Goal: Task Accomplishment & Management: Use online tool/utility

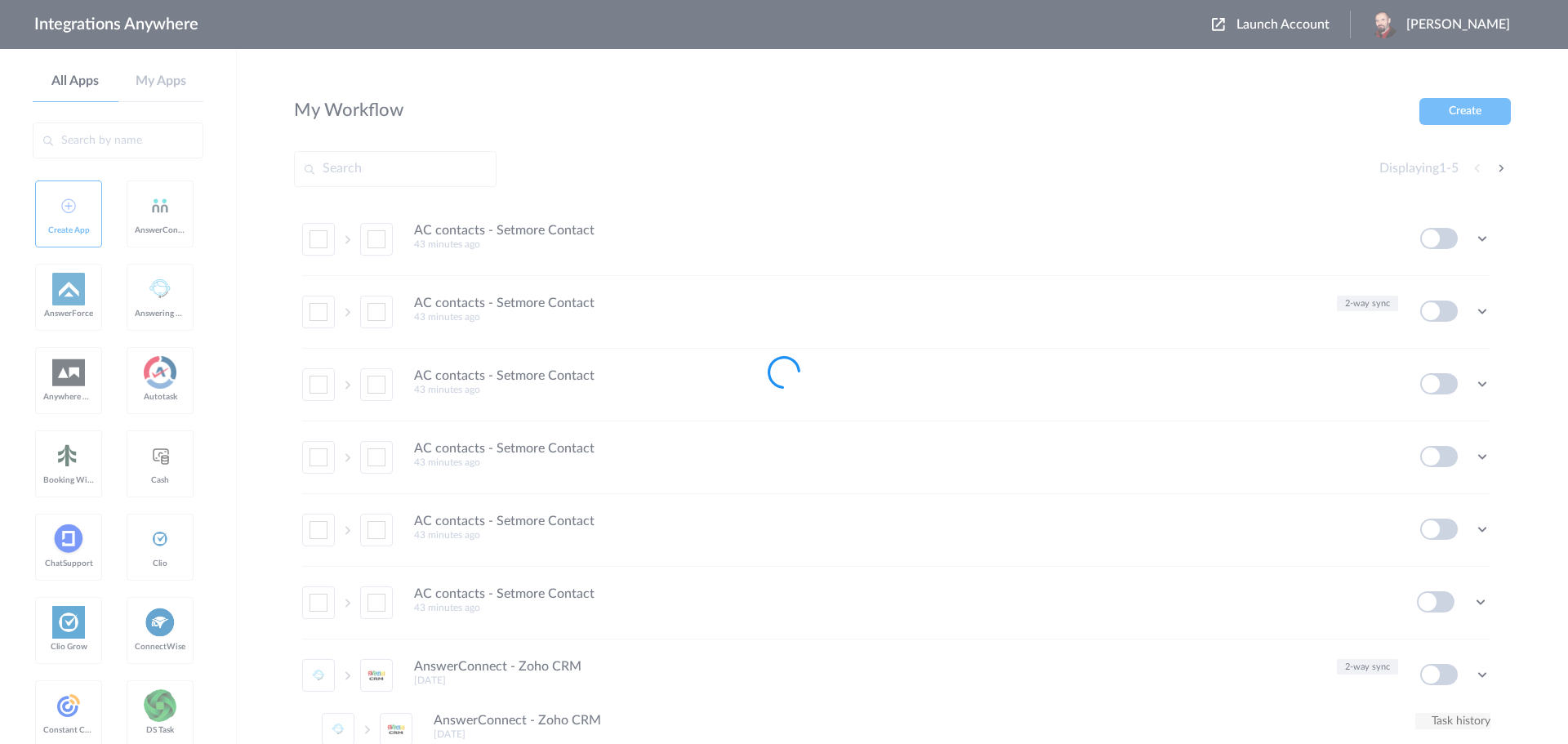
click at [1304, 24] on div at bounding box center [784, 372] width 1568 height 744
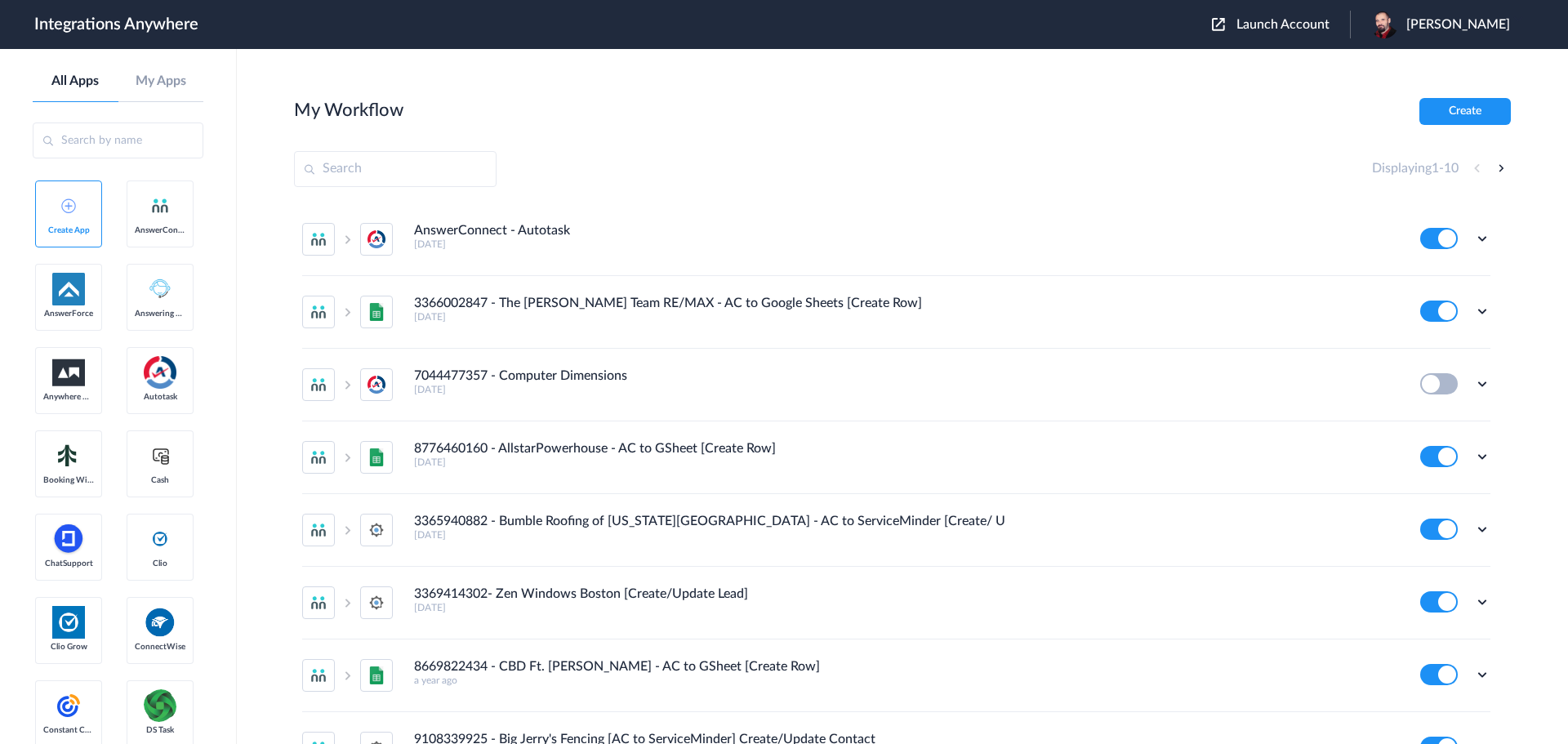
click at [1315, 23] on span "Launch Account" at bounding box center [1283, 25] width 93 height 13
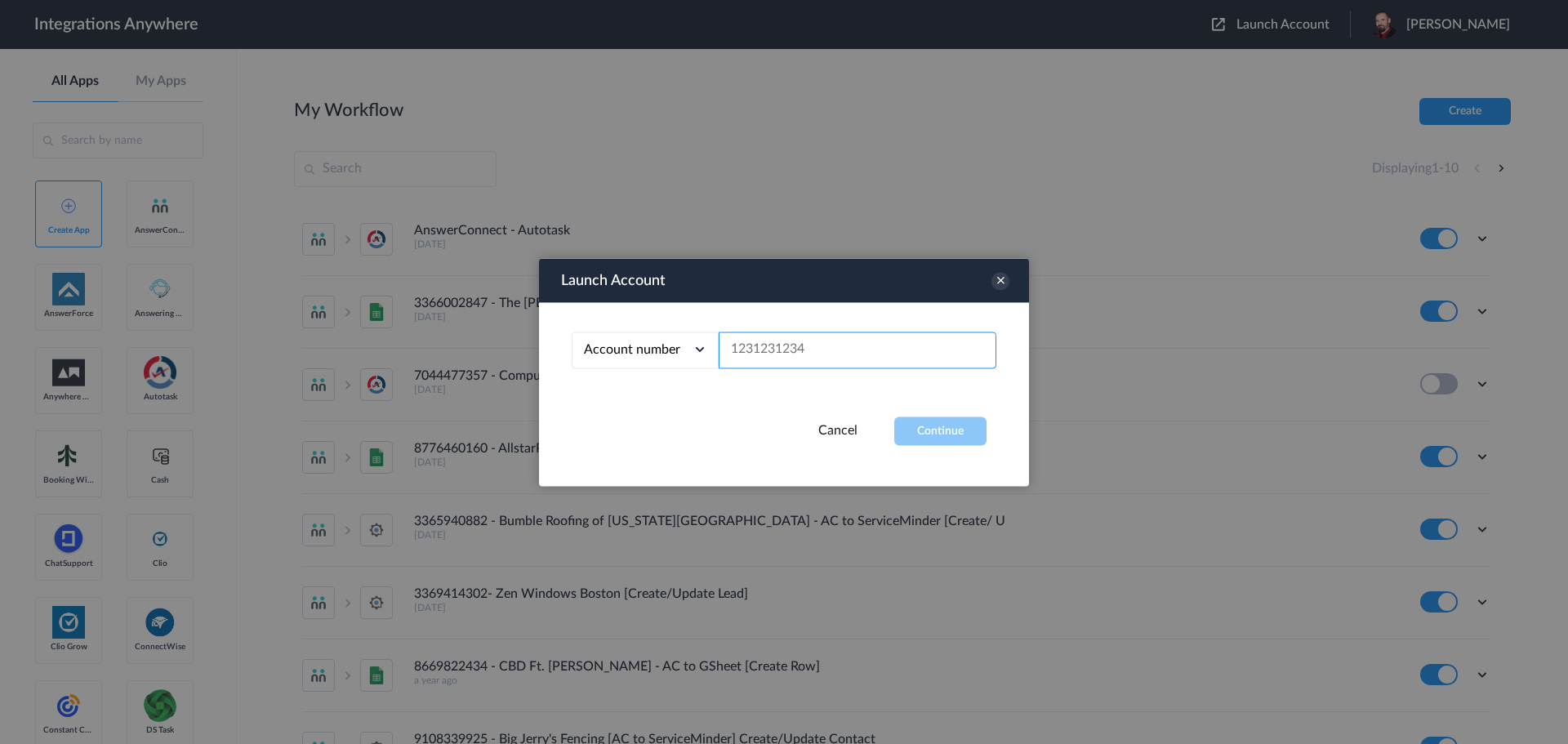
paste input "2075502951"
type input "2075502951"
click at [946, 438] on button "Continue" at bounding box center [940, 431] width 93 height 29
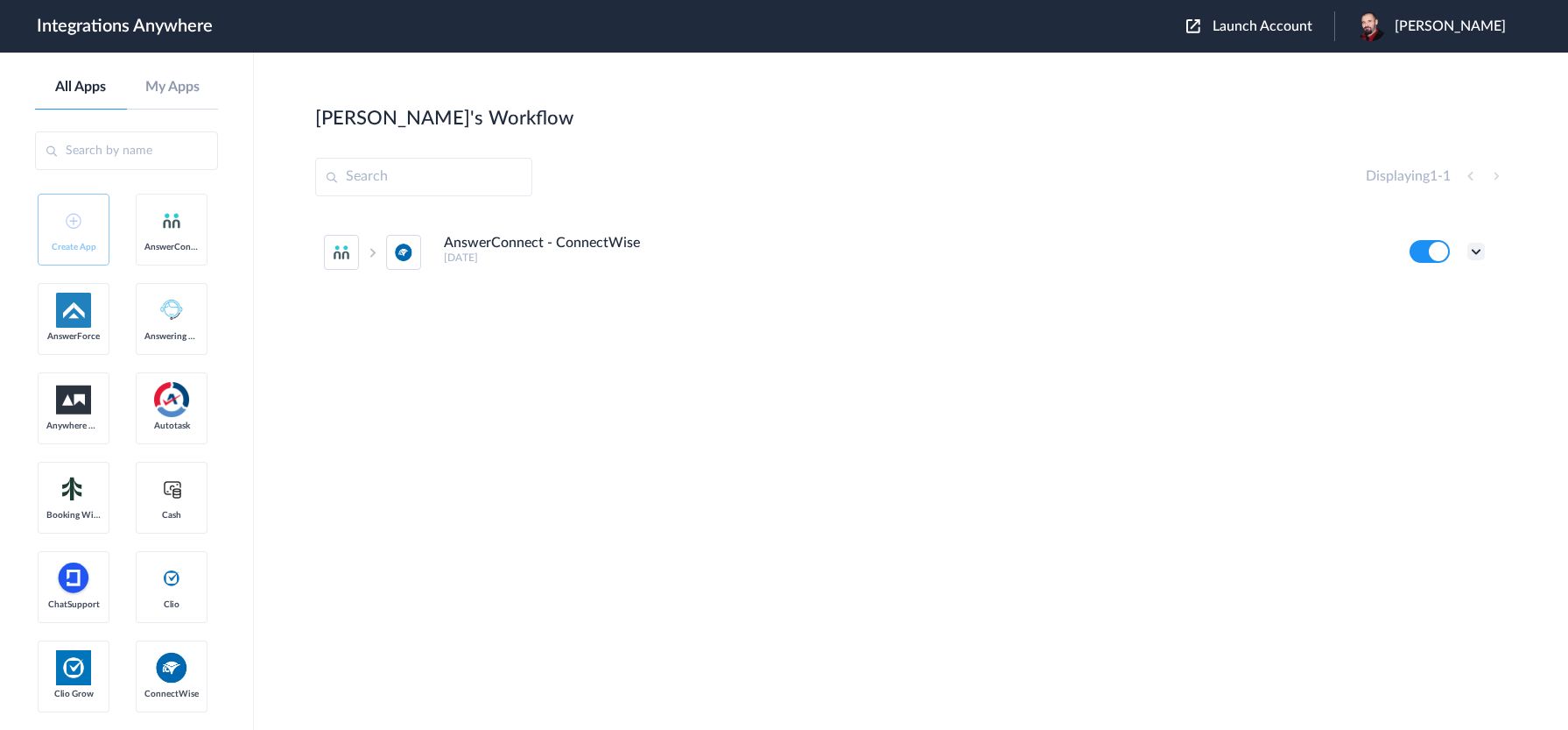
click at [1471, 248] on icon at bounding box center [1477, 251] width 18 height 18
click at [1449, 289] on li "Edit" at bounding box center [1428, 292] width 114 height 33
click at [1477, 254] on icon at bounding box center [1477, 251] width 18 height 18
click at [1448, 318] on link "Task history" at bounding box center [1427, 324] width 84 height 12
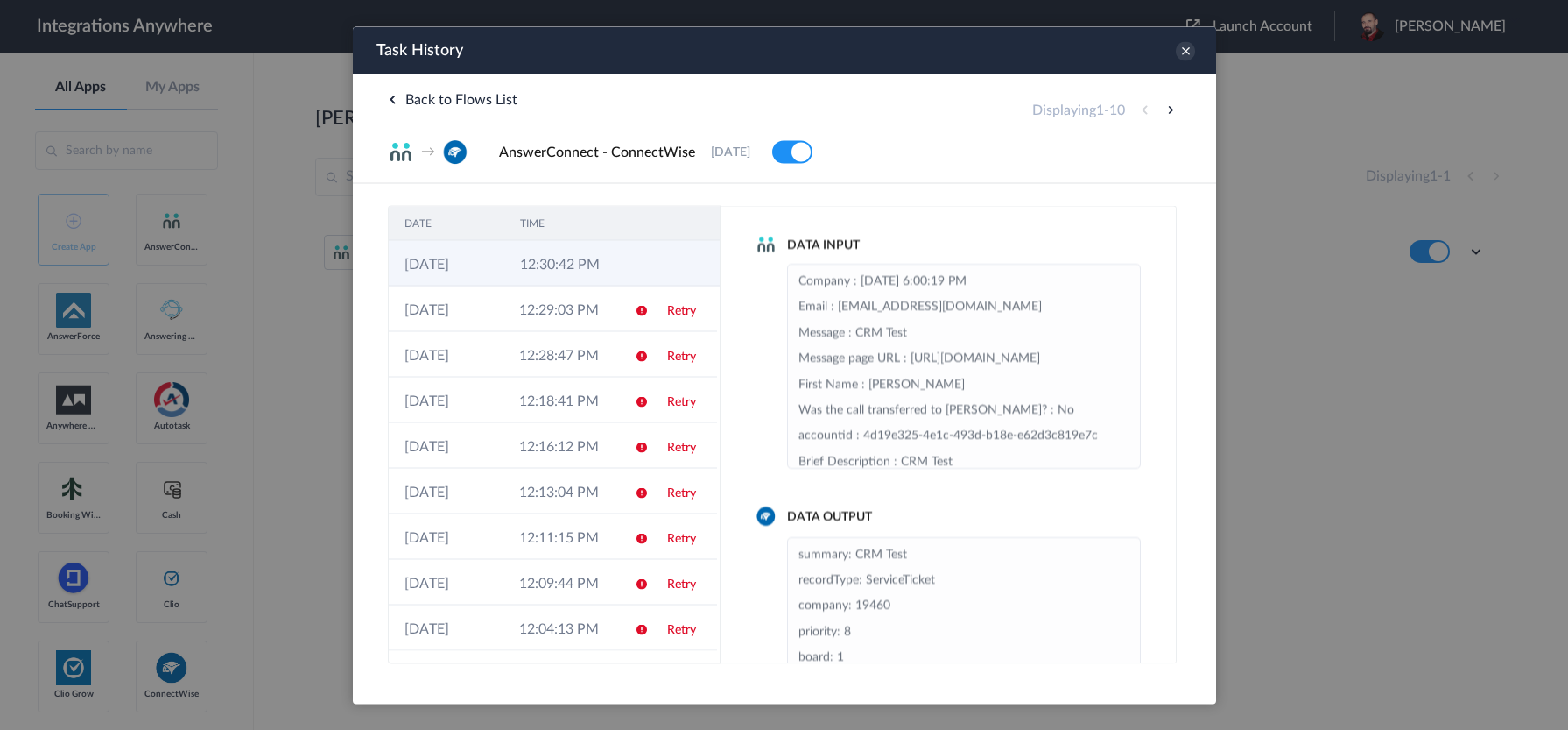
click at [550, 271] on td "12:30:42 PM" at bounding box center [562, 263] width 116 height 46
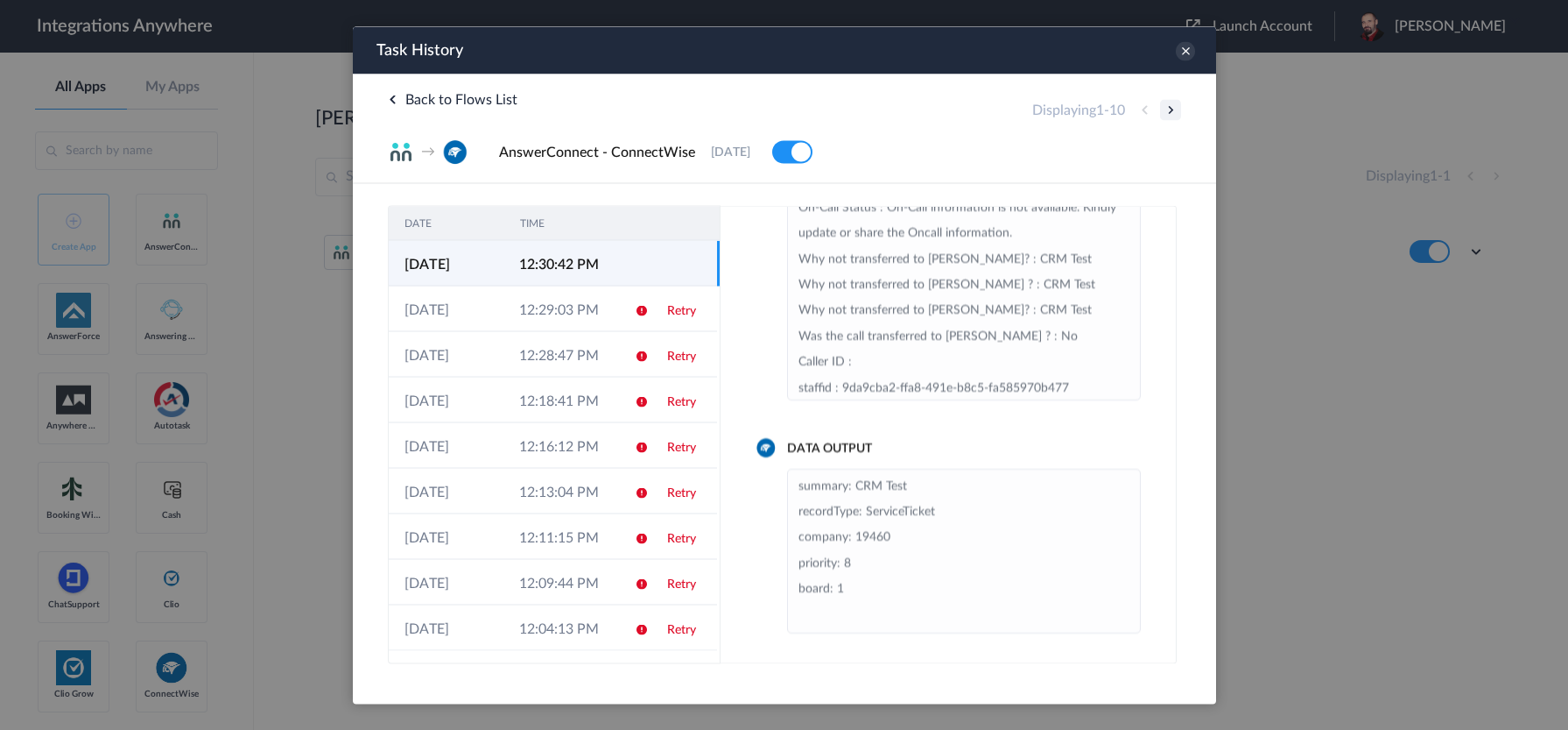
click at [1170, 111] on button at bounding box center [1170, 110] width 21 height 21
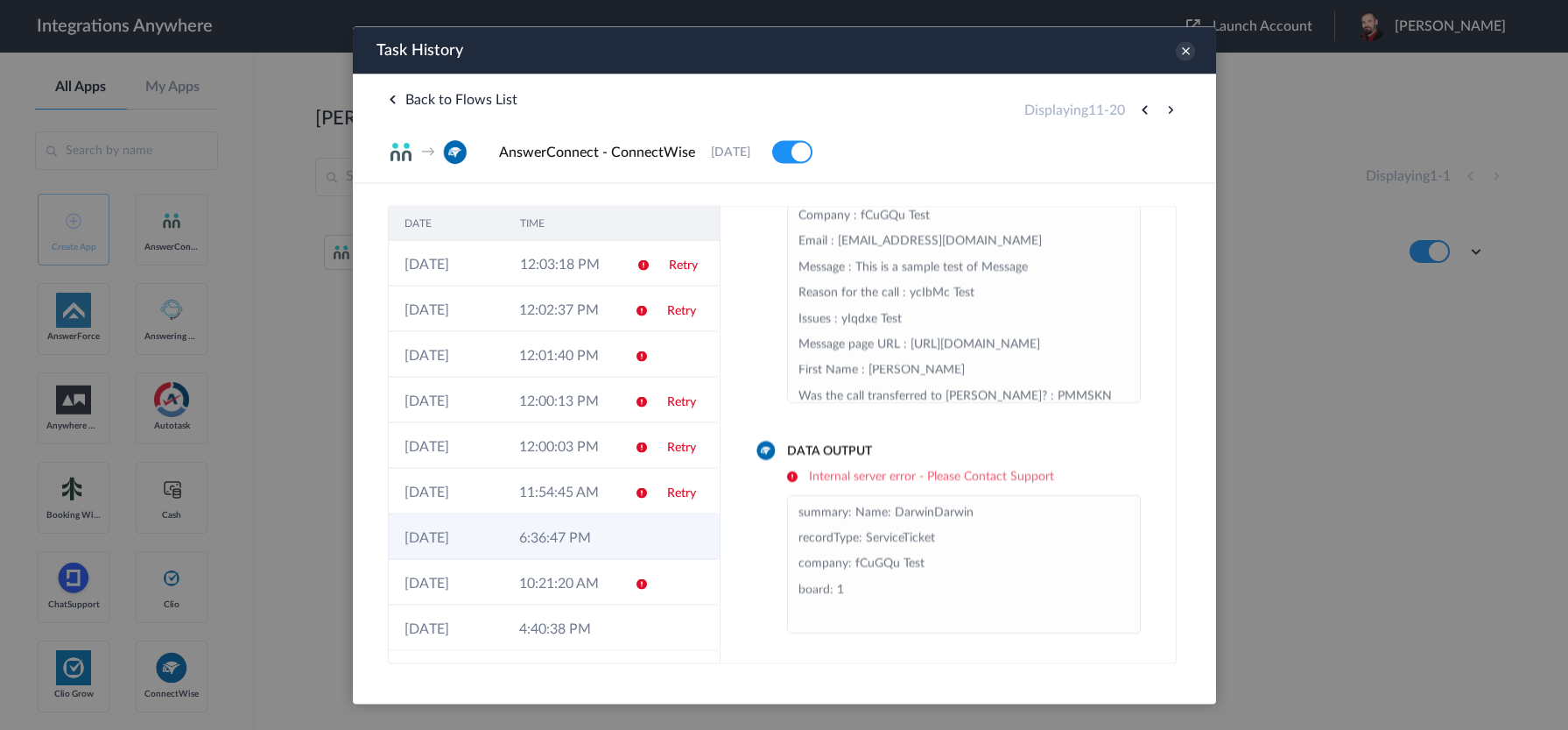
click at [593, 539] on td "6:36:47 PM" at bounding box center [560, 536] width 115 height 46
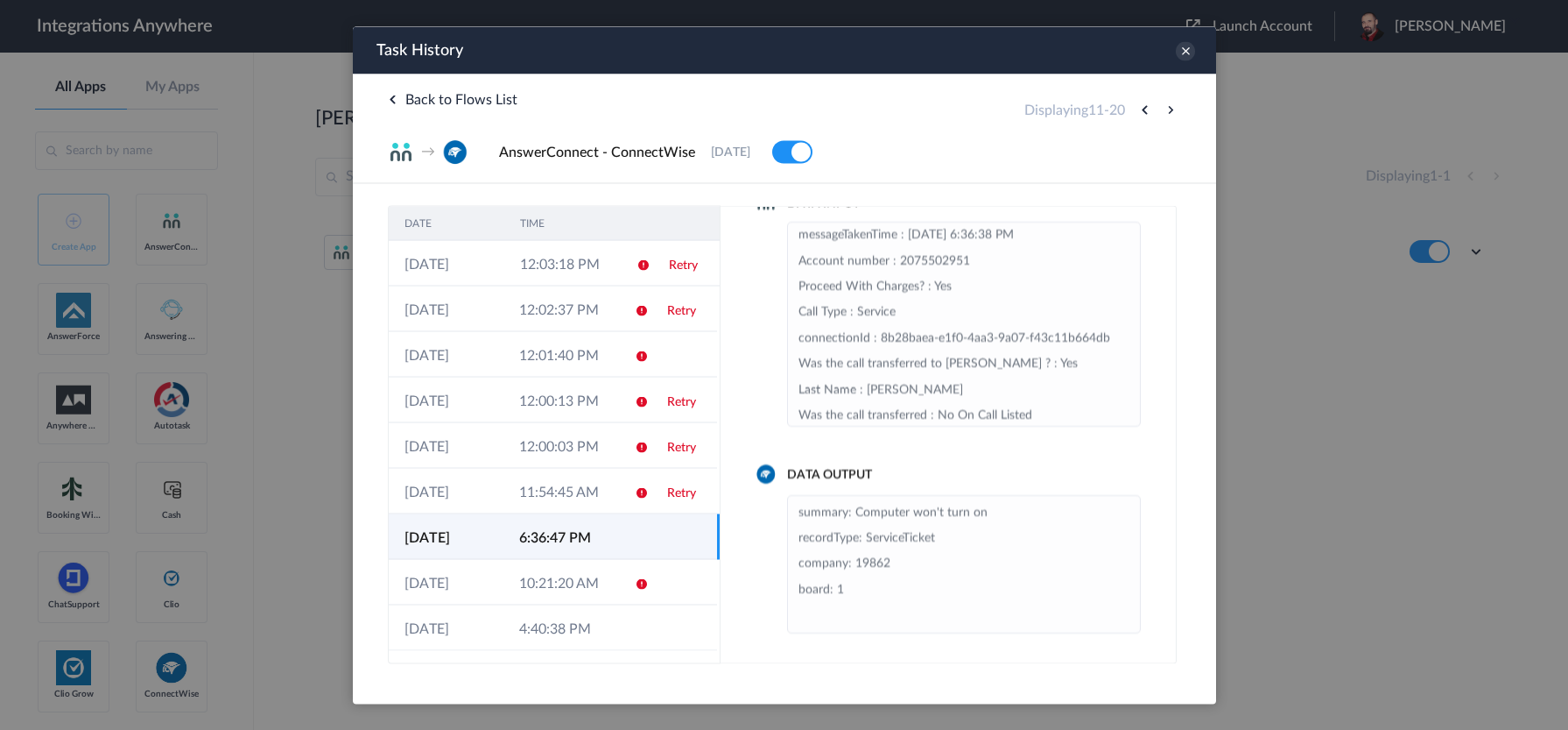
scroll to position [329, 0]
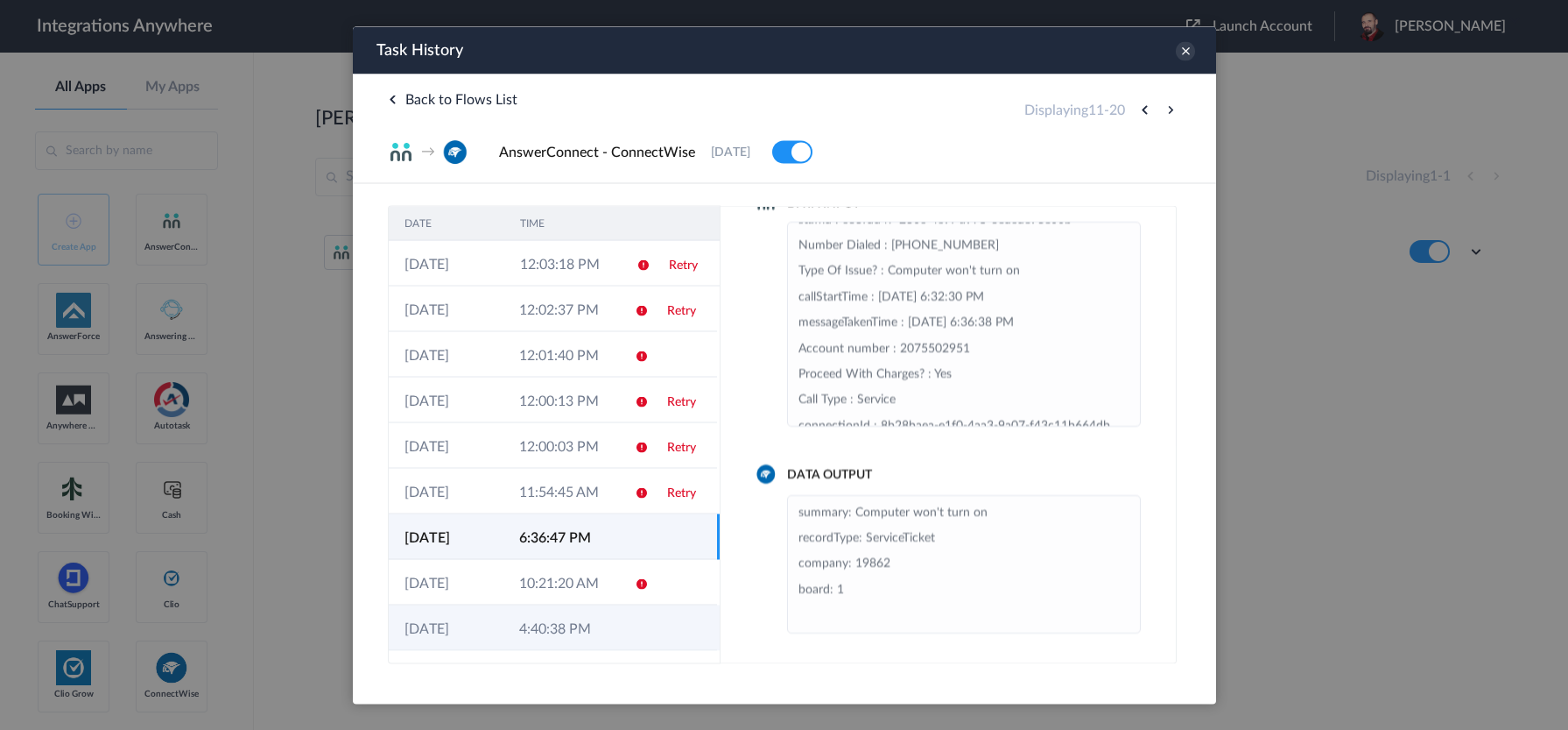
click at [583, 616] on td "4:40:38 PM" at bounding box center [560, 627] width 115 height 46
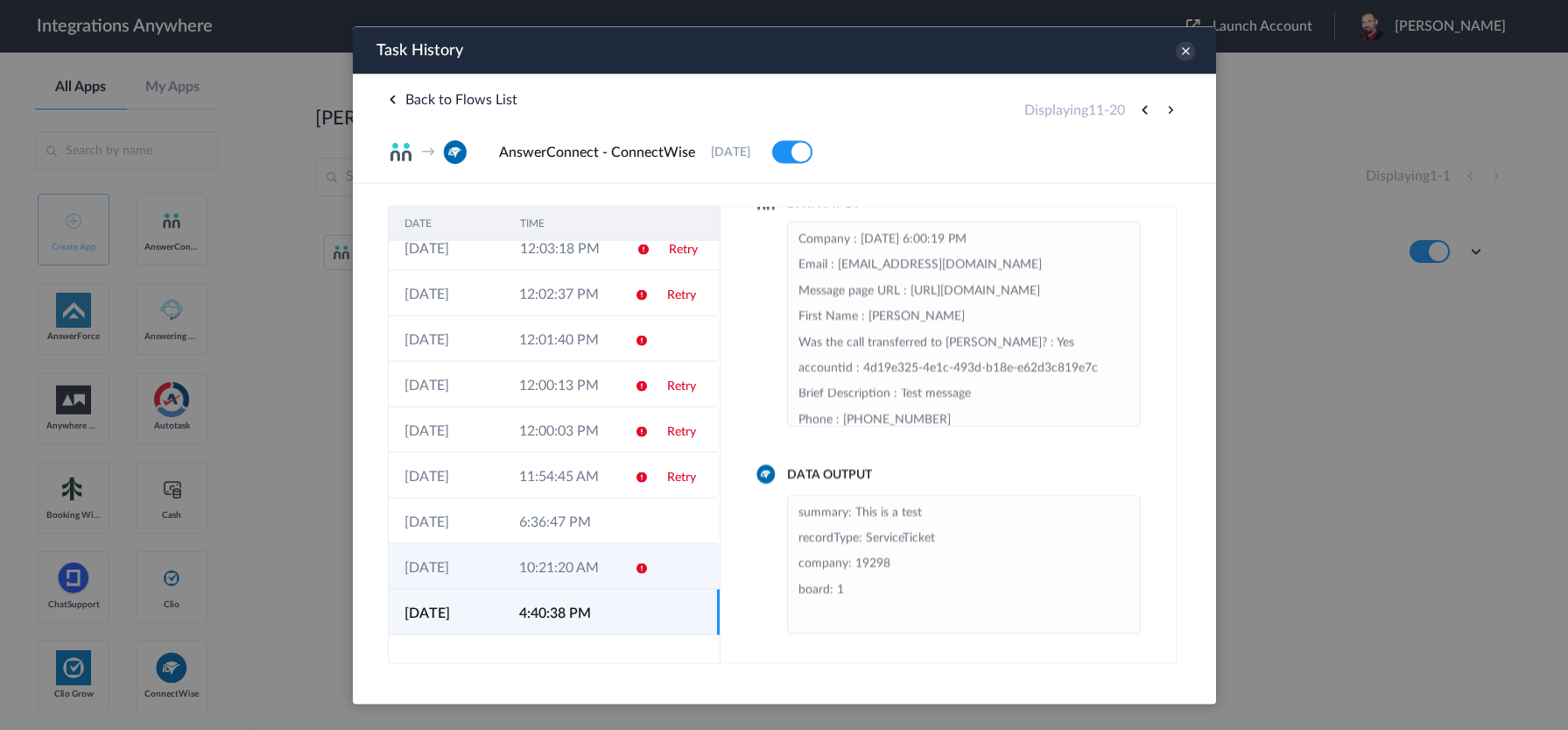
scroll to position [0, 0]
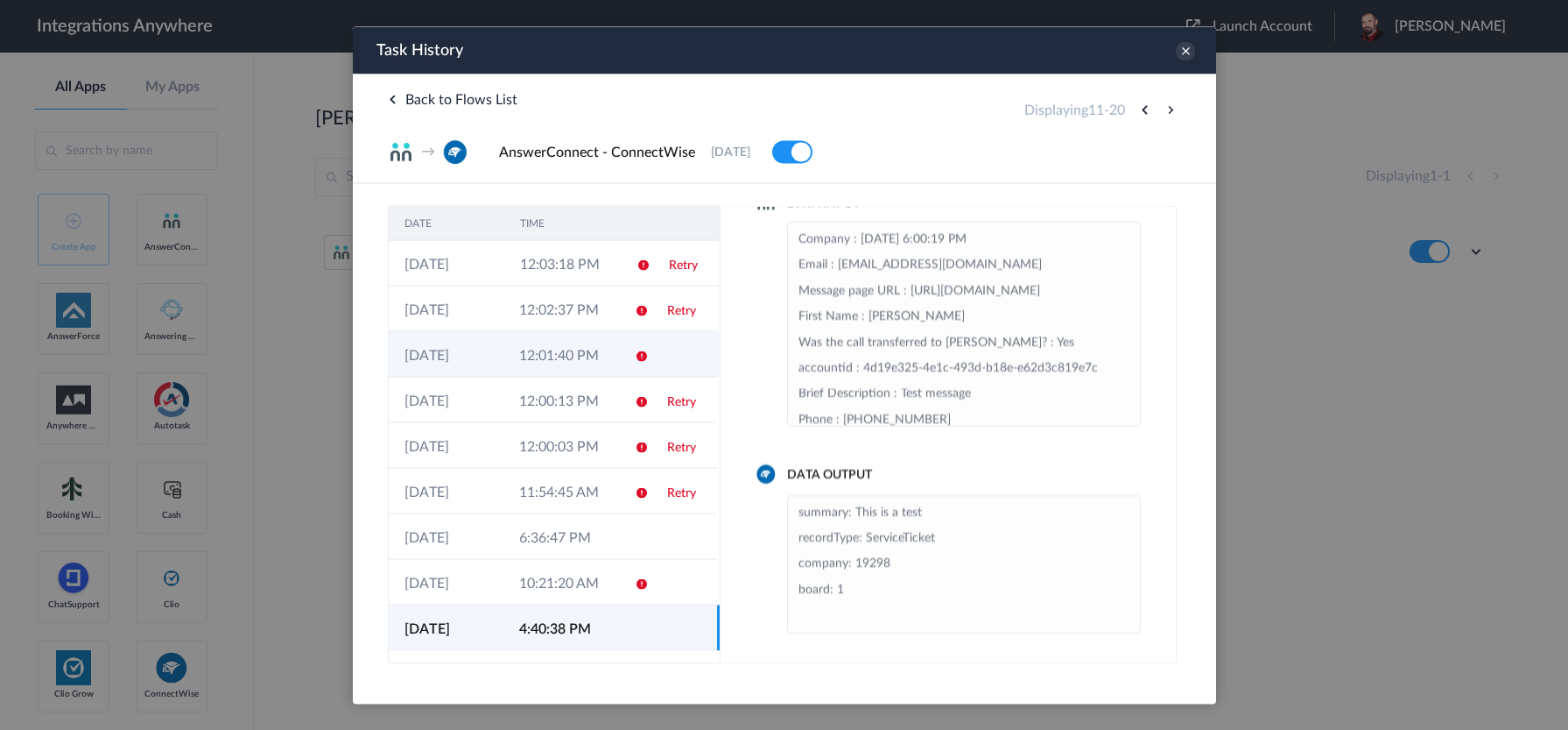
click at [591, 359] on td "12:01:40 PM" at bounding box center [560, 354] width 115 height 46
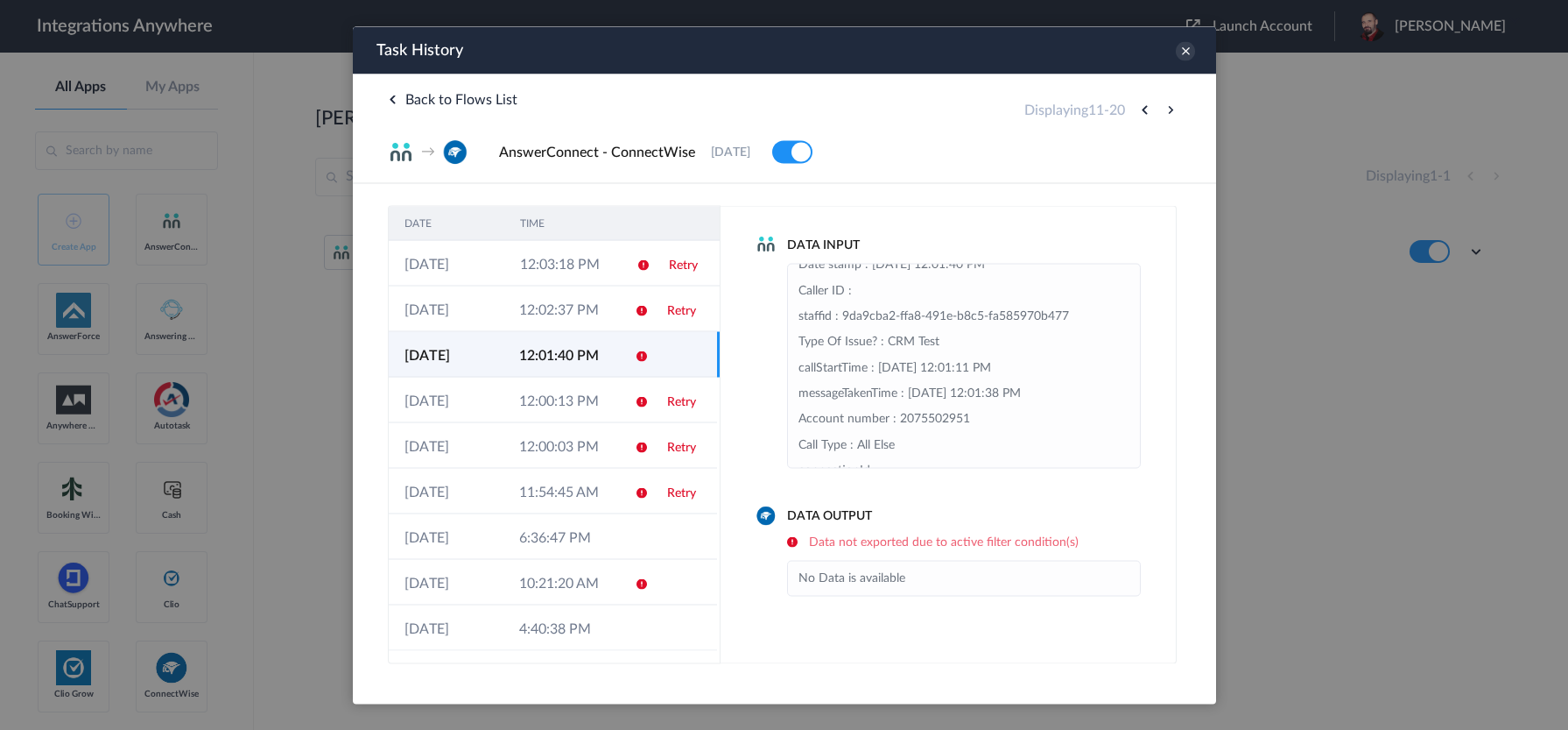
scroll to position [263, 0]
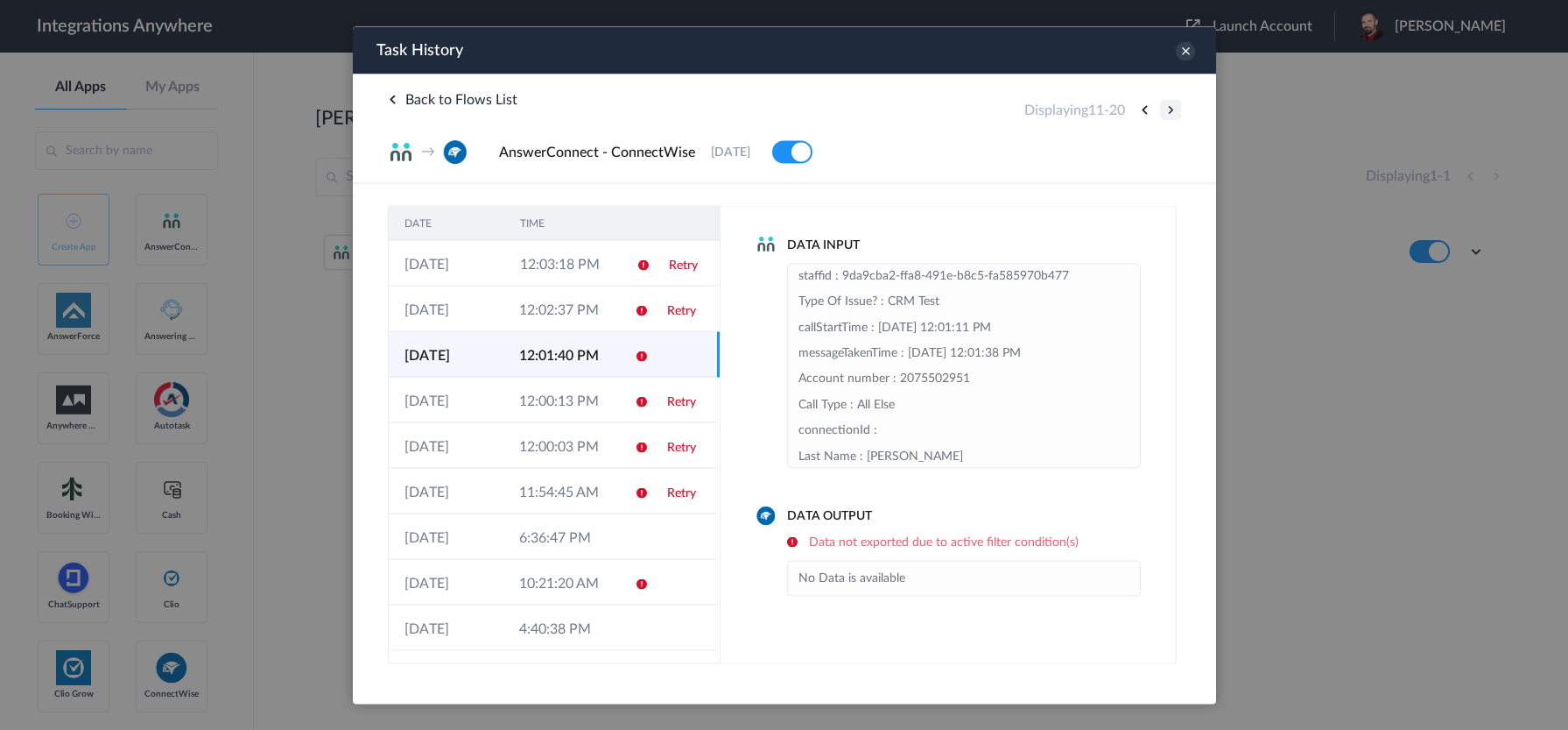
click at [1164, 112] on button at bounding box center [1170, 110] width 21 height 21
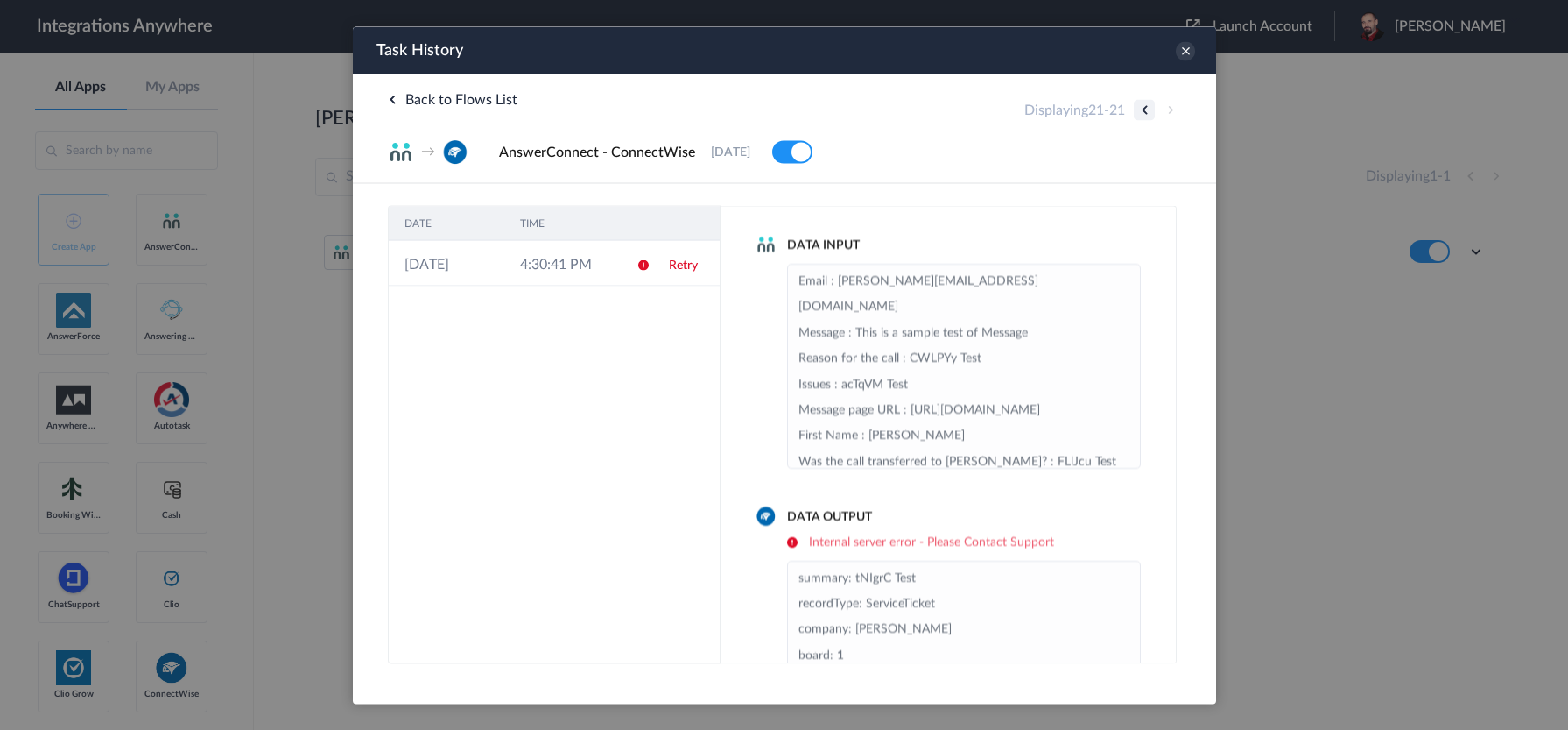
click at [1146, 114] on button at bounding box center [1144, 110] width 21 height 21
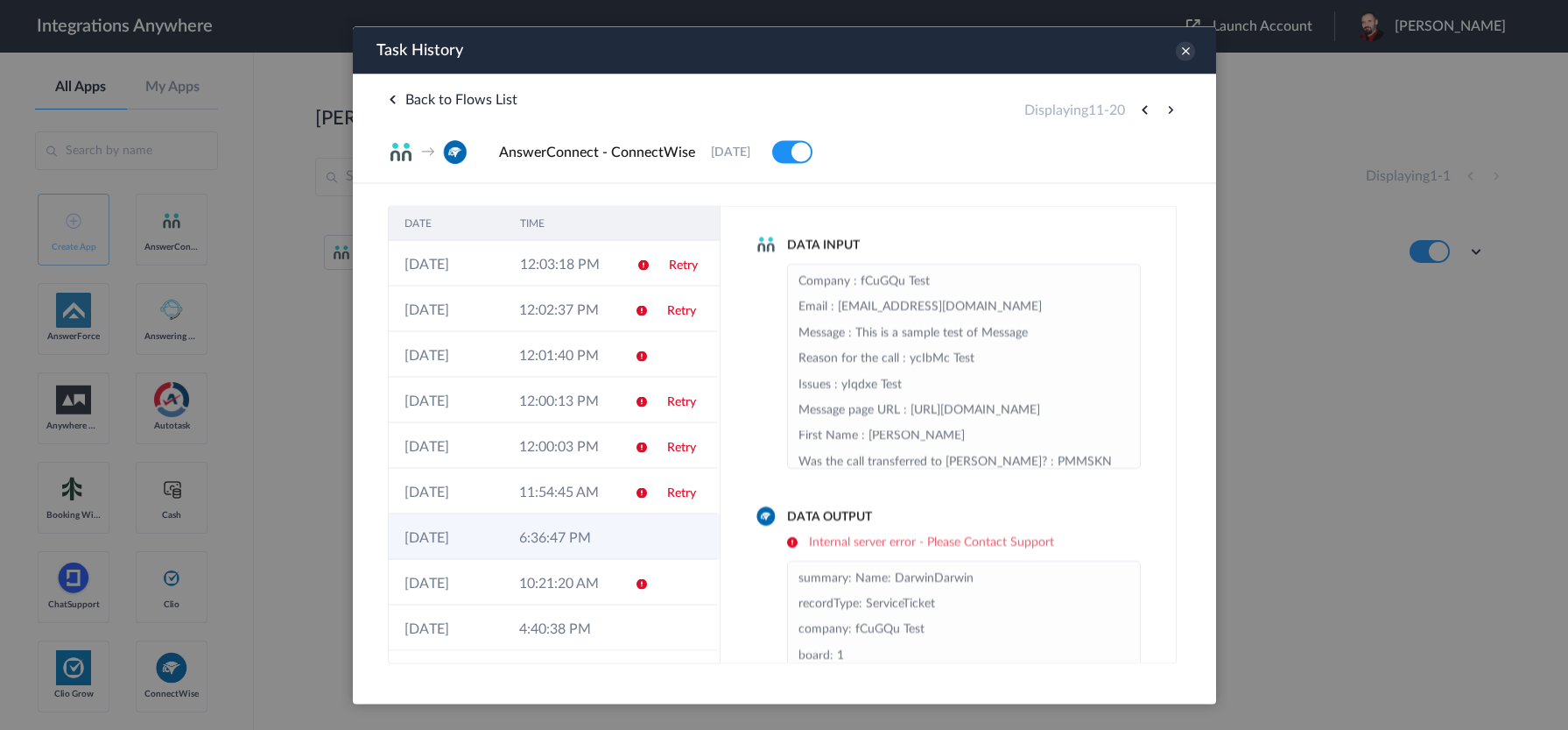
click at [564, 535] on td "6:36:47 PM" at bounding box center [560, 536] width 115 height 46
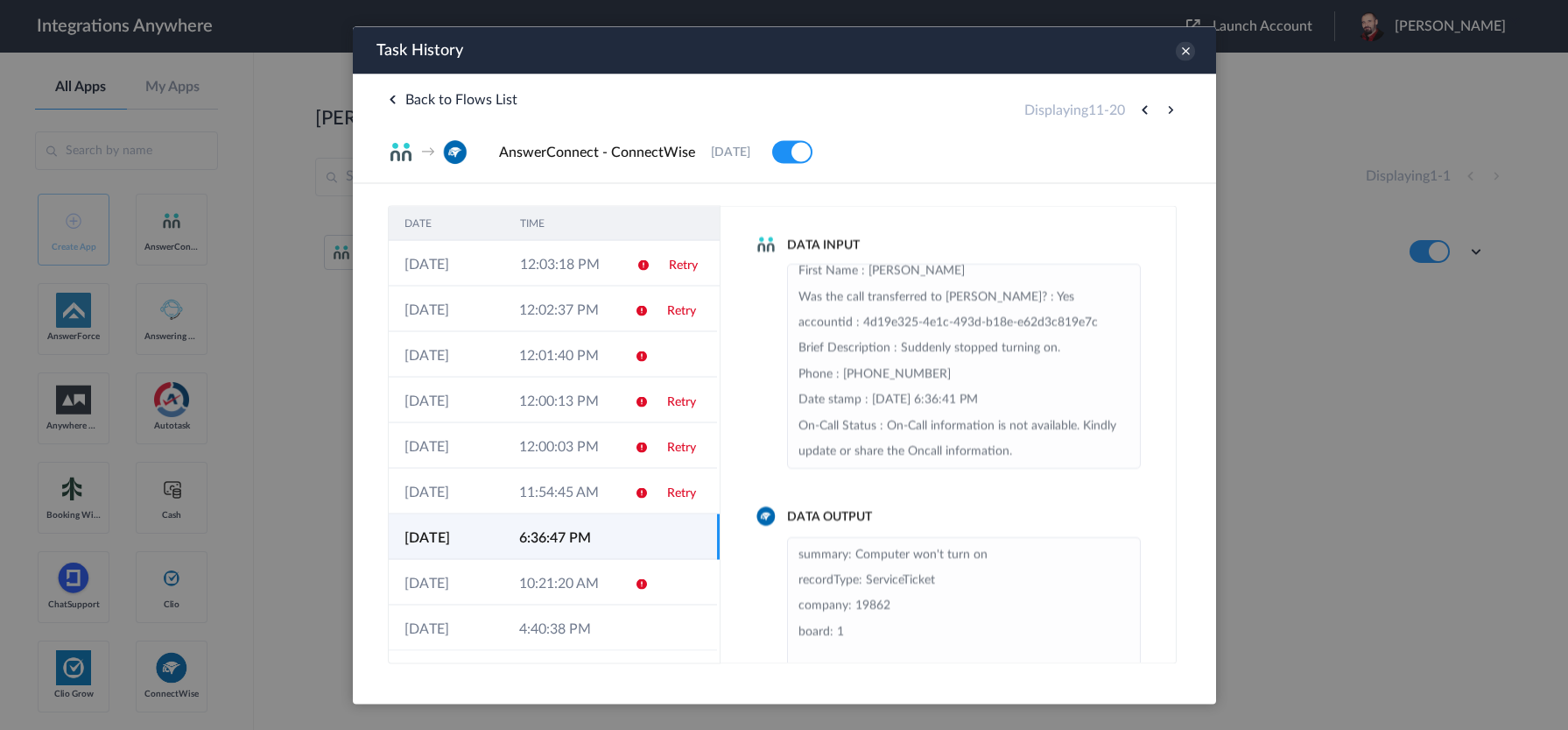
scroll to position [175, 0]
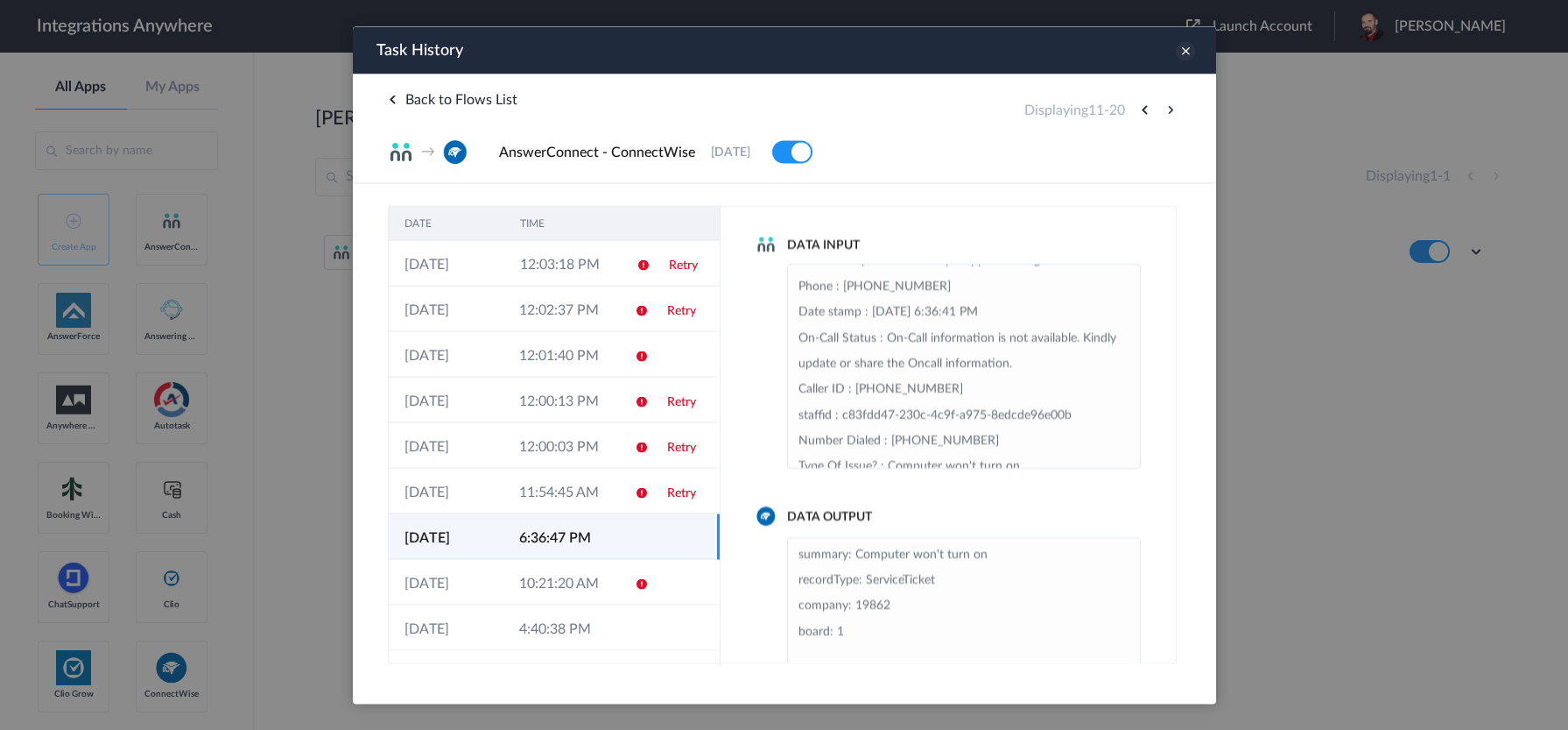
click at [1179, 43] on icon at bounding box center [1185, 51] width 19 height 19
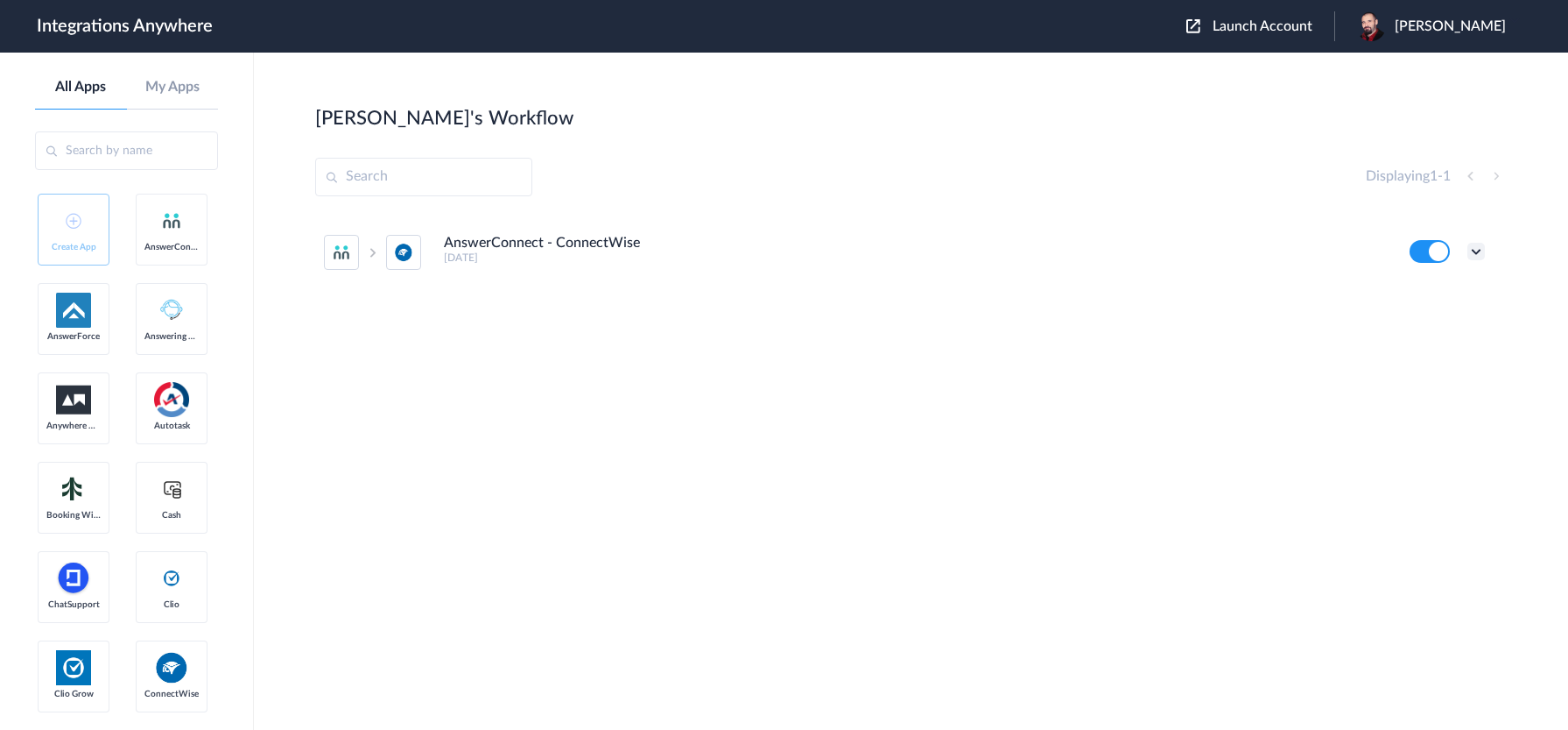
click at [1474, 252] on icon at bounding box center [1477, 251] width 18 height 18
click at [1438, 320] on link "Task history" at bounding box center [1427, 324] width 84 height 12
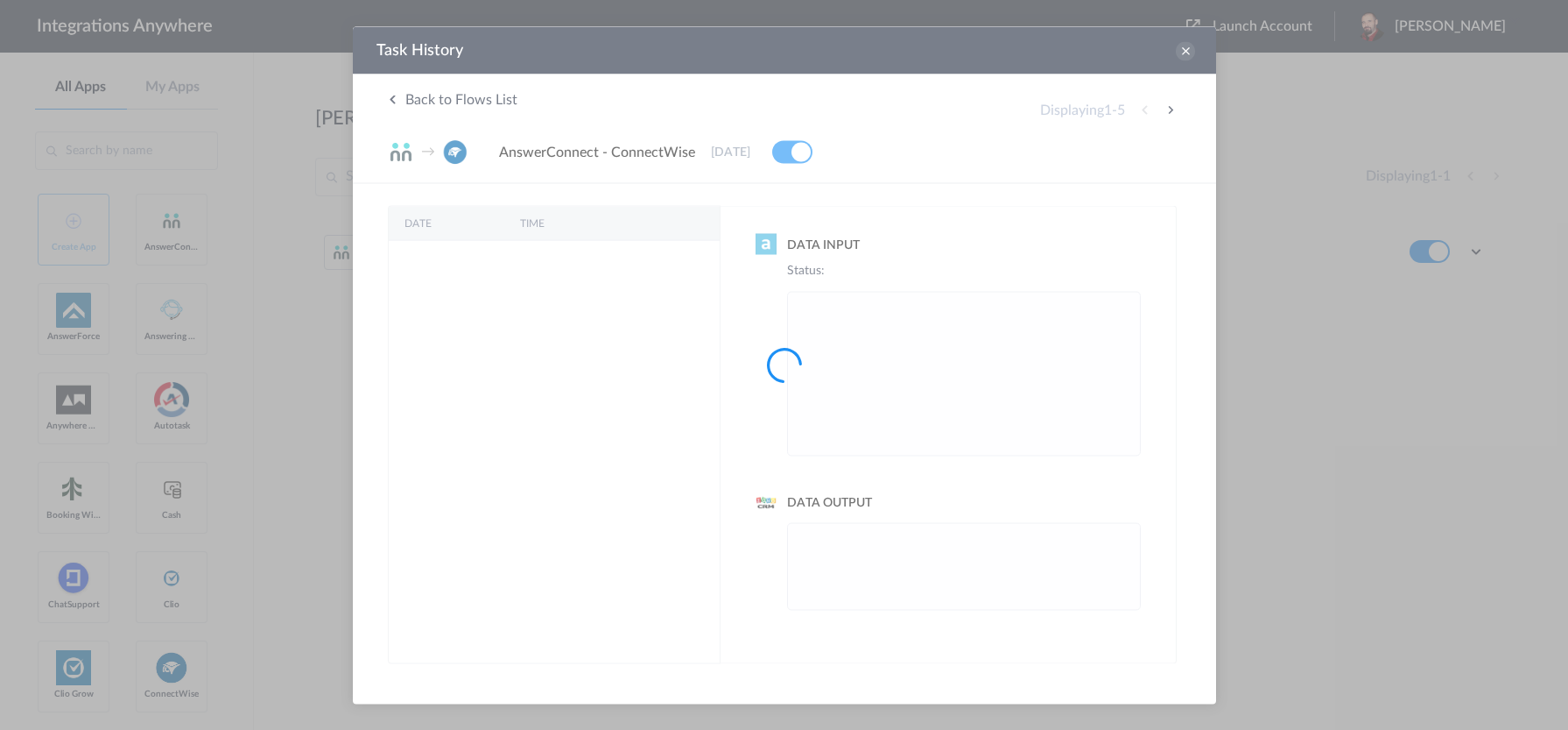
scroll to position [0, 0]
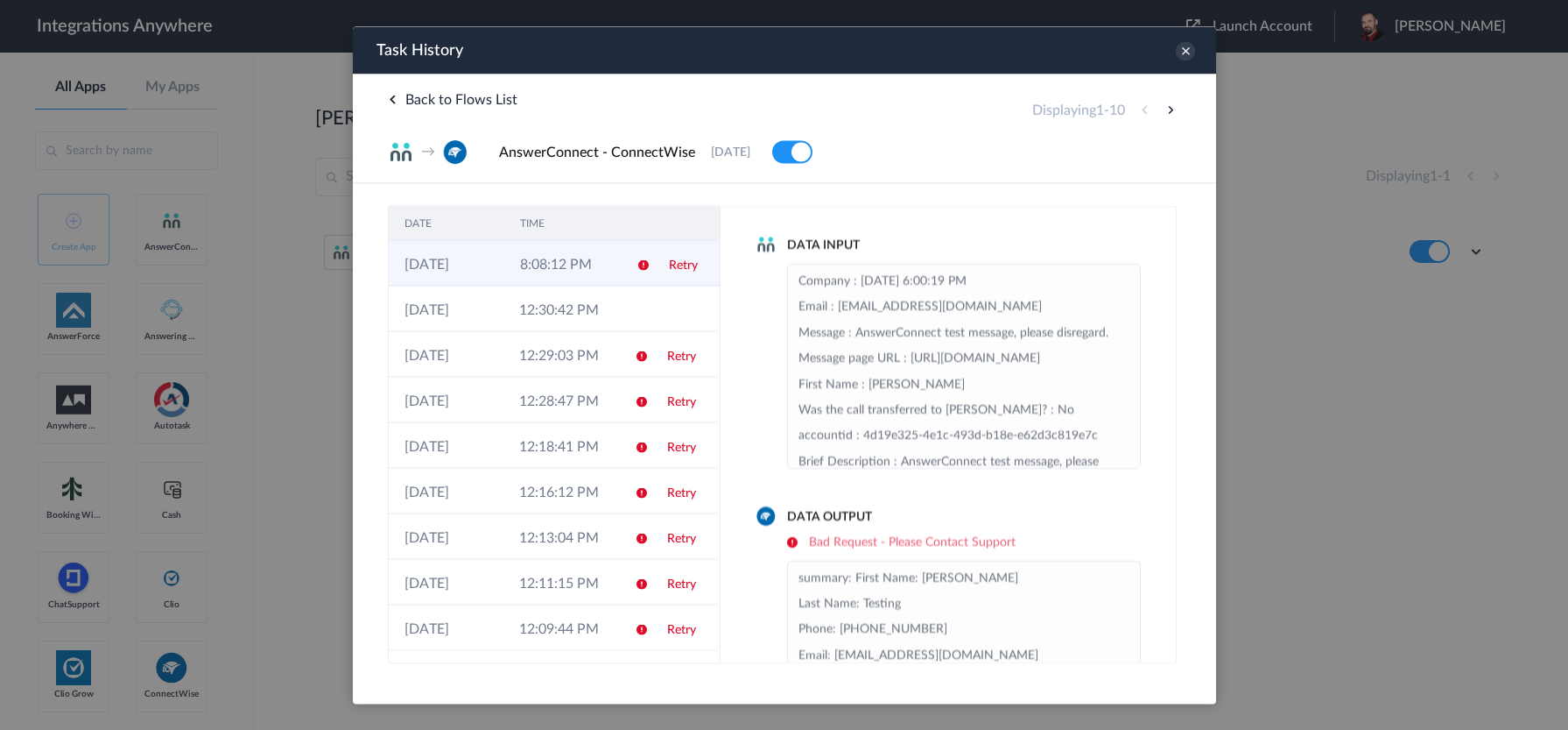
click at [603, 257] on td "8:08:12 PM" at bounding box center [562, 263] width 116 height 46
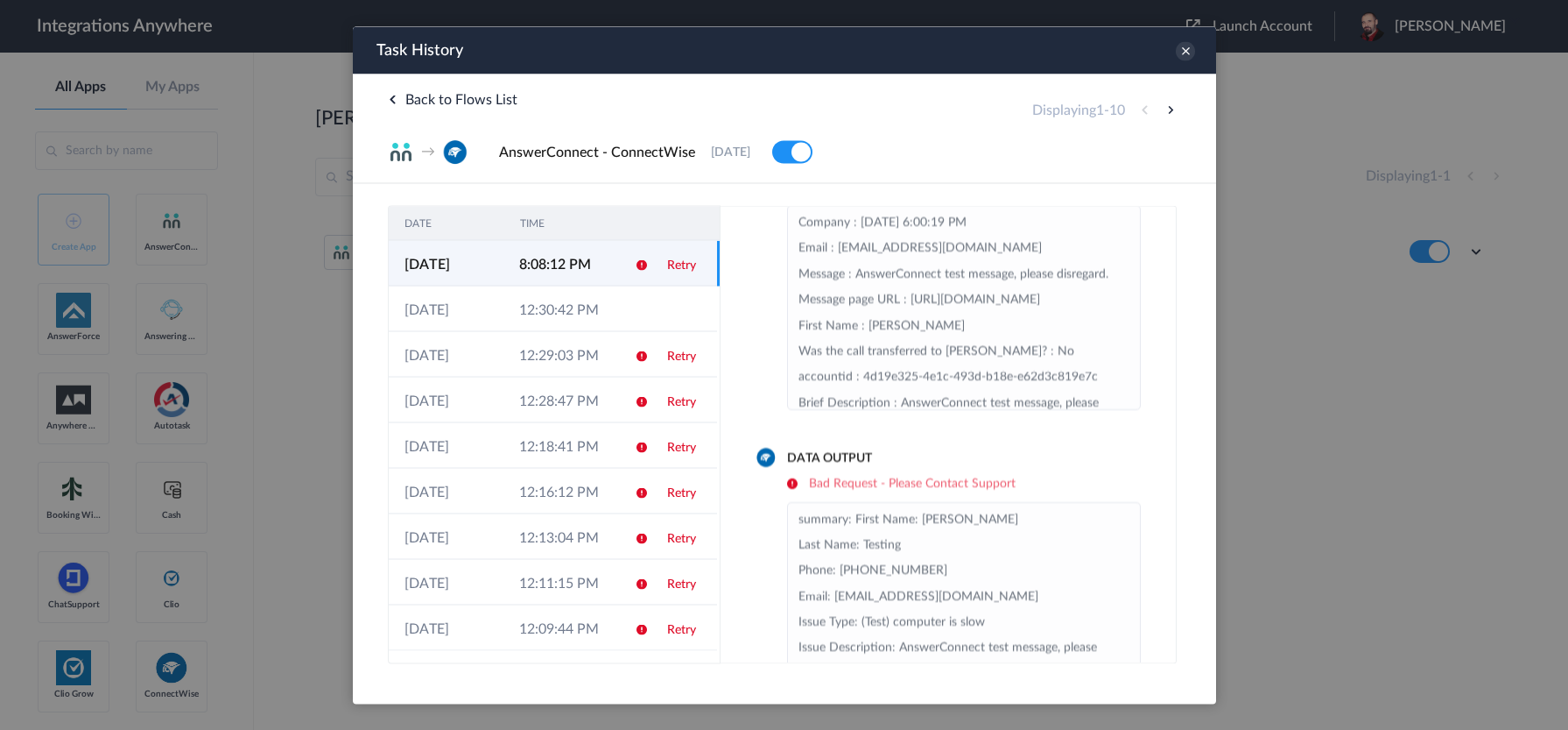
scroll to position [133, 0]
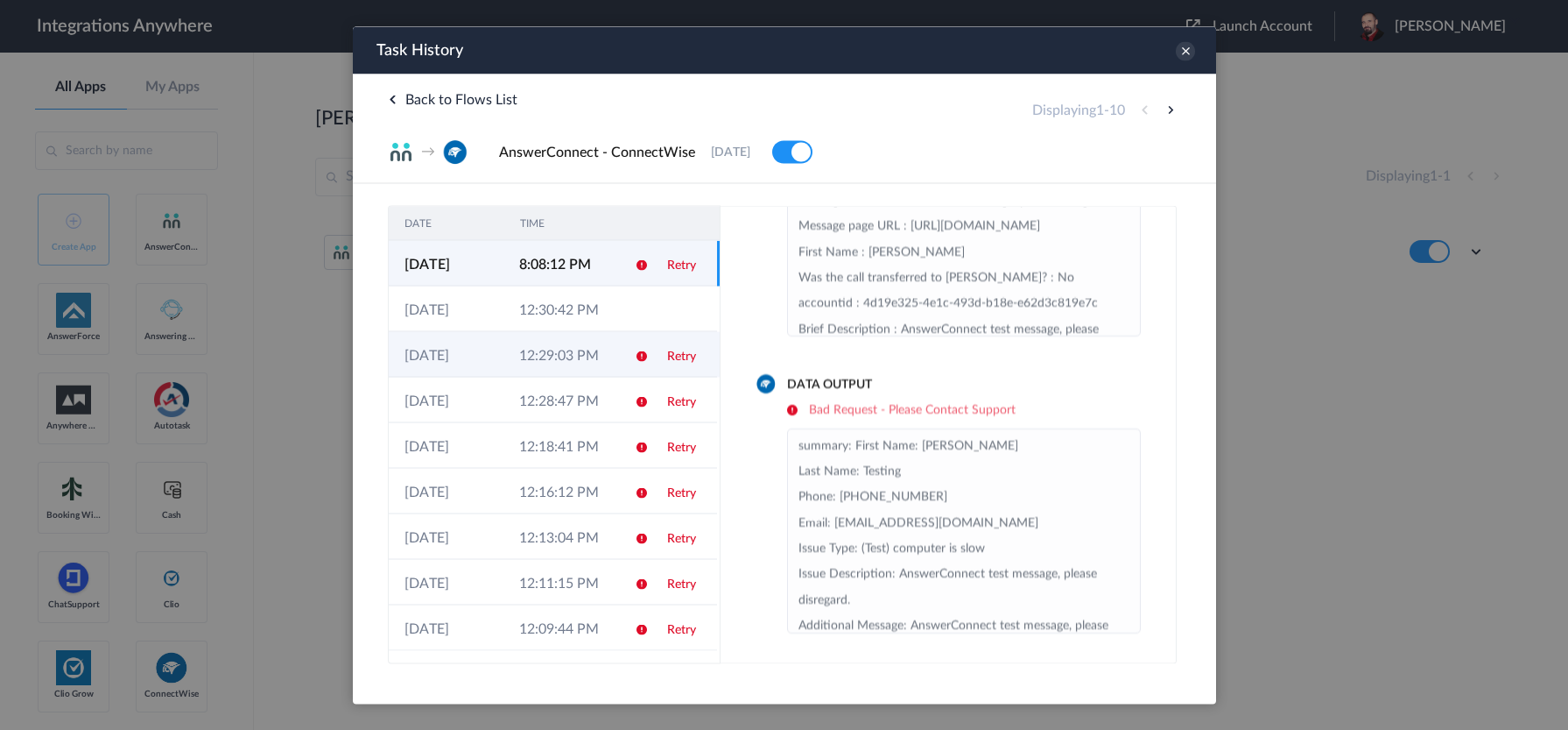
click at [559, 345] on td "12:29:03 PM" at bounding box center [560, 354] width 115 height 46
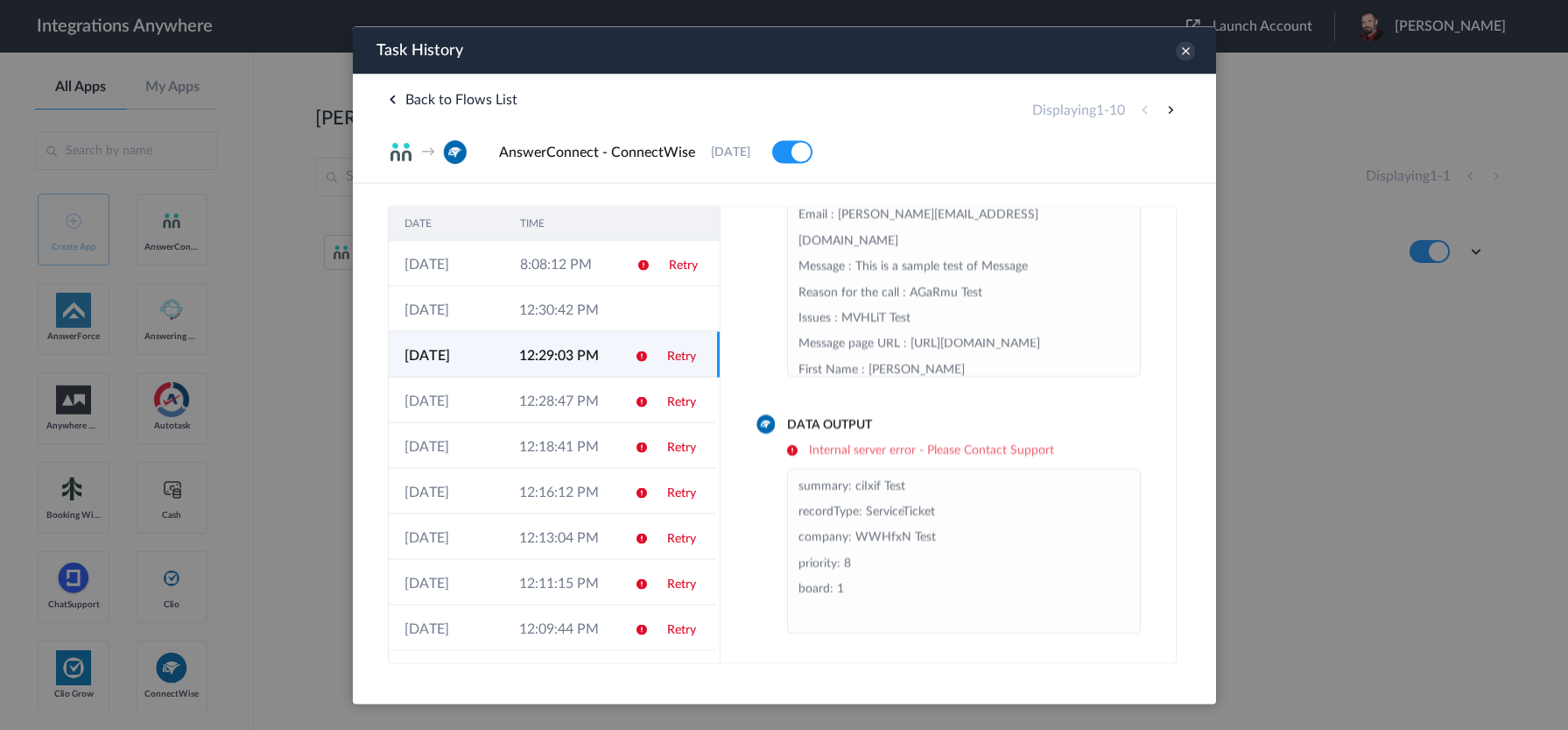
scroll to position [92, 0]
click at [560, 399] on td "12:28:47 PM" at bounding box center [560, 400] width 115 height 46
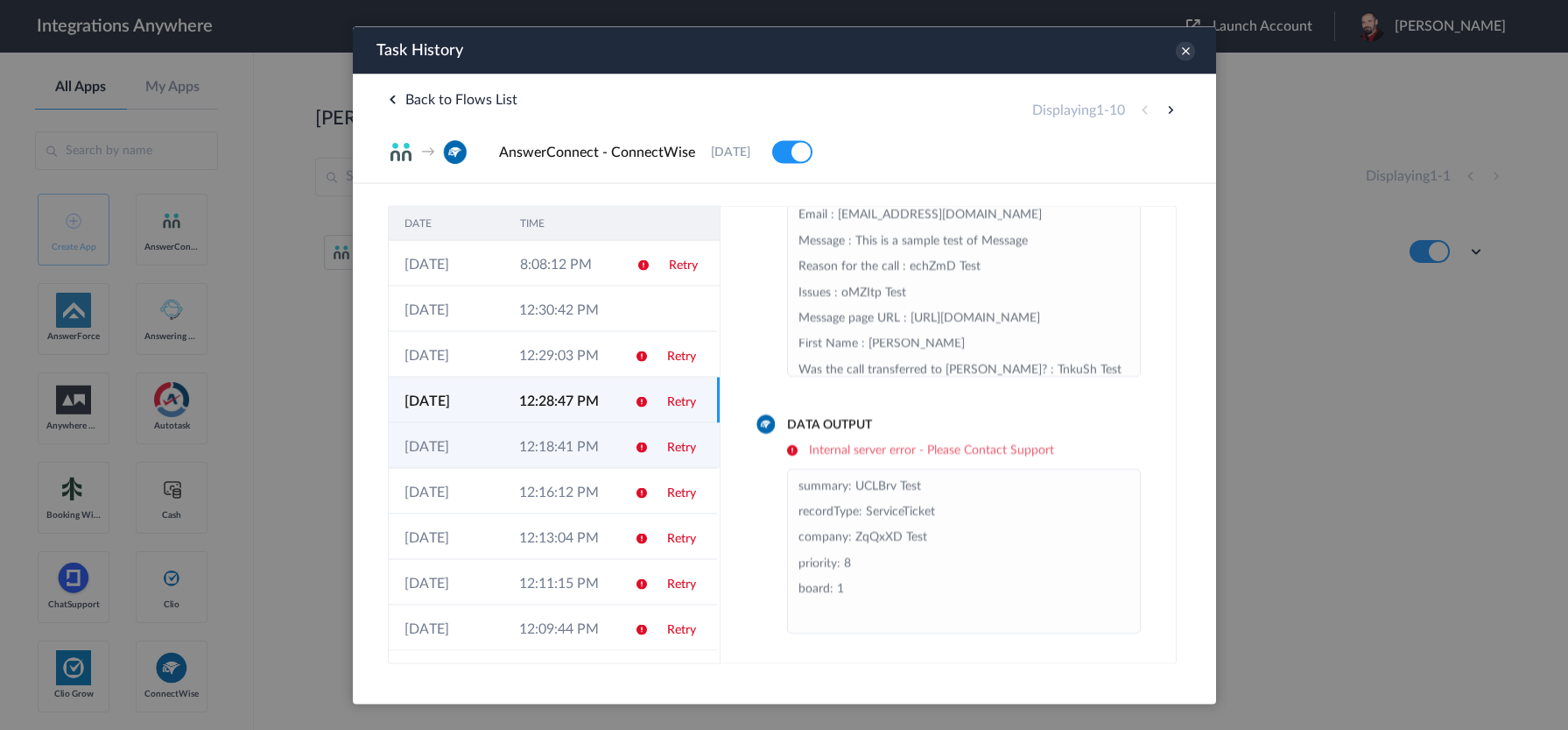
click at [557, 439] on td "12:18:41 PM" at bounding box center [560, 445] width 115 height 46
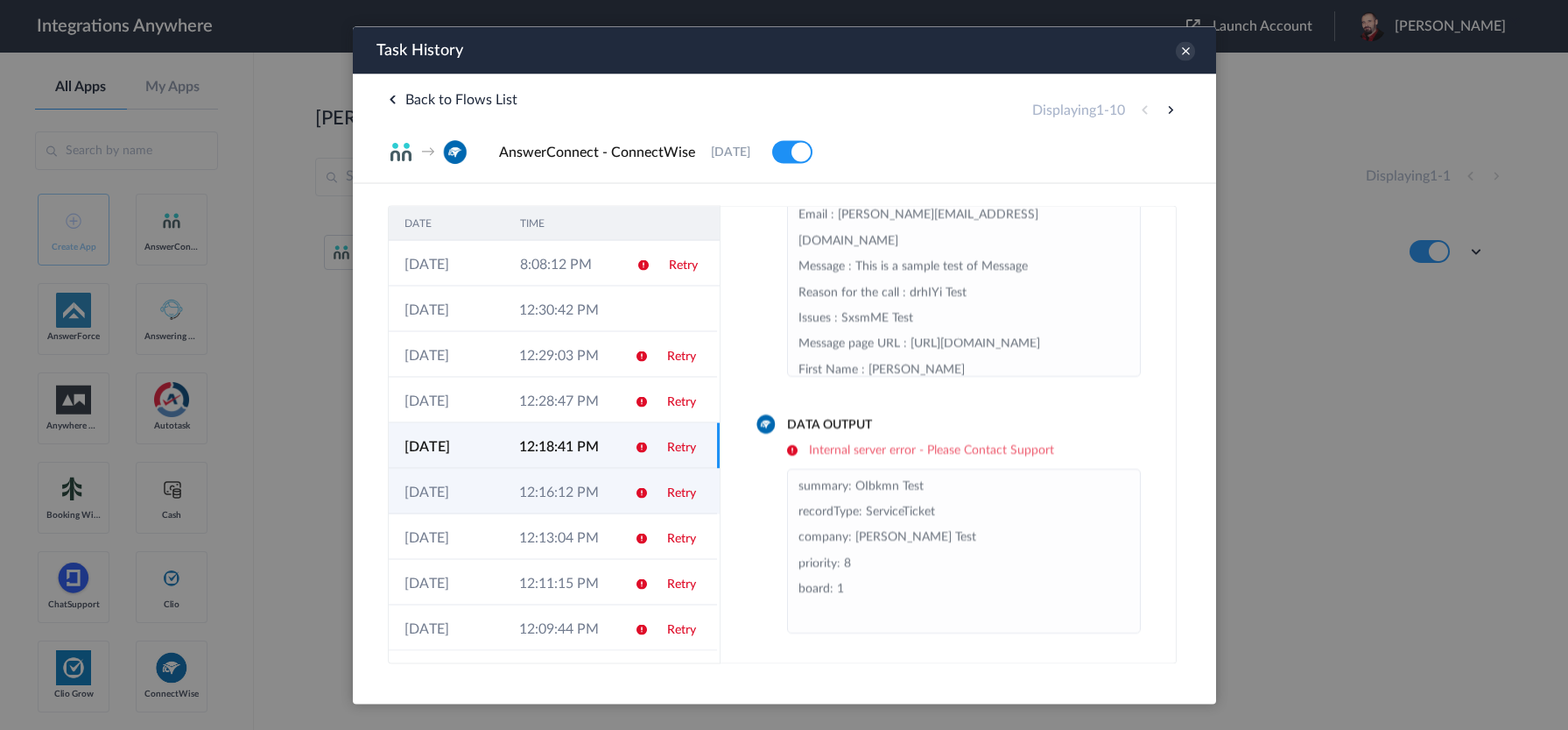
click at [560, 501] on td "12:16:12 PM" at bounding box center [560, 491] width 115 height 46
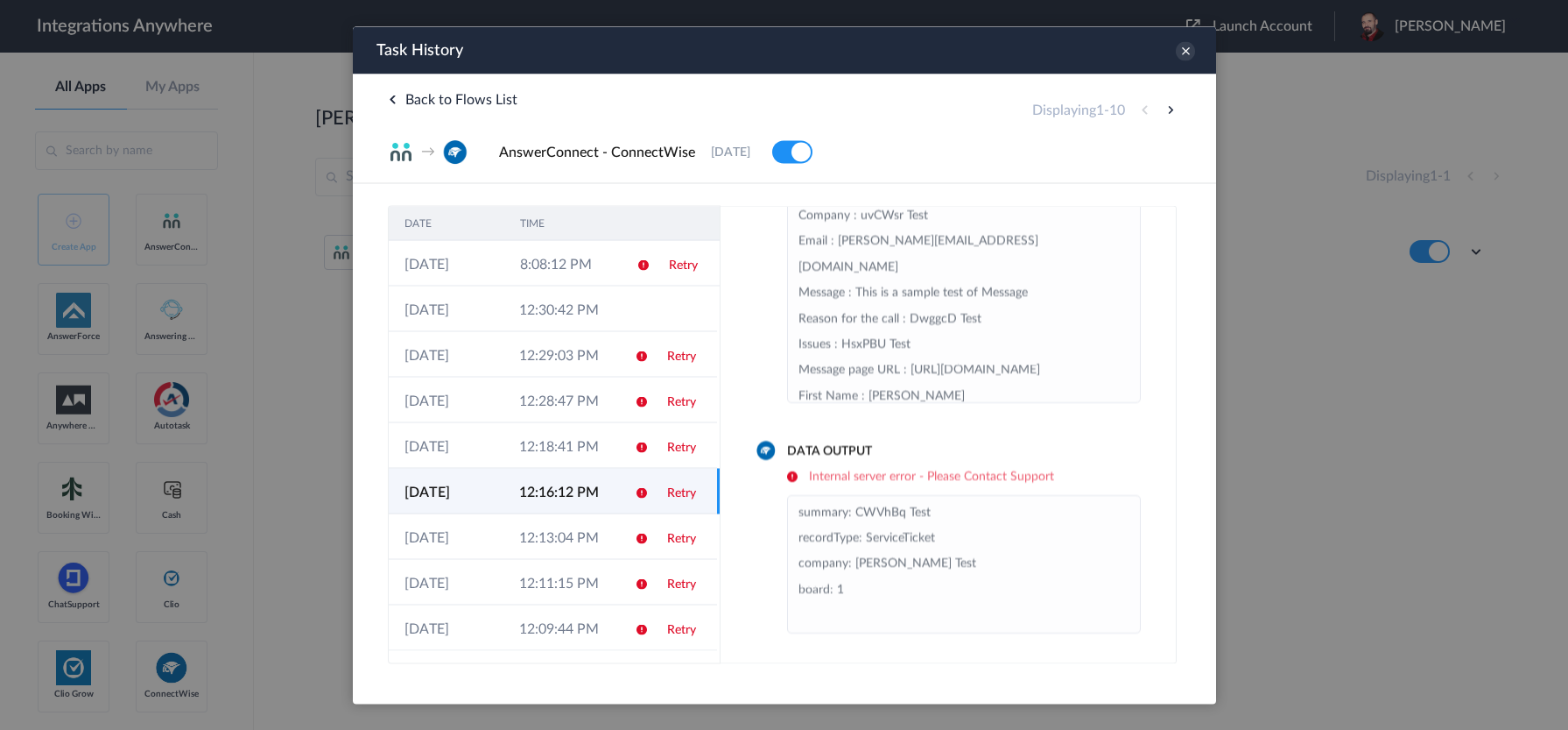
scroll to position [66, 0]
click at [558, 524] on td "12:13:04 PM" at bounding box center [560, 536] width 115 height 46
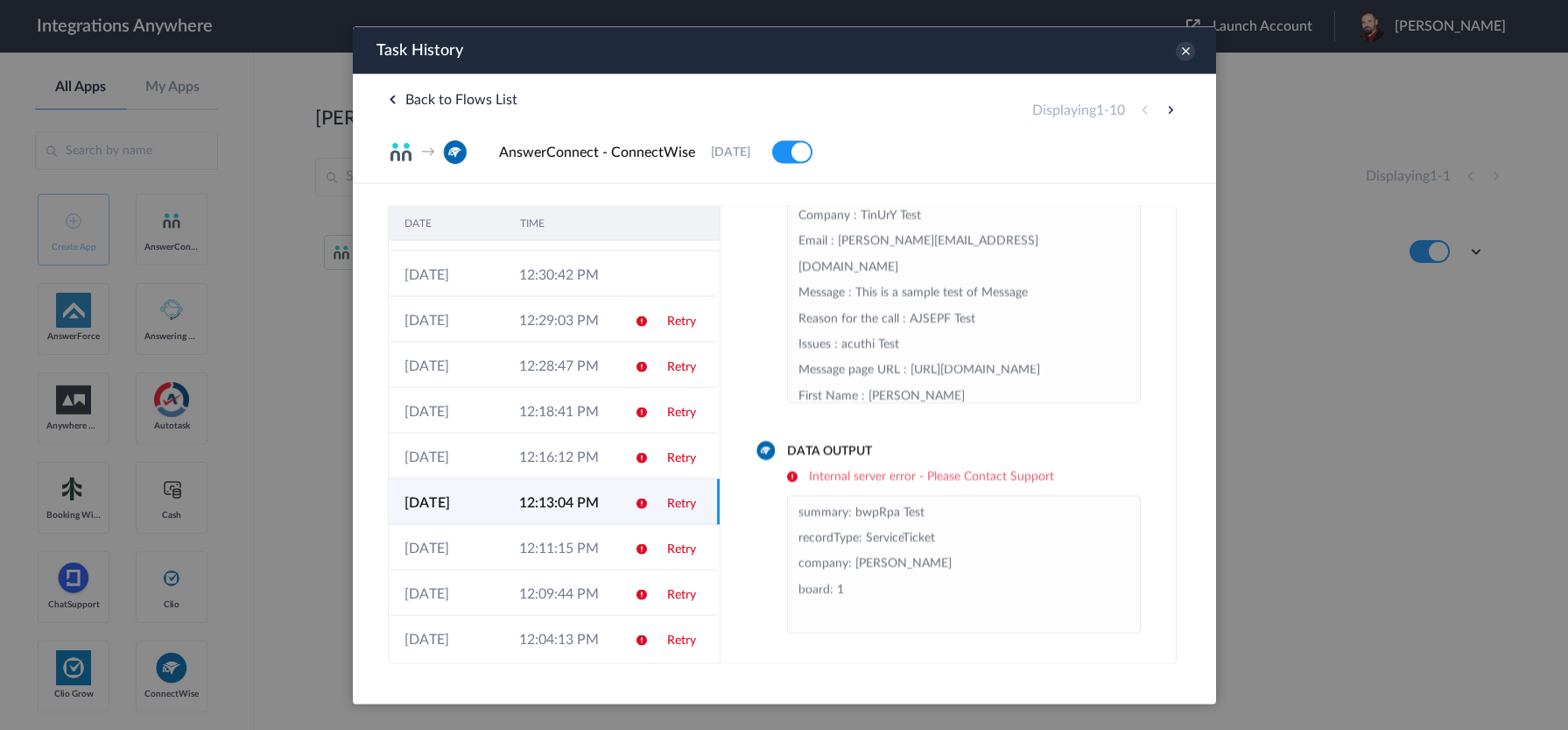
scroll to position [46, 0]
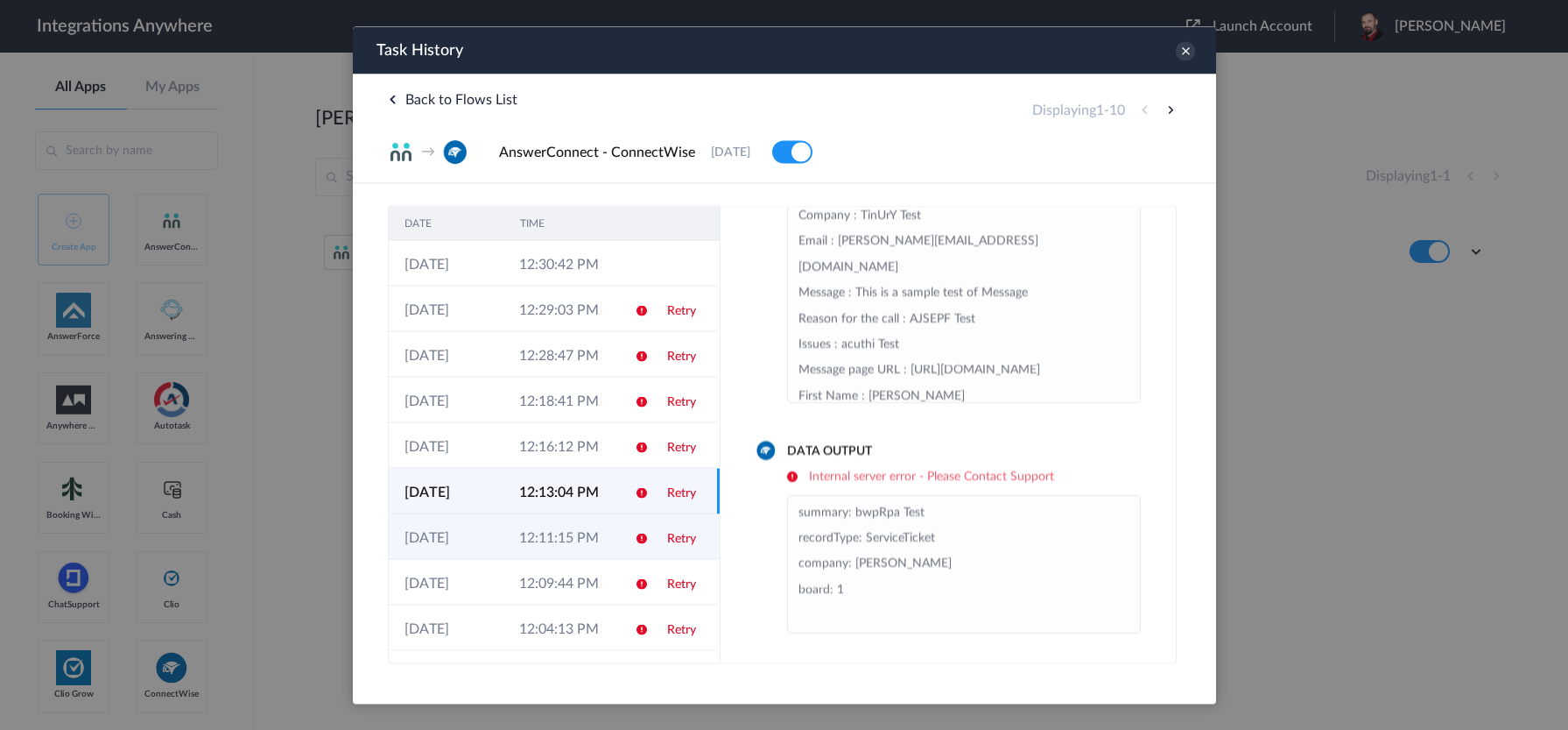
click at [561, 520] on td "12:11:15 PM" at bounding box center [560, 536] width 115 height 46
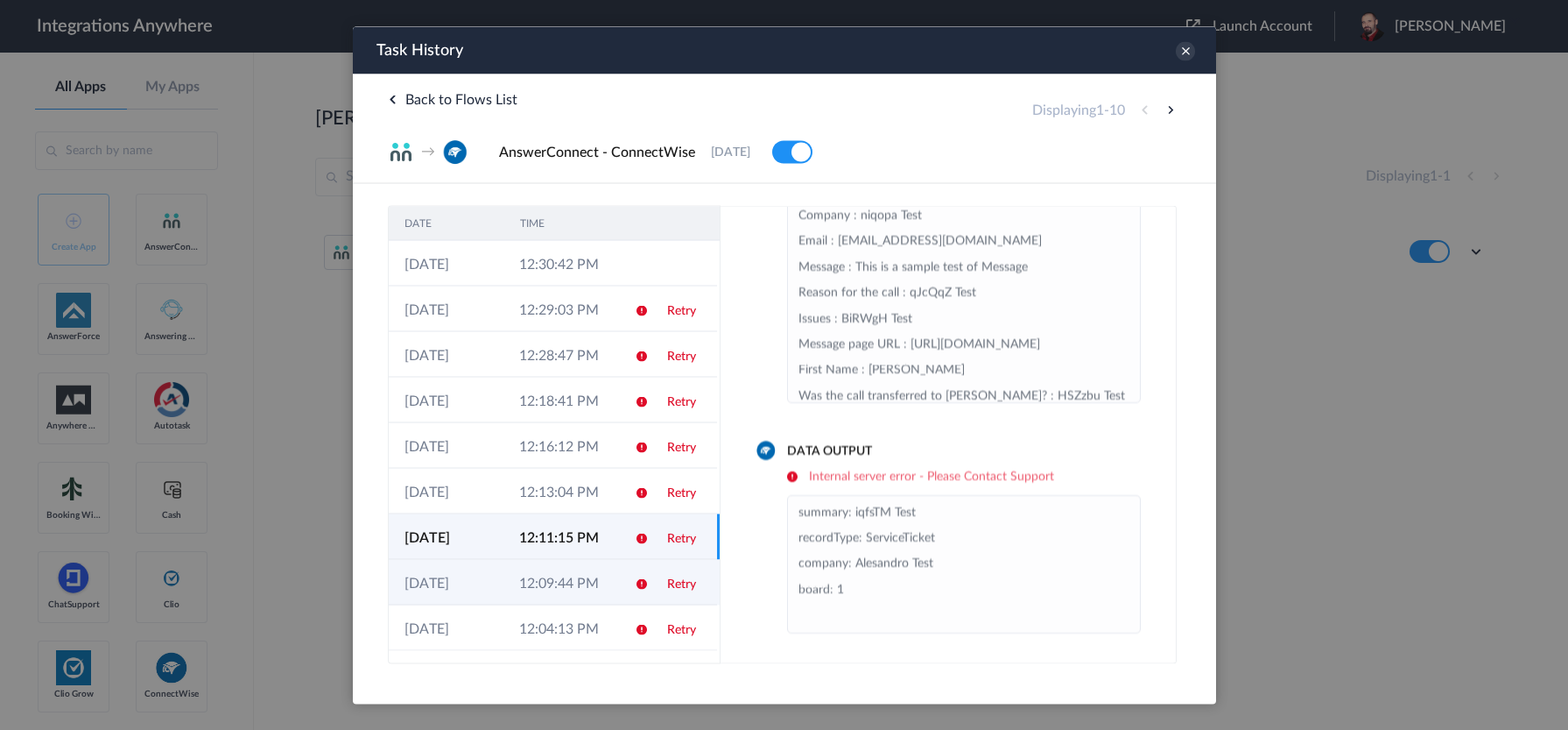
click at [564, 567] on td "12:09:44 PM" at bounding box center [560, 582] width 115 height 46
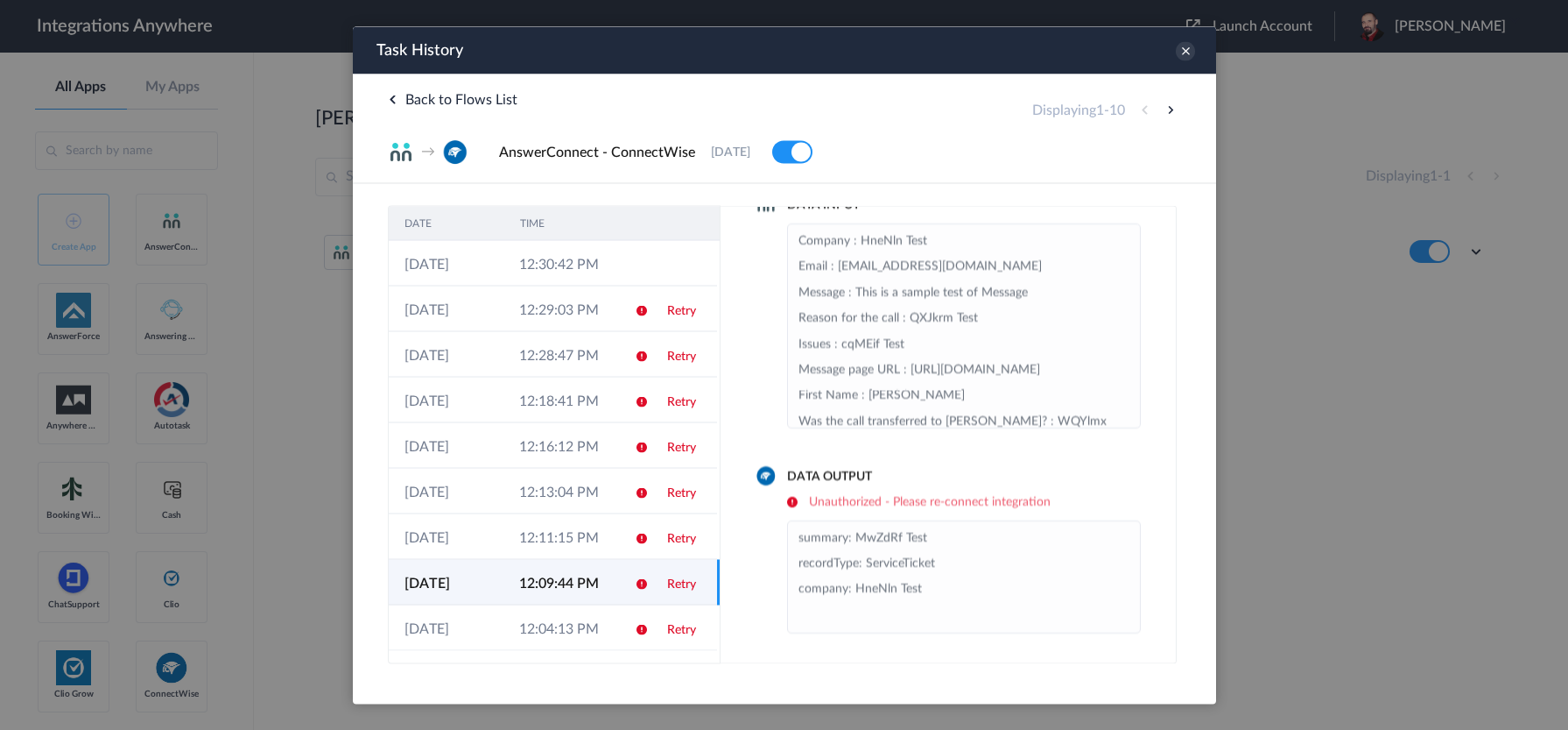
scroll to position [40, 0]
click at [1185, 48] on icon at bounding box center [1185, 51] width 19 height 19
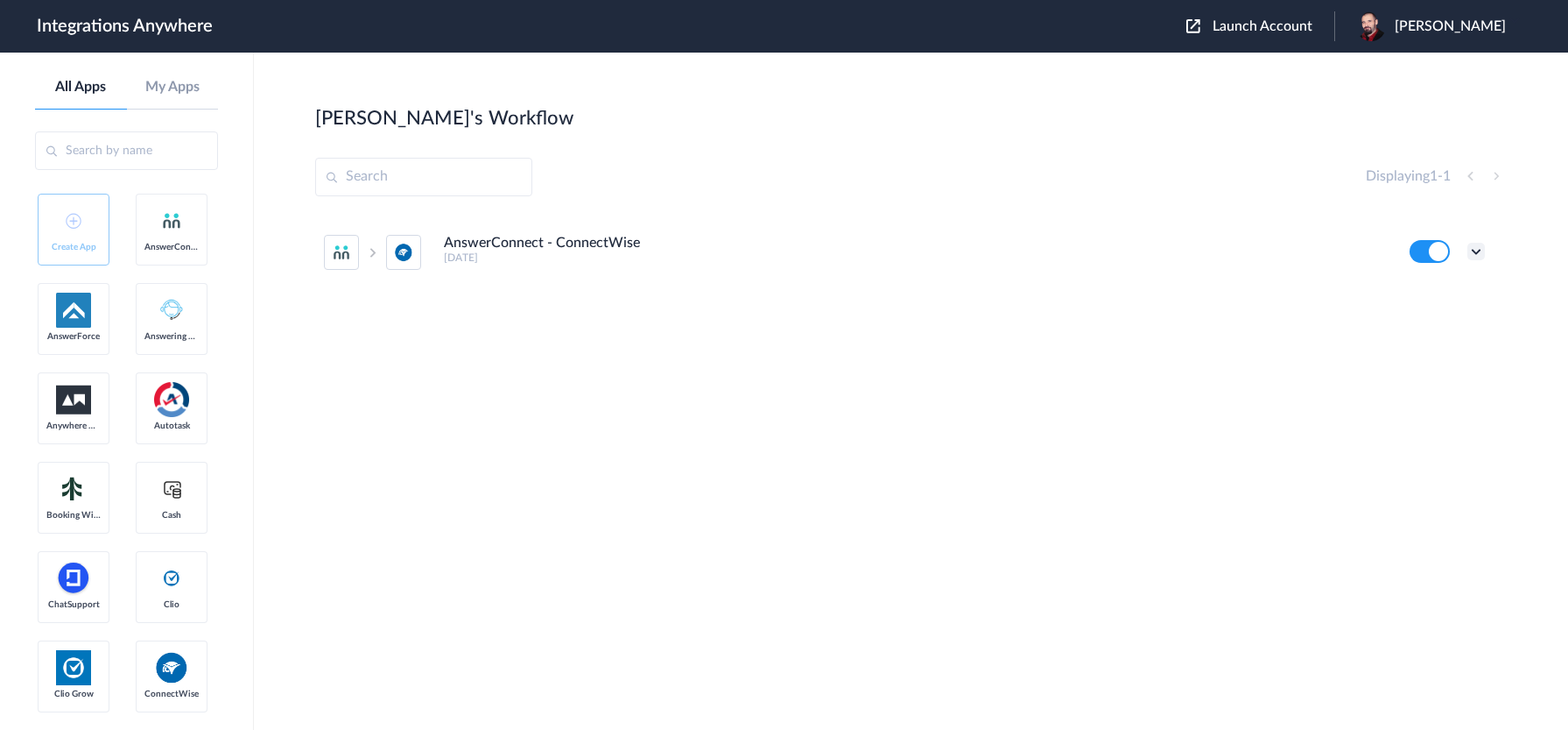
click at [1477, 252] on icon at bounding box center [1477, 251] width 18 height 18
click at [1422, 303] on li "Edit" at bounding box center [1428, 292] width 114 height 33
click at [1474, 242] on div "Edit Task history Delete" at bounding box center [1448, 251] width 76 height 23
click at [1474, 245] on icon at bounding box center [1477, 251] width 18 height 18
click at [1416, 315] on li "Task history" at bounding box center [1428, 324] width 114 height 33
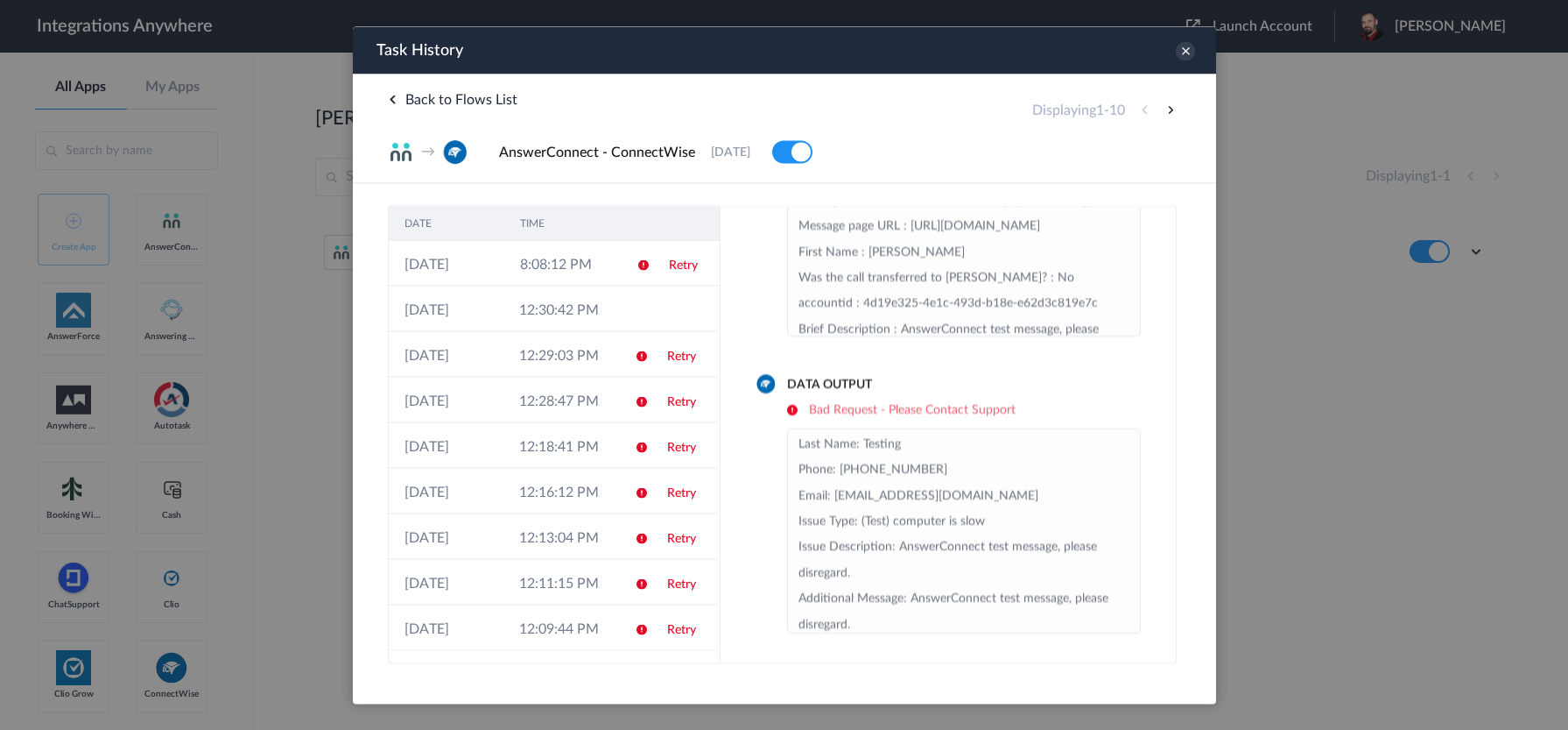
scroll to position [0, 0]
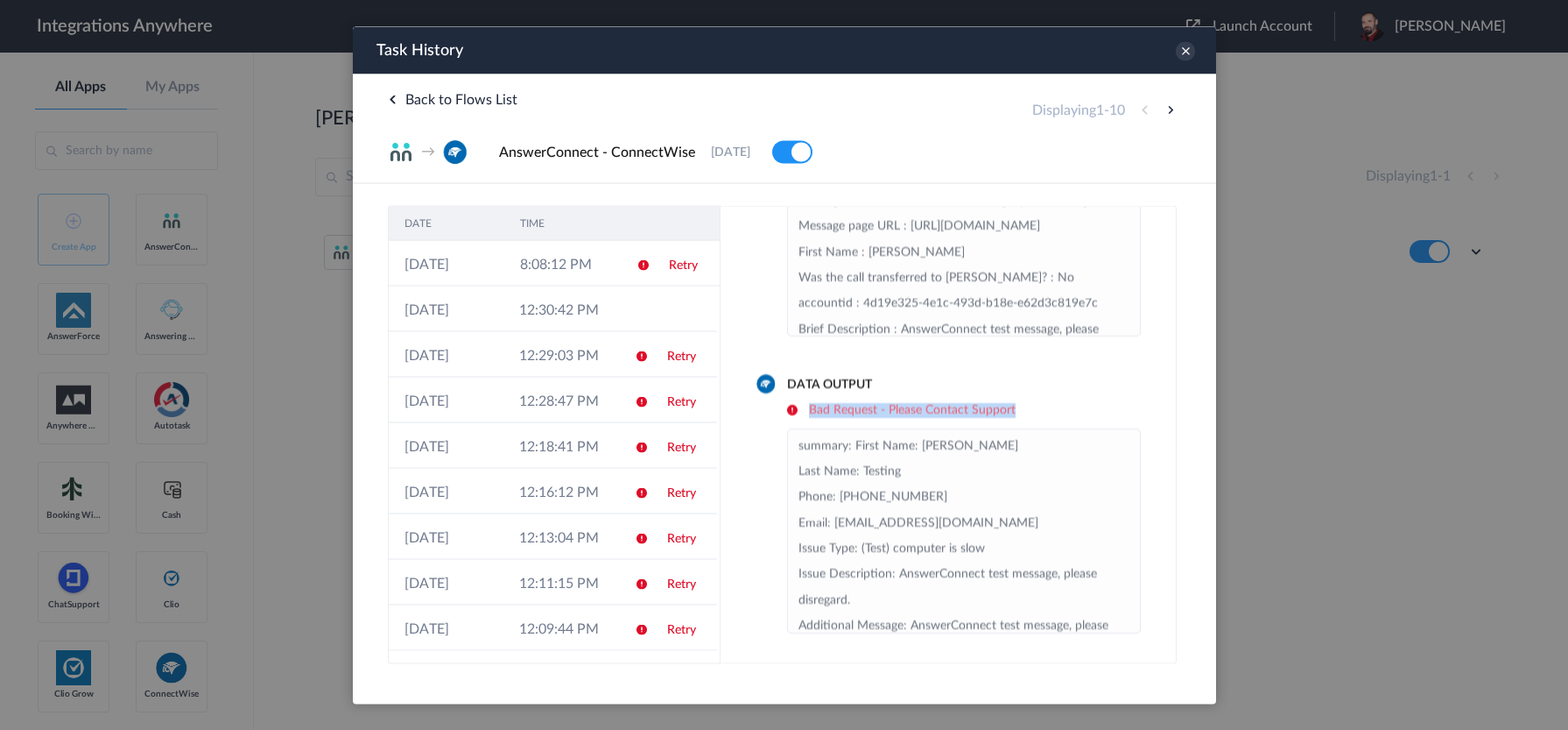
drag, startPoint x: 808, startPoint y: 409, endPoint x: 1005, endPoint y: 411, distance: 197.0
click at [1016, 414] on h6 "Bad Request - Please Contact Support" at bounding box center [963, 409] width 354 height 15
copy h6 "Bad Request - Please Contact Support"
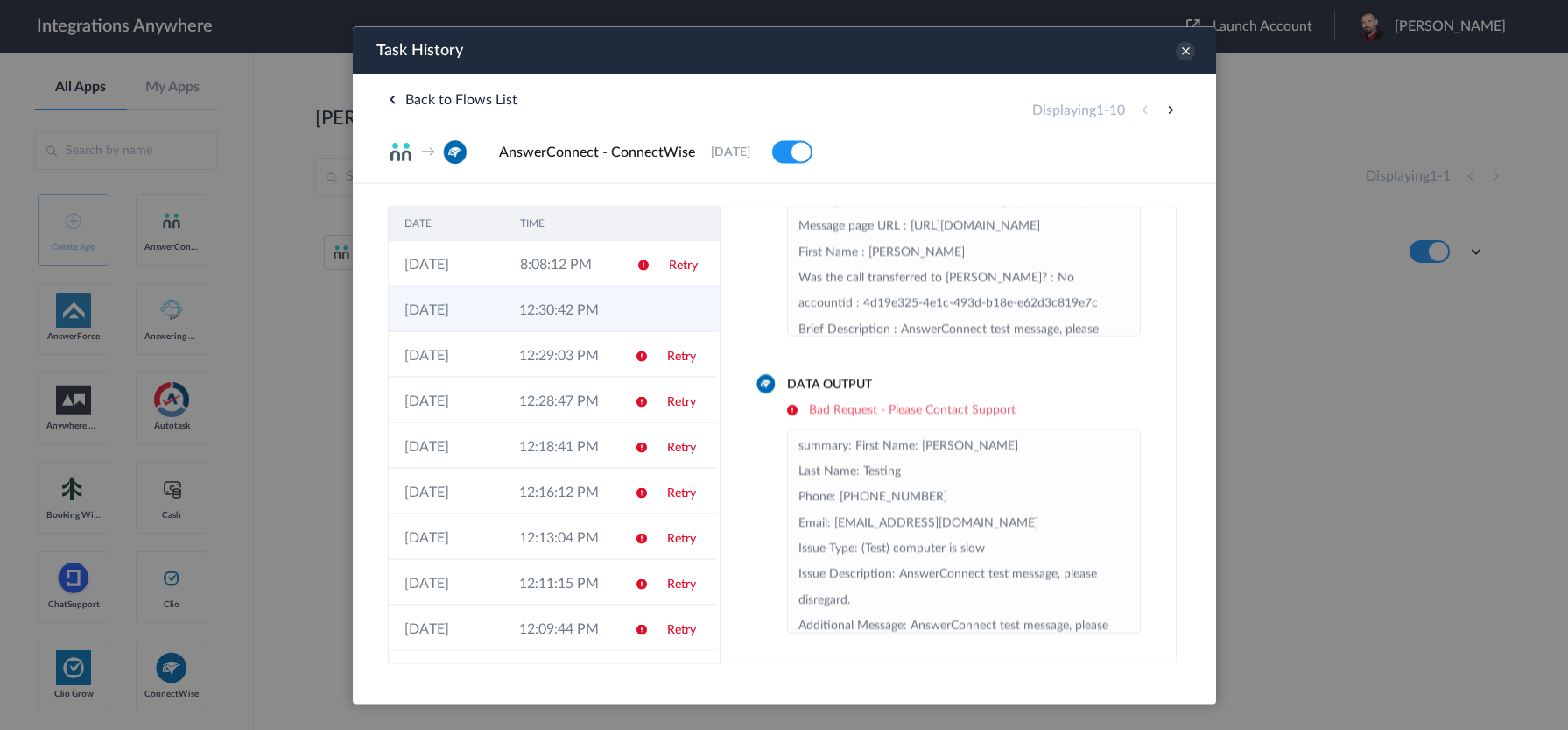
click at [584, 309] on td "12:30:42 PM" at bounding box center [560, 308] width 115 height 46
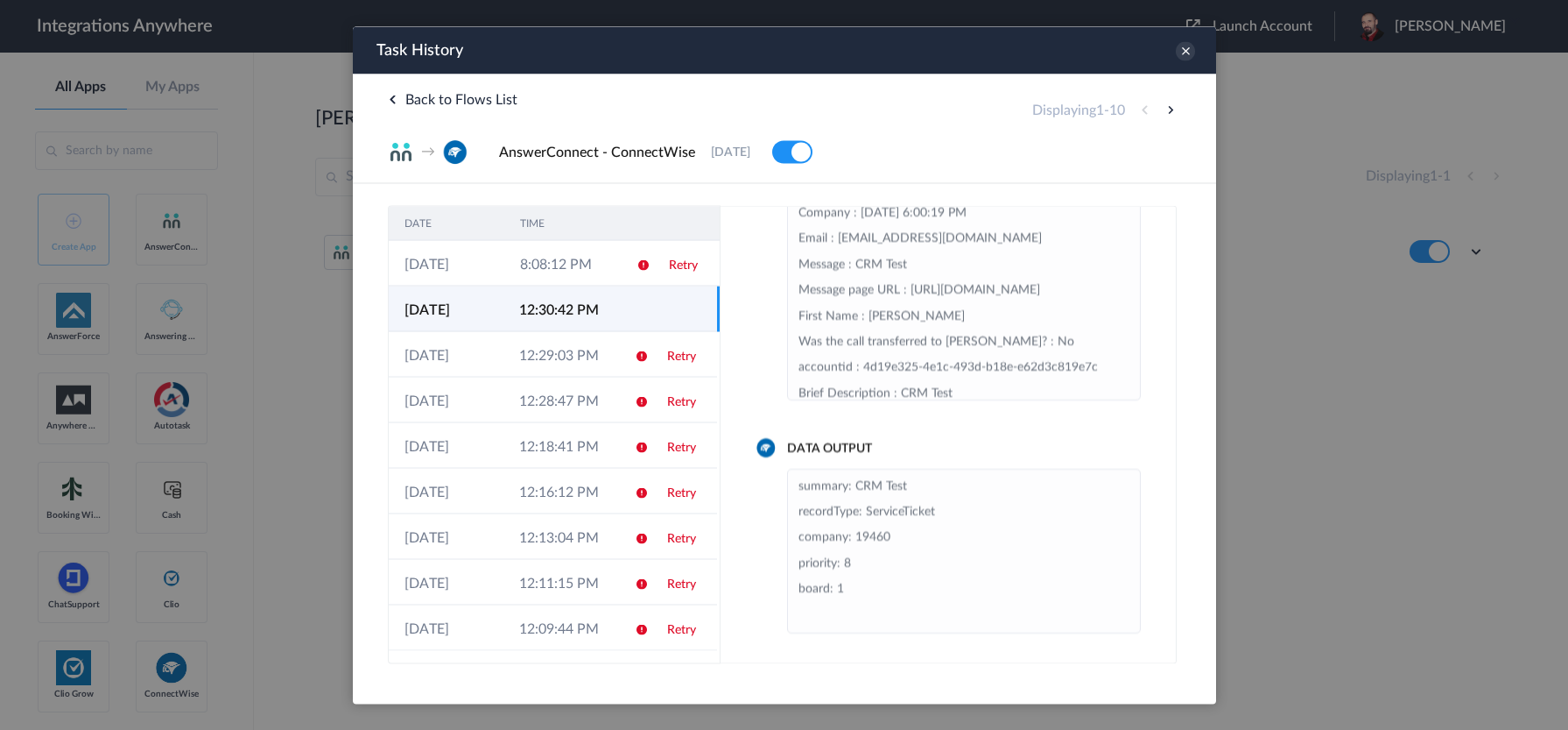
drag, startPoint x: 552, startPoint y: 275, endPoint x: 687, endPoint y: 323, distance: 143.3
click at [552, 274] on td "8:08:12 PM" at bounding box center [562, 263] width 116 height 46
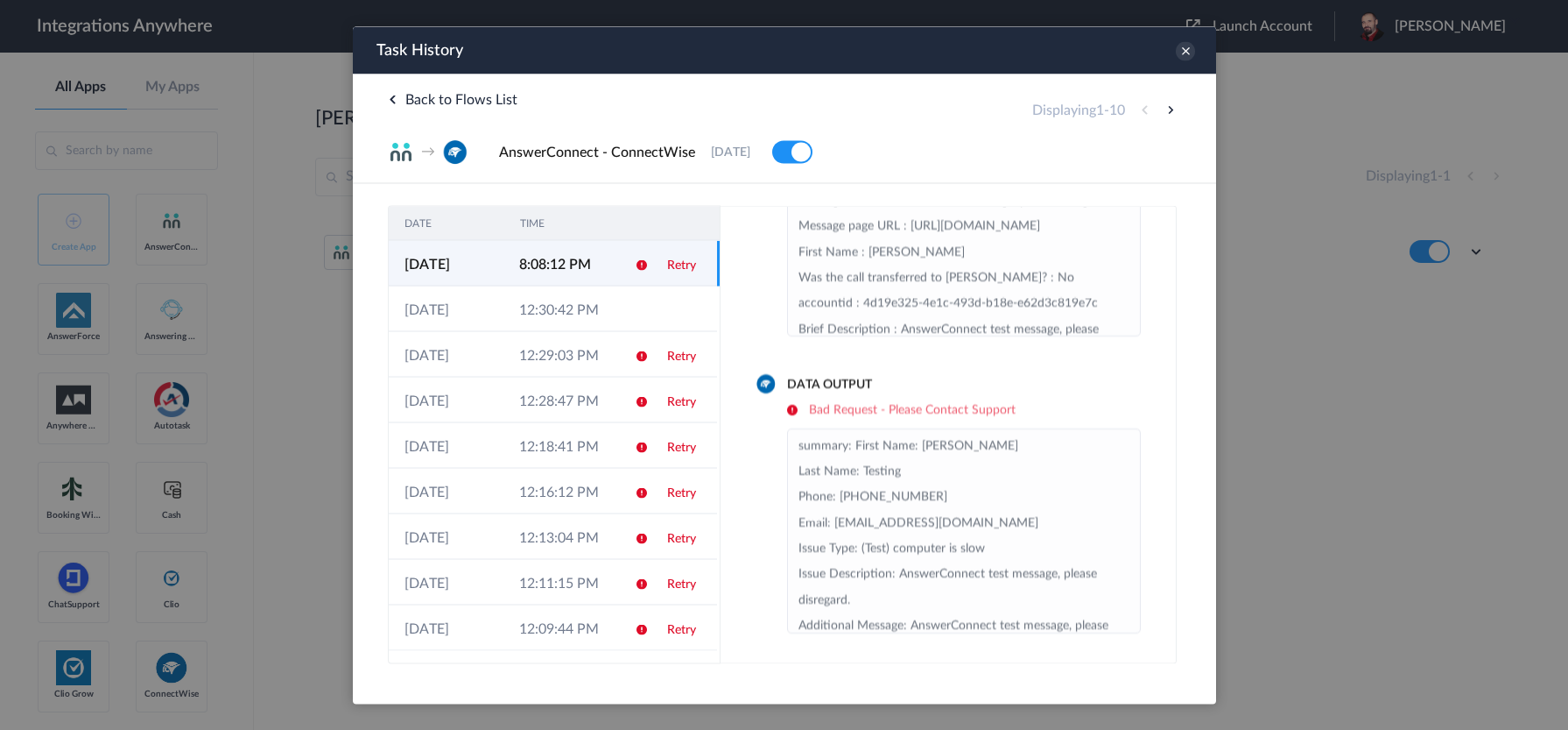
scroll to position [166, 0]
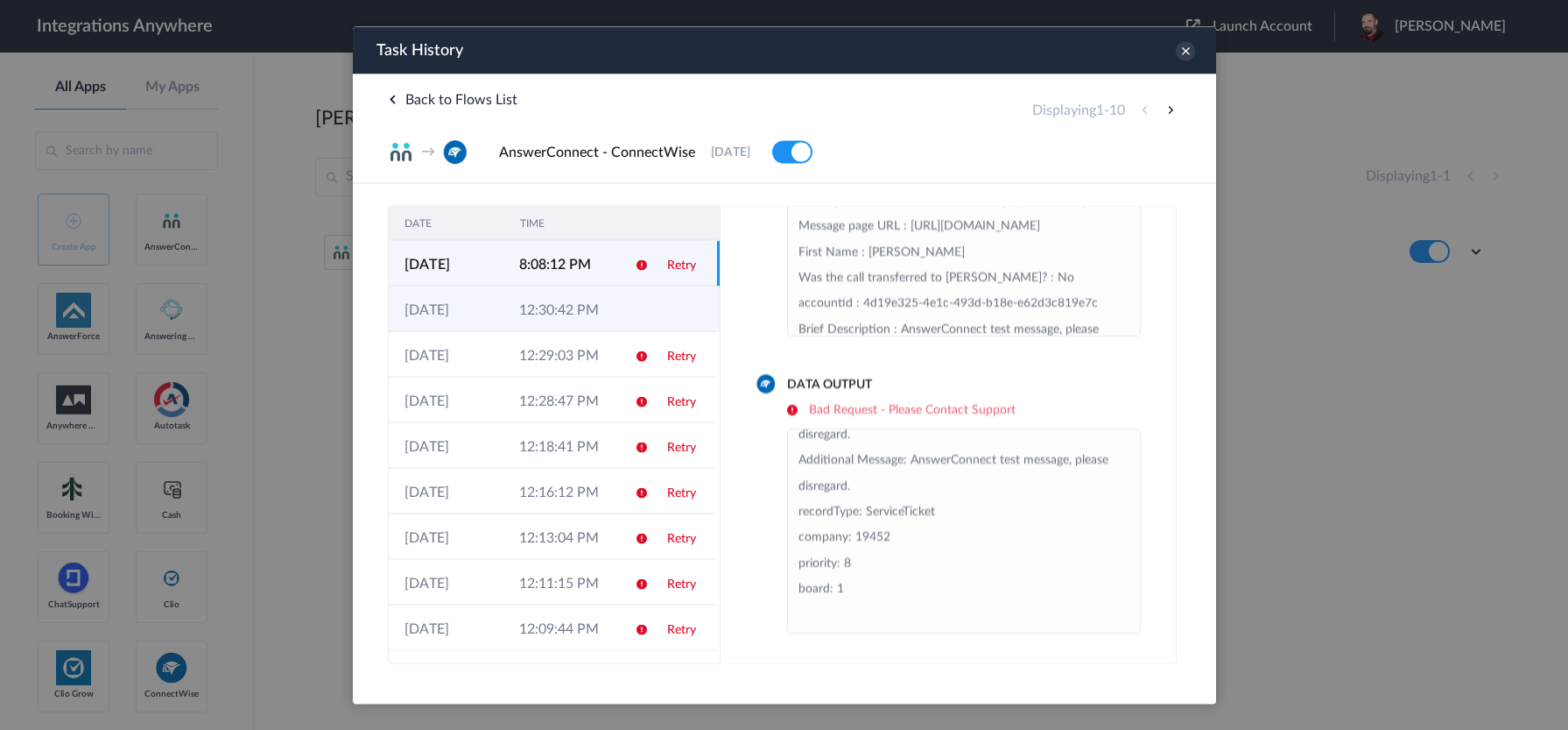
click at [537, 313] on td "12:30:42 PM" at bounding box center [560, 308] width 115 height 46
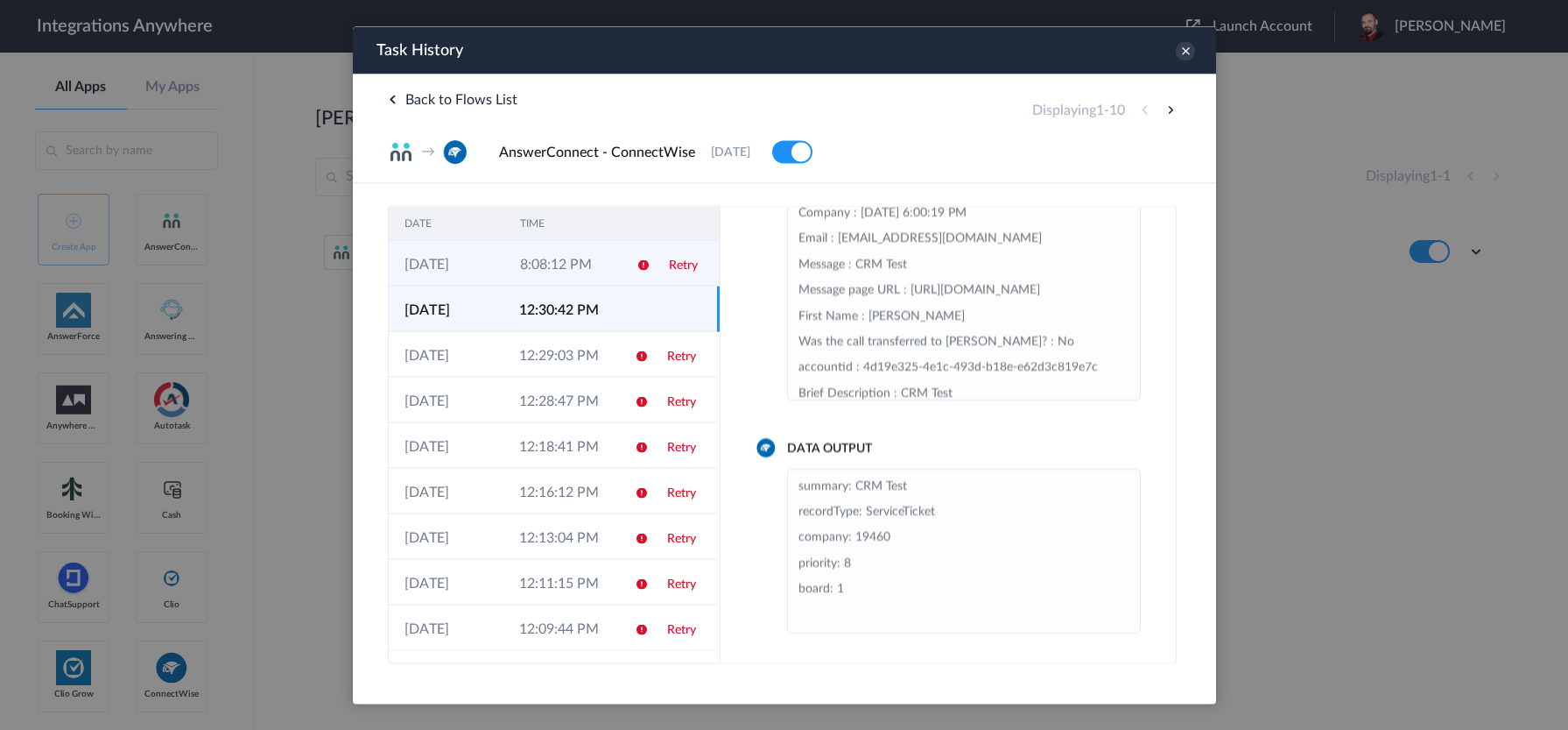
click at [549, 275] on td "8:08:12 PM" at bounding box center [562, 263] width 116 height 46
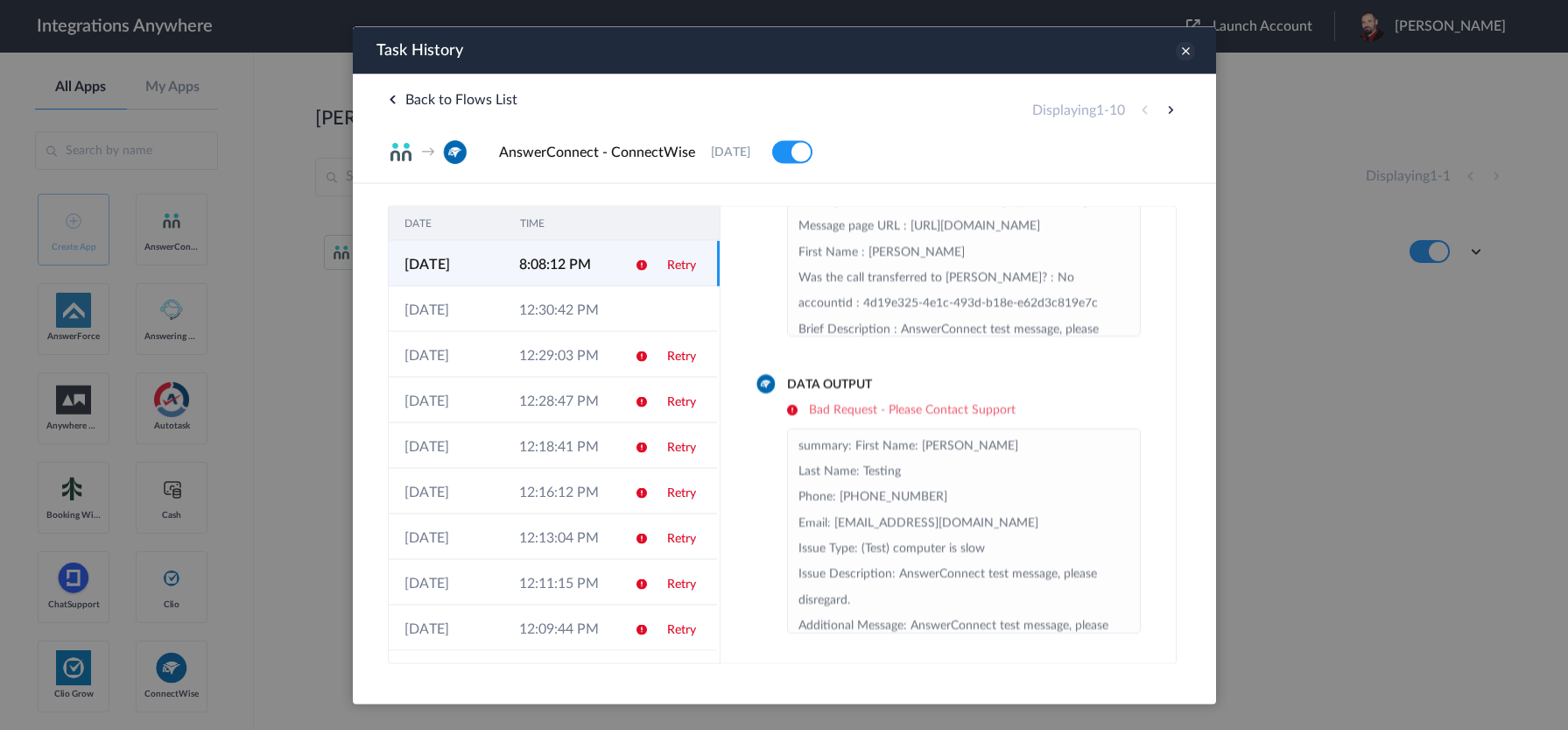
click at [1183, 54] on icon at bounding box center [1185, 51] width 19 height 19
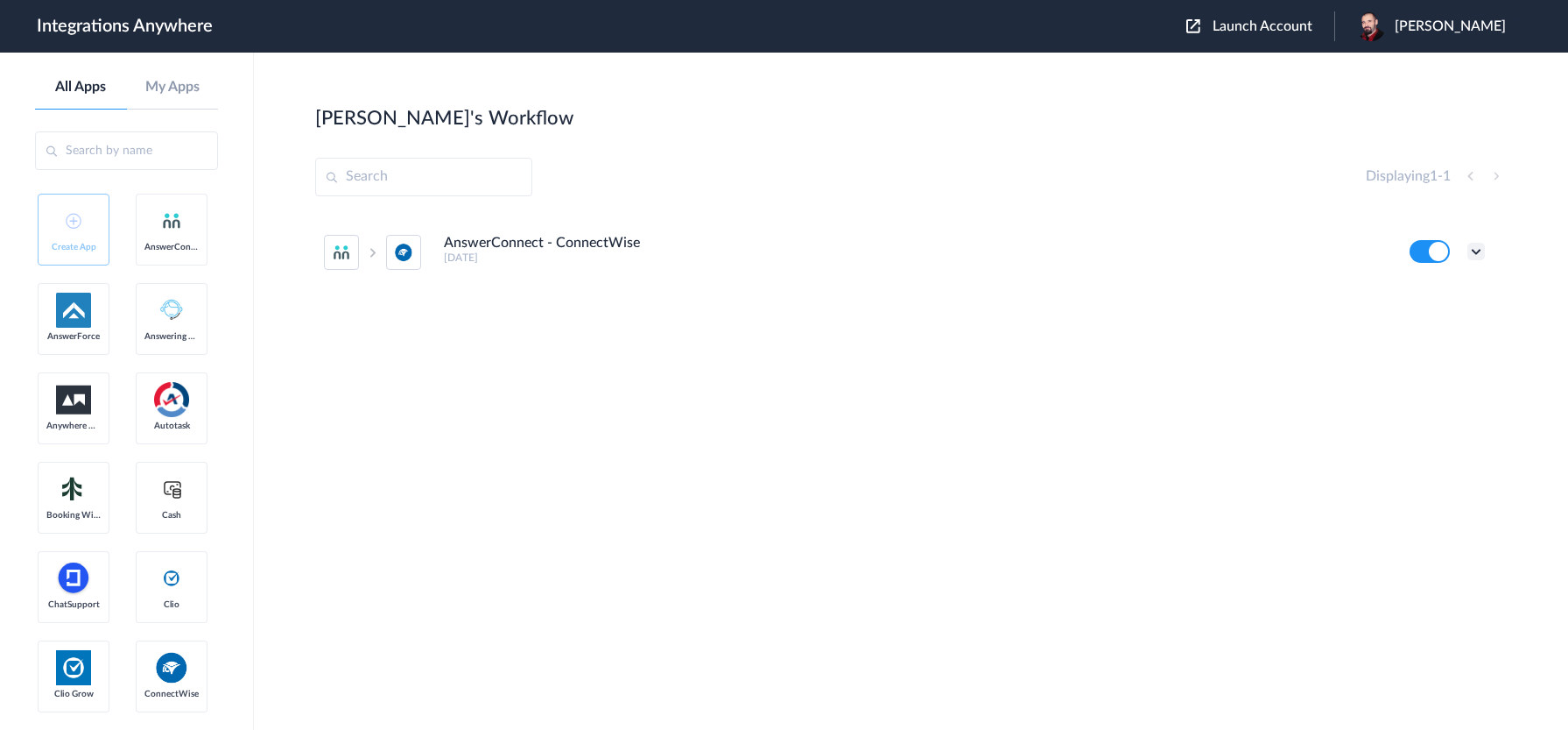
click at [1470, 245] on icon at bounding box center [1477, 251] width 18 height 18
click at [1449, 326] on link "Task history" at bounding box center [1427, 324] width 84 height 12
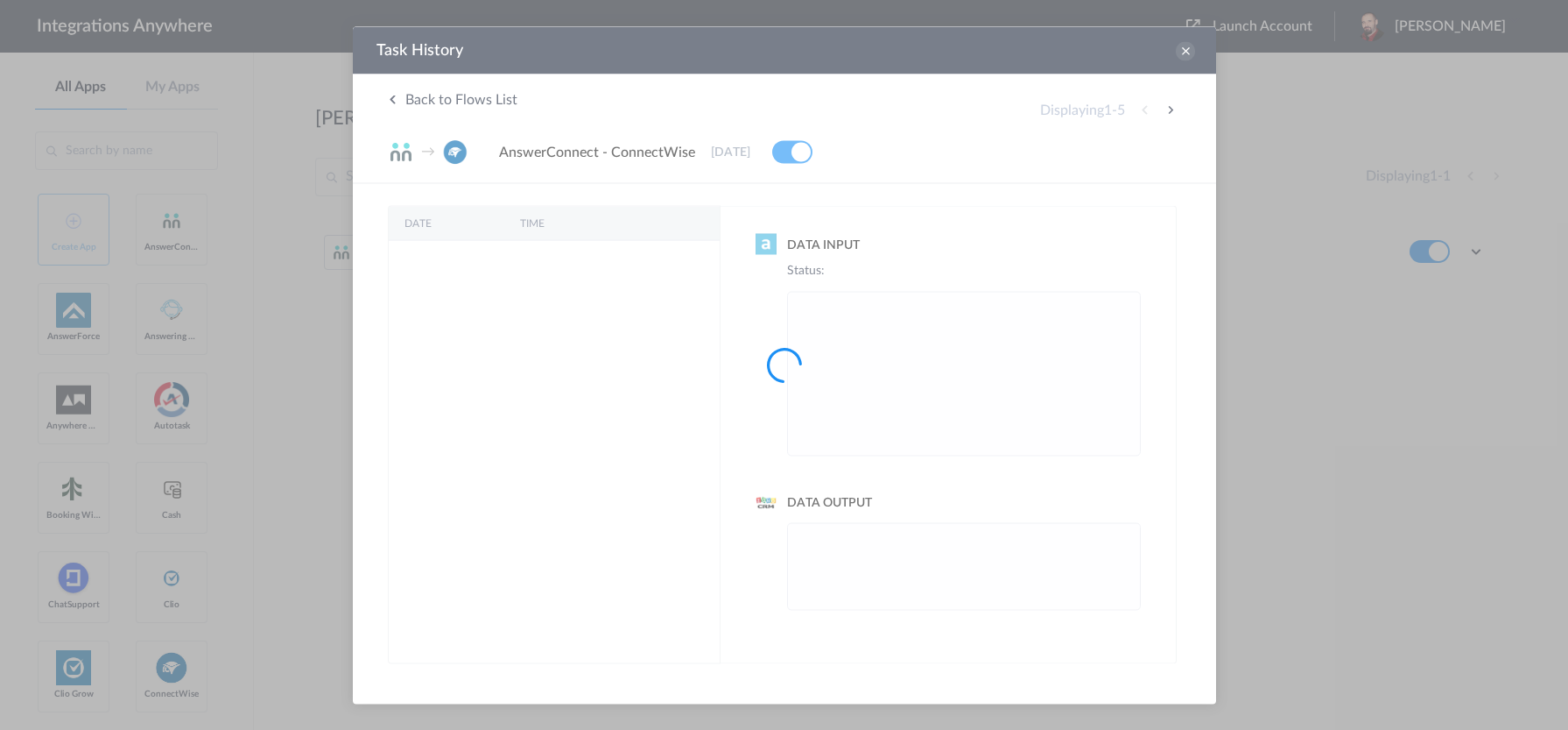
scroll to position [0, 0]
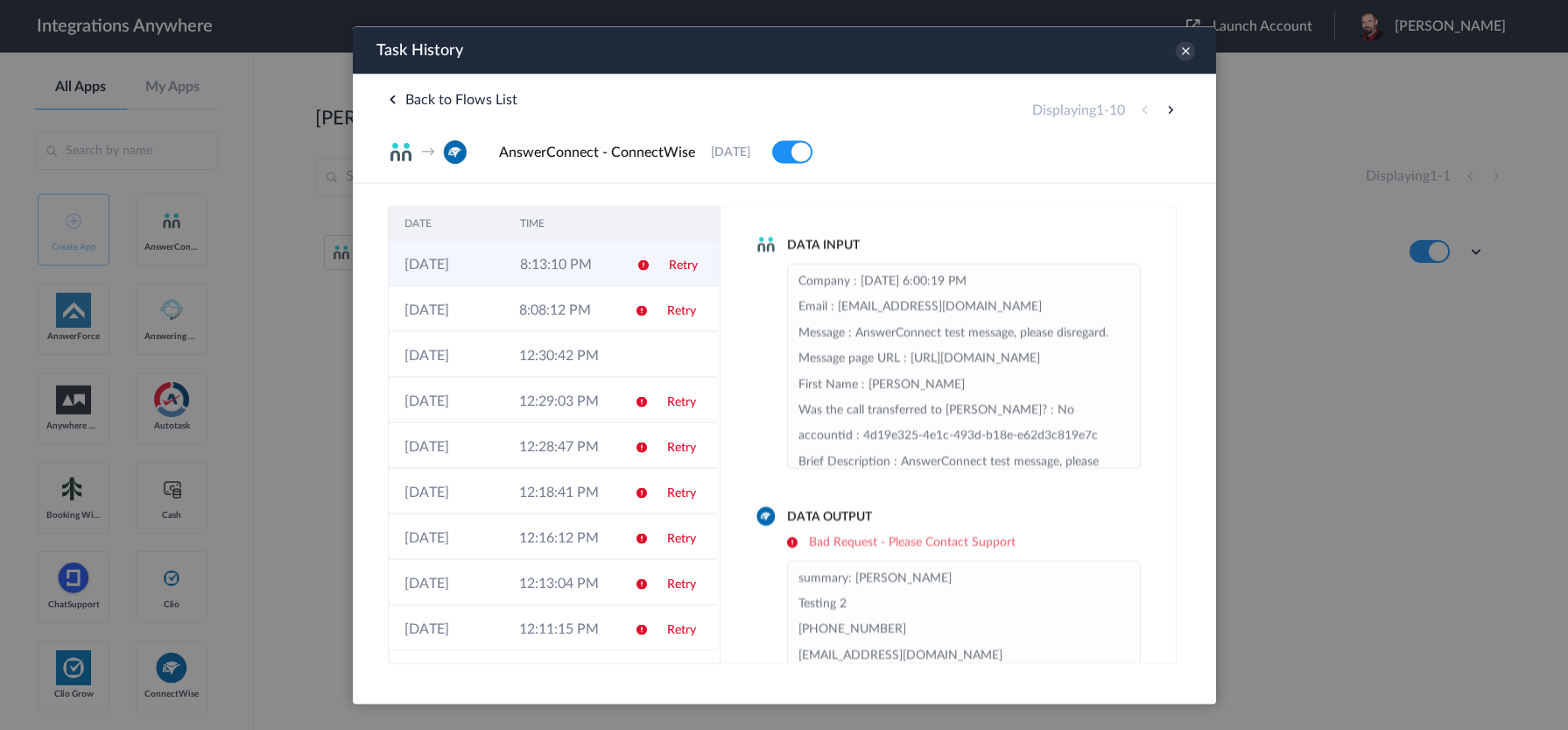
click at [590, 272] on td "8:13:10 PM" at bounding box center [562, 263] width 116 height 46
click at [1180, 47] on icon at bounding box center [1185, 51] width 19 height 19
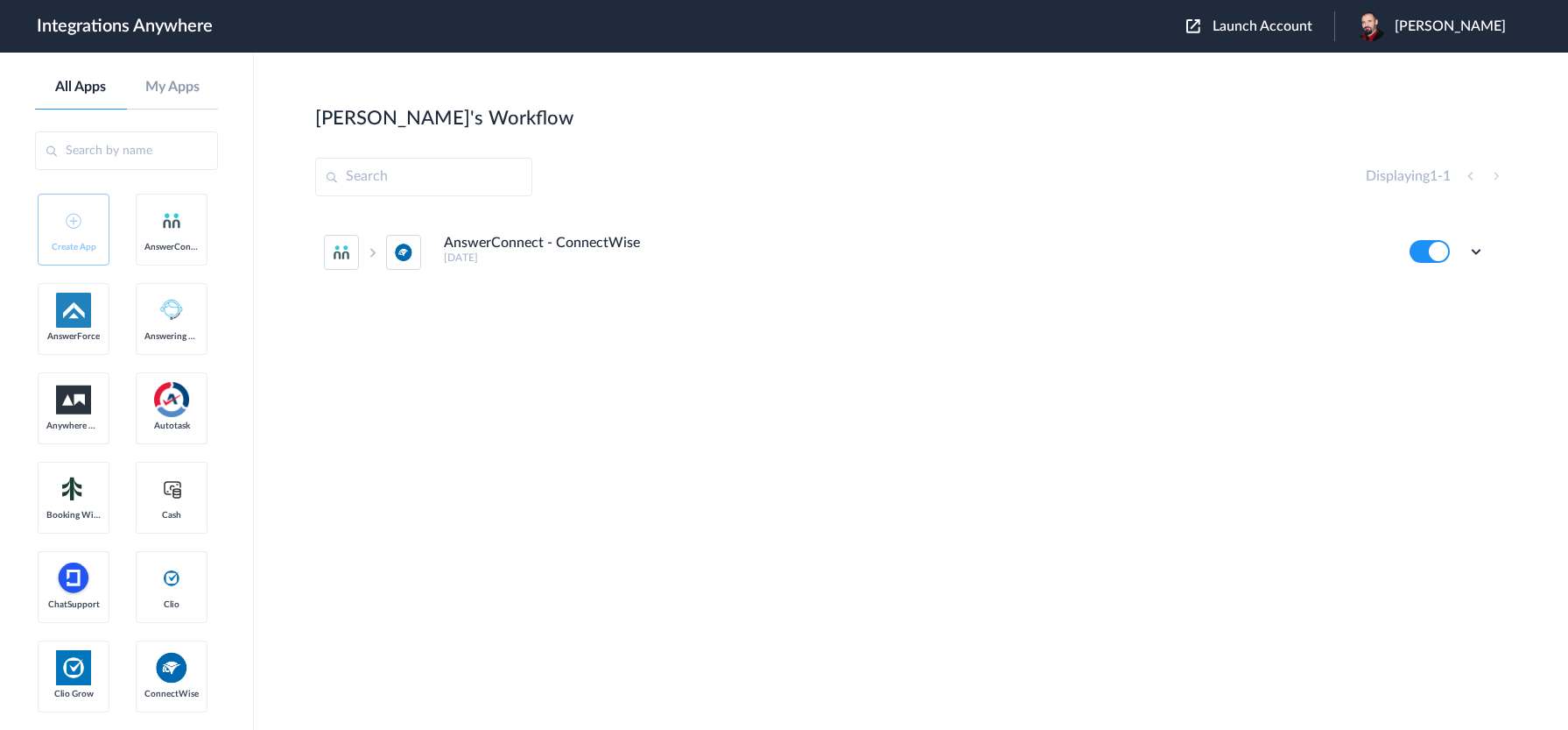
click at [1473, 25] on span "Josh Reese" at bounding box center [1450, 26] width 111 height 17
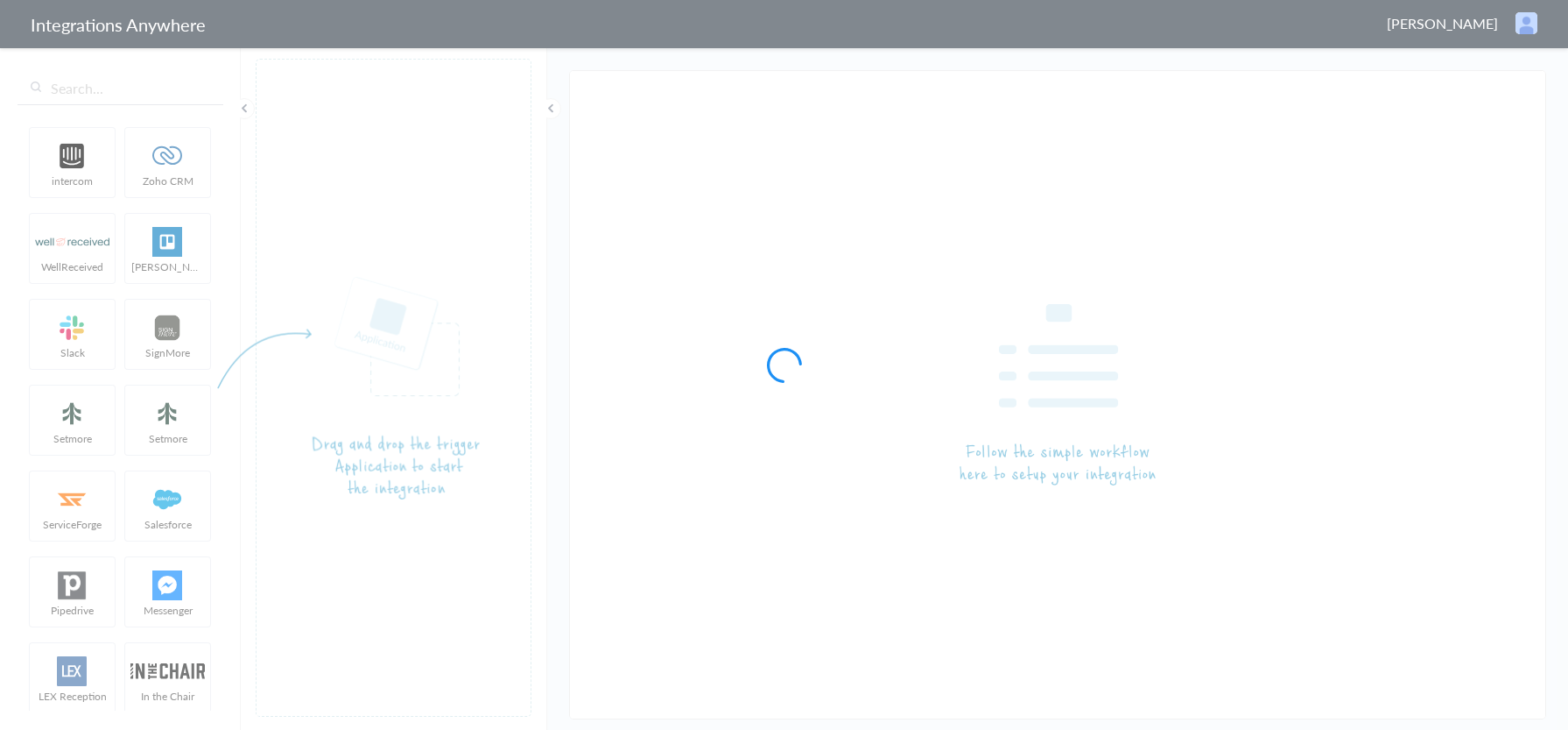
type input "AnswerConnect - ConnectWise"
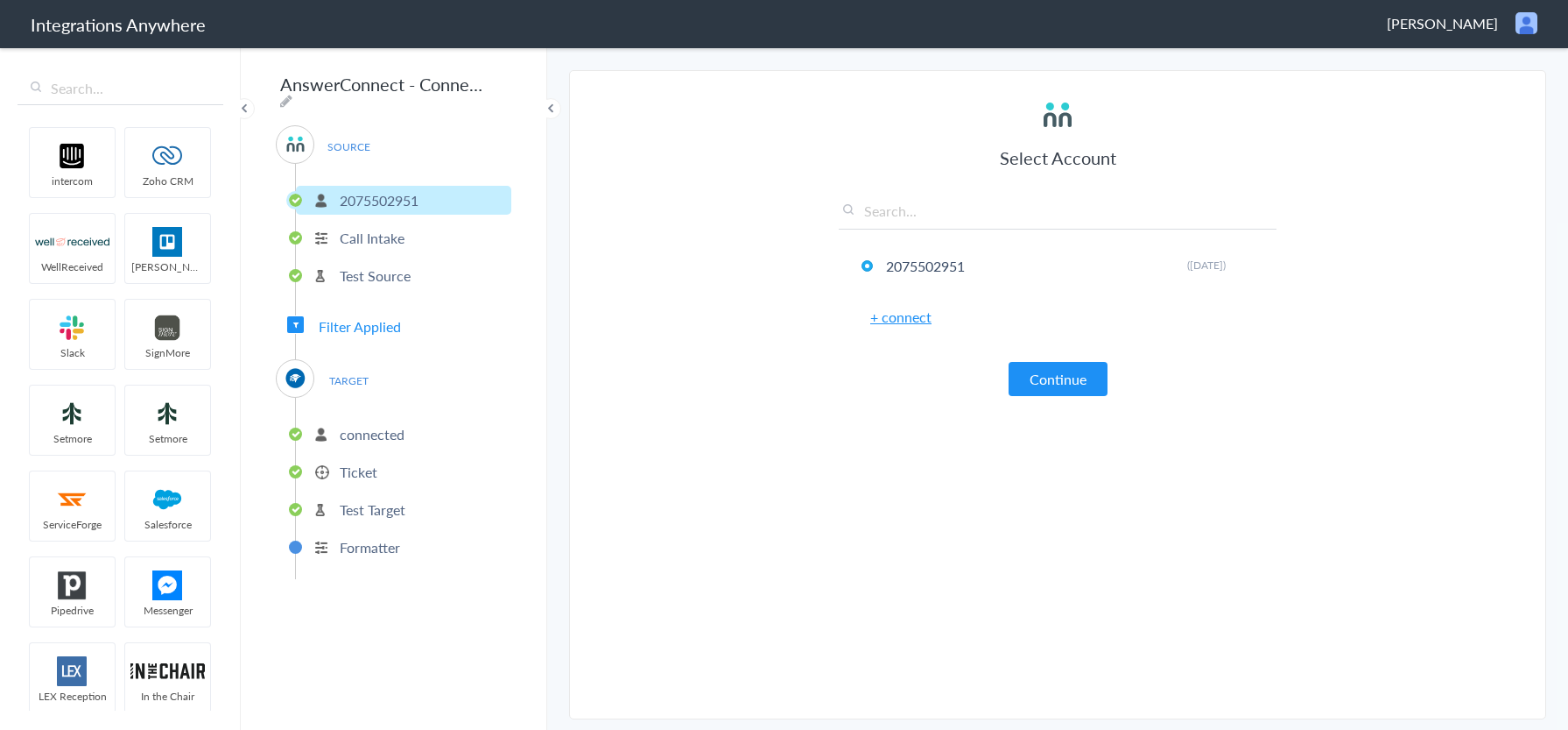
click at [361, 321] on span "Filter Applied" at bounding box center [360, 326] width 83 height 20
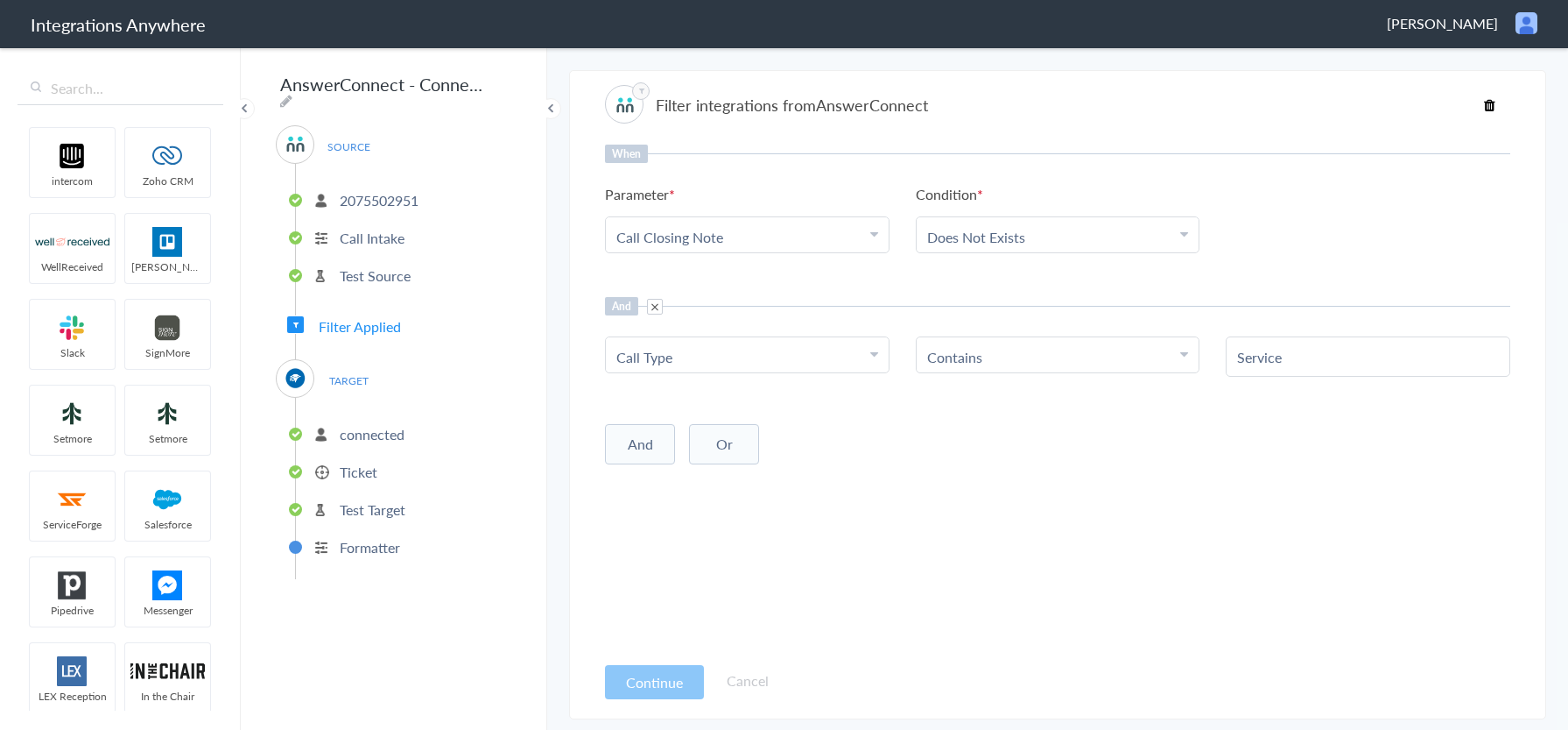
click at [349, 462] on p "Ticket" at bounding box center [358, 472] width 38 height 20
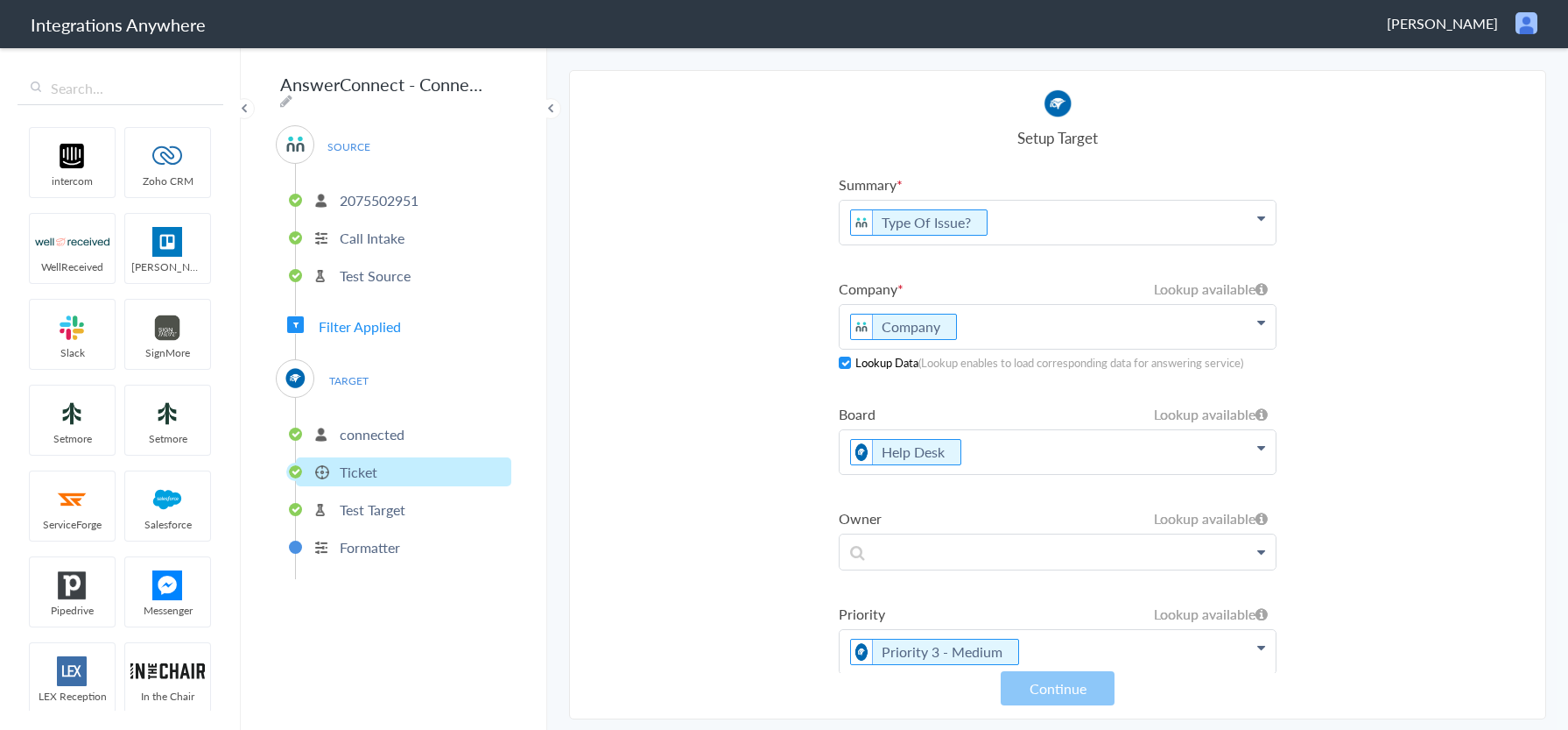
click at [845, 222] on p "Type Of Issue?" at bounding box center [1058, 222] width 436 height 44
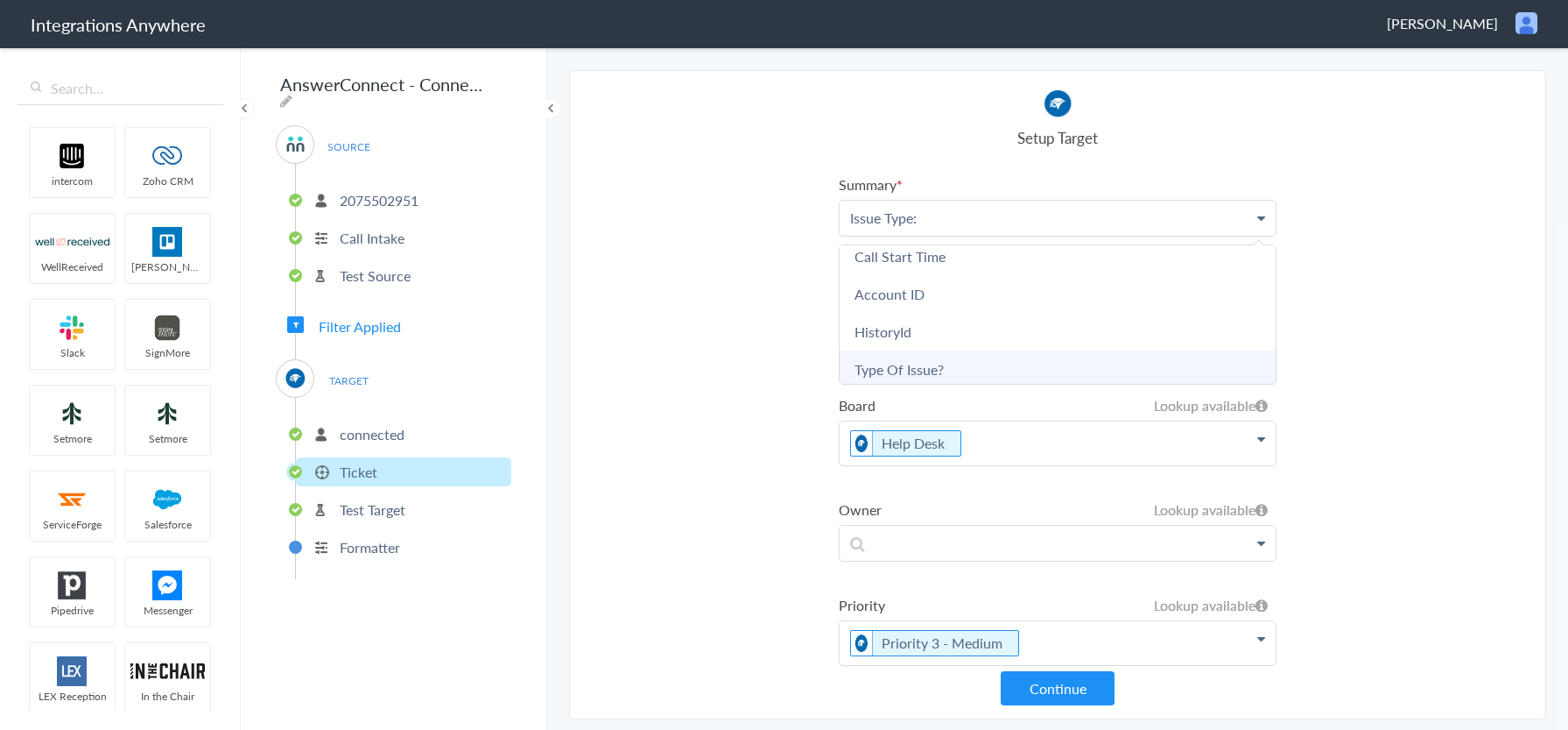
scroll to position [876, 0]
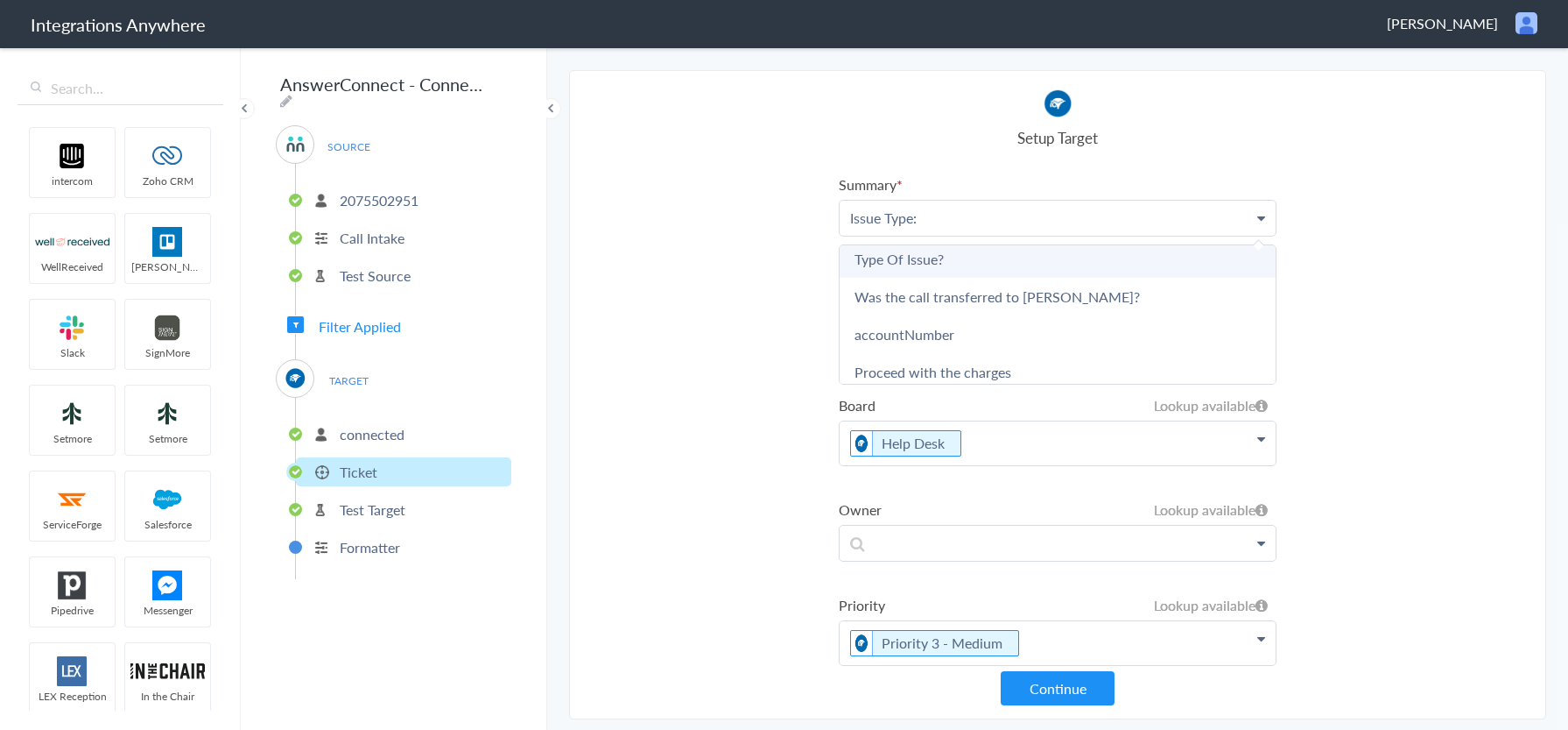
click at [1023, 259] on link "Type Of Issue?" at bounding box center [1058, 258] width 436 height 38
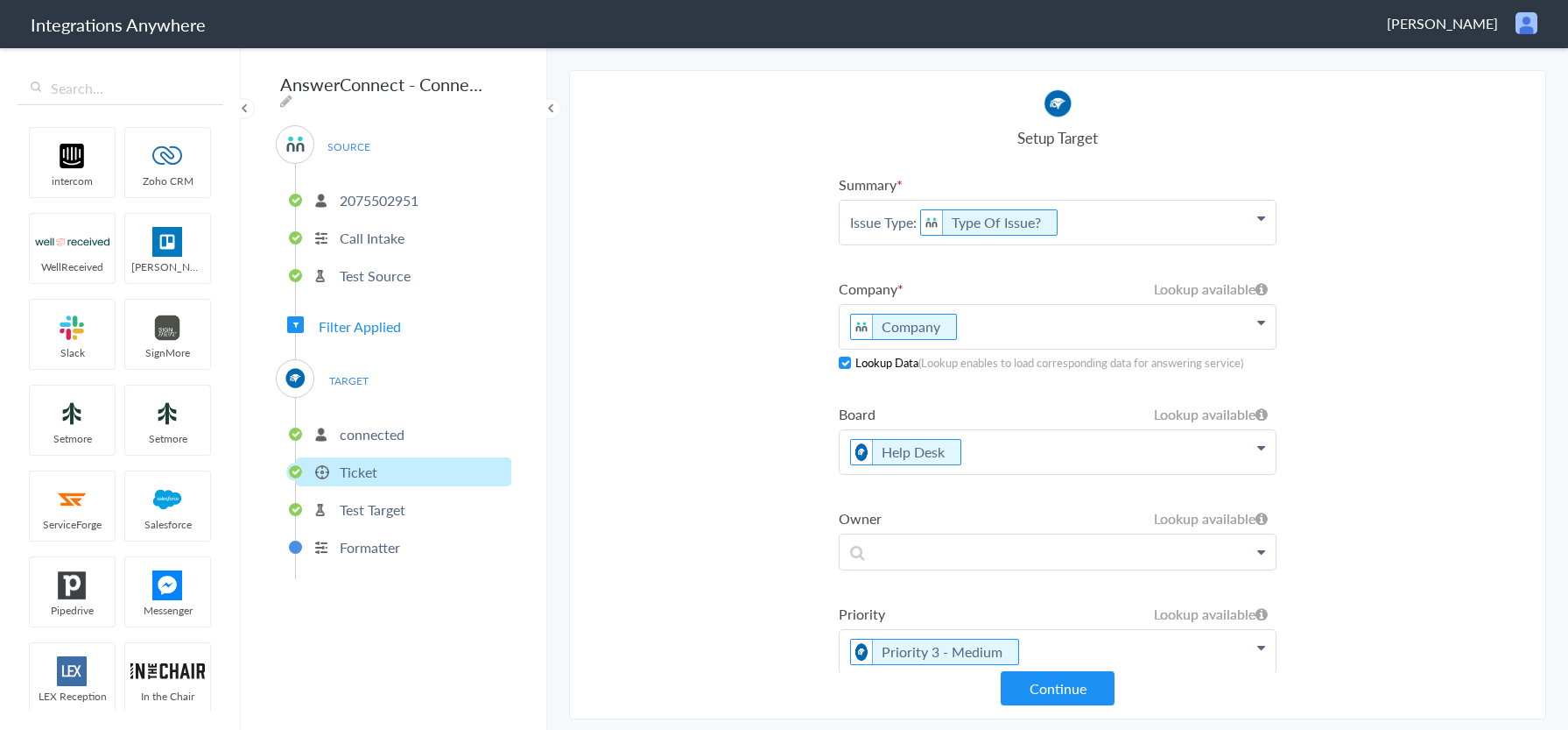
click at [1084, 230] on p "Issue Type: Type Of Issue?" at bounding box center [1058, 222] width 436 height 44
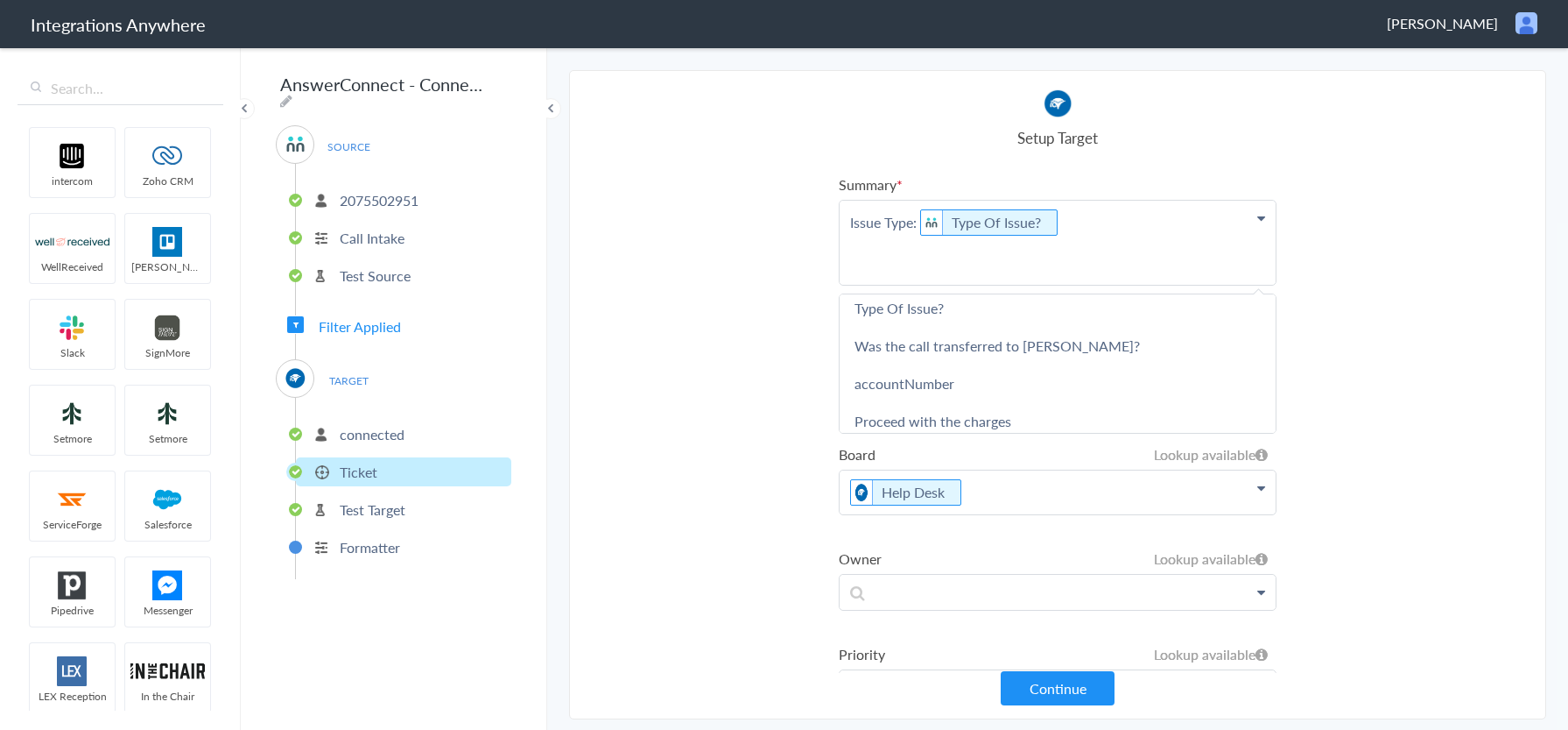
click at [901, 259] on p "Issue Type: Type Of Issue?" at bounding box center [1058, 242] width 436 height 84
click at [849, 228] on p "Issue Type: Type Of Issue?" at bounding box center [1058, 242] width 436 height 84
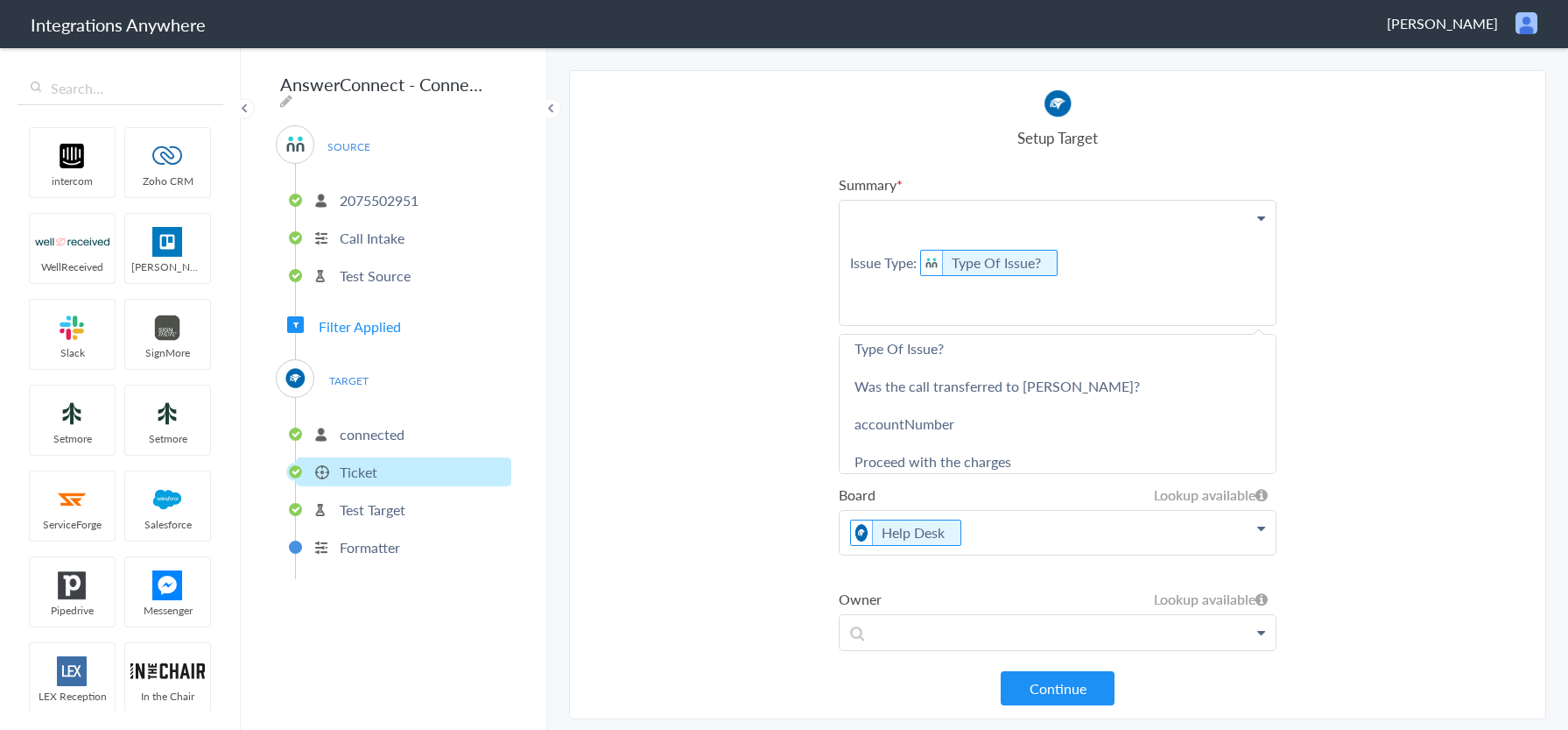
click at [860, 224] on p "Issue Type: Type Of Issue?" at bounding box center [1058, 263] width 436 height 125
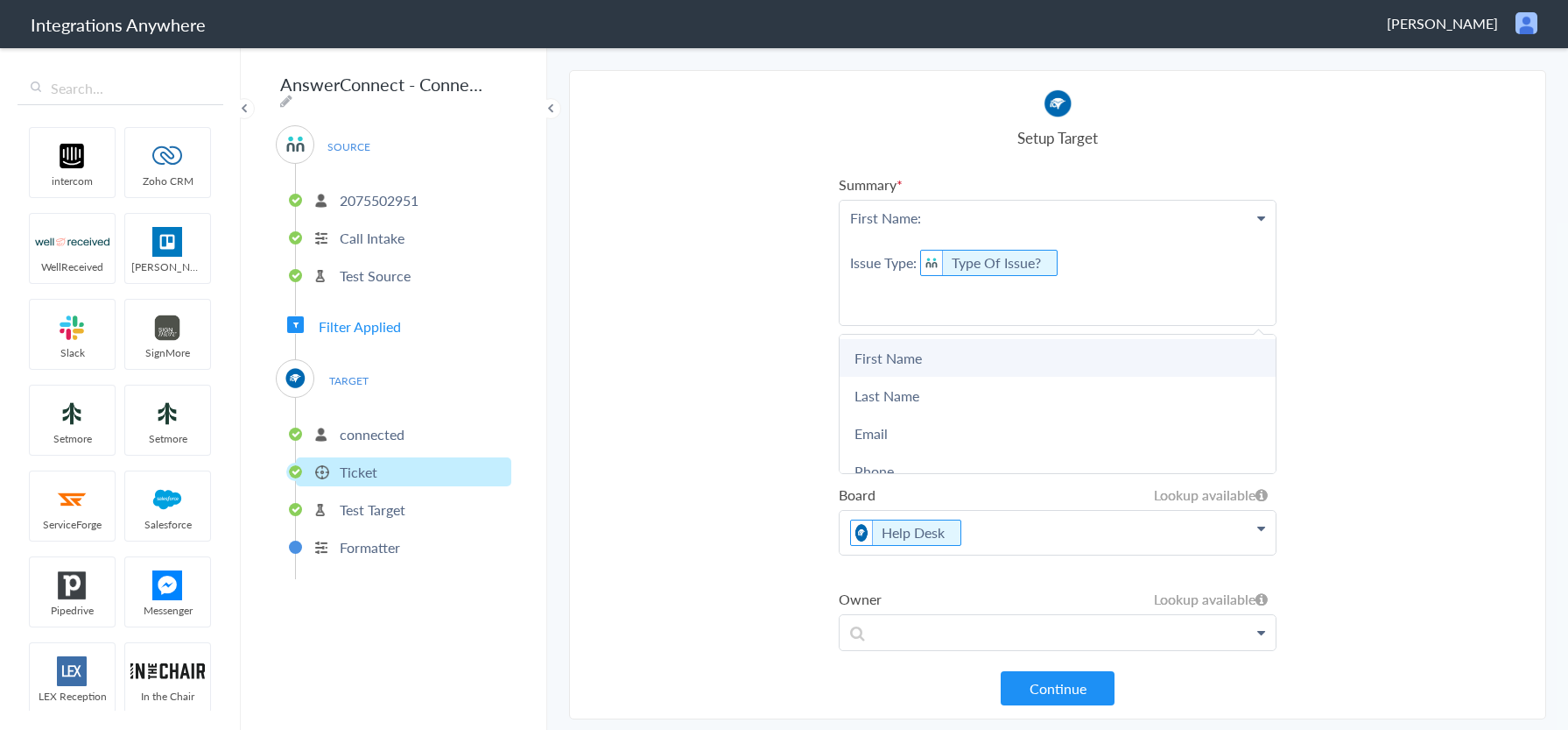
click at [1018, 358] on link "First Name" at bounding box center [1058, 358] width 436 height 38
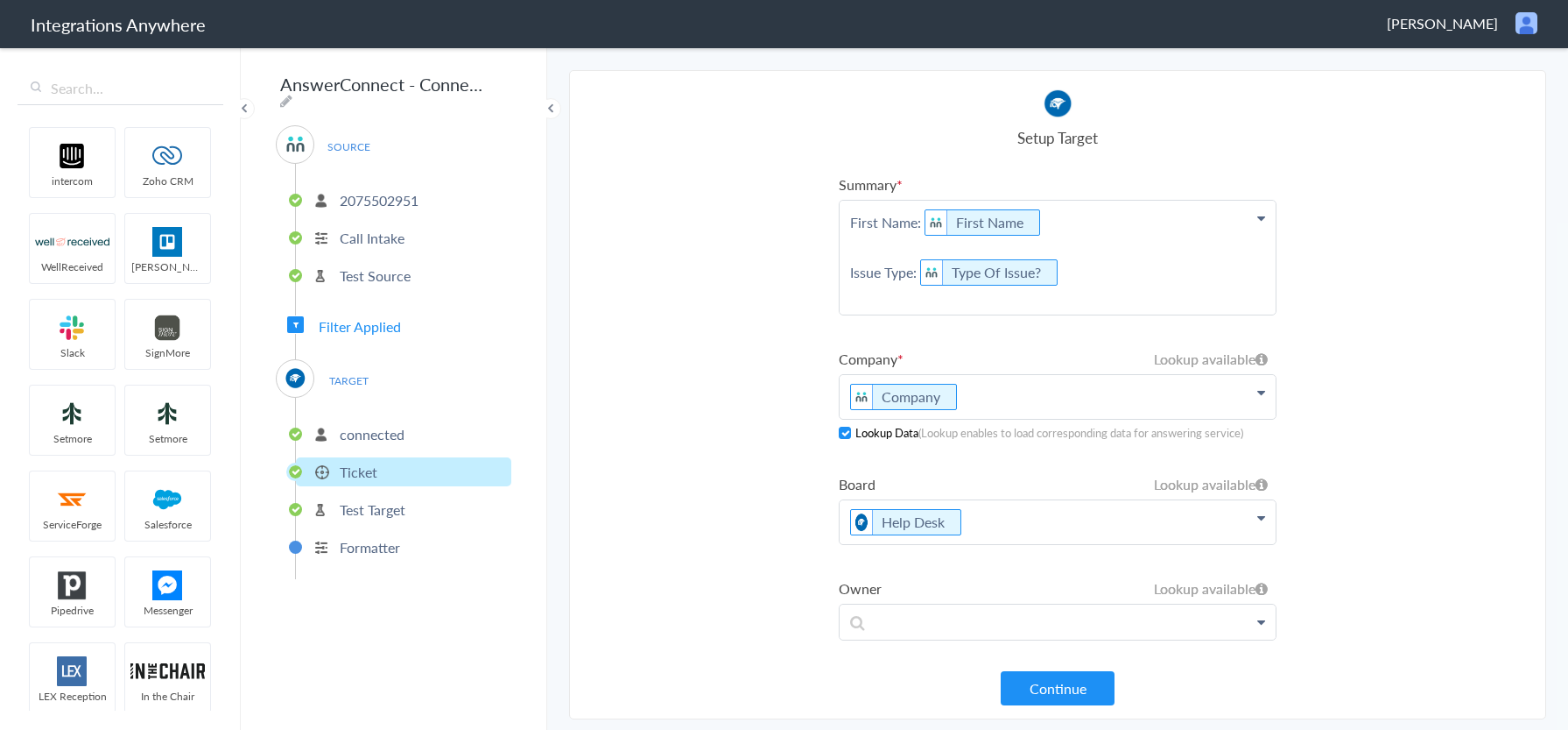
click at [1082, 220] on p "First Name: First Name Issue Type: Type Of Issue?" at bounding box center [1058, 257] width 436 height 114
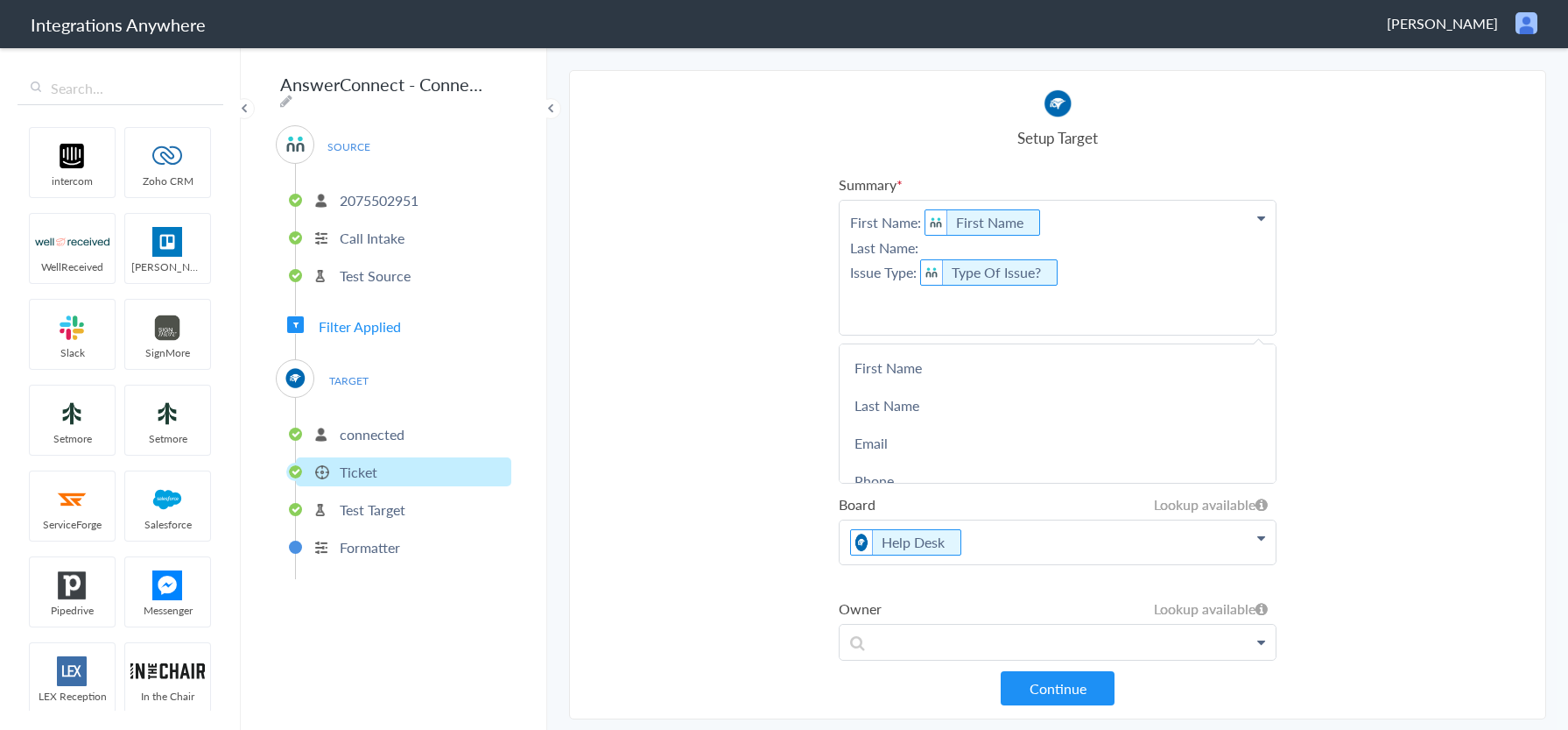
click at [845, 222] on p "First Name: First Name Last Name: Issue Type: Type Of Issue?" at bounding box center [1058, 267] width 436 height 134
click at [928, 249] on p "First Name: First Name Last Name: Issue Type: Type Of Issue?" at bounding box center [1058, 267] width 436 height 134
click at [914, 406] on link "Last Name" at bounding box center [1058, 405] width 436 height 38
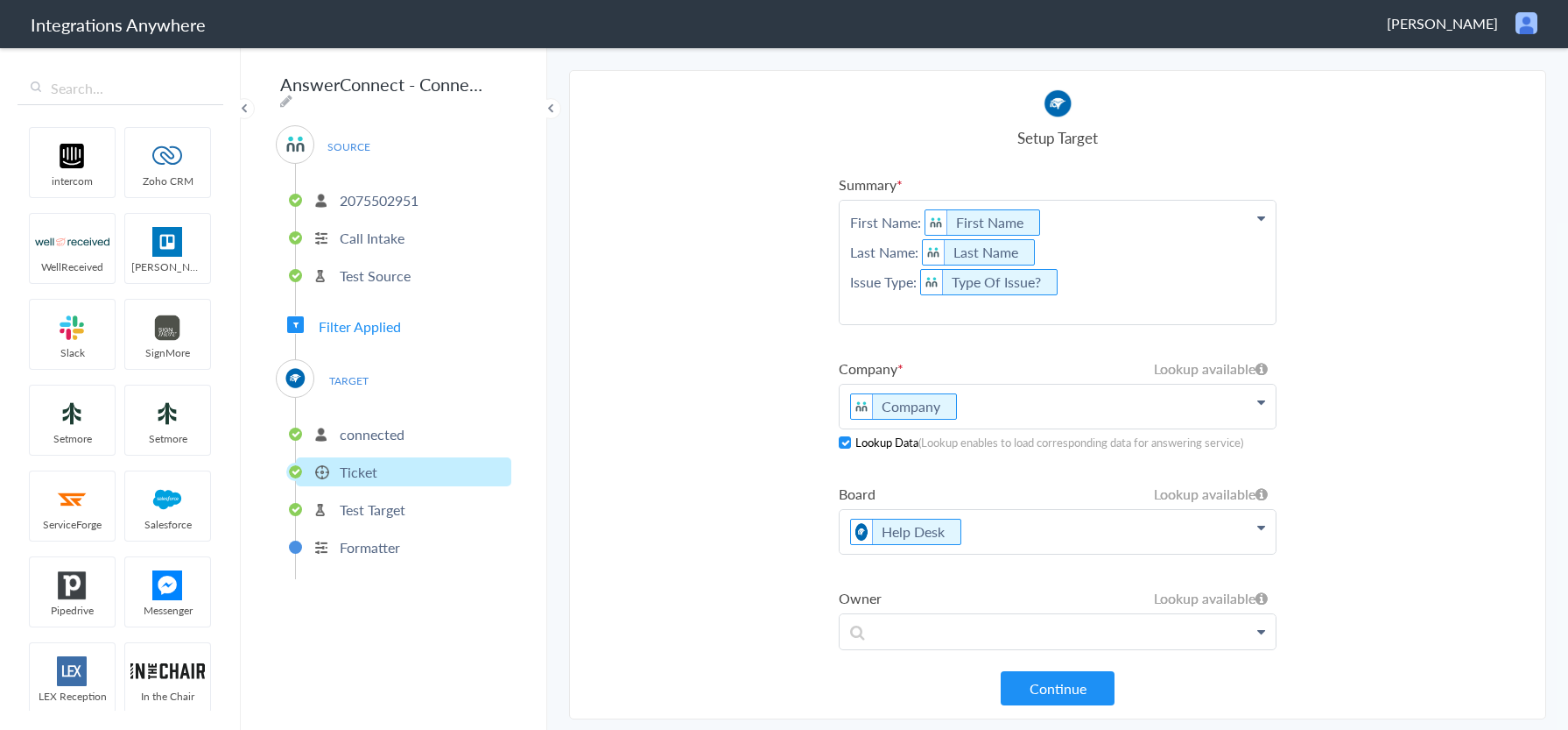
click at [919, 253] on p "First Name: First Name Last Name: Last Name Issue Type: Type Of Issue?" at bounding box center [1058, 262] width 436 height 124
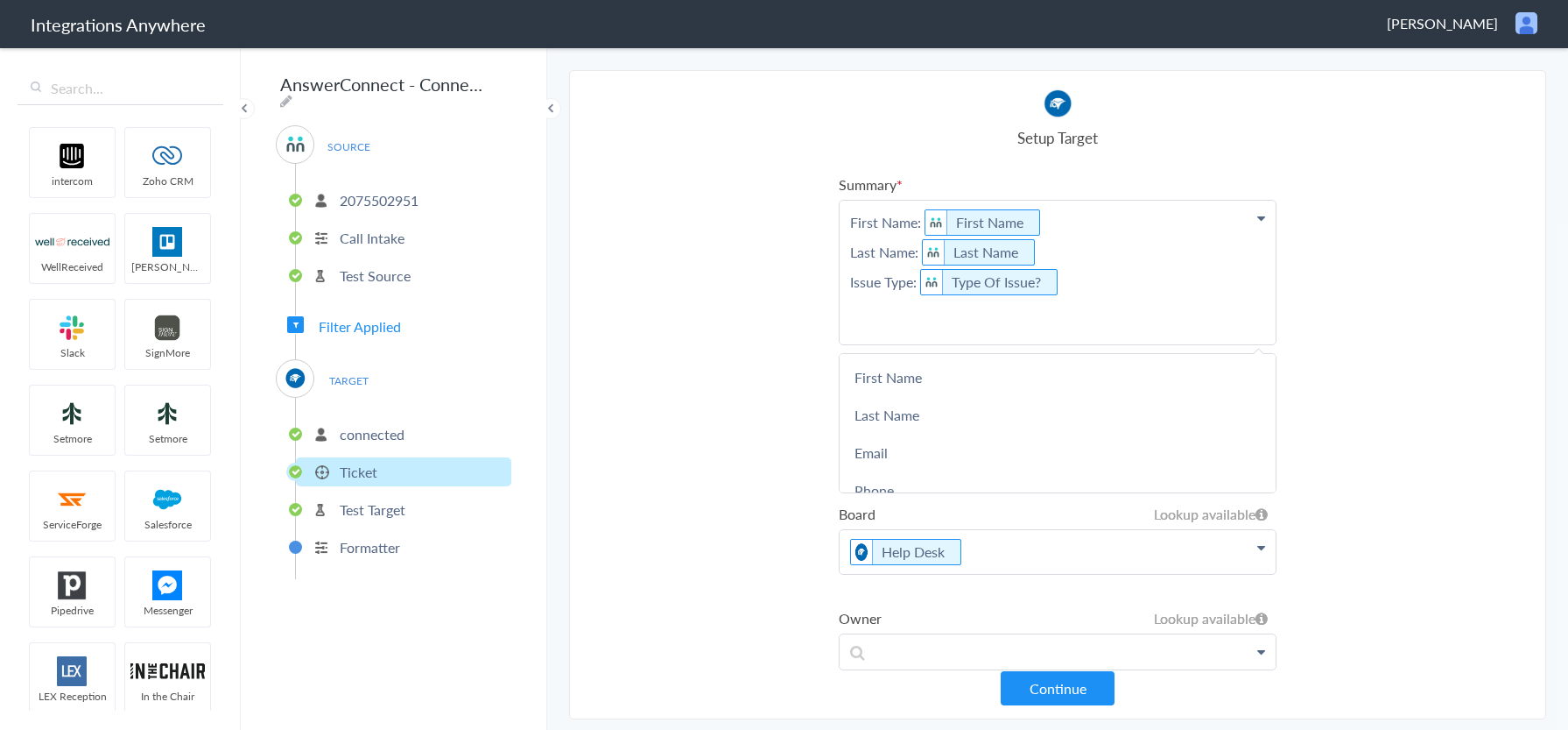
click at [922, 221] on p "First Name: First Name Last Name: Last Name Issue Type: Type Of Issue?" at bounding box center [1058, 272] width 436 height 144
drag, startPoint x: 848, startPoint y: 284, endPoint x: 1109, endPoint y: 288, distance: 261.0
click at [1107, 289] on p "First Name: First Name Last Name: Last Name Issue Type: Type Of Issue?" at bounding box center [1058, 272] width 436 height 144
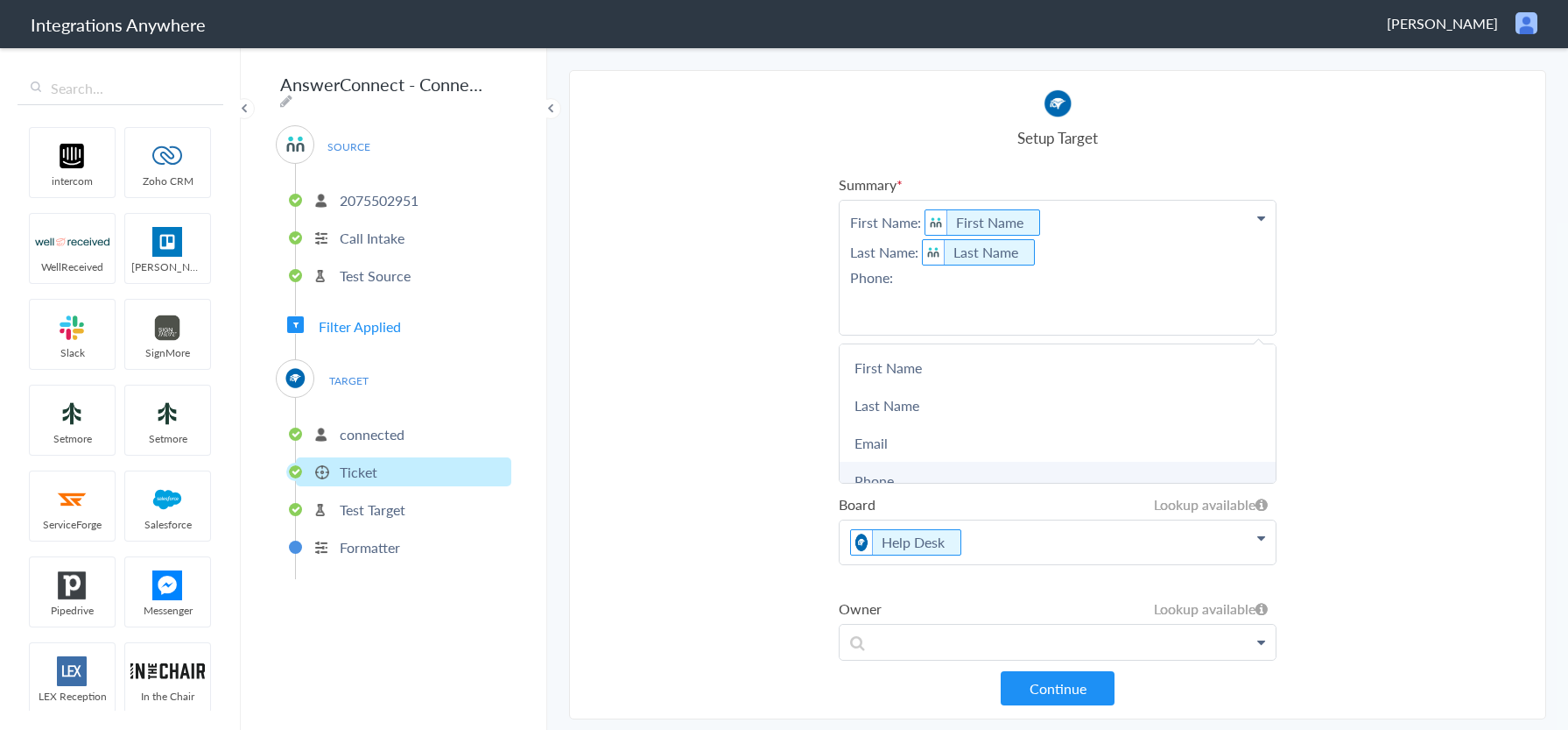
click at [953, 464] on link "Phone" at bounding box center [1058, 481] width 436 height 38
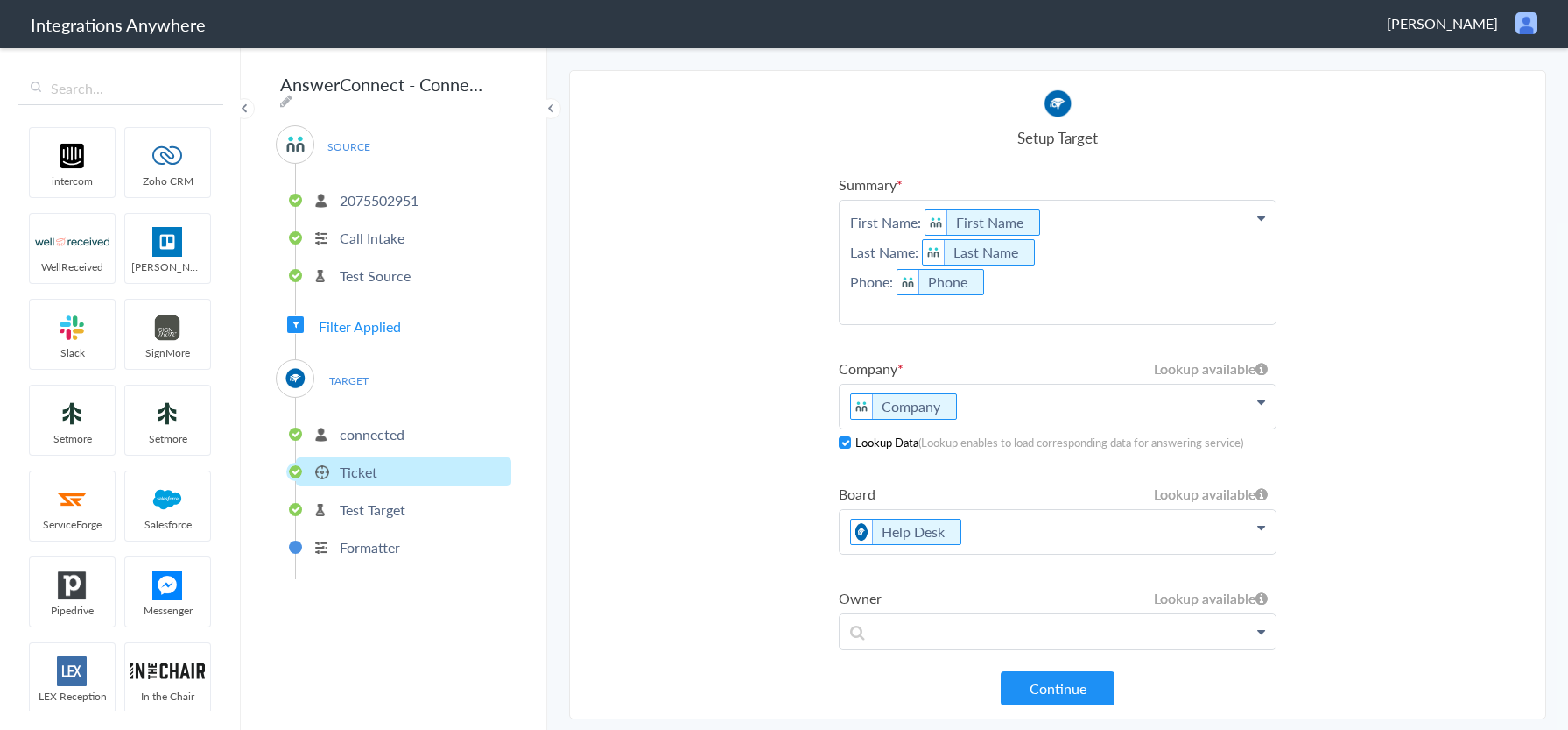
click at [1020, 290] on p "First Name: First Name Last Name: Last Name Phone: Phone" at bounding box center [1058, 262] width 436 height 124
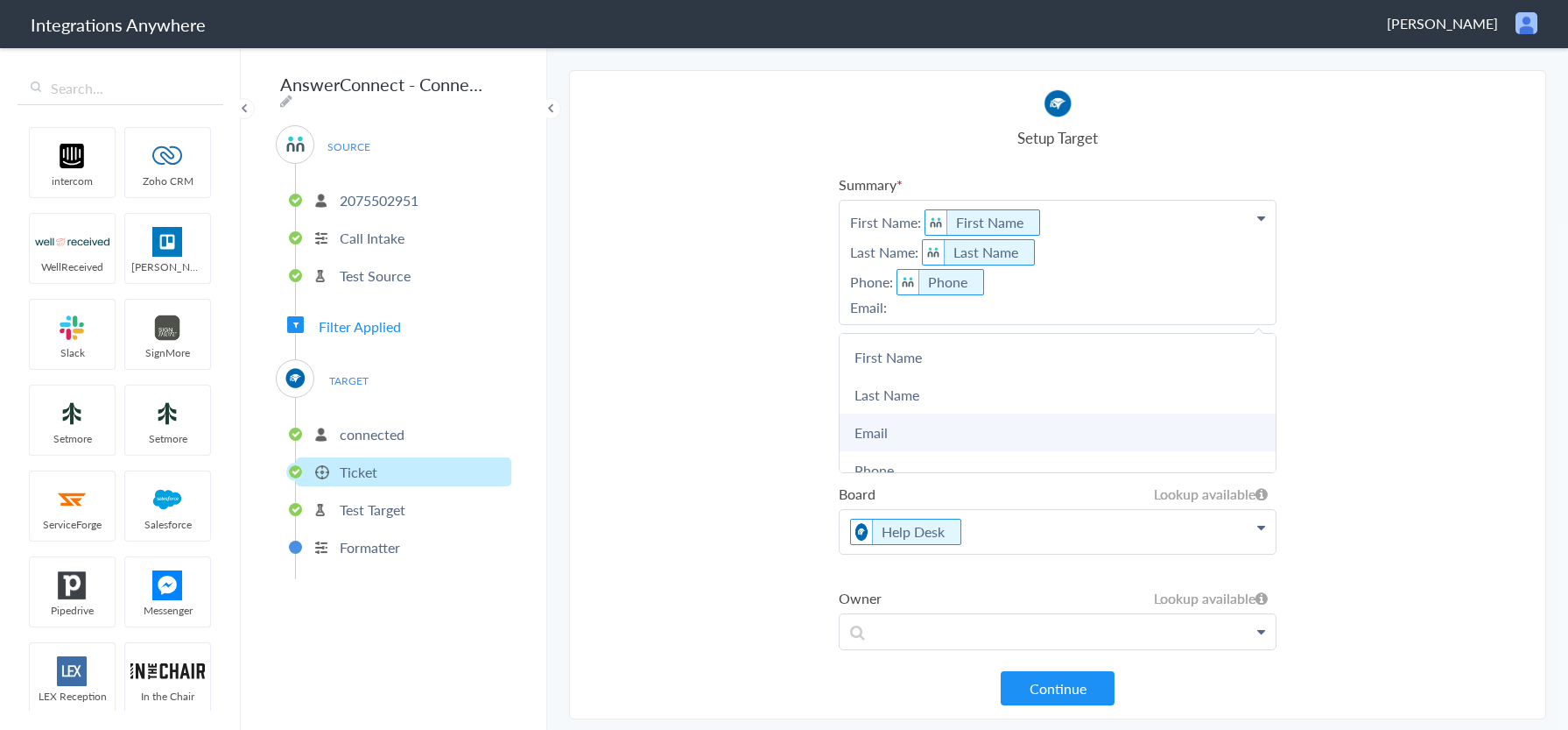
click at [970, 438] on link "Email" at bounding box center [1058, 432] width 436 height 38
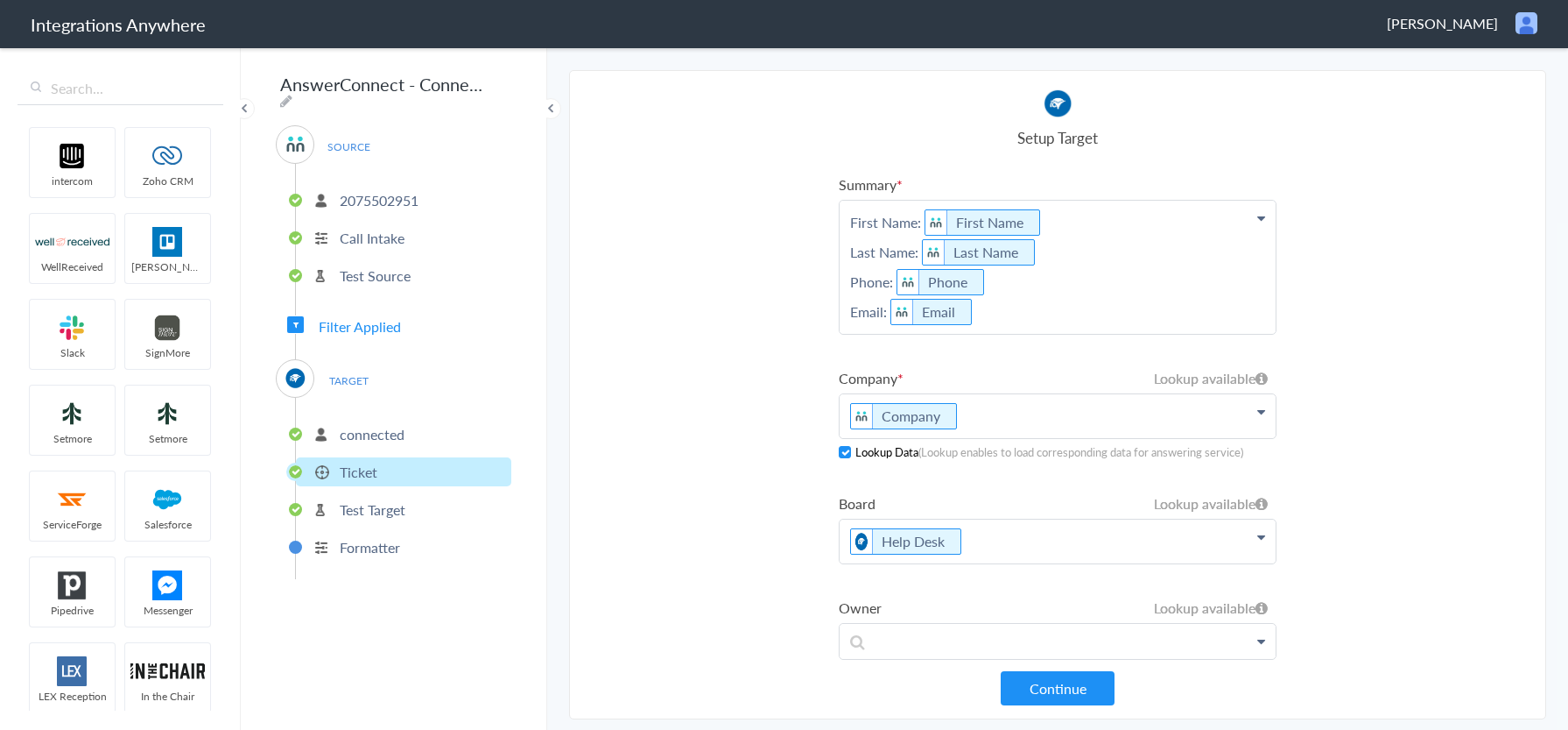
click at [1057, 318] on p "First Name: First Name Last Name: Last Name Phone: Phone Email: Email" at bounding box center [1058, 267] width 436 height 134
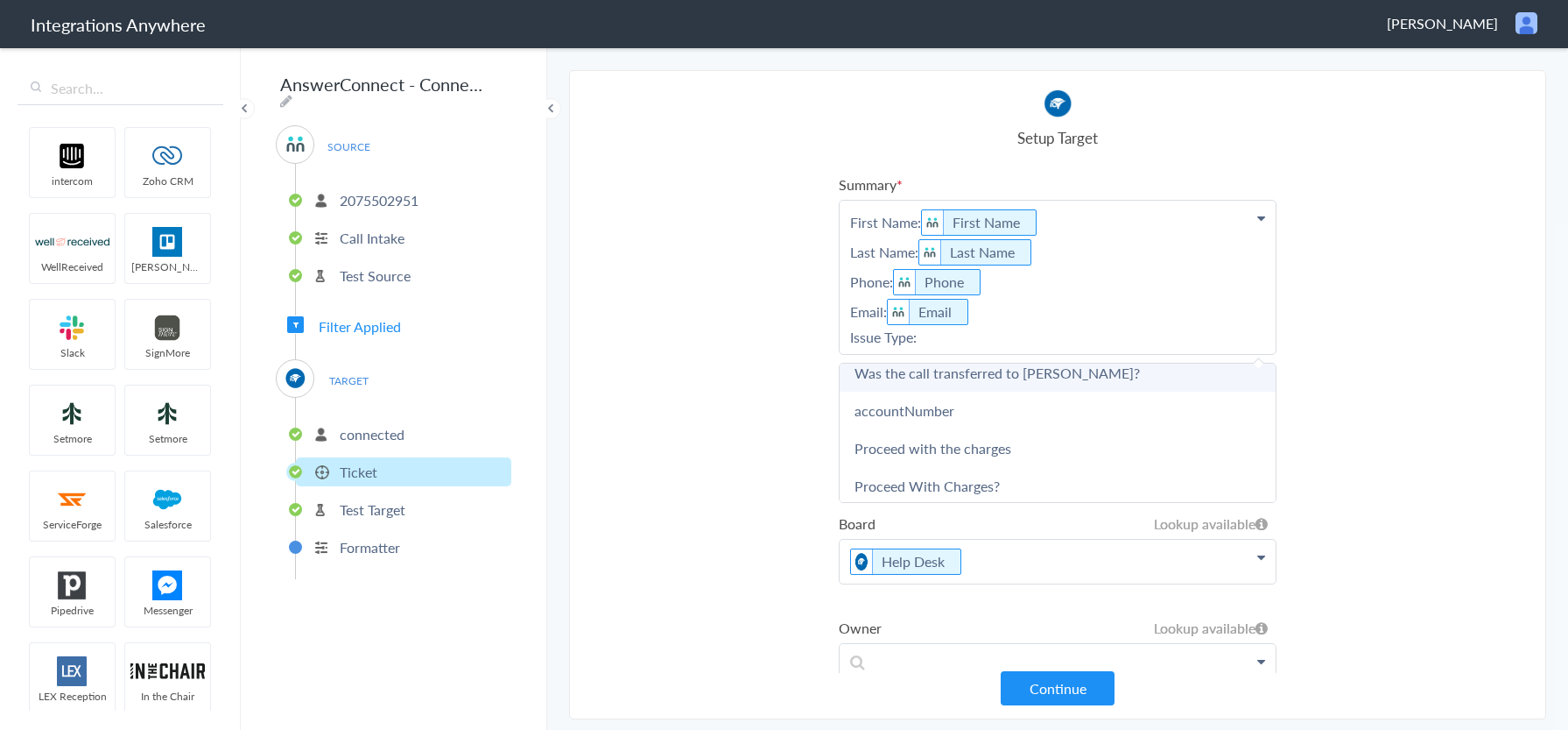
scroll to position [876, 0]
click at [1054, 385] on link "Type Of Issue?" at bounding box center [1058, 377] width 436 height 38
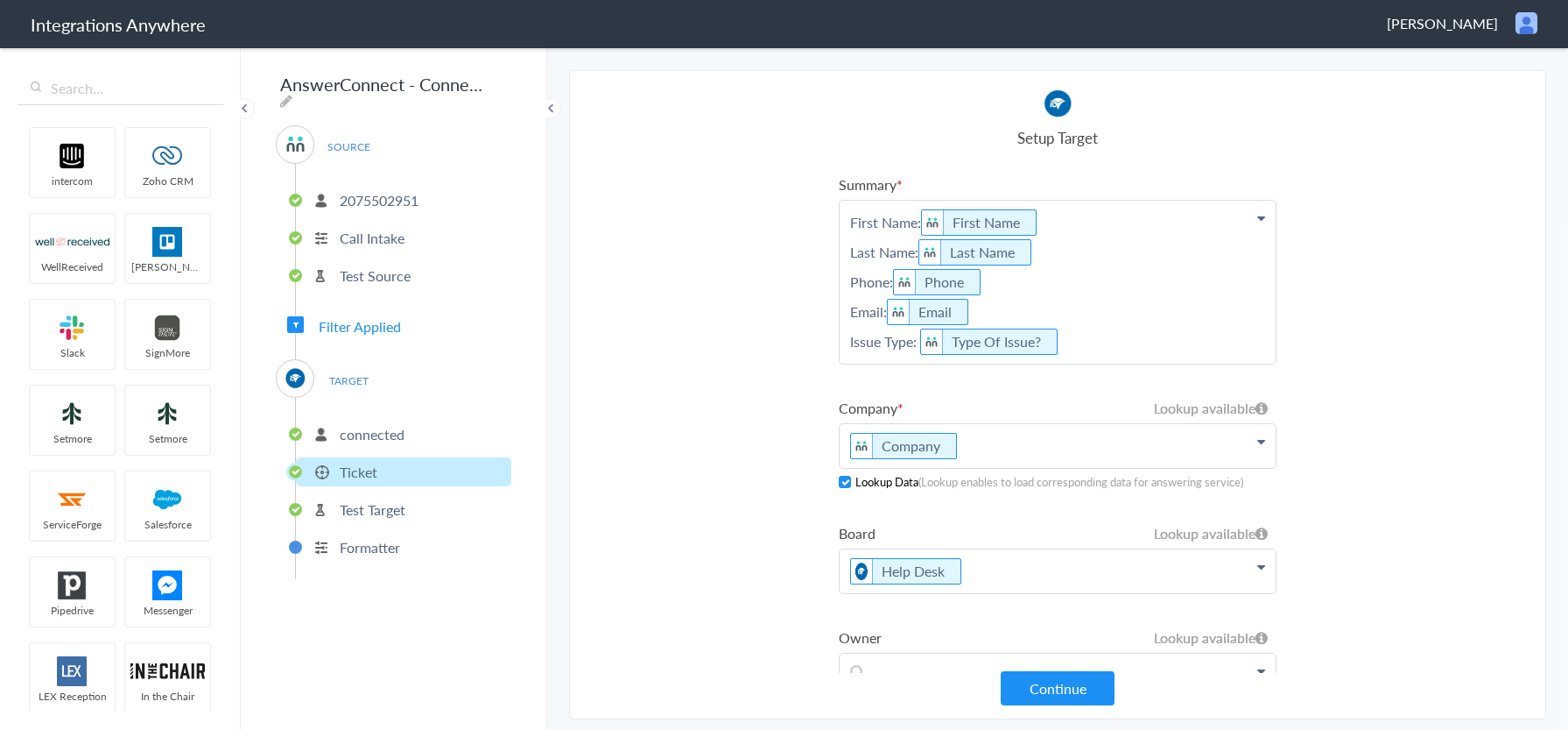
click at [1088, 345] on p "First Name: First Name Last Name: Last Name Phone: Phone Email: Email Issue Typ…" at bounding box center [1058, 282] width 436 height 163
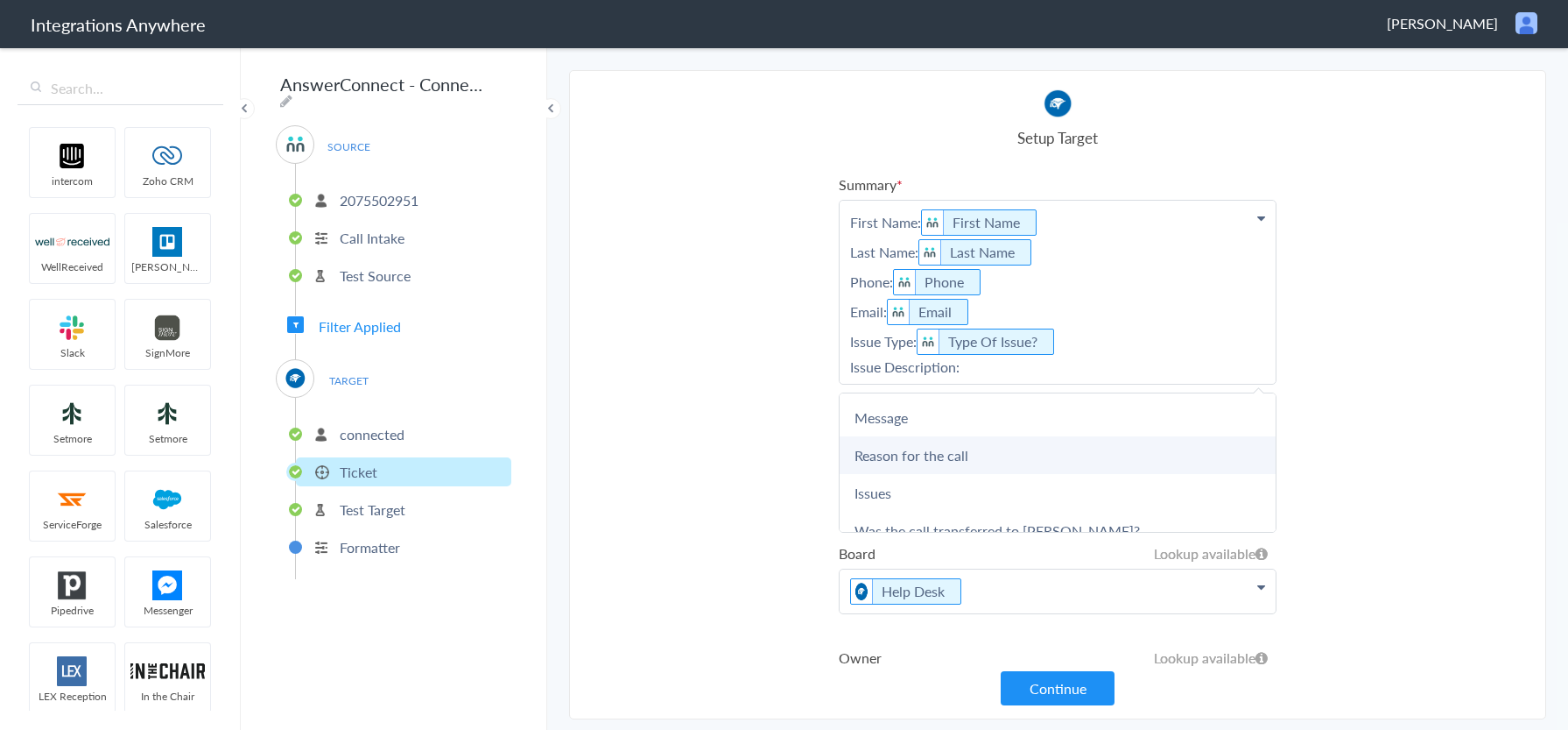
scroll to position [351, 0]
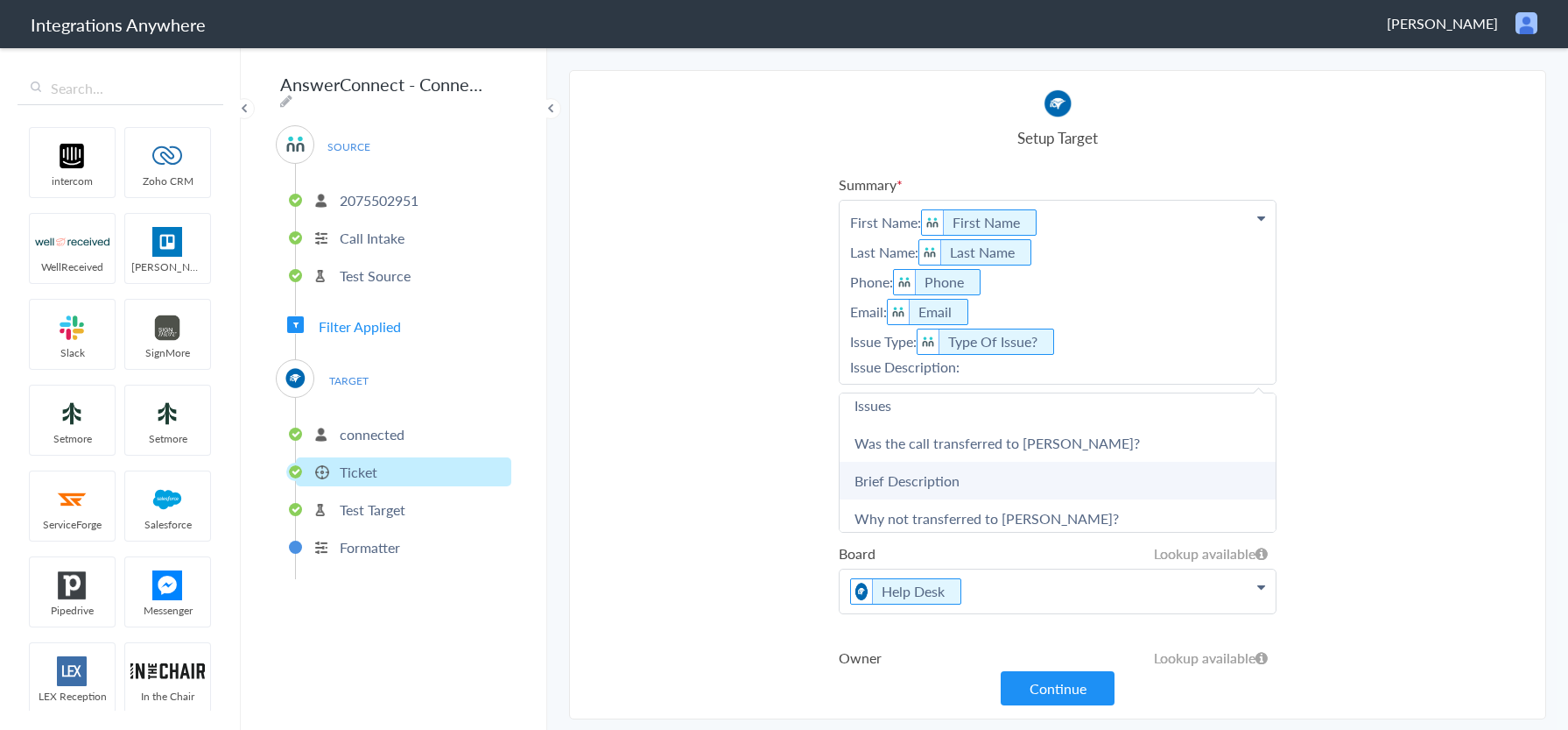
click at [1046, 475] on link "Brief Description" at bounding box center [1058, 481] width 436 height 38
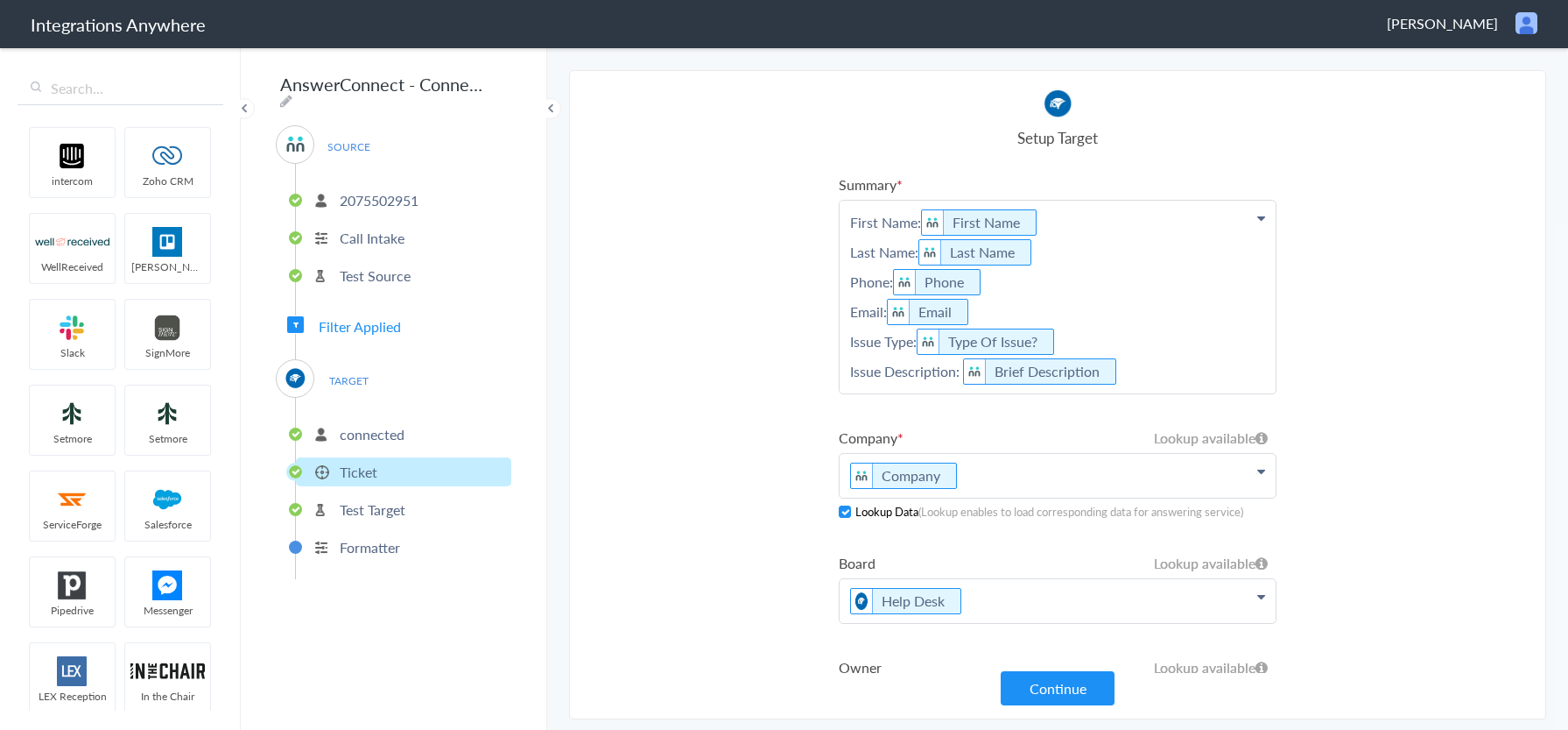
click at [1127, 376] on p "First Name: First Name Last Name: Last Name Phone: Phone Email: Email Issue Typ…" at bounding box center [1058, 296] width 436 height 192
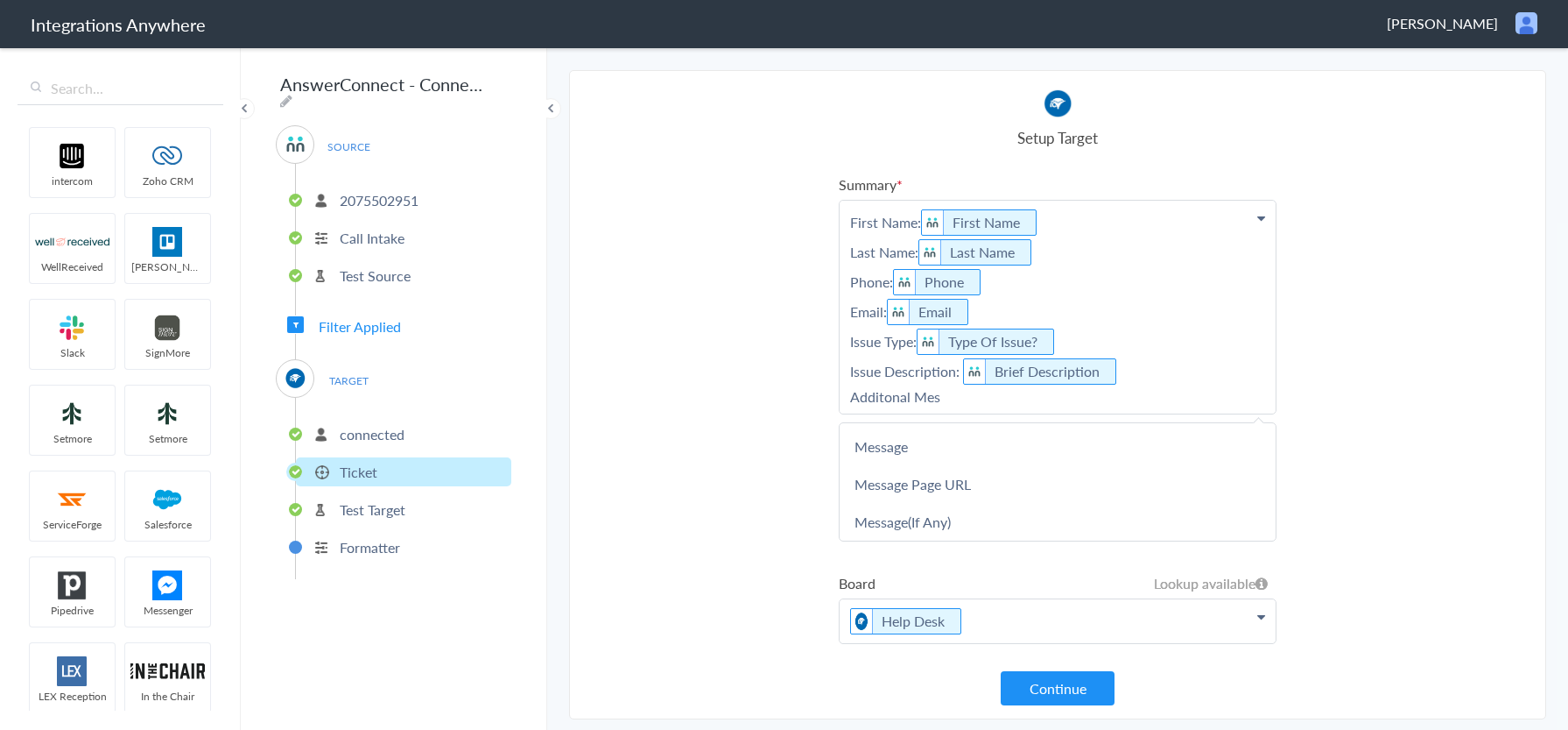
scroll to position [0, 0]
click at [884, 401] on p "First Name: First Name Last Name: Last Name Phone: Phone Email: Email Issue Typ…" at bounding box center [1058, 307] width 436 height 213
click at [995, 406] on p "First Name: First Name Last Name: Last Name Phone: Phone Email: Email Issue Typ…" at bounding box center [1058, 307] width 436 height 213
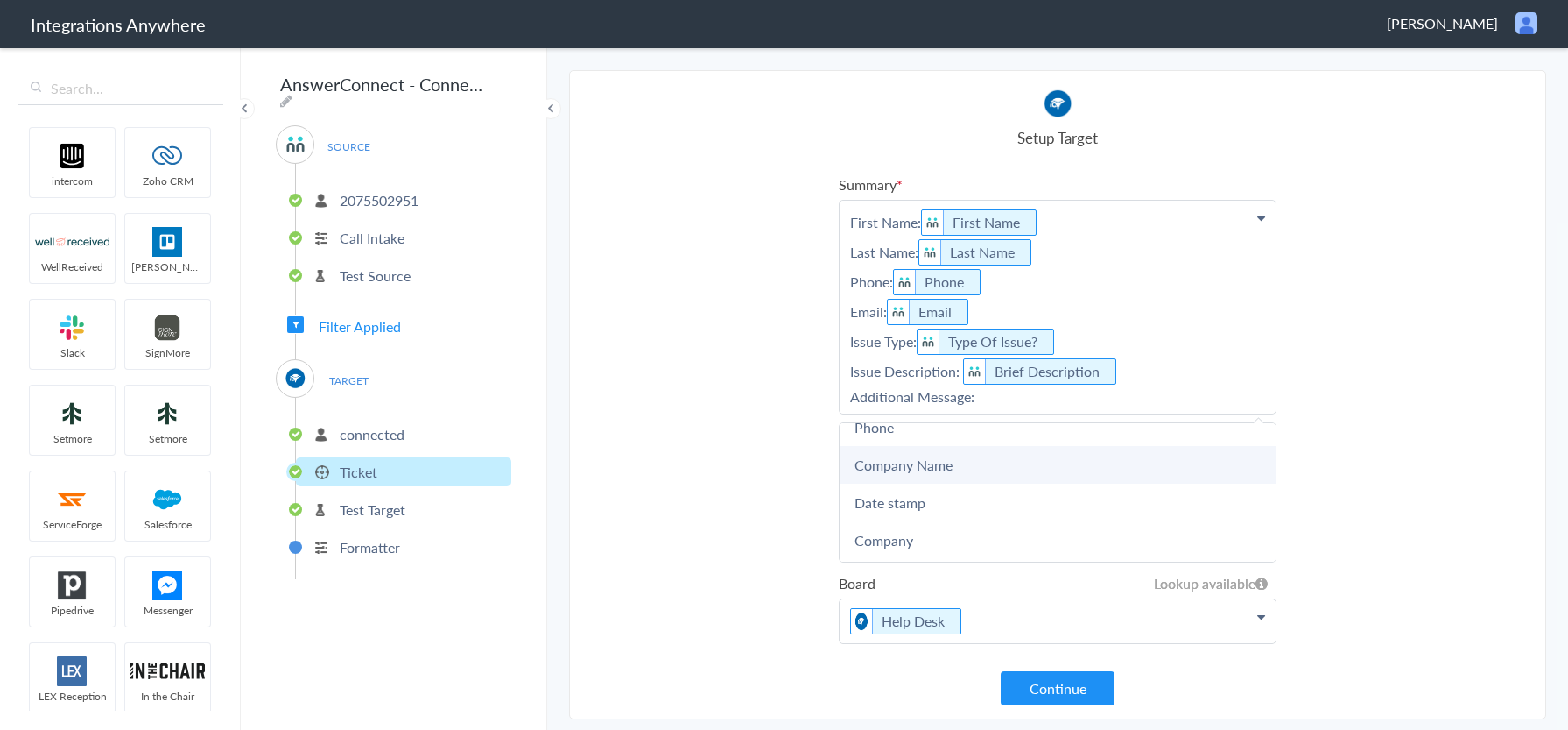
scroll to position [175, 0]
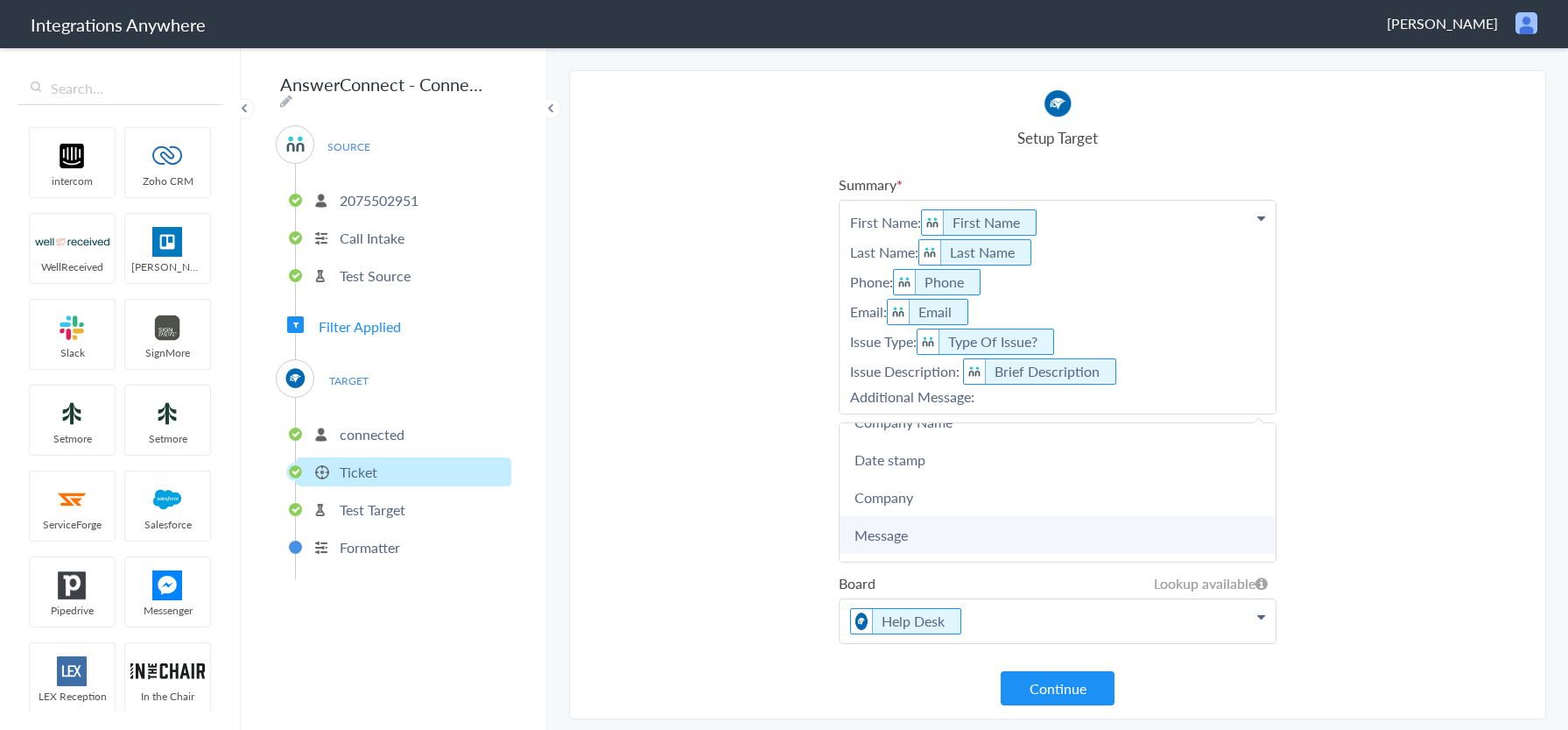
click at [962, 528] on link "Message" at bounding box center [1058, 534] width 436 height 38
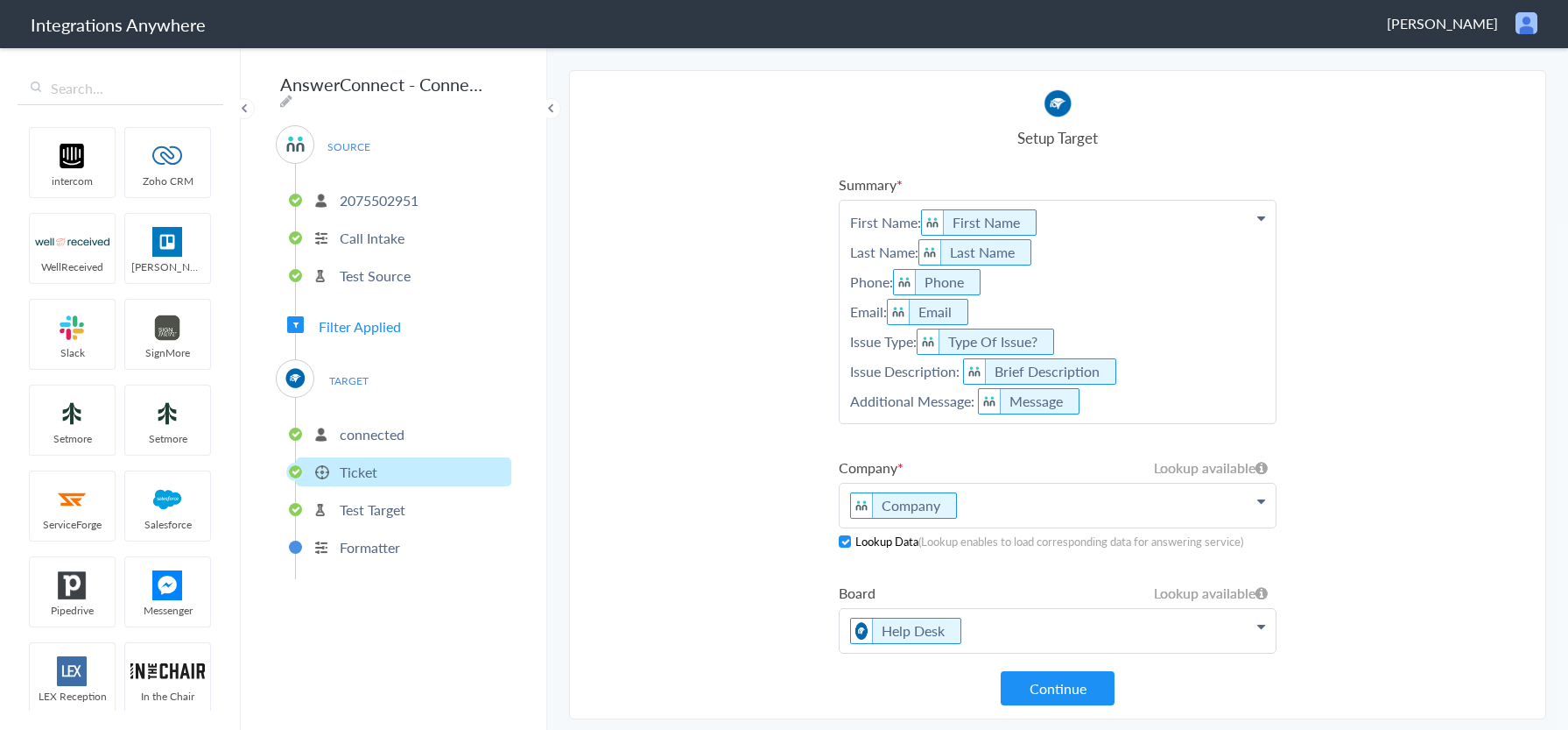
click at [1115, 403] on p "First Name: First Name Last Name: Last Name Phone: Phone Email: Email Issue Typ…" at bounding box center [1058, 311] width 436 height 222
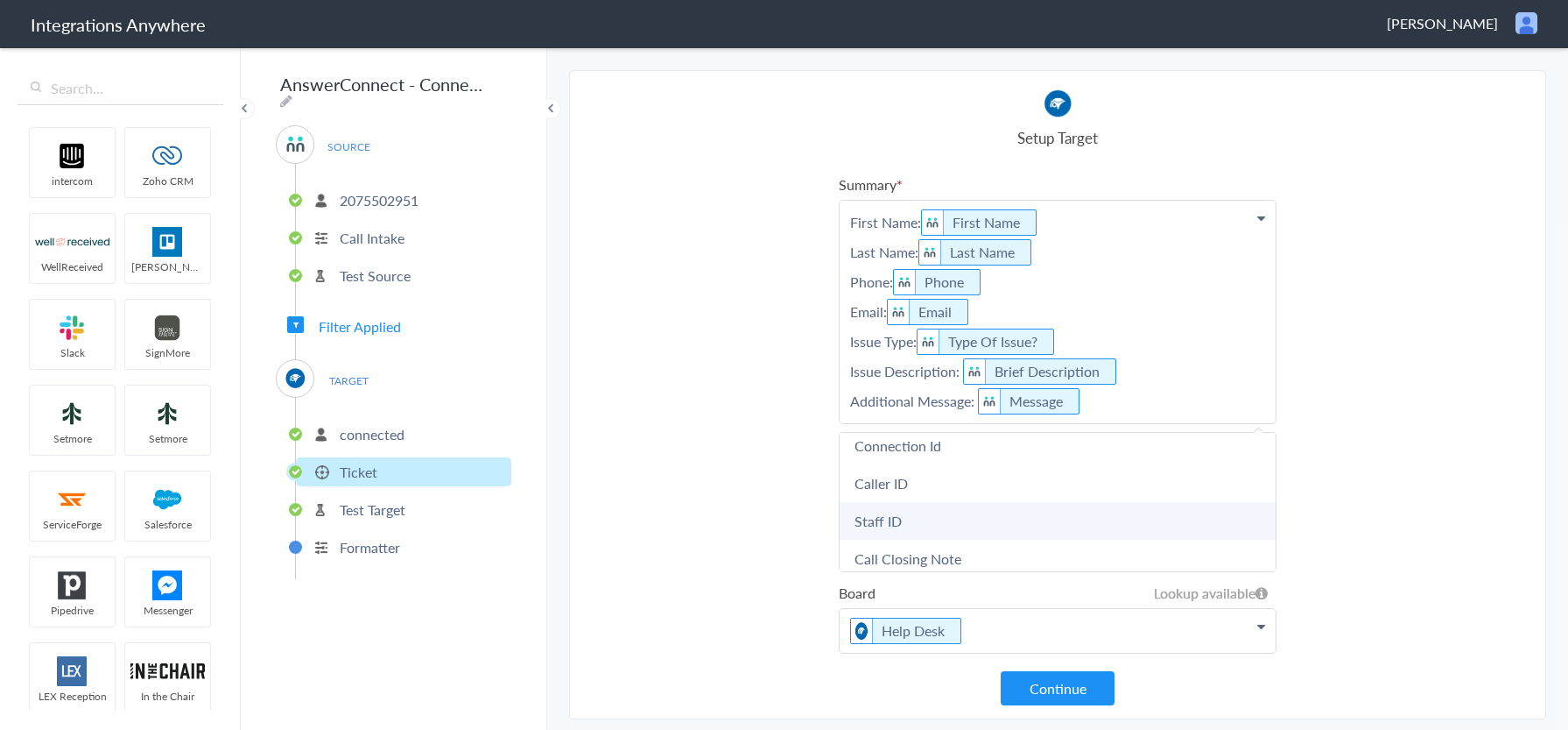
scroll to position [701, 0]
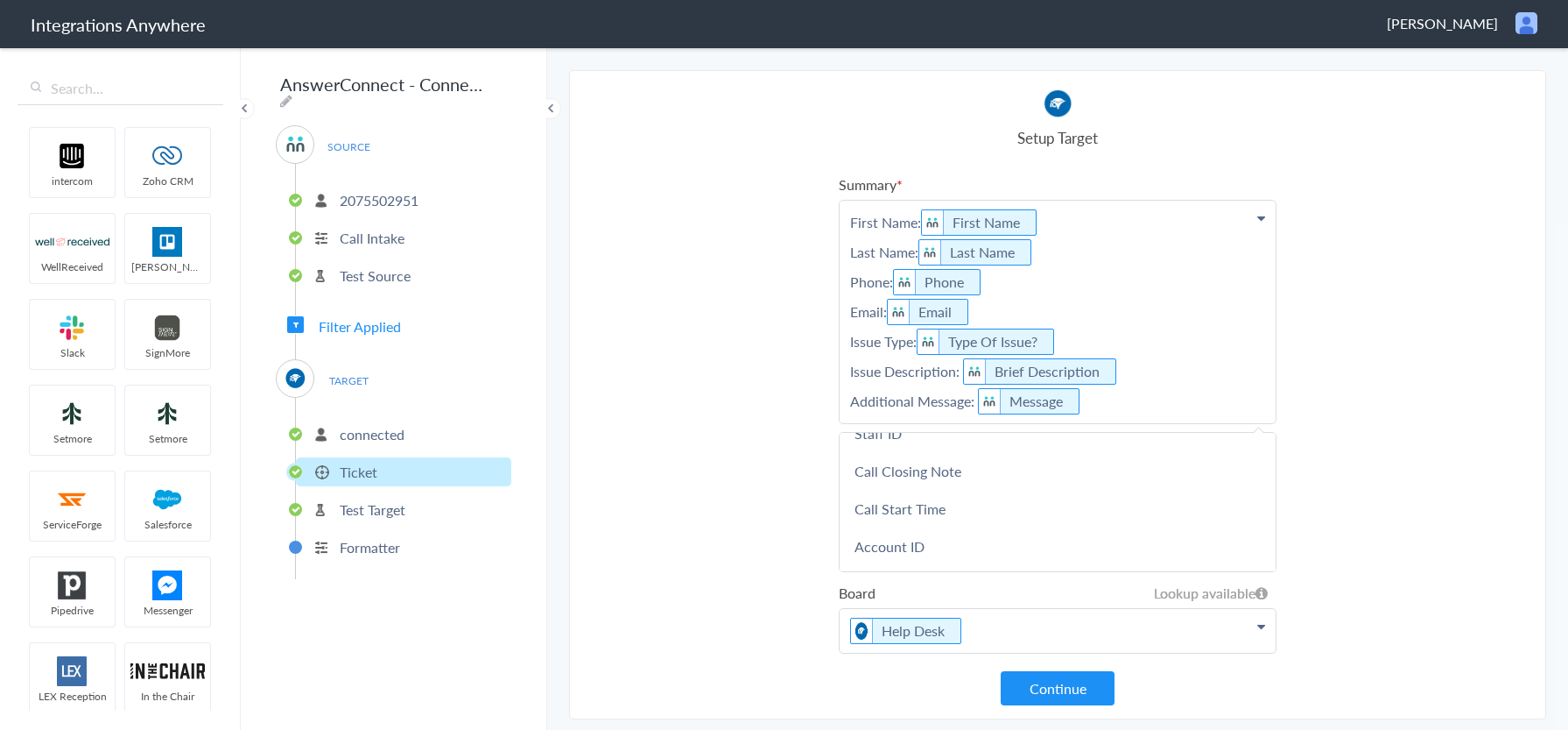
click at [1097, 405] on p "First Name: First Name Last Name: Last Name Phone: Phone Email: Email Issue Typ…" at bounding box center [1058, 311] width 436 height 222
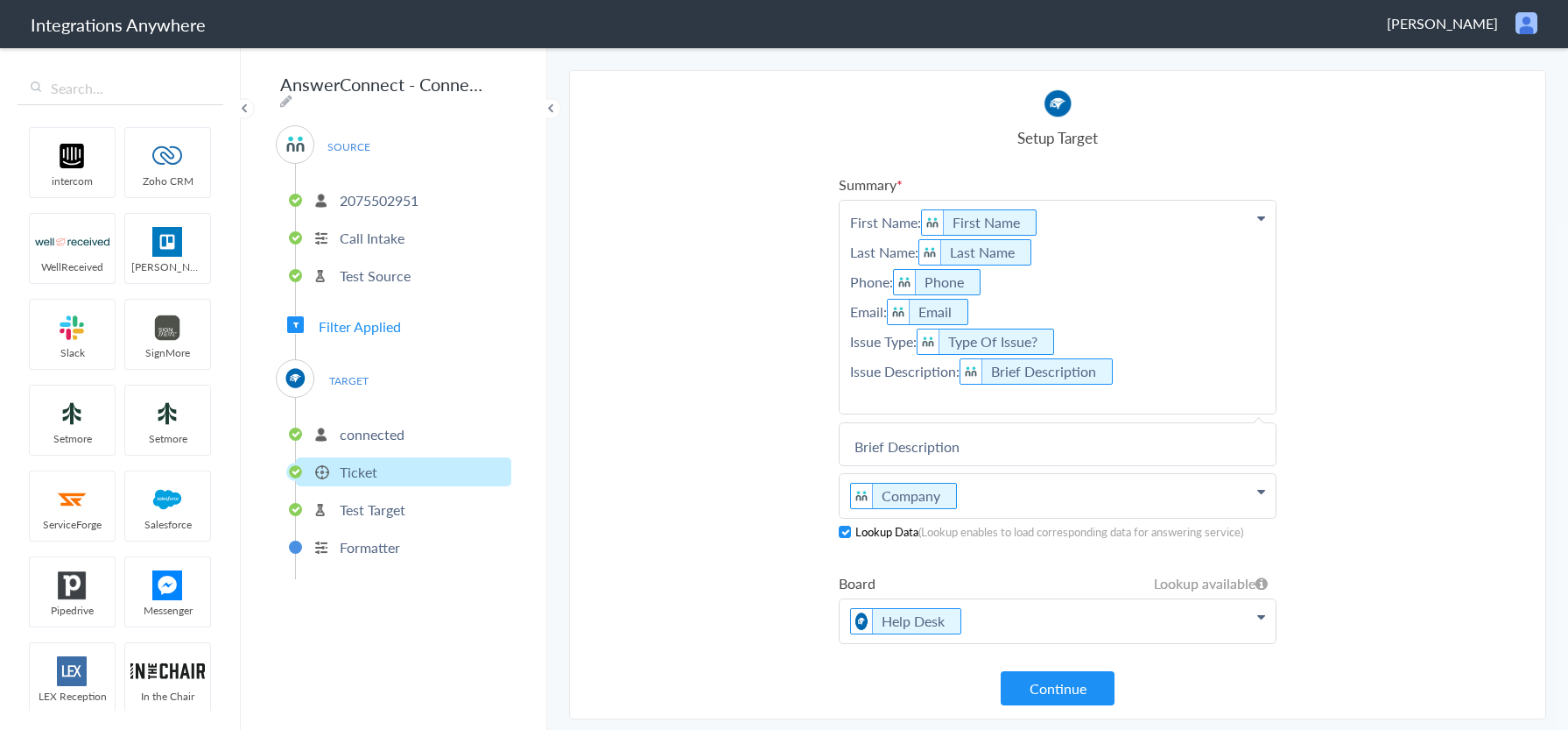
click at [1070, 404] on p "First Name: First Name Last Name: Last Name Phone: Phone Email: Email Issue Typ…" at bounding box center [1058, 307] width 436 height 213
click at [1429, 366] on section "Select Account 2075502951 Rename Delete (8 days ago) + connect Continue Setup S…" at bounding box center [1057, 394] width 977 height 649
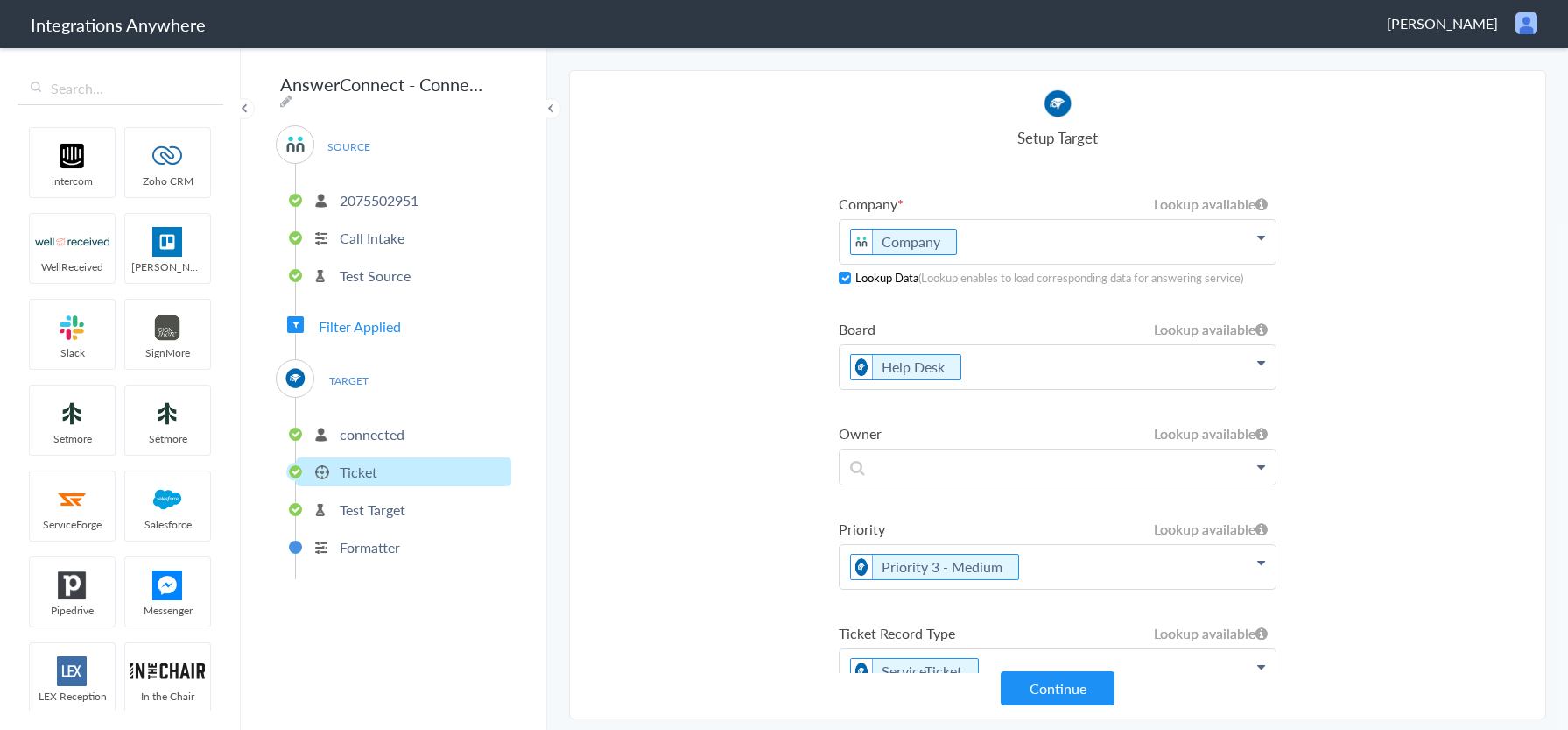
scroll to position [288, 0]
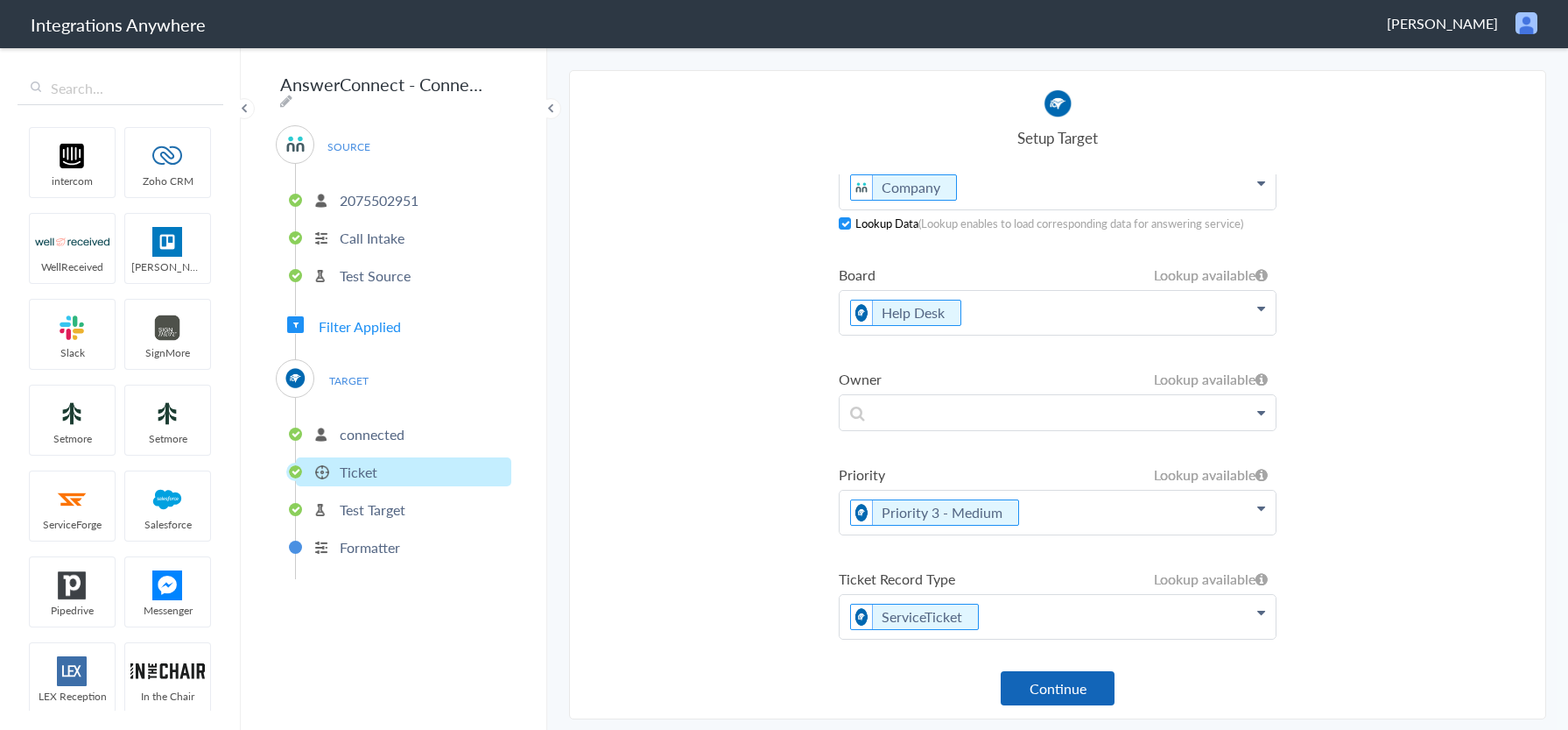
click at [1062, 682] on button "Continue" at bounding box center [1058, 688] width 114 height 34
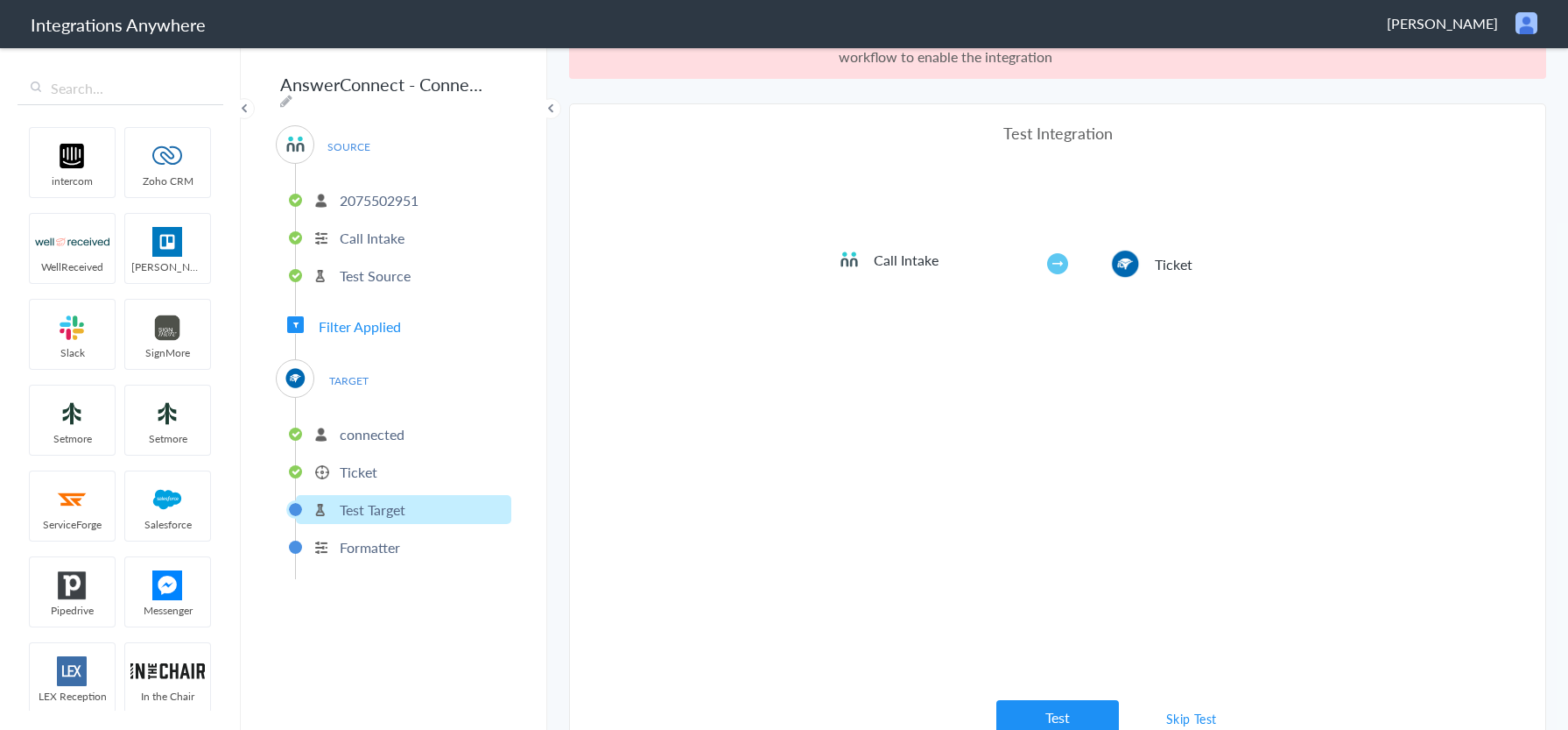
scroll to position [65, 0]
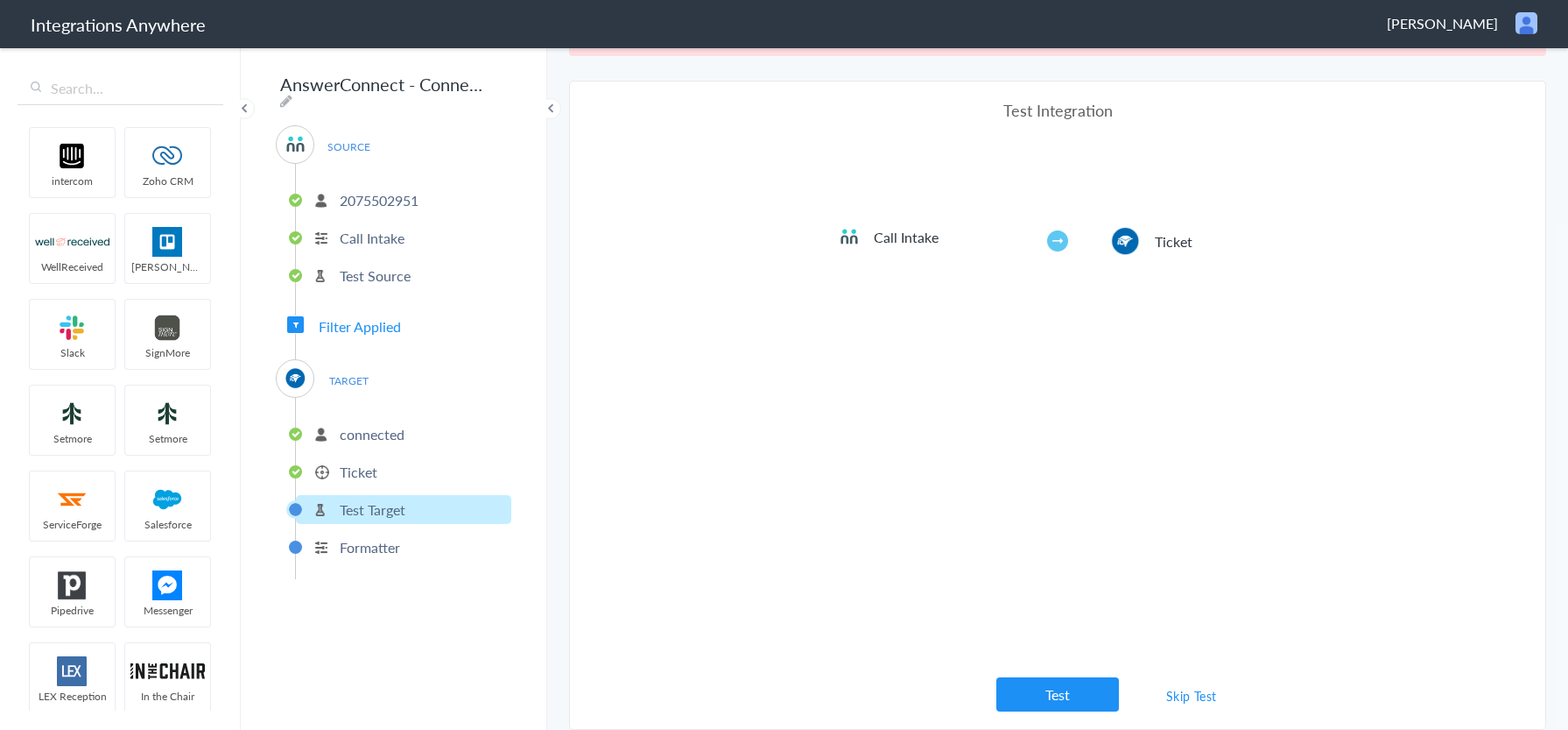
click at [1199, 697] on link "Skip Test" at bounding box center [1192, 696] width 93 height 32
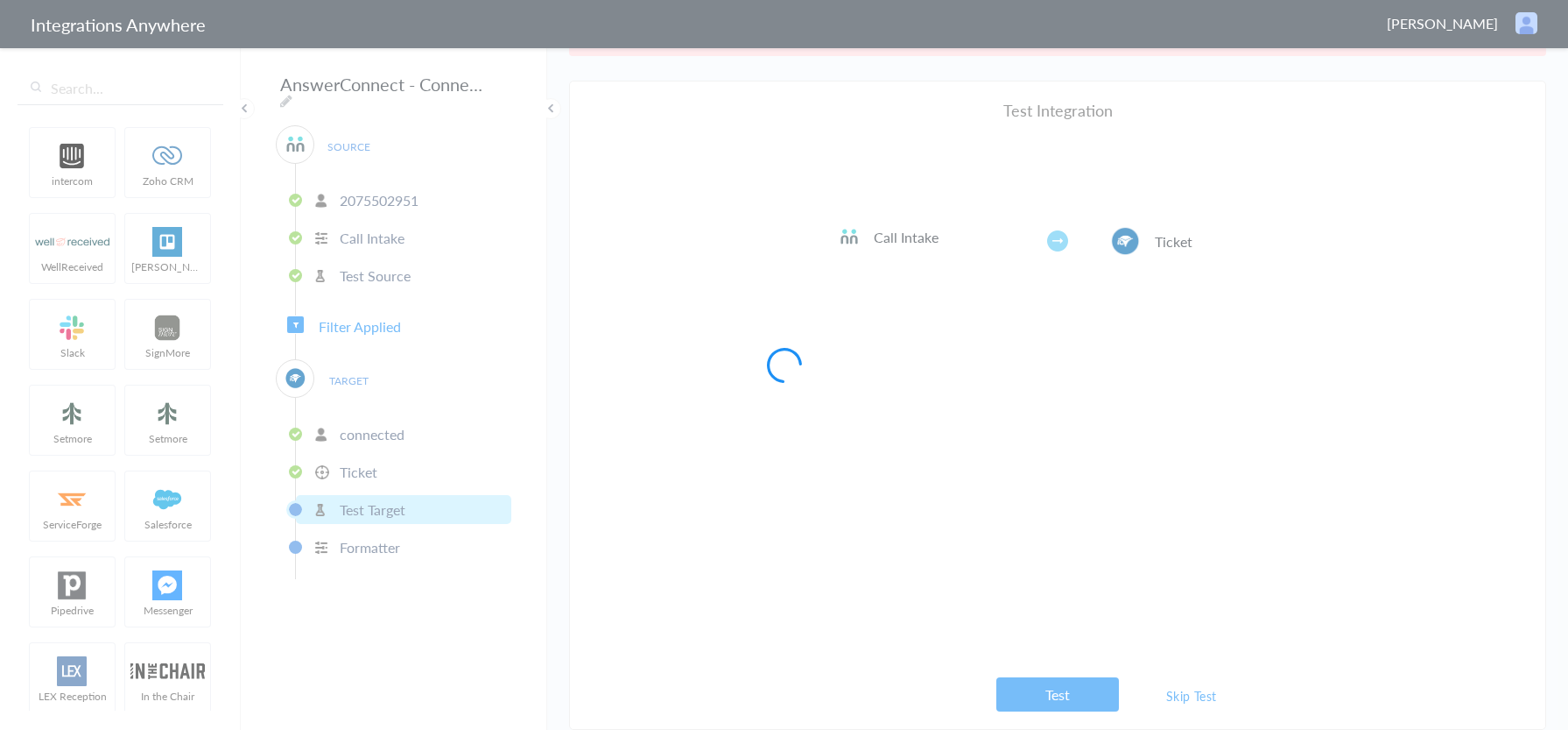
scroll to position [0, 0]
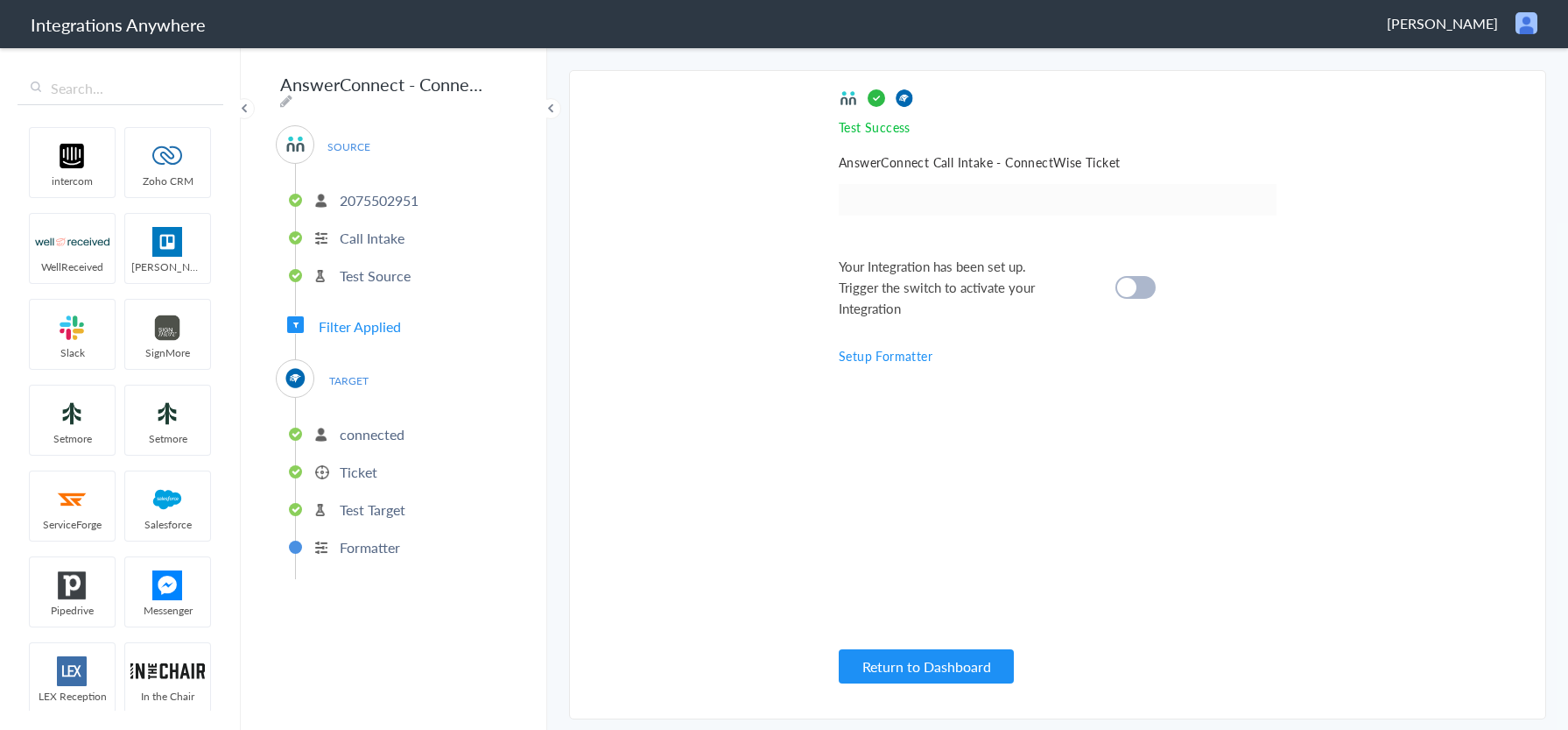
click at [1142, 283] on div at bounding box center [1136, 287] width 40 height 23
click at [353, 462] on p "Ticket" at bounding box center [358, 472] width 38 height 20
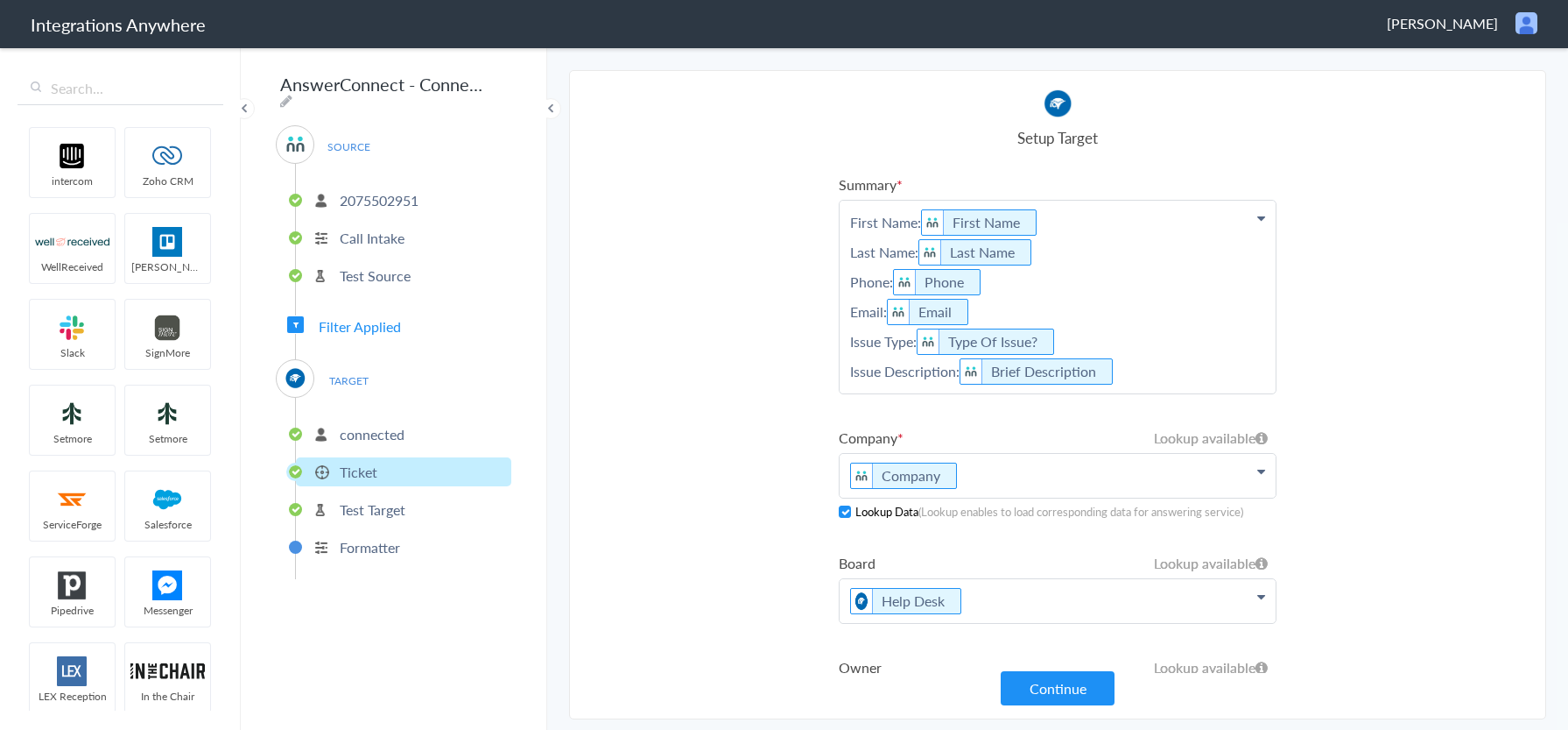
click at [1143, 377] on p "First Name: First Name Last Name: Last Name Phone: Phone Email: Email Issue Typ…" at bounding box center [1058, 296] width 436 height 192
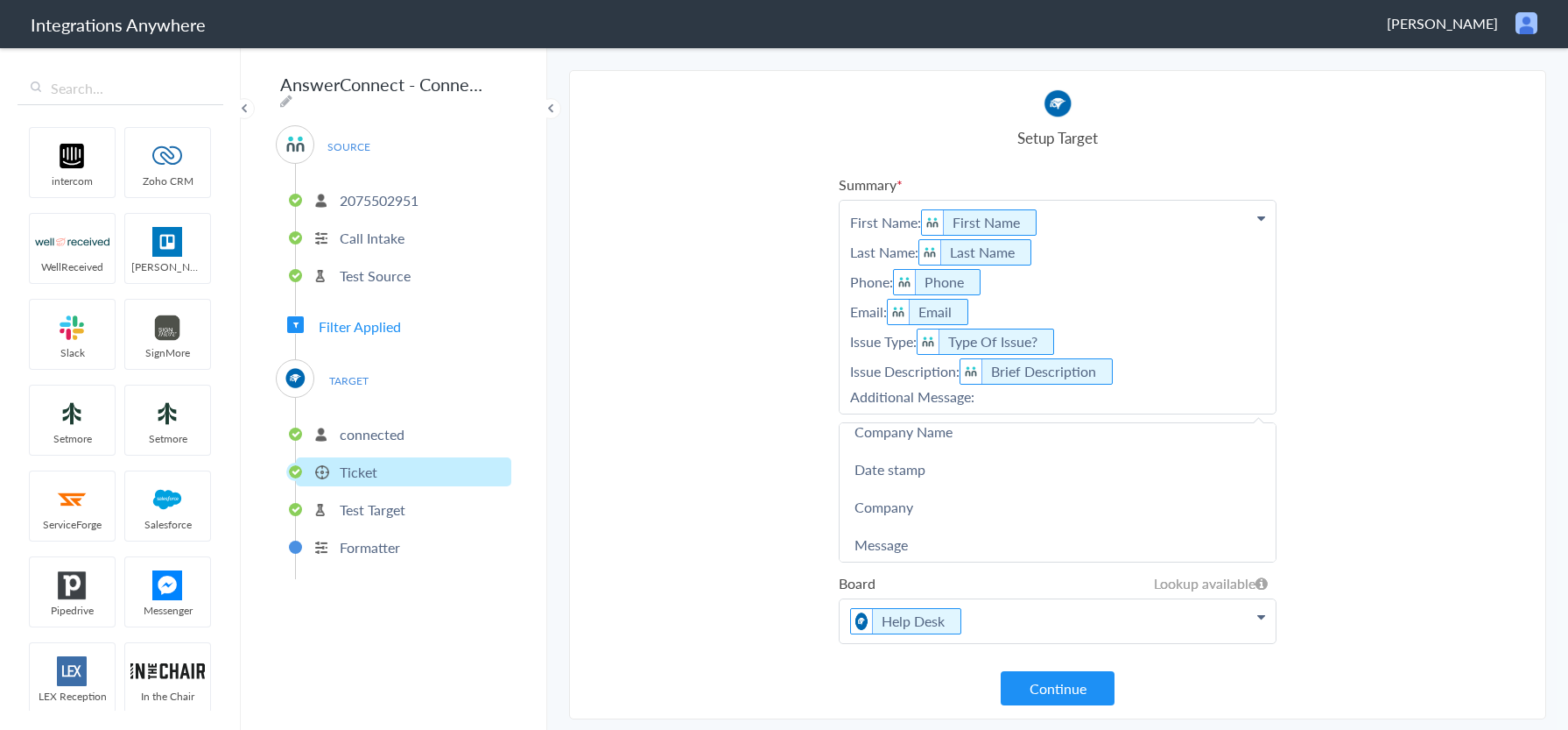
scroll to position [263, 0]
click at [1000, 461] on link "Message" at bounding box center [1058, 447] width 436 height 38
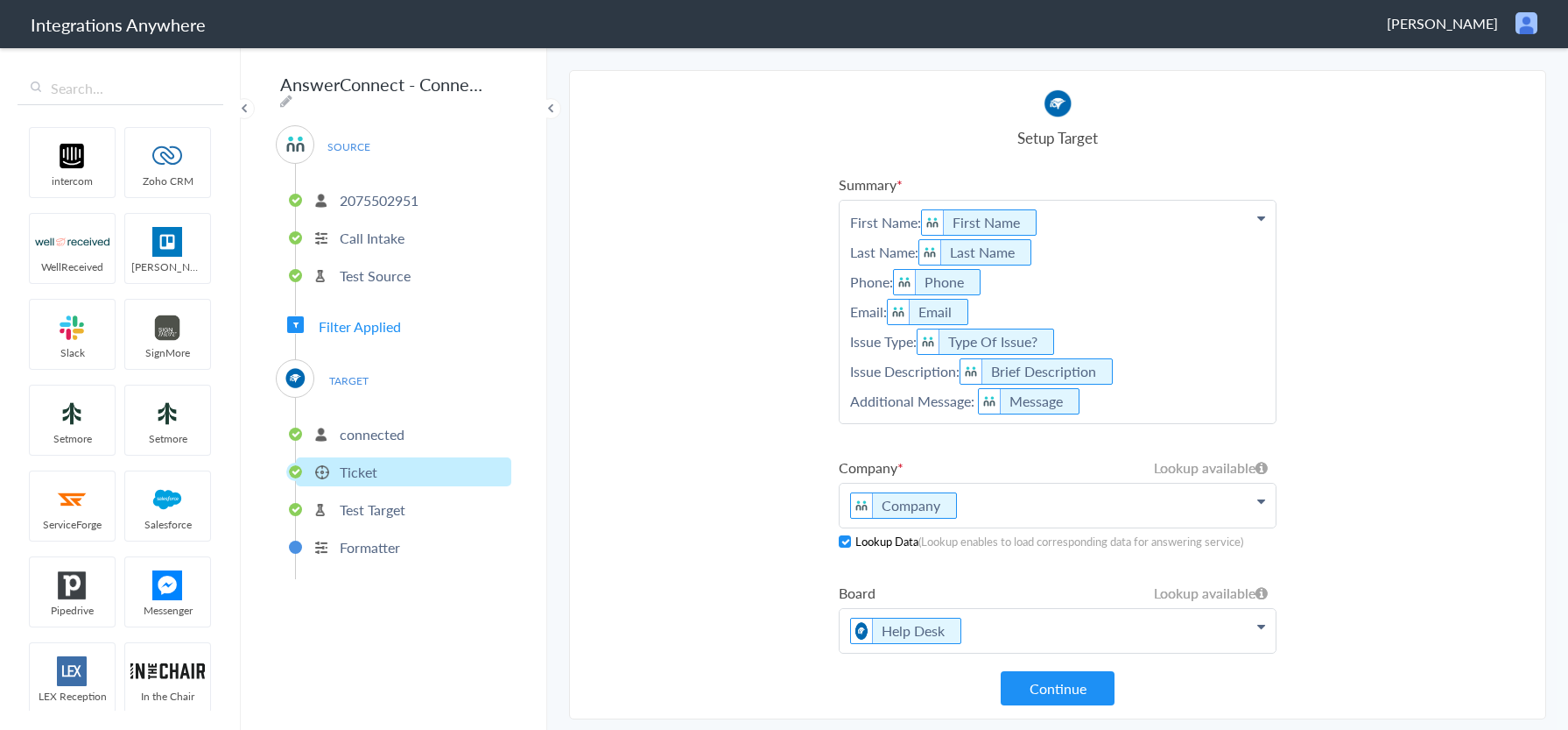
click at [1112, 408] on p "First Name: First Name Last Name: Last Name Phone: Phone Email: Email Issue Typ…" at bounding box center [1058, 311] width 436 height 222
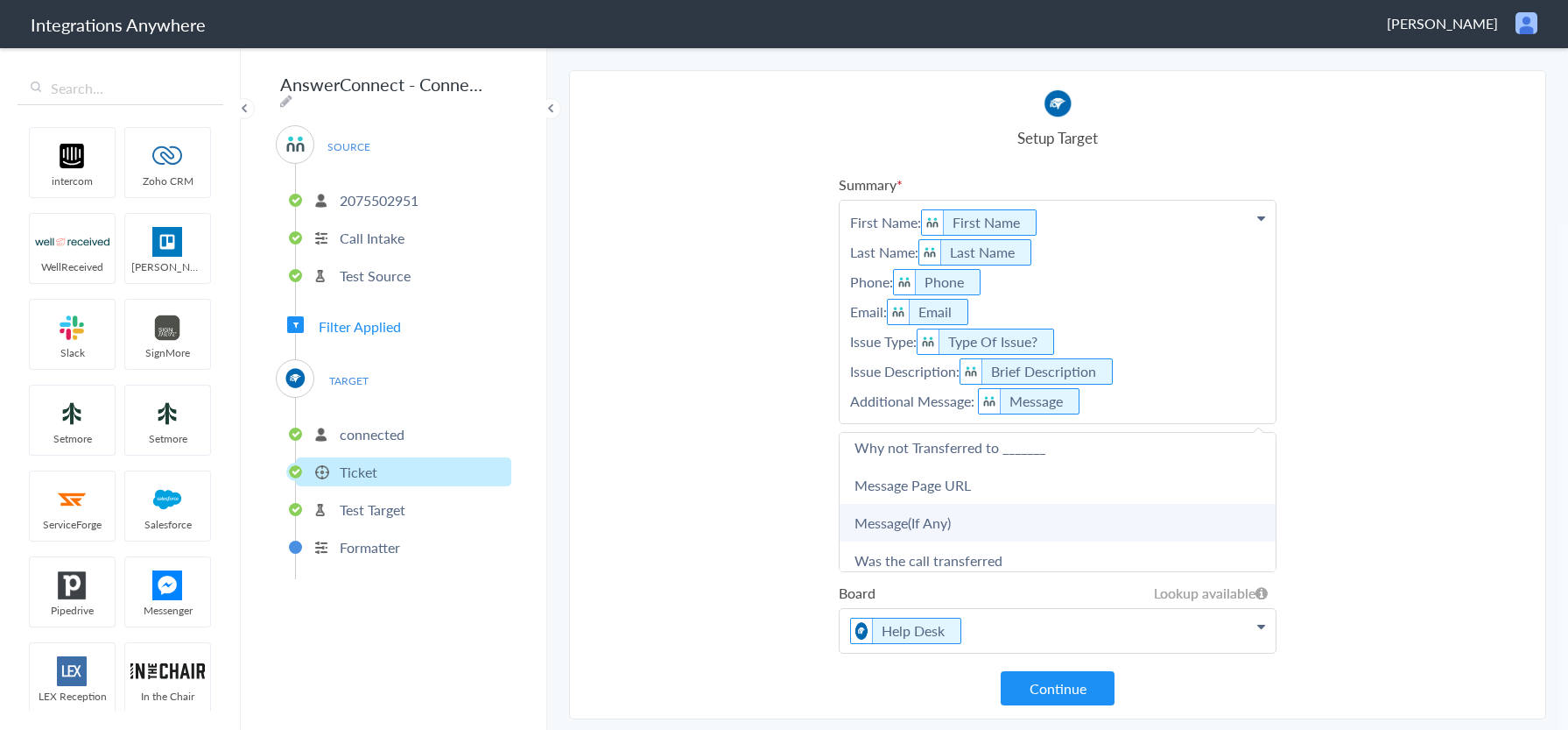
click at [996, 517] on link "Message(If Any)" at bounding box center [1058, 523] width 436 height 38
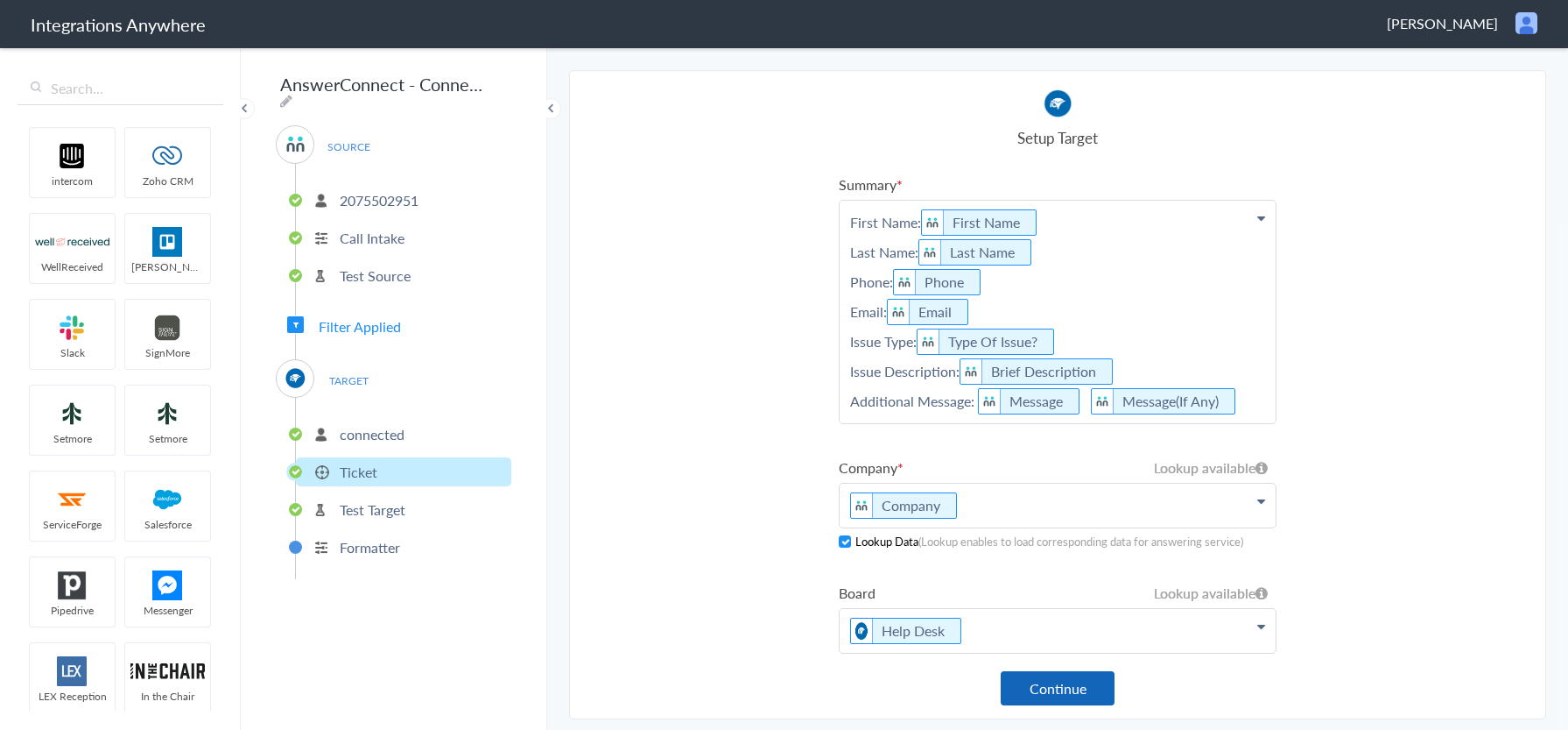
click at [1047, 684] on button "Continue" at bounding box center [1058, 688] width 114 height 34
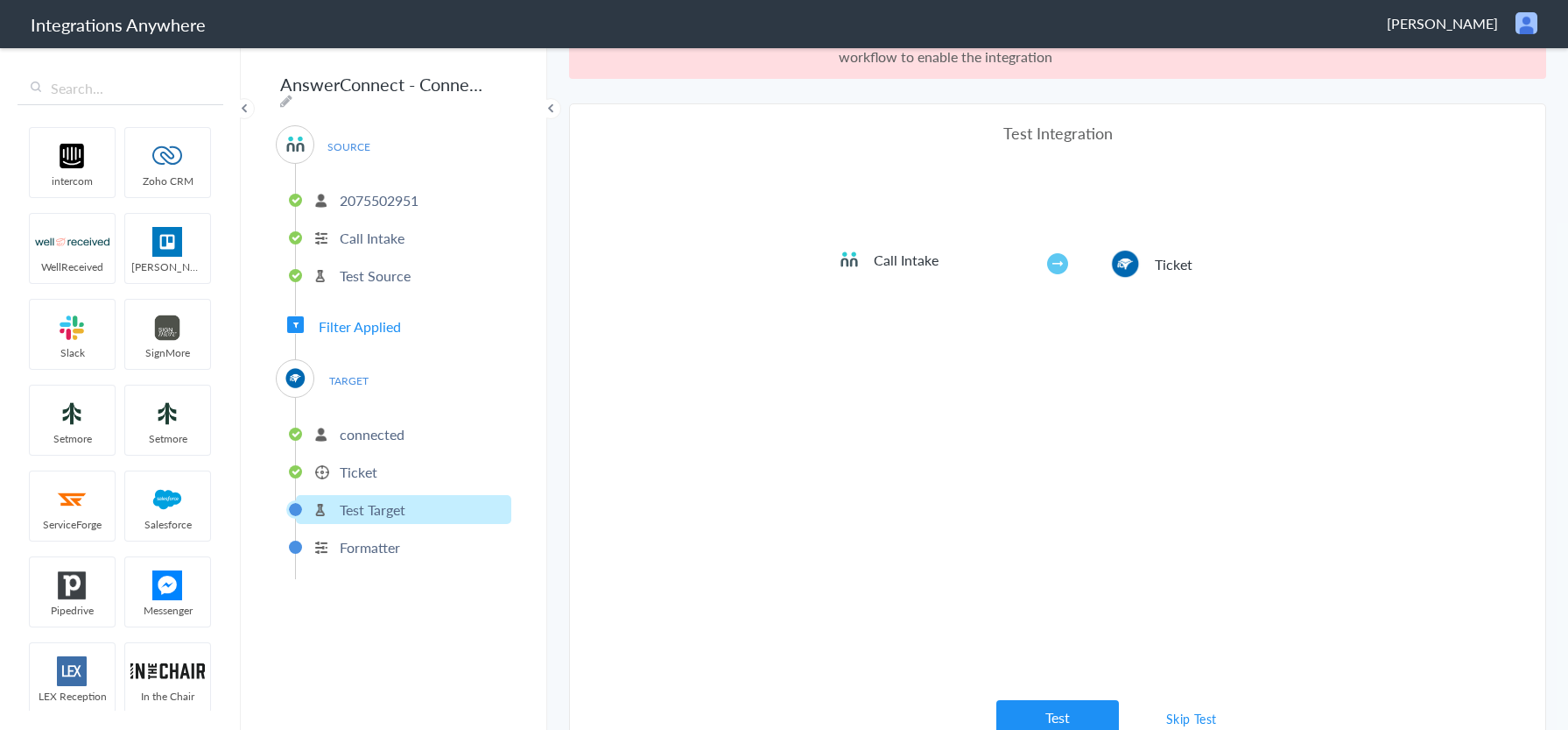
scroll to position [65, 0]
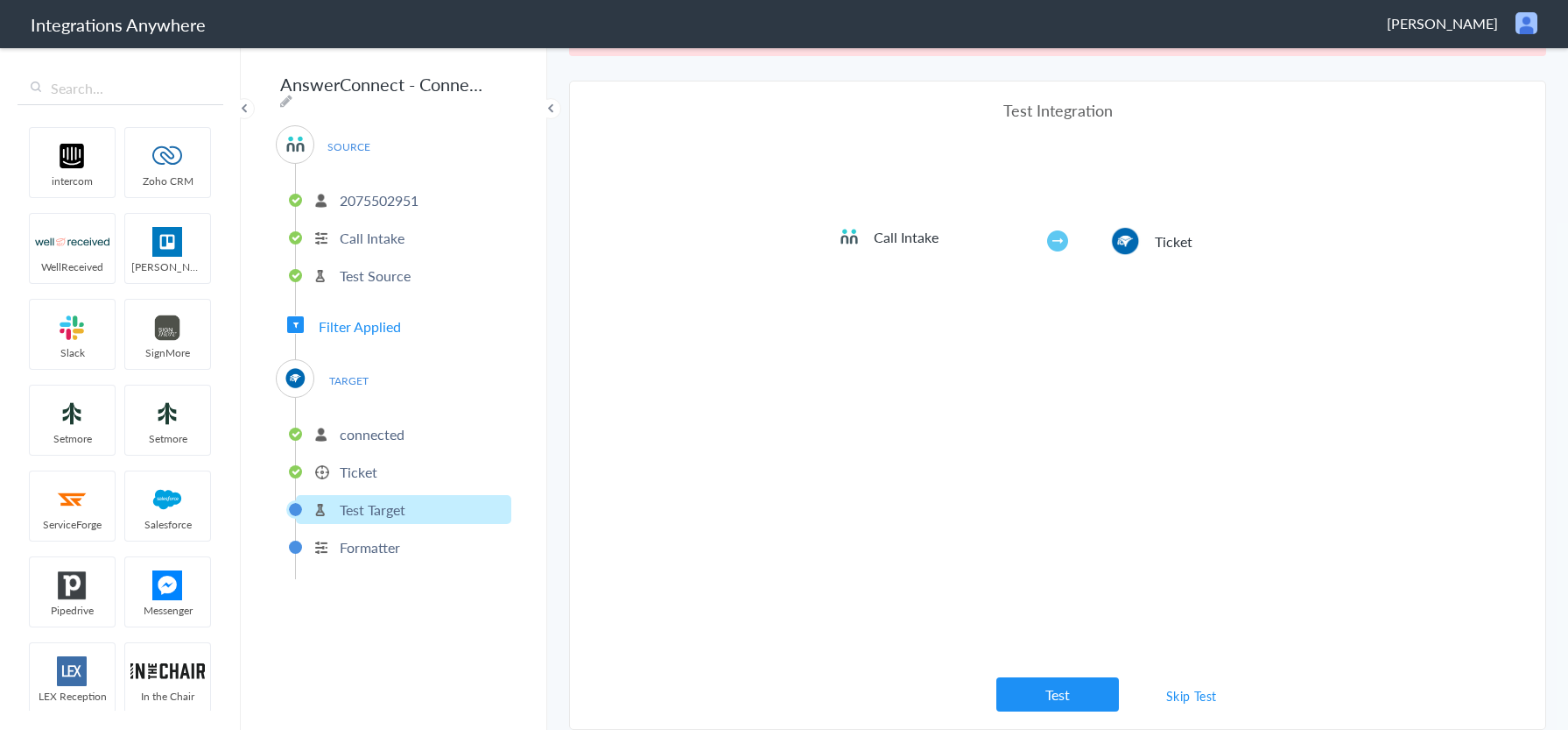
click at [1192, 695] on link "Skip Test" at bounding box center [1192, 696] width 93 height 32
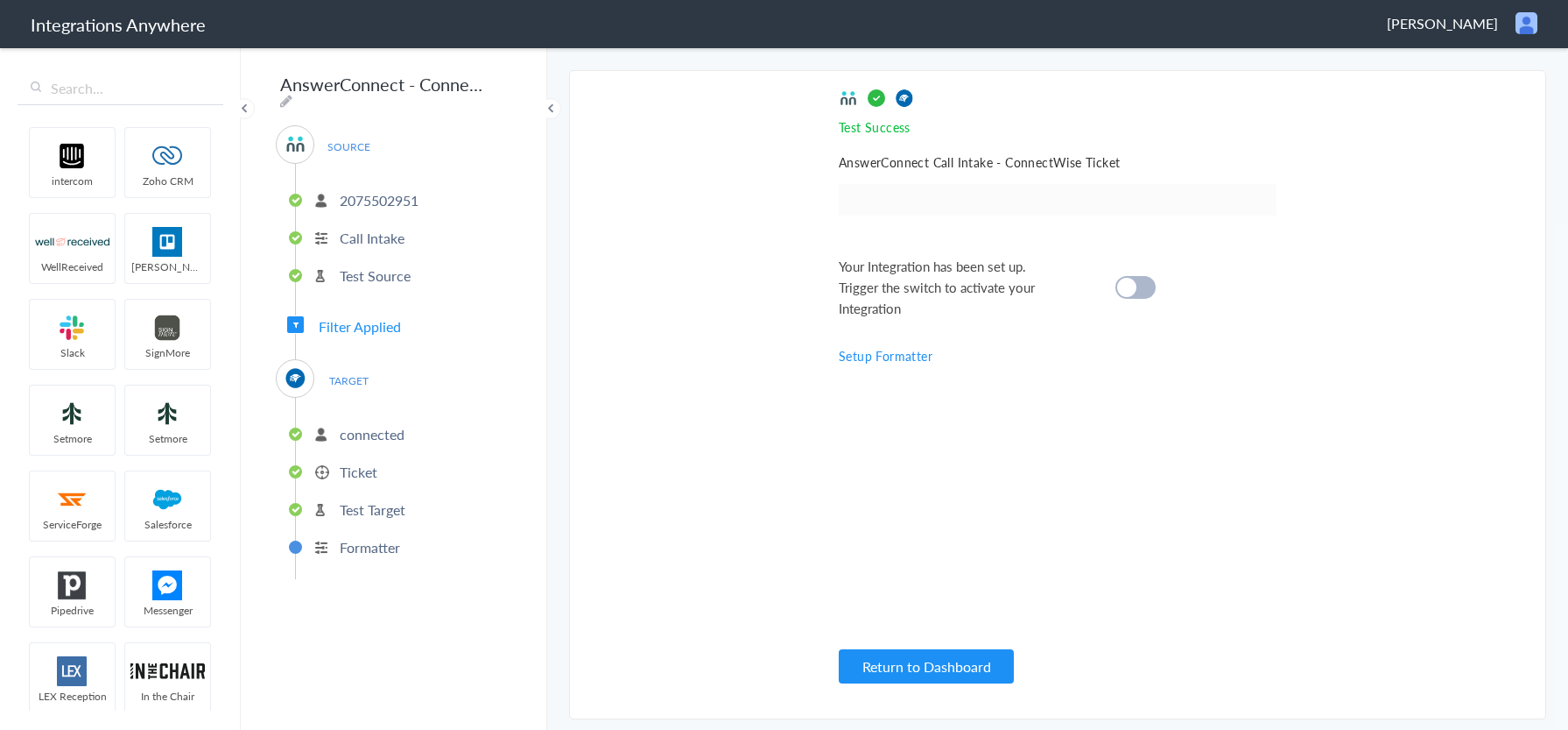
scroll to position [0, 0]
click at [1140, 283] on div at bounding box center [1136, 287] width 40 height 23
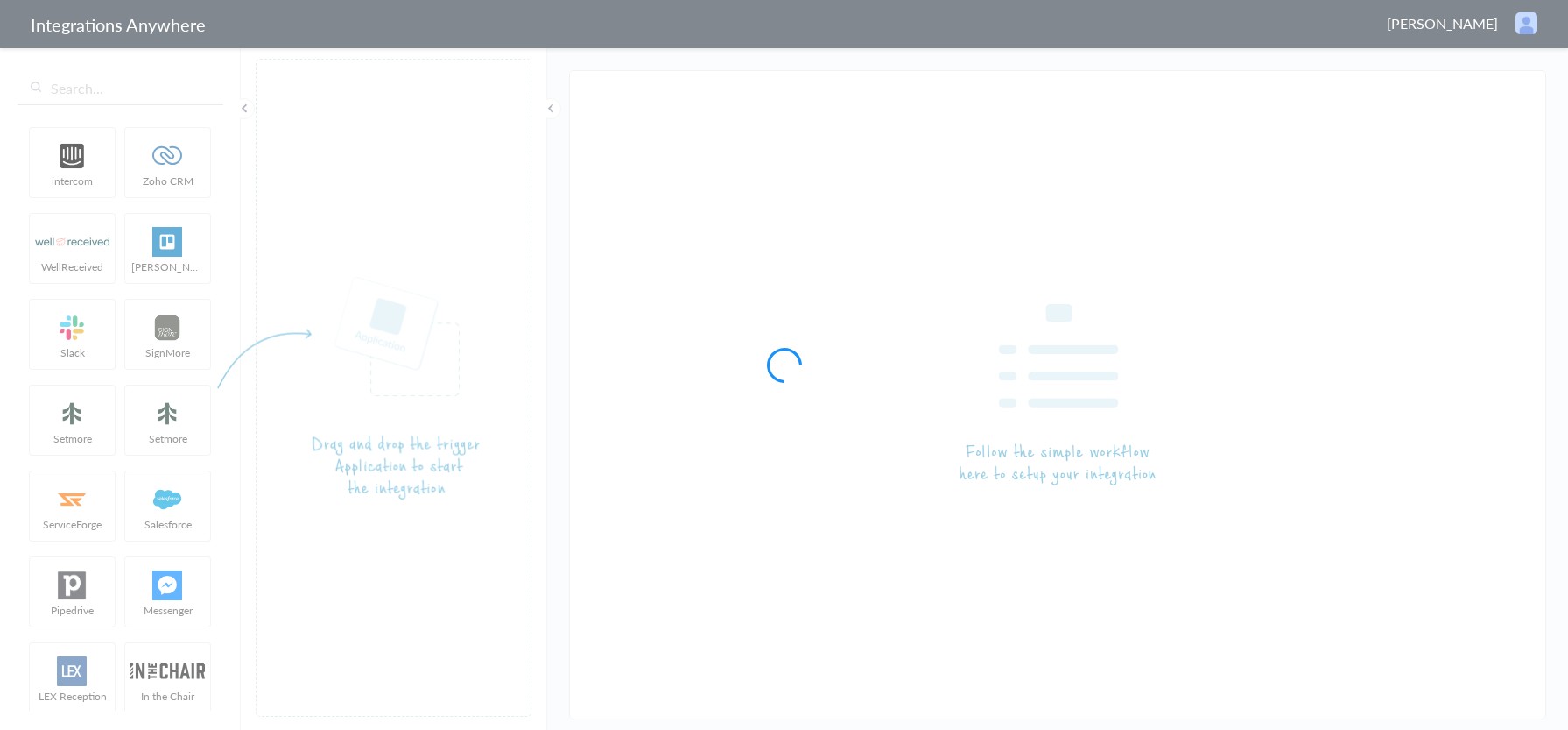
type input "AnswerConnect - ConnectWise"
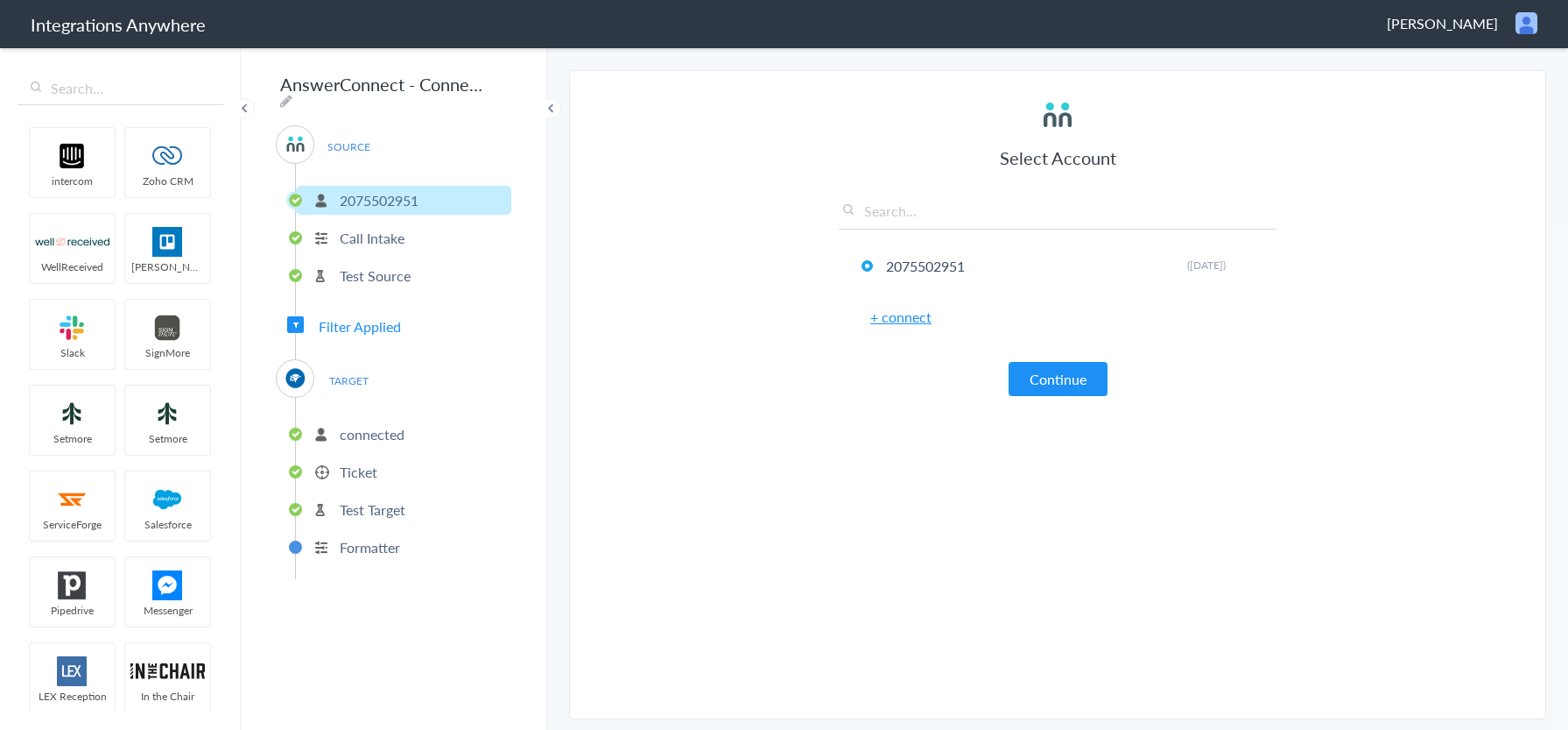
click at [370, 463] on p "Ticket" at bounding box center [358, 472] width 38 height 20
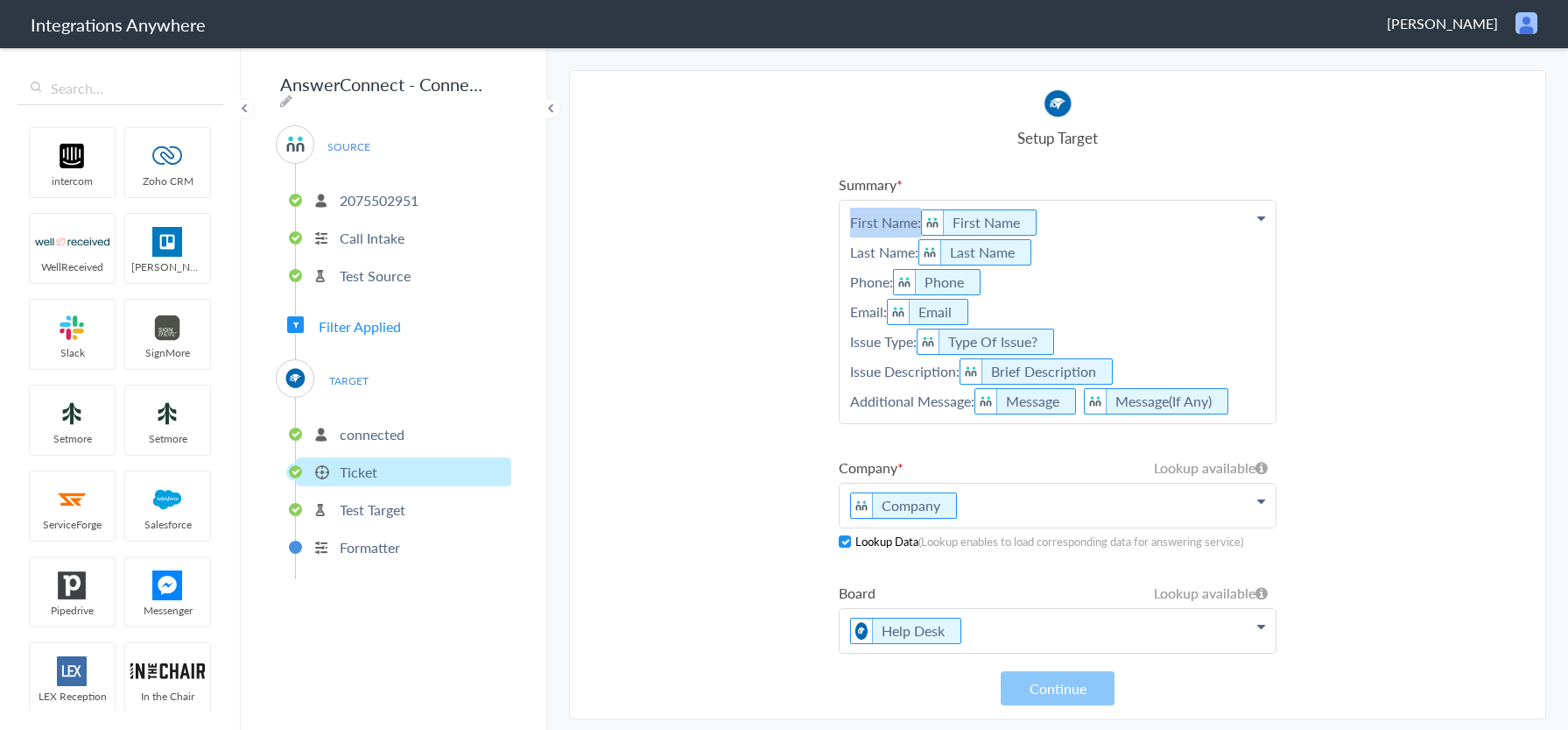
drag, startPoint x: 921, startPoint y: 224, endPoint x: 750, endPoint y: 225, distance: 171.0
click at [751, 225] on section "Select Account 2075502951 Rename Delete (8 days ago) + connect Continue Setup S…" at bounding box center [1057, 394] width 977 height 649
drag, startPoint x: 919, startPoint y: 250, endPoint x: 750, endPoint y: 249, distance: 169.0
click at [751, 249] on section "Select Account 2075502951 Rename Delete (8 days ago) + connect Continue Setup S…" at bounding box center [1057, 394] width 977 height 649
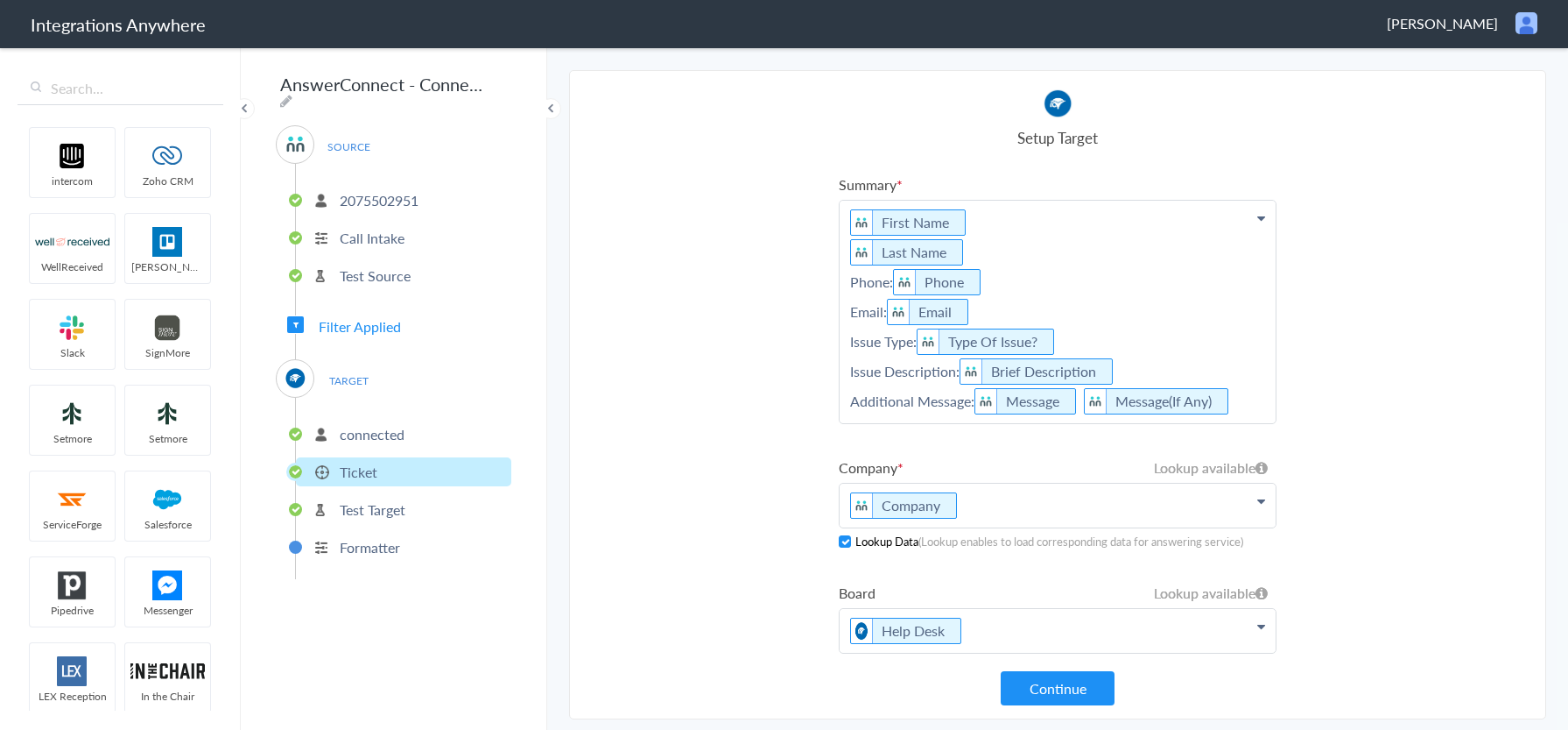
drag, startPoint x: 895, startPoint y: 282, endPoint x: 647, endPoint y: 284, distance: 248.0
click at [647, 283] on section "Select Account 2075502951 Rename Delete (8 days ago) + connect Continue Setup S…" at bounding box center [1057, 394] width 977 height 649
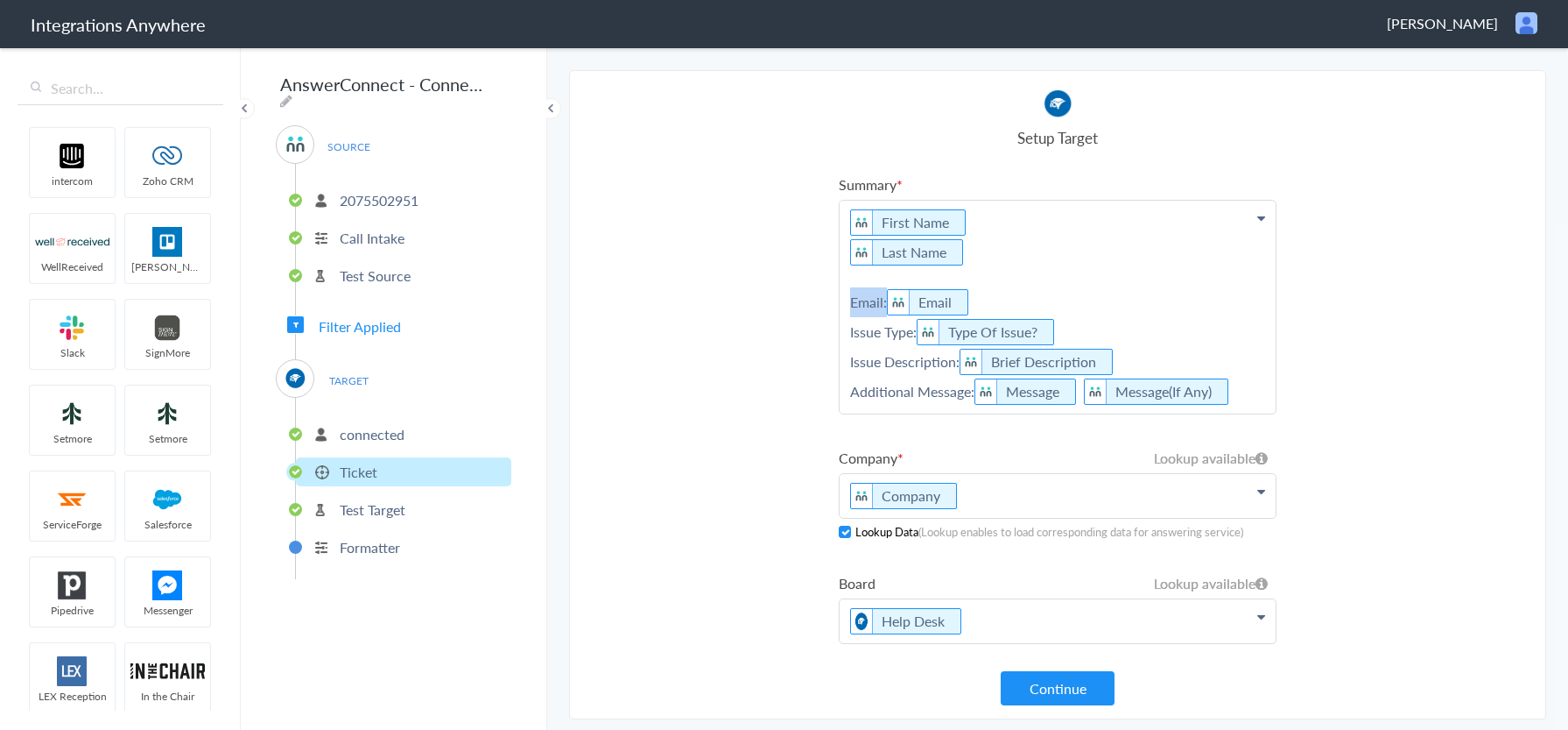
drag, startPoint x: 887, startPoint y: 304, endPoint x: 756, endPoint y: 310, distance: 131.1
click at [757, 310] on section "Select Account 2075502951 Rename Delete (8 days ago) + connect Continue Setup S…" at bounding box center [1057, 394] width 977 height 649
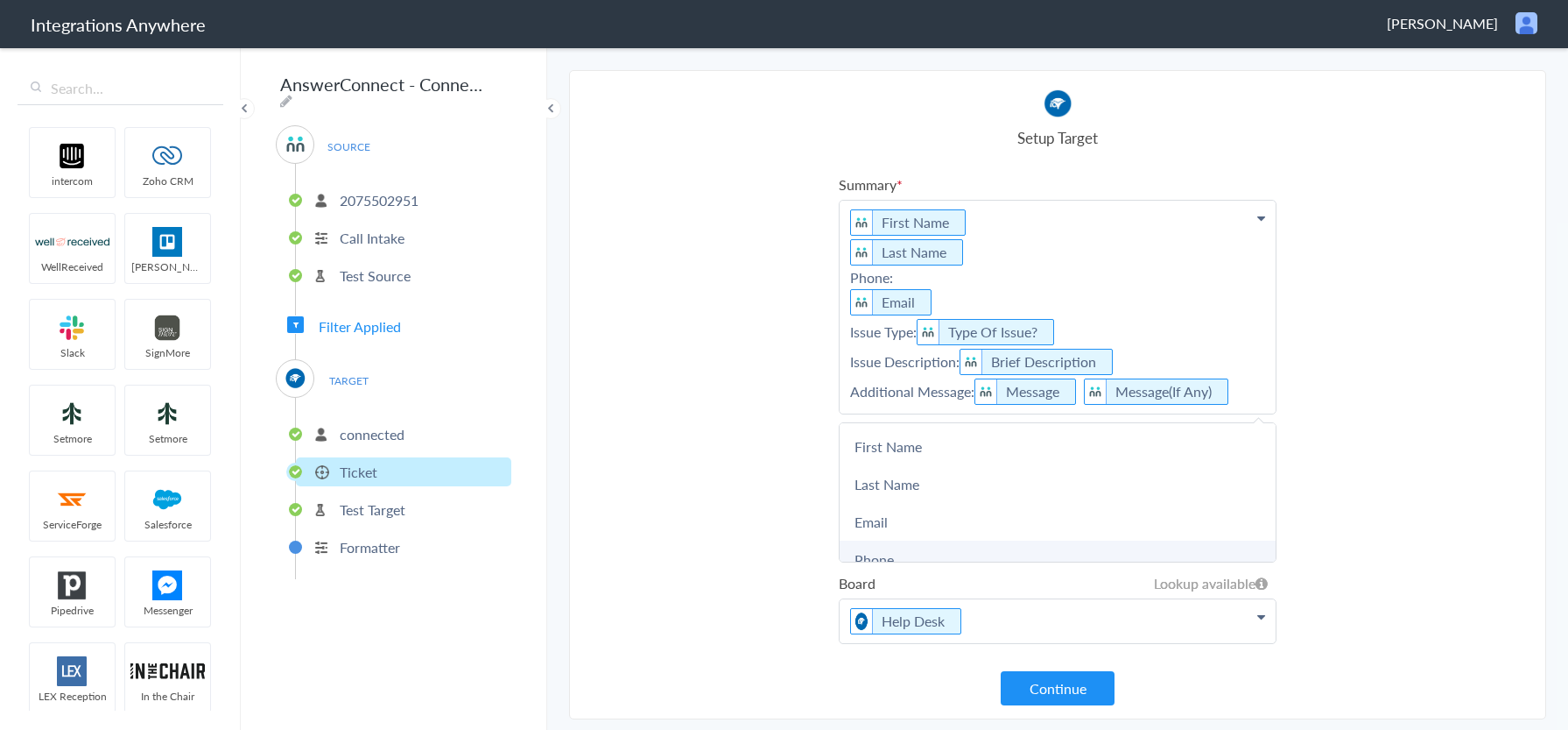
click at [899, 557] on link "Phone" at bounding box center [1058, 559] width 436 height 38
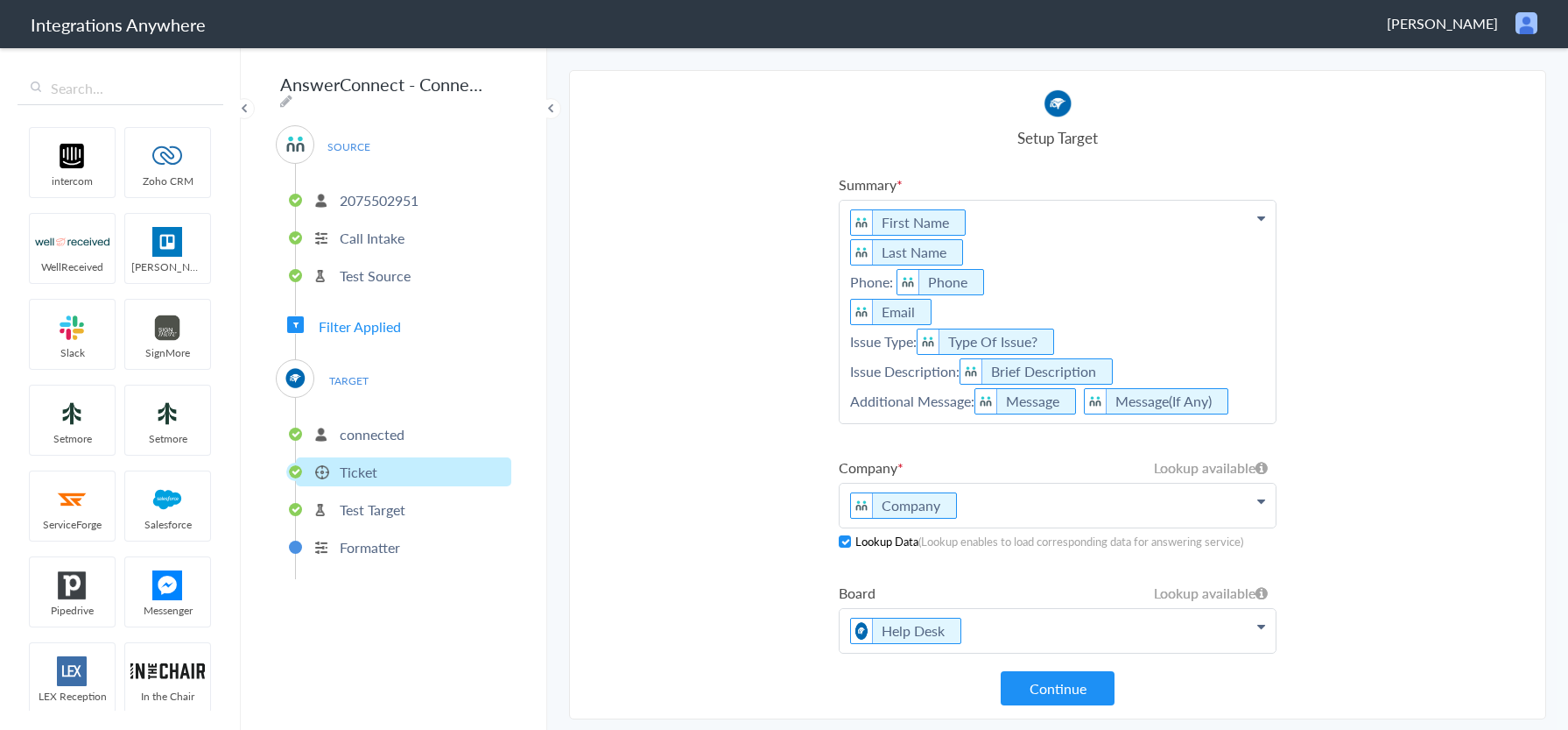
click at [895, 291] on p "First Name Last Name Phone: Phone Email Issue Type: Type Of Issue? Issue Descri…" at bounding box center [1058, 311] width 436 height 222
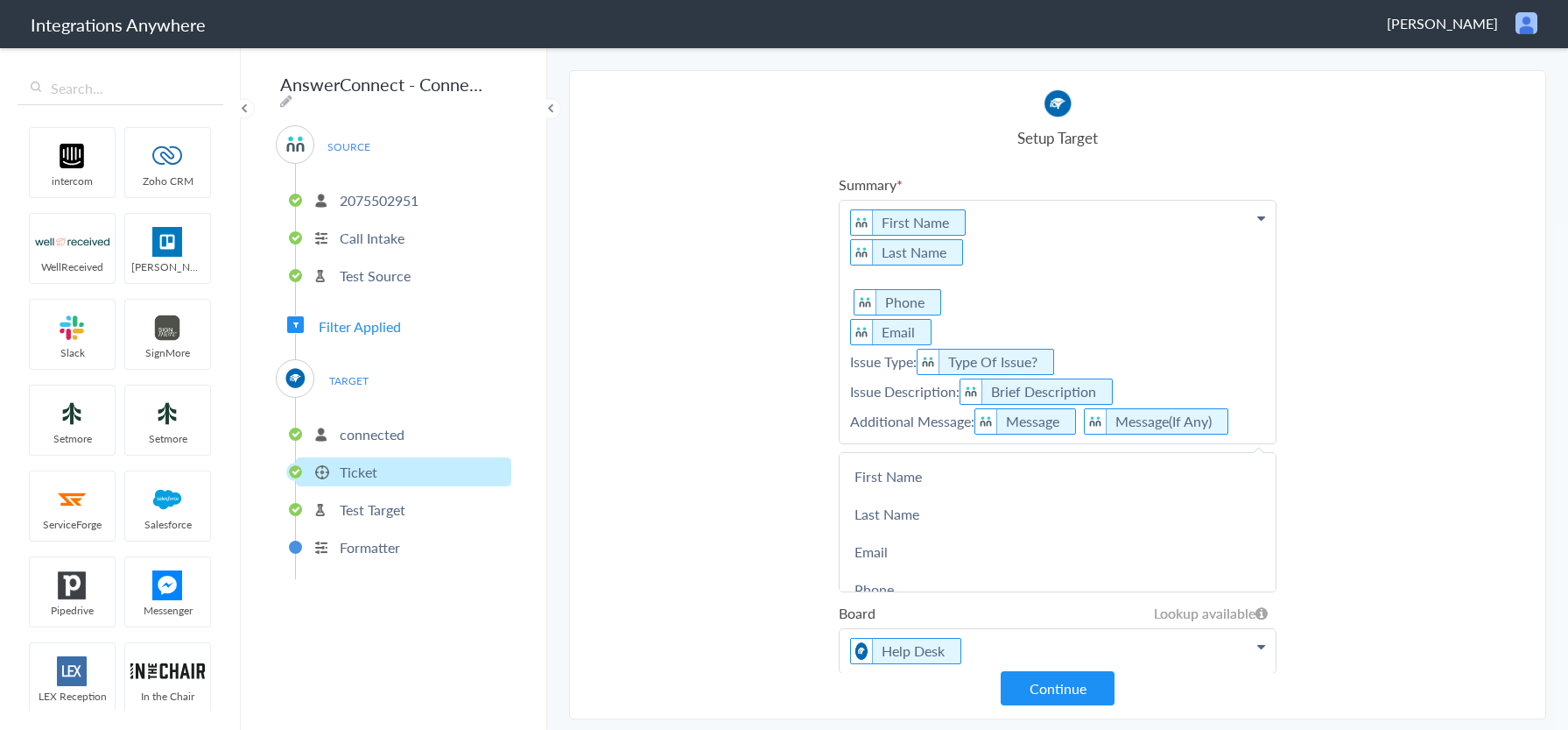
click at [961, 280] on p "First Name Last Name Phone Email Issue Type: Type Of Issue? Issue Description: …" at bounding box center [1058, 322] width 436 height 242
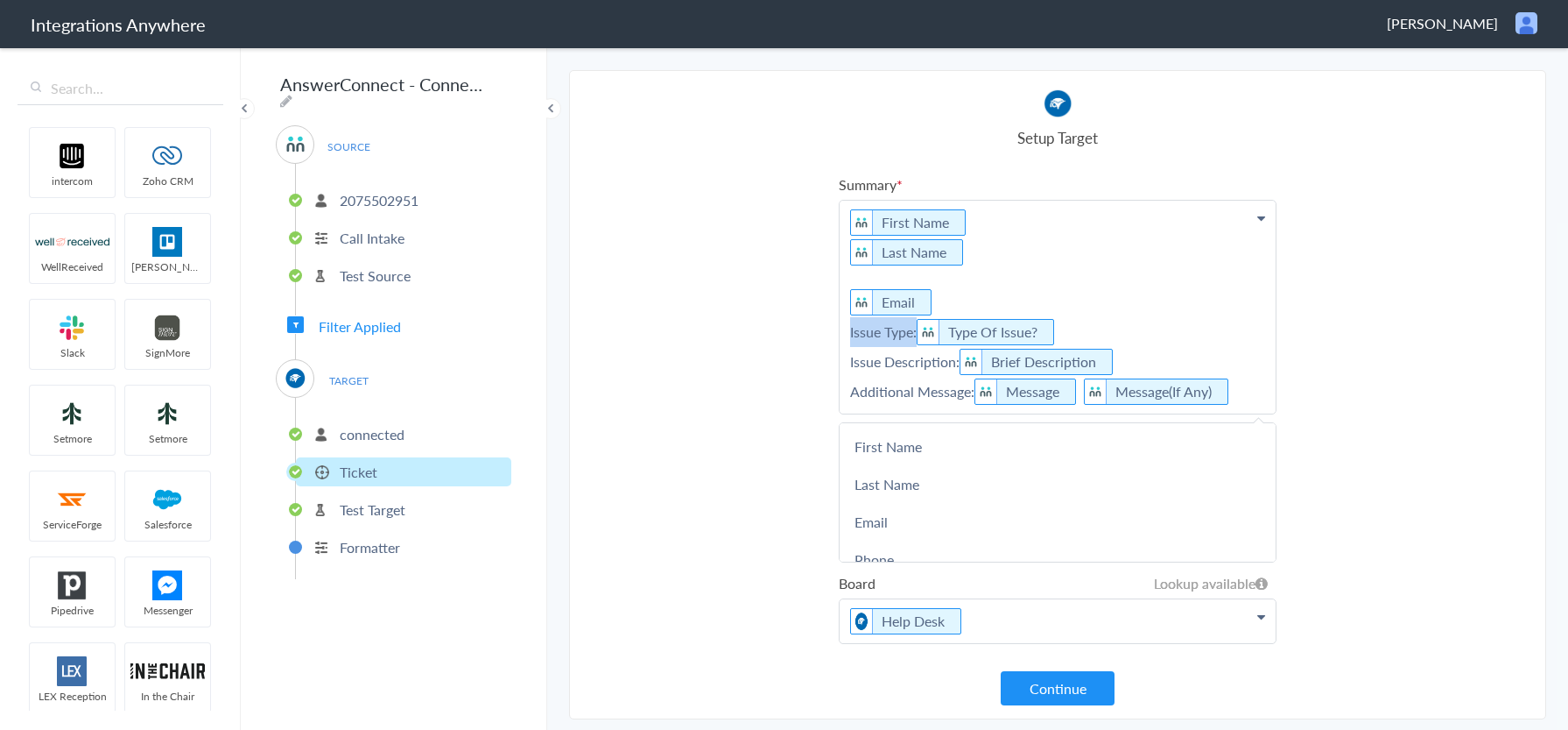
drag, startPoint x: 918, startPoint y: 332, endPoint x: 755, endPoint y: 342, distance: 163.3
click at [755, 342] on section "Select Account 2075502951 Rename Delete (8 days ago) + connect Continue Setup S…" at bounding box center [1057, 394] width 977 height 649
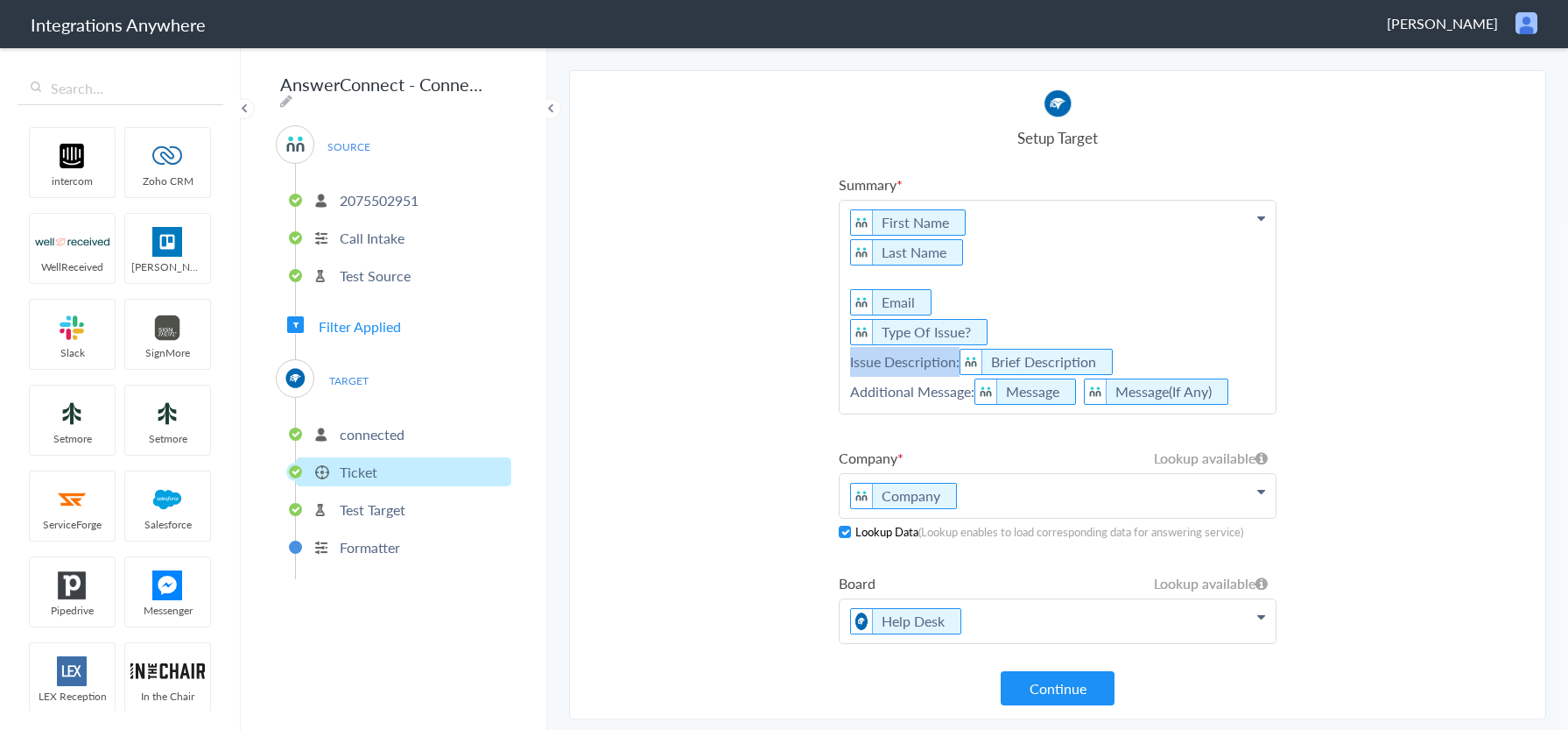
drag, startPoint x: 960, startPoint y: 364, endPoint x: 753, endPoint y: 370, distance: 207.1
click at [753, 370] on section "Select Account 2075502951 Rename Delete (8 days ago) + connect Continue Setup S…" at bounding box center [1057, 394] width 977 height 649
drag, startPoint x: 975, startPoint y: 394, endPoint x: 640, endPoint y: 397, distance: 335.0
click at [645, 397] on section "Select Account 2075502951 Rename Delete (8 days ago) + connect Continue Setup S…" at bounding box center [1057, 394] width 977 height 649
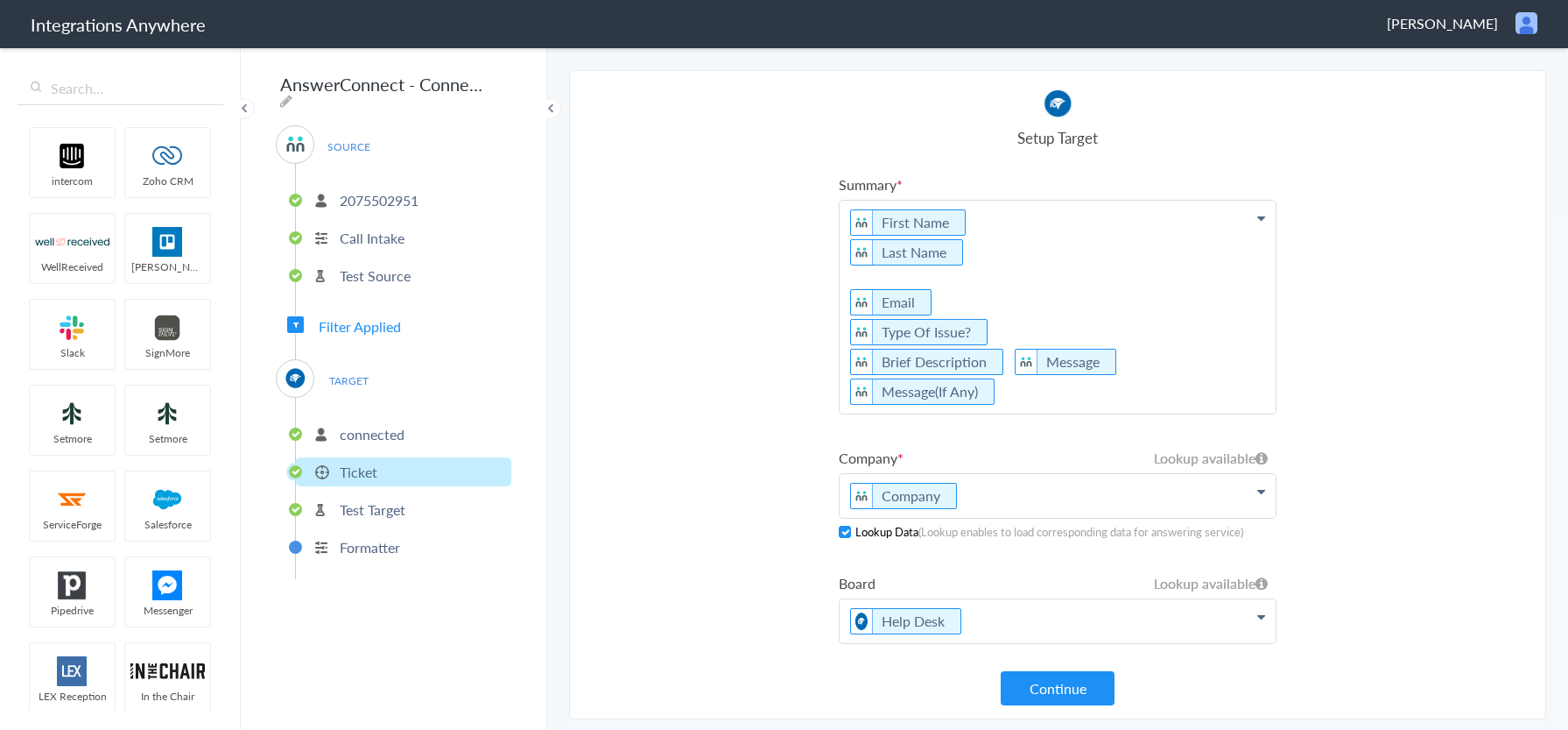
click at [904, 276] on p "First Name Last Name Email Type Of Issue? Brief Description Message Message(If …" at bounding box center [1058, 307] width 436 height 213
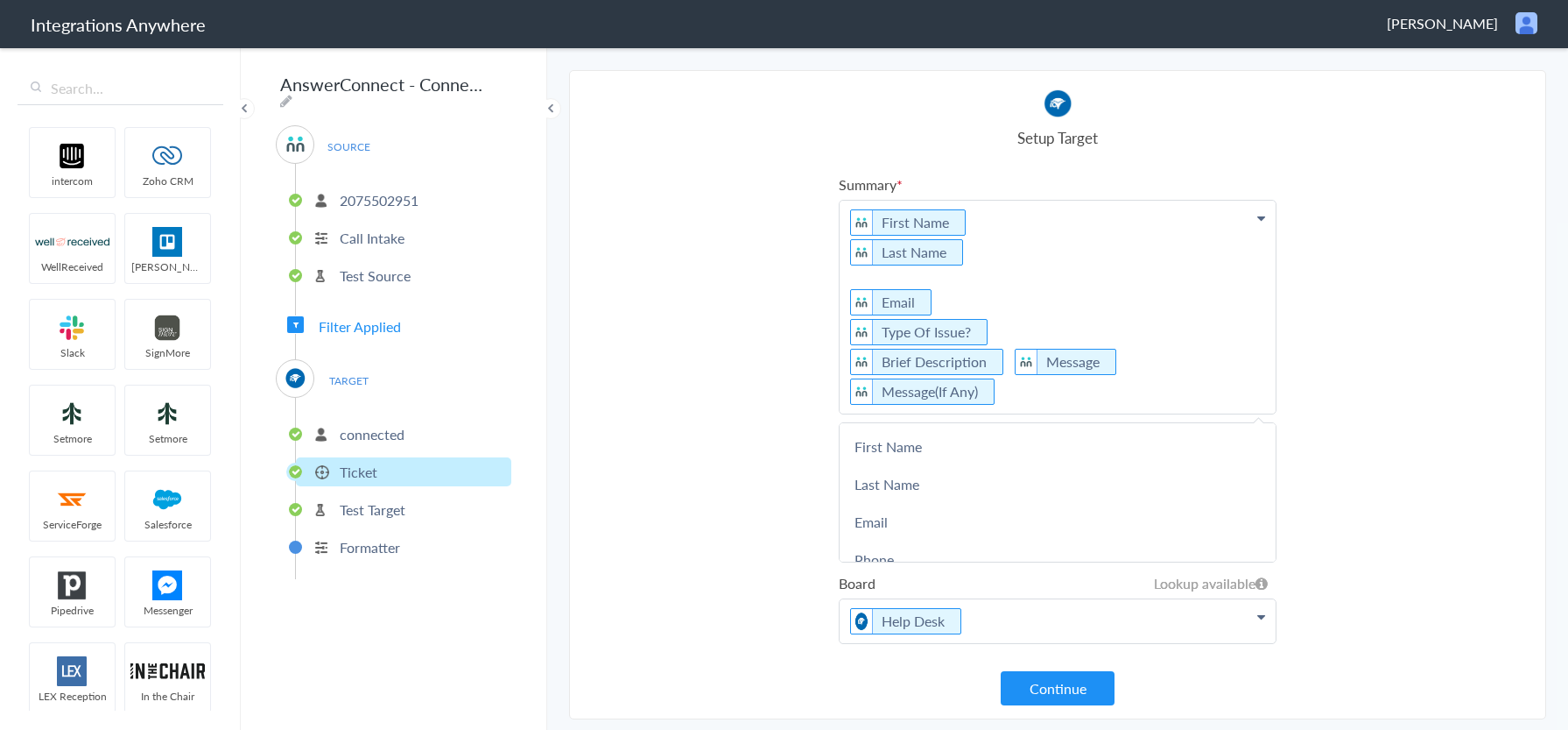
click at [872, 553] on link "Phone" at bounding box center [1058, 559] width 436 height 38
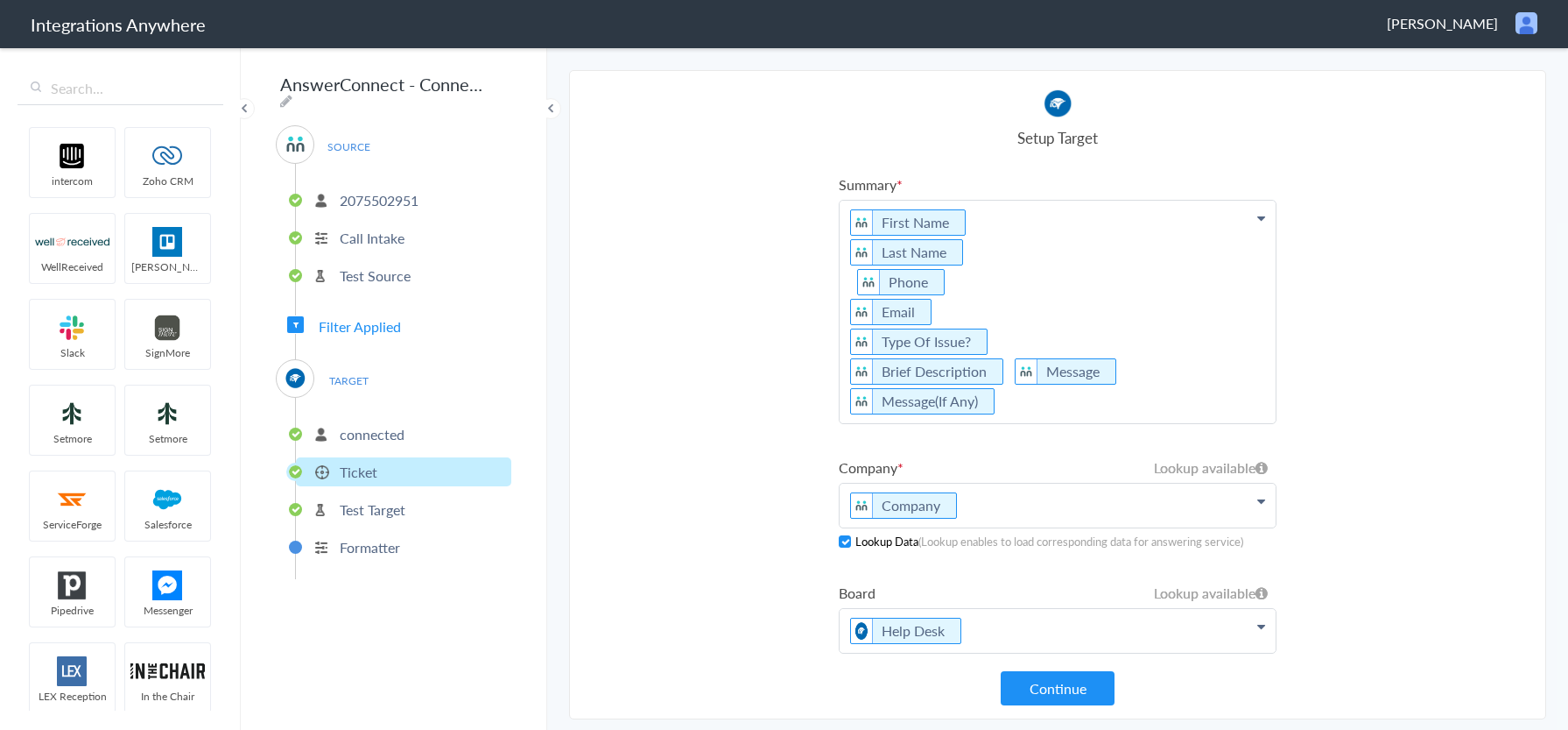
click at [853, 281] on p "First Name Last Name Phone Email Type Of Issue? Brief Description Message Messa…" at bounding box center [1058, 311] width 436 height 222
click at [1426, 336] on section "Select Account 2075502951 Rename Delete (8 days ago) + connect Continue Setup S…" at bounding box center [1057, 394] width 977 height 649
click at [1082, 677] on button "Continue" at bounding box center [1058, 688] width 114 height 34
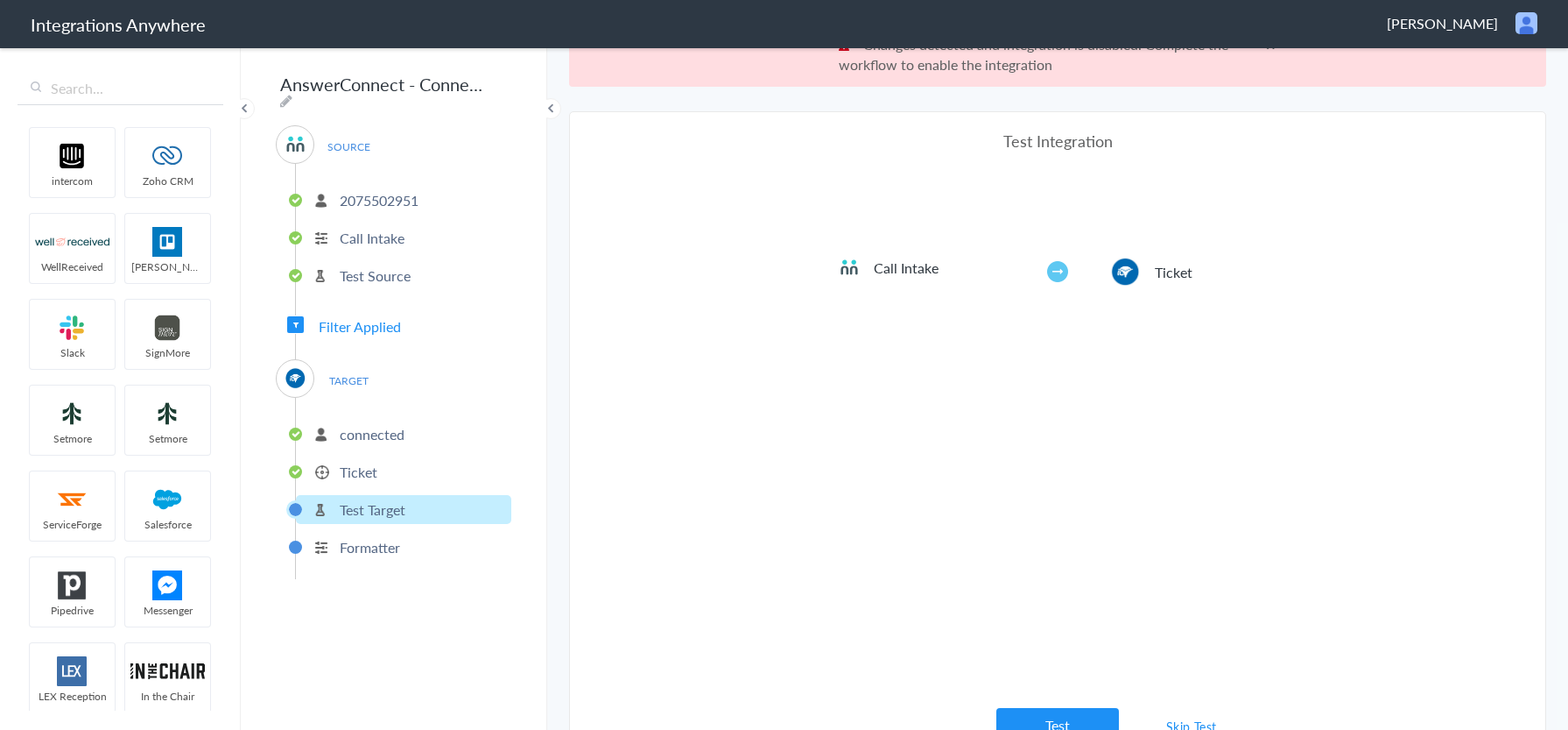
scroll to position [65, 0]
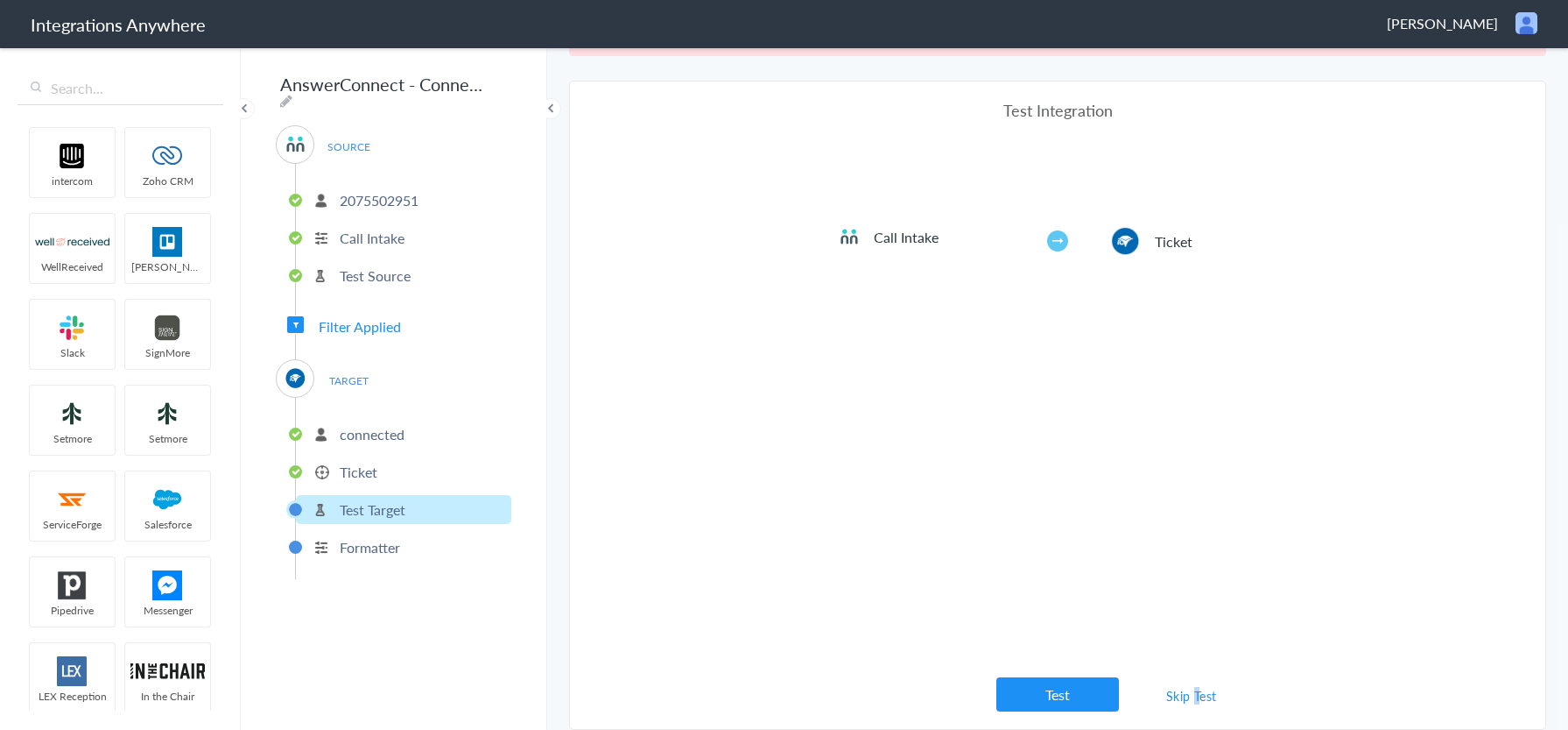
click at [1189, 689] on link "Skip Test" at bounding box center [1192, 696] width 93 height 32
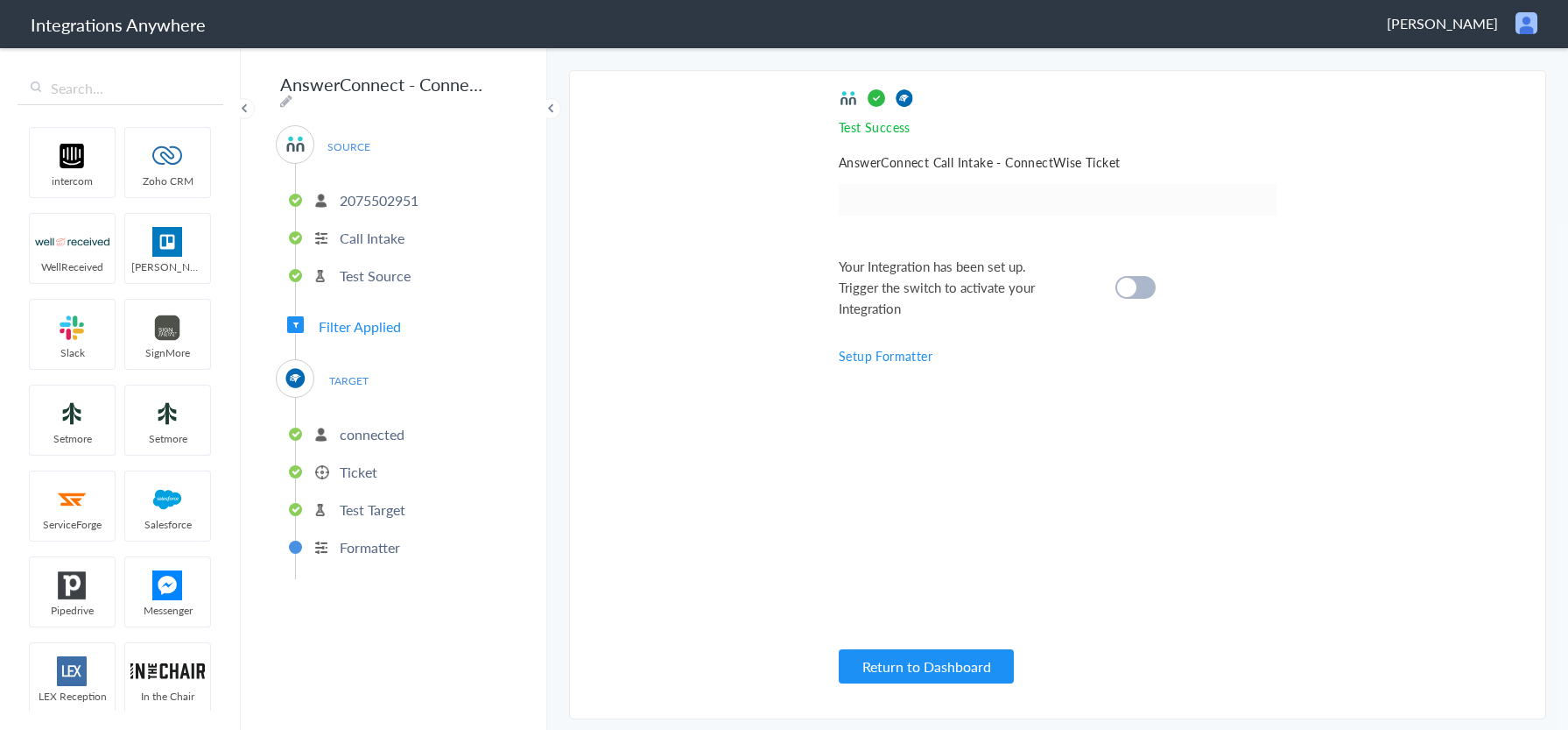
scroll to position [0, 0]
click at [1121, 289] on cite at bounding box center [1127, 287] width 19 height 19
click at [358, 316] on span "Filter Applied" at bounding box center [360, 326] width 83 height 20
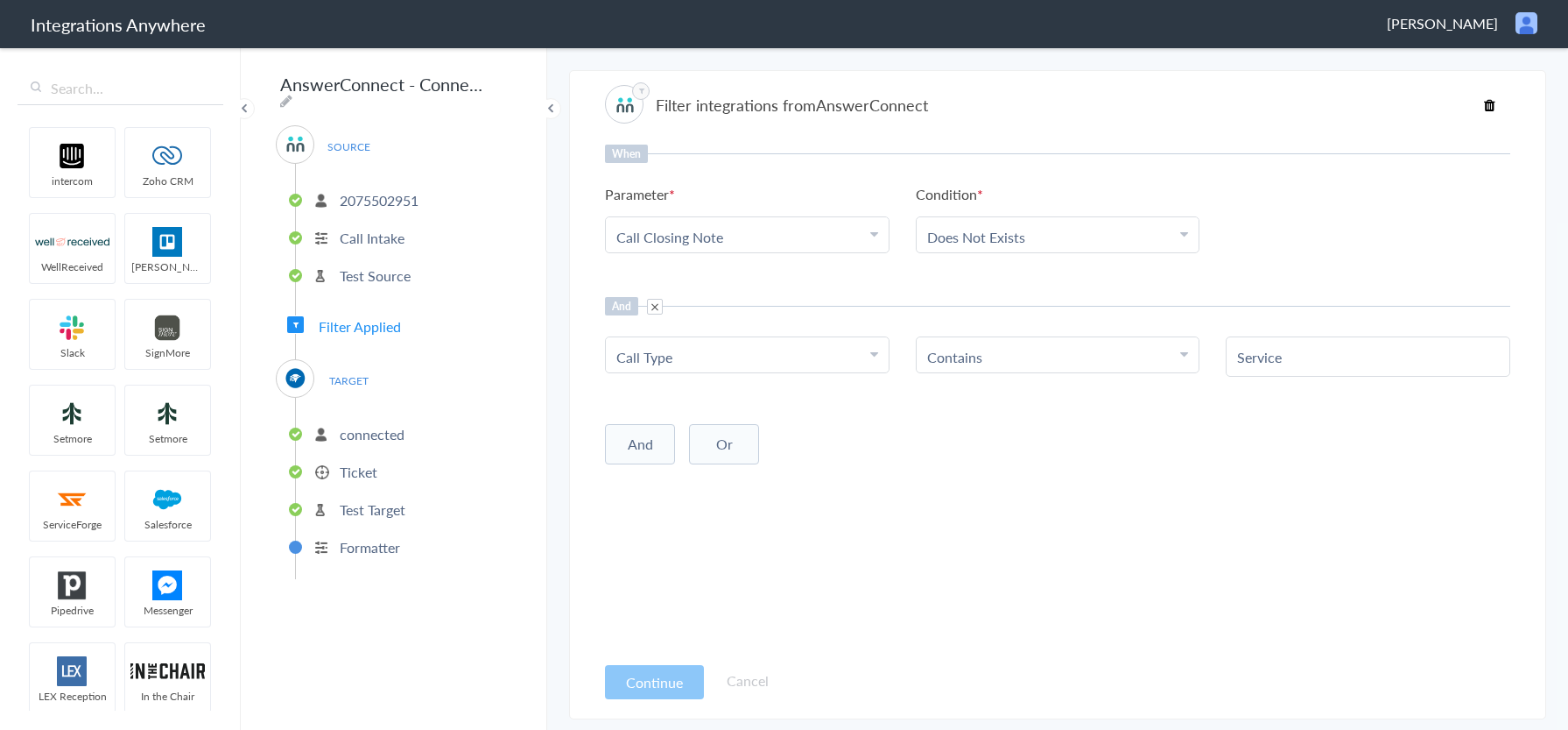
click at [356, 462] on p "Ticket" at bounding box center [358, 472] width 38 height 20
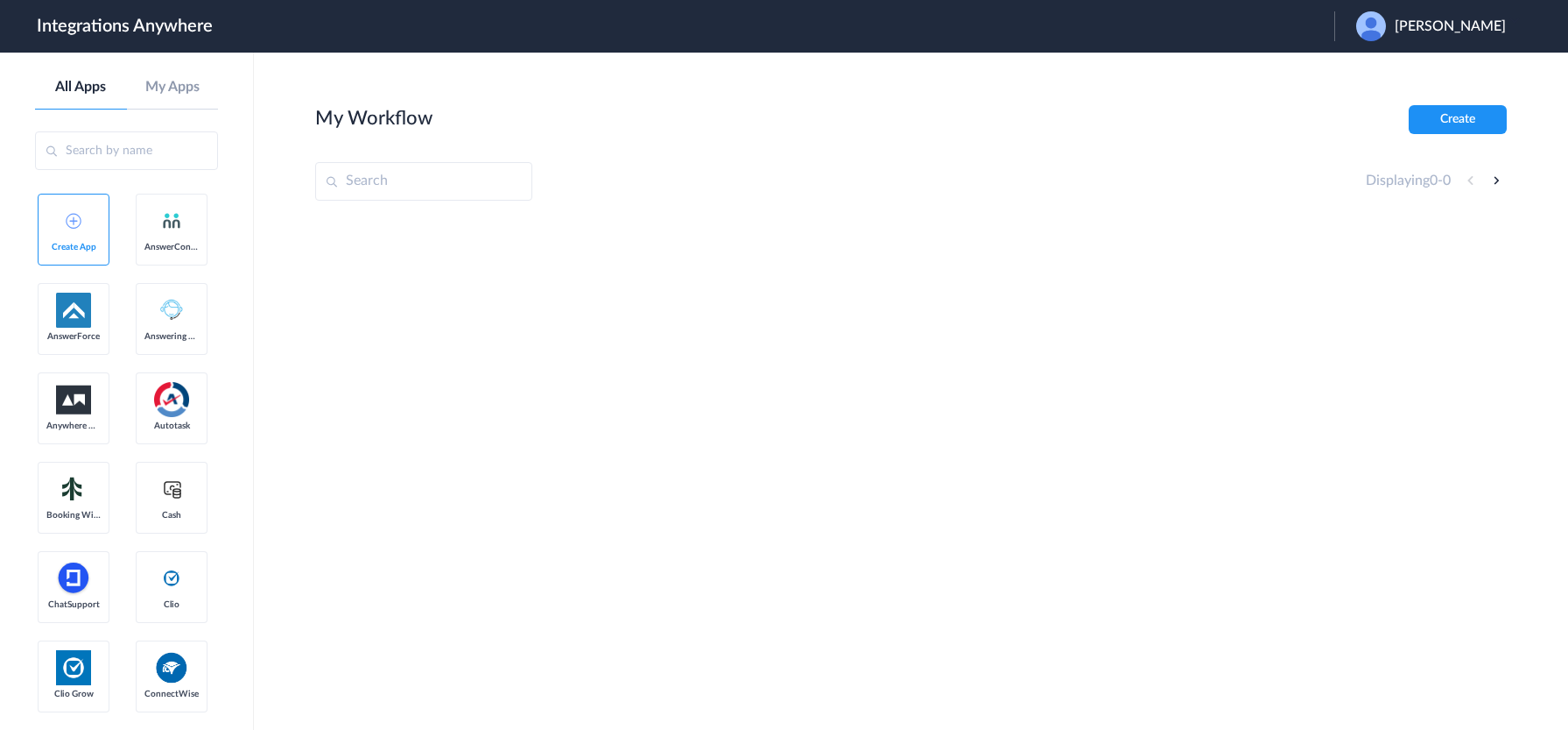
click at [1450, 25] on span "[PERSON_NAME]" at bounding box center [1450, 26] width 111 height 17
click at [1390, 64] on li "Logout" at bounding box center [1428, 71] width 189 height 33
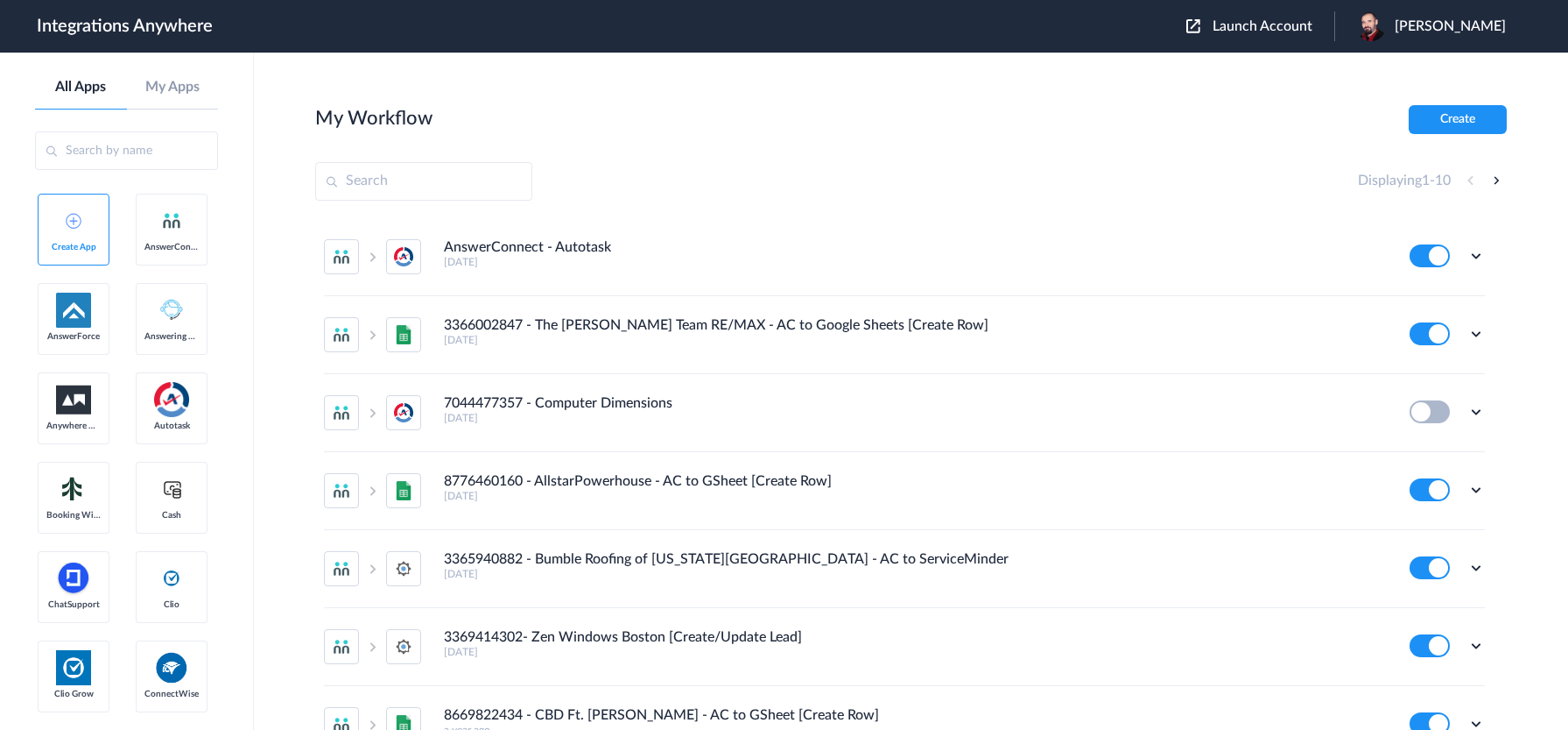
click at [464, 176] on input "text" at bounding box center [423, 182] width 217 height 39
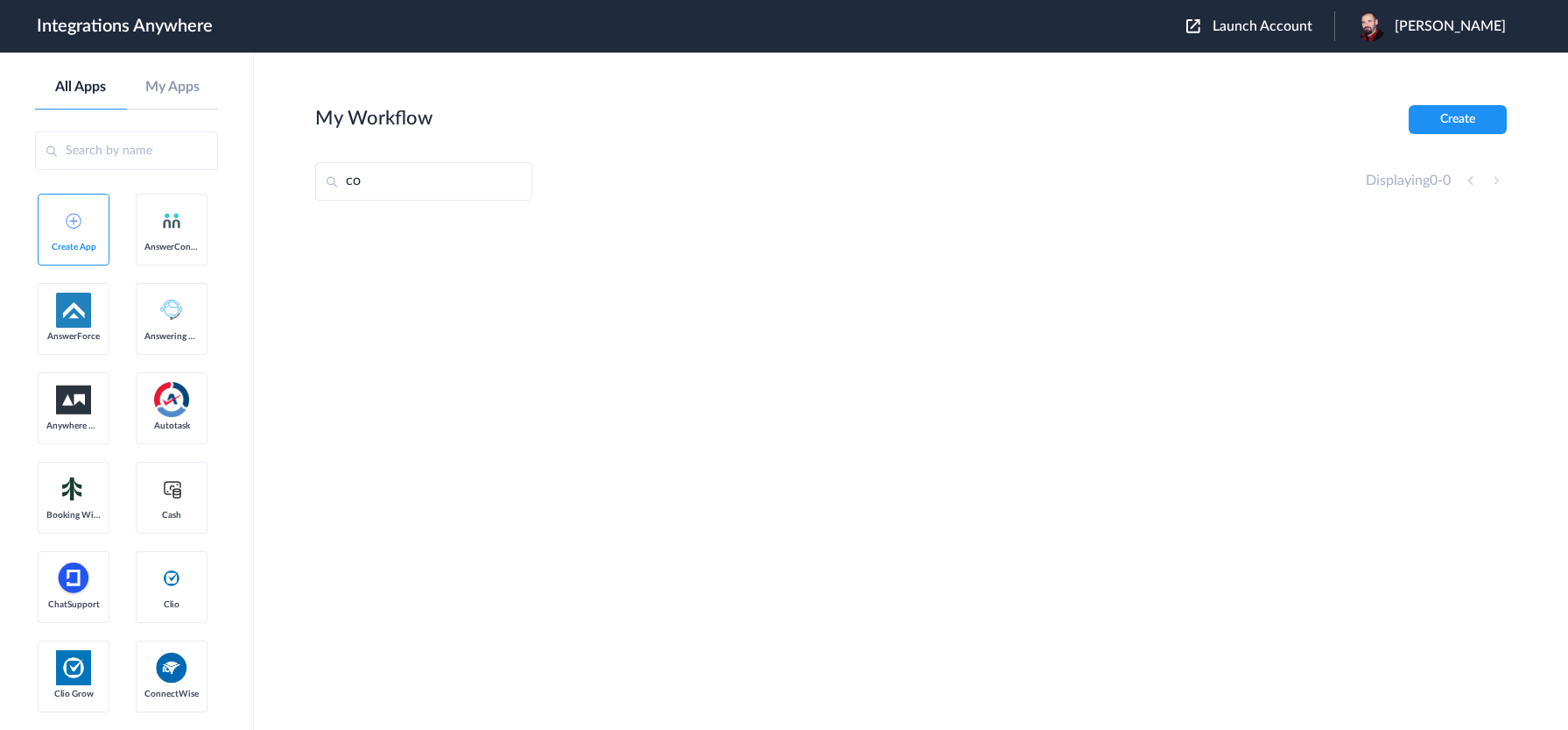
type input "c"
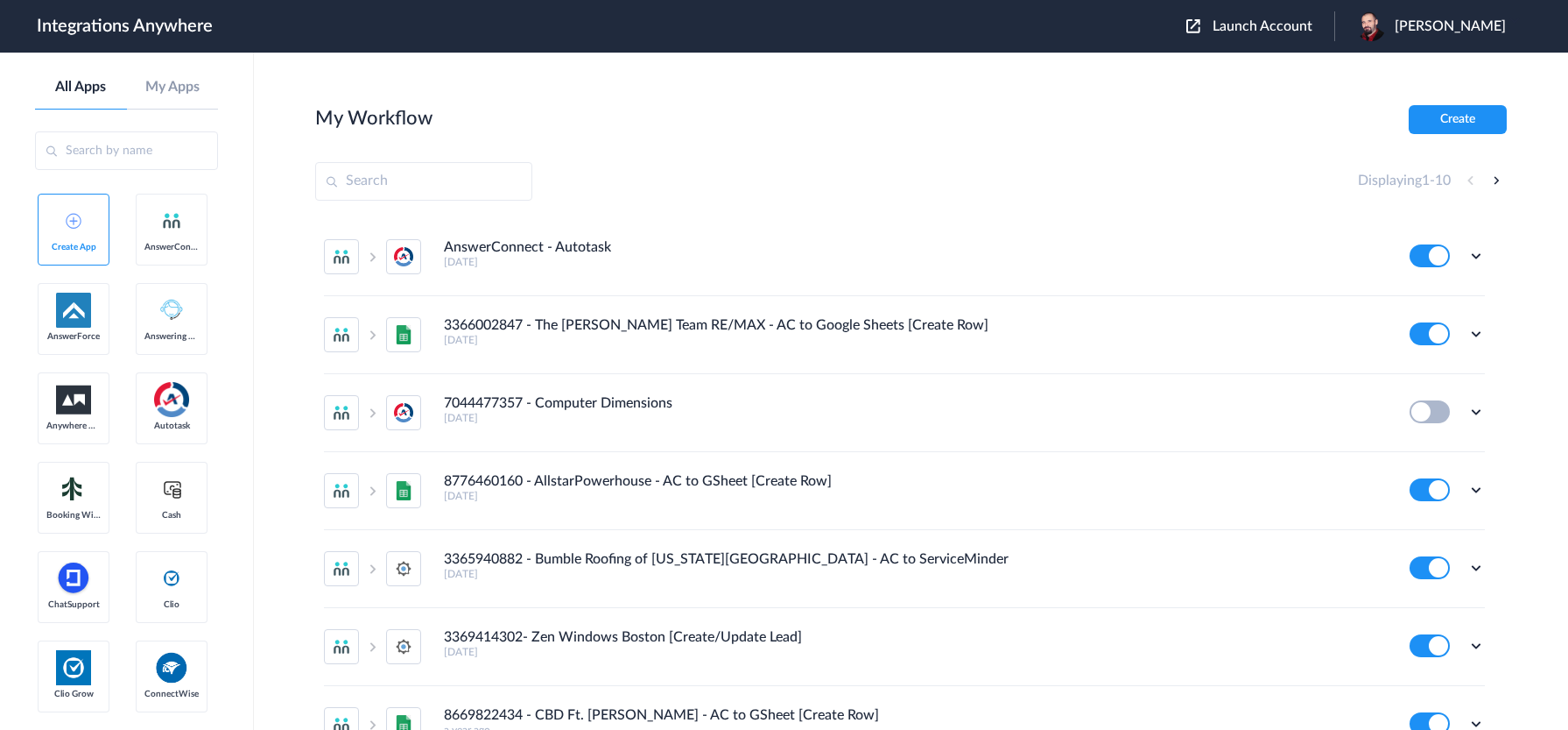
click at [1443, 21] on span "[PERSON_NAME]" at bounding box center [1450, 26] width 111 height 17
click at [1385, 66] on link "Logout" at bounding box center [1366, 71] width 37 height 12
click at [1266, 23] on span "Launch Account" at bounding box center [1262, 26] width 100 height 14
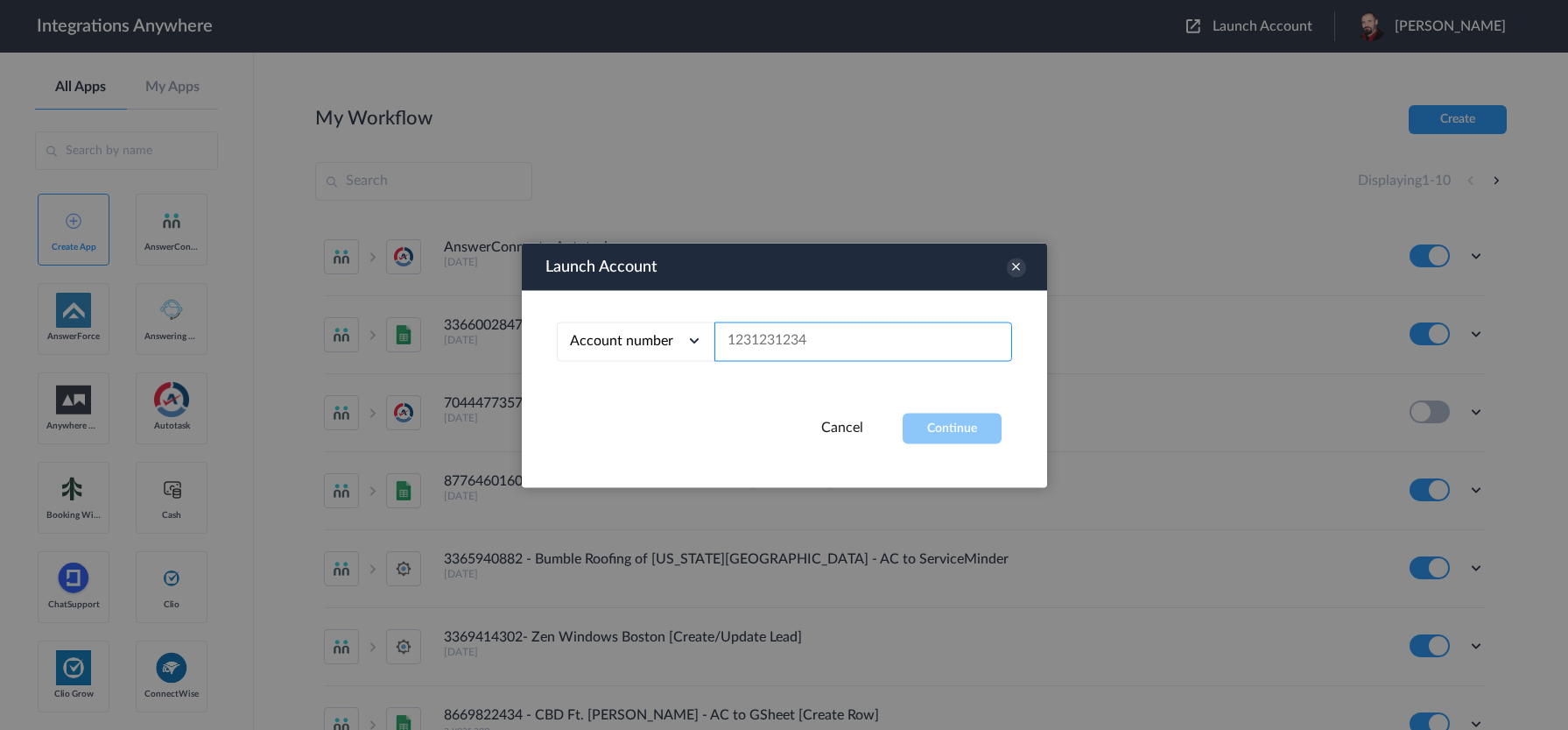
paste input "2075502951"
type input "2075502951"
click at [932, 437] on button "Continue" at bounding box center [952, 428] width 99 height 31
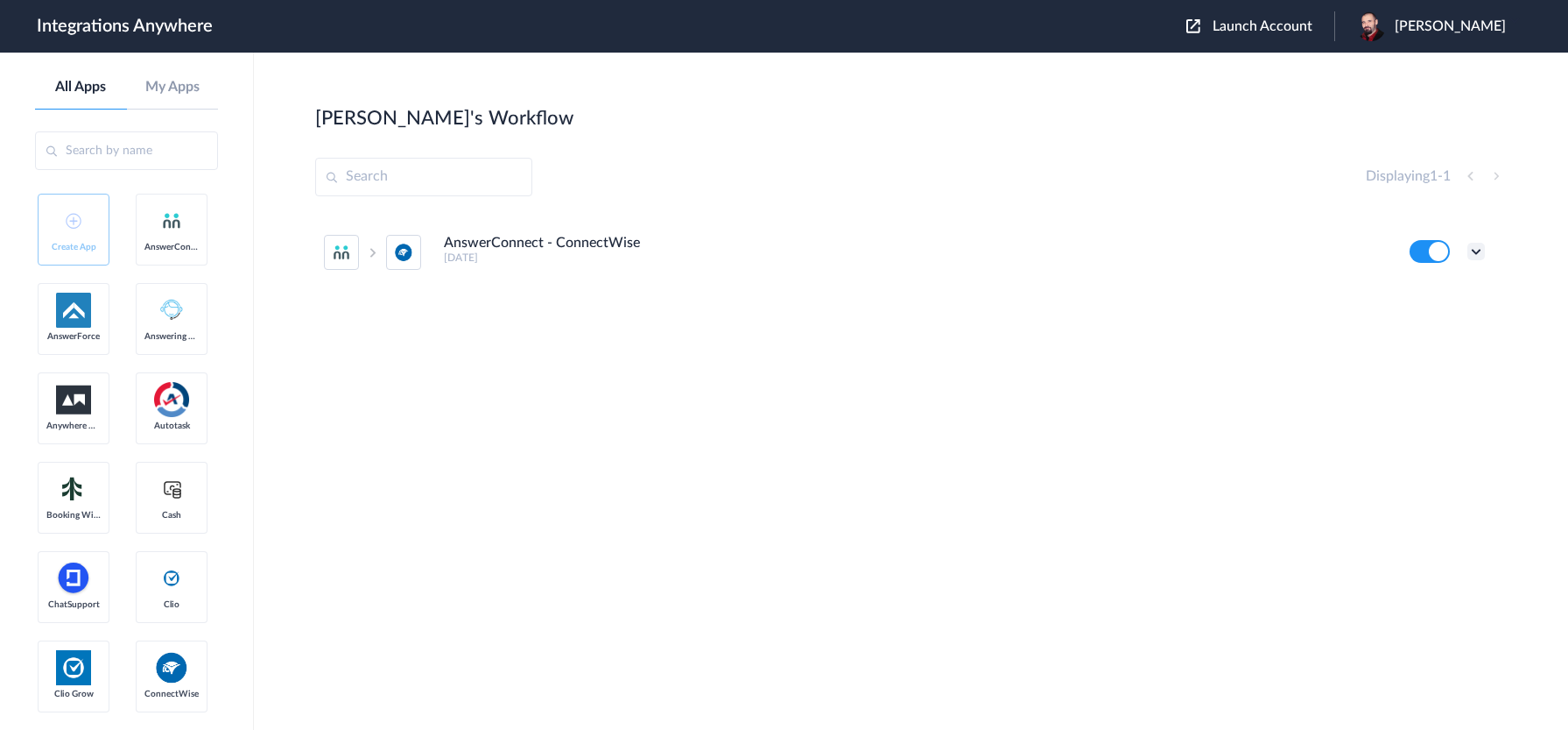
click at [1472, 248] on icon at bounding box center [1477, 251] width 18 height 18
click at [1428, 323] on link "Task history" at bounding box center [1427, 324] width 84 height 12
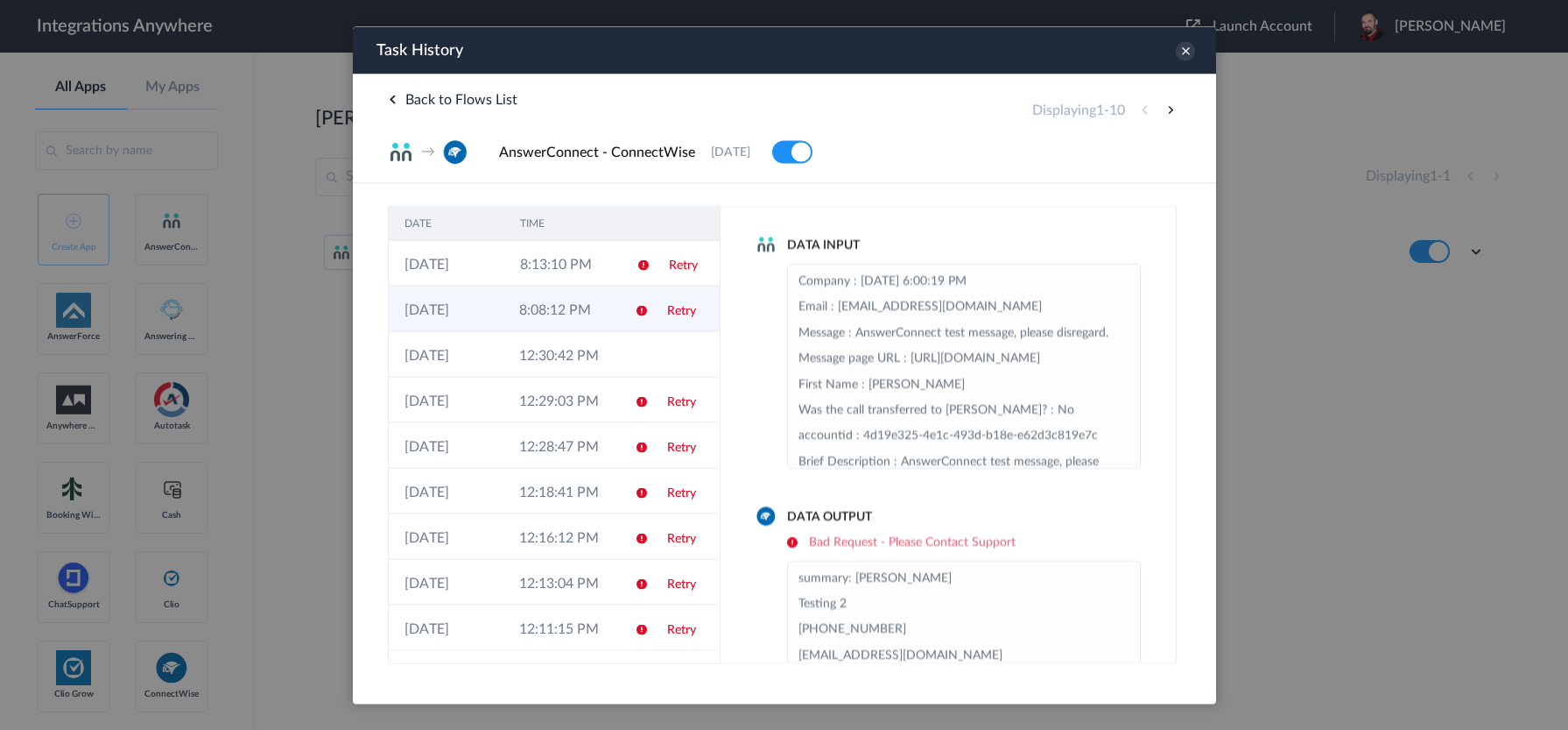
click at [596, 311] on td "8:08:12 PM" at bounding box center [560, 308] width 115 height 46
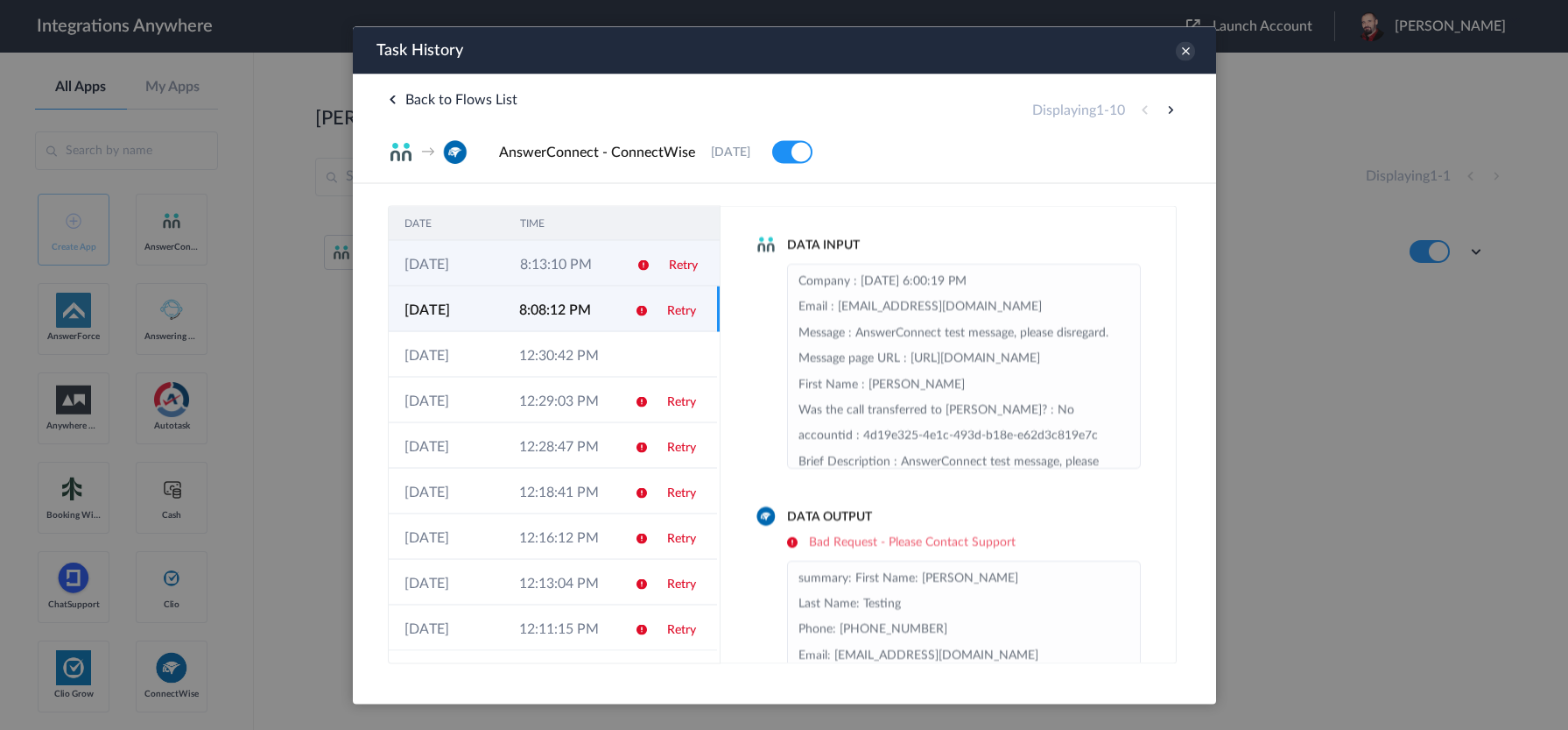
click at [579, 269] on td "8:13:10 PM" at bounding box center [562, 263] width 116 height 46
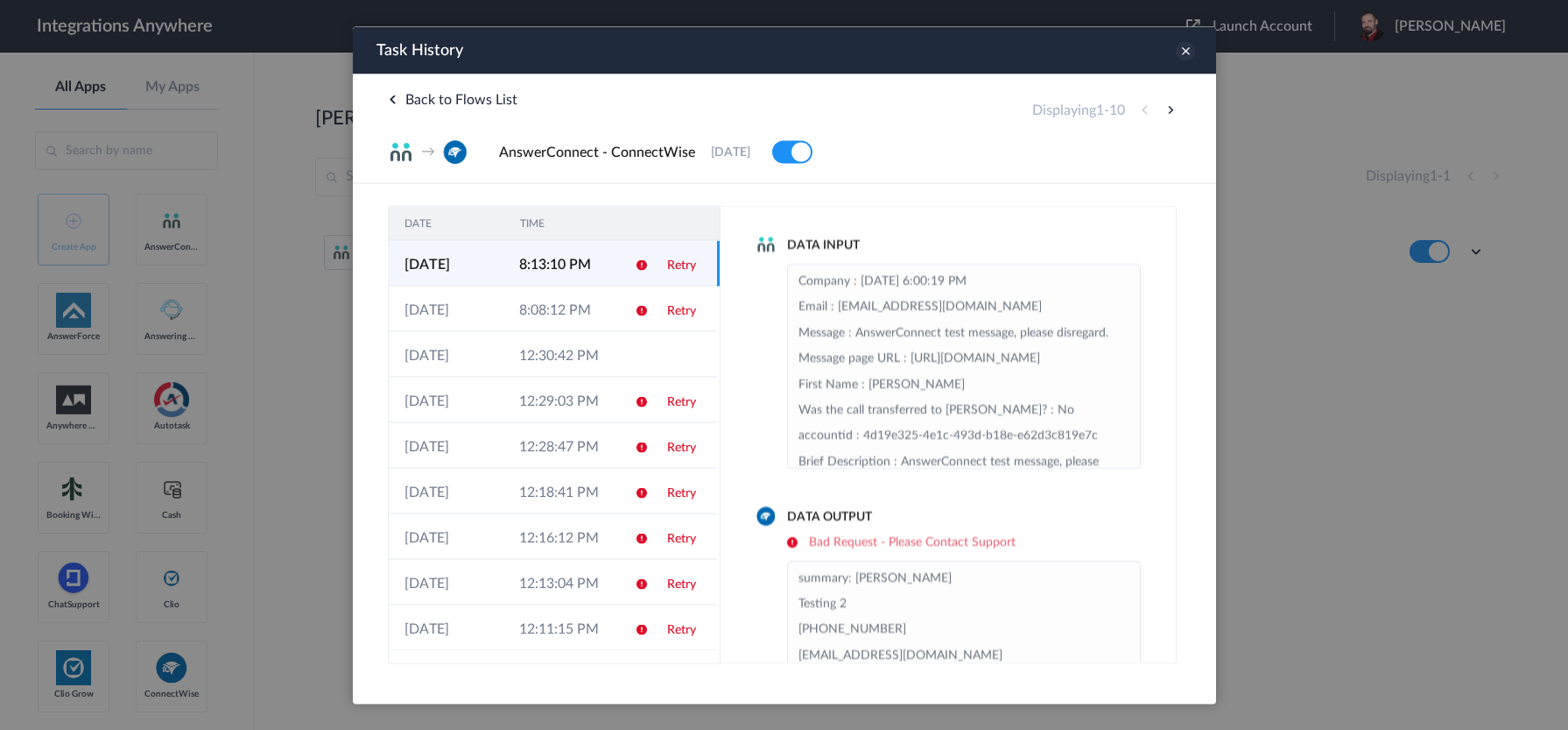
click at [1184, 57] on icon at bounding box center [1185, 51] width 19 height 19
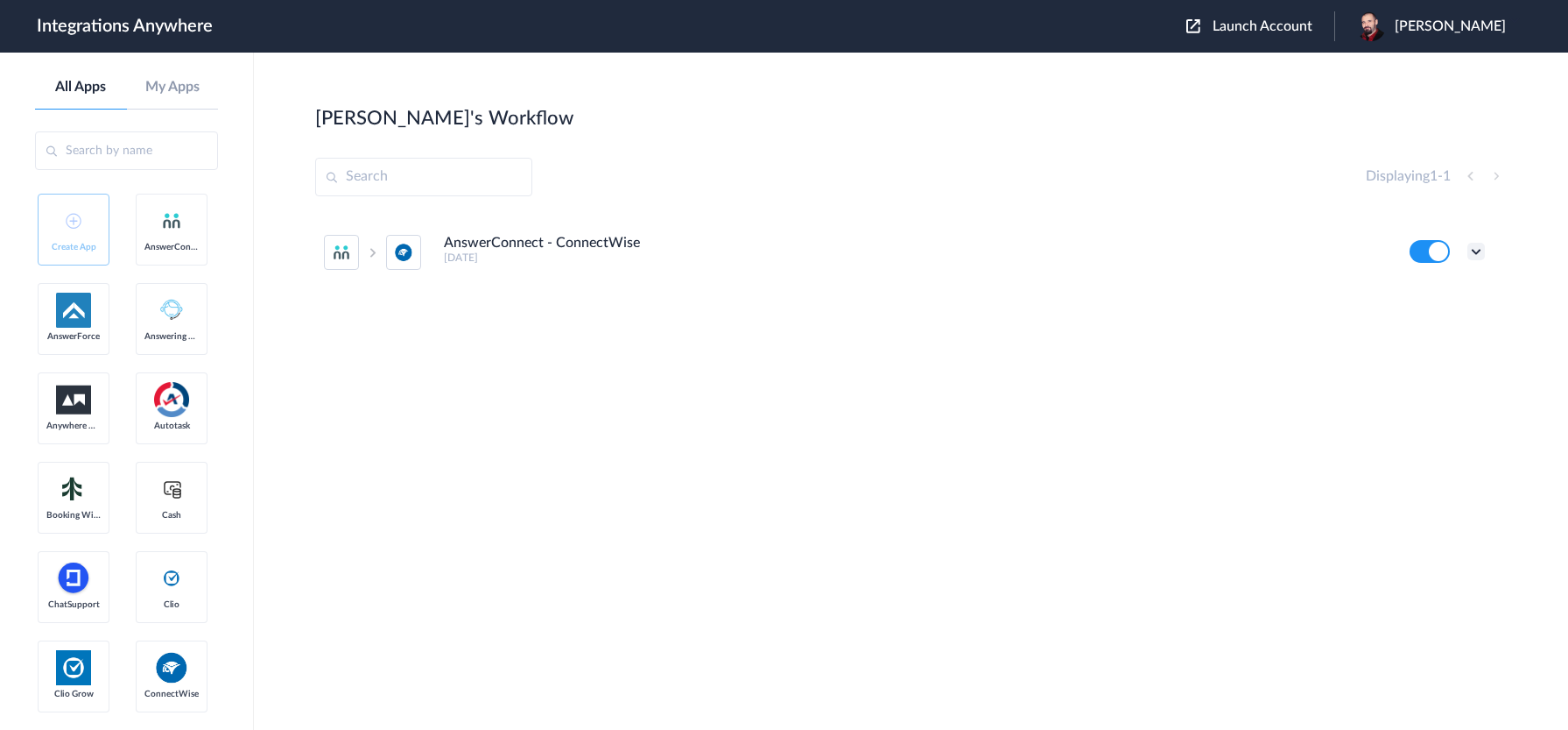
click at [1479, 255] on icon at bounding box center [1477, 251] width 18 height 18
click at [1435, 293] on li "Edit" at bounding box center [1428, 292] width 114 height 33
click at [1484, 249] on icon at bounding box center [1477, 251] width 18 height 18
click at [1451, 317] on li "Task history" at bounding box center [1428, 324] width 114 height 33
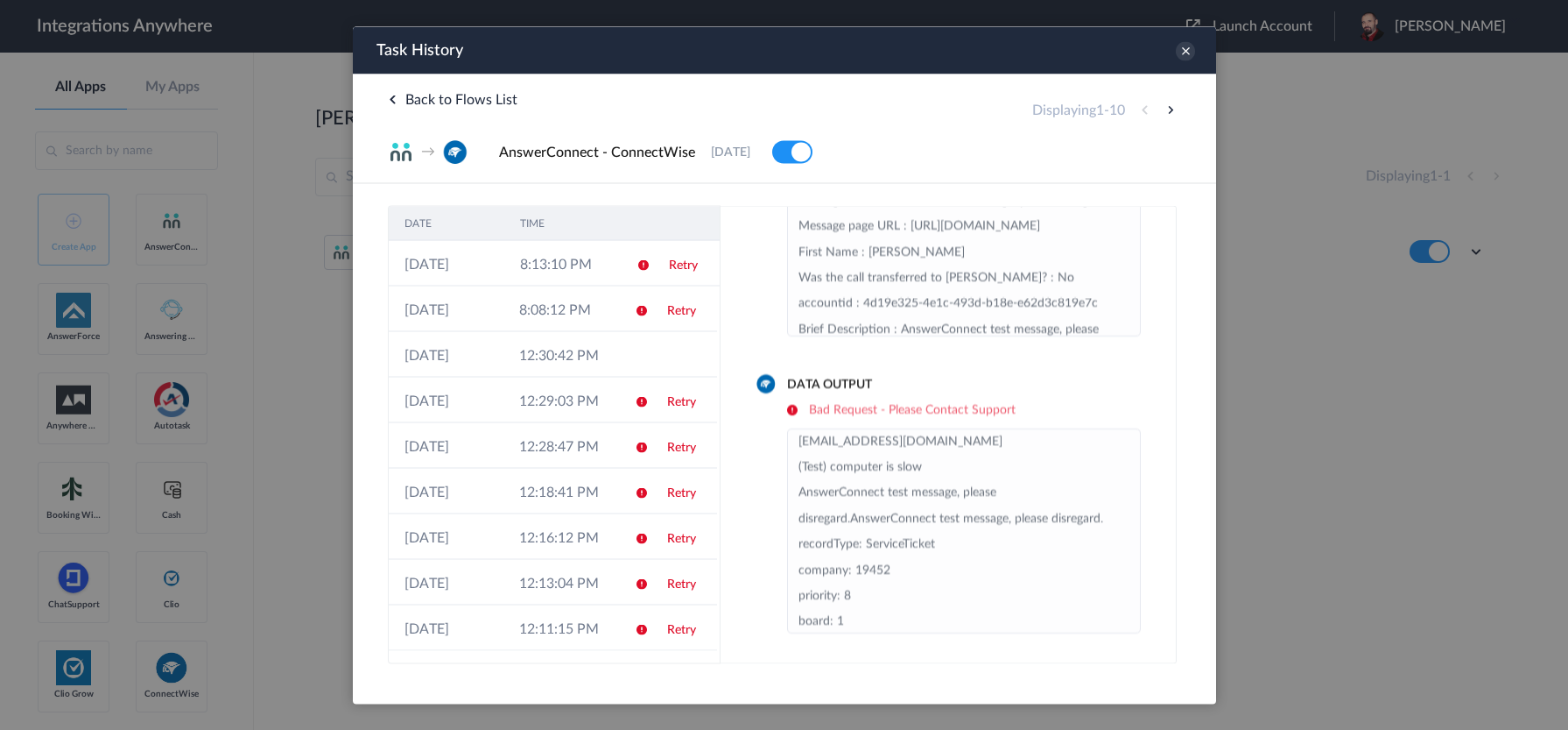
scroll to position [141, 0]
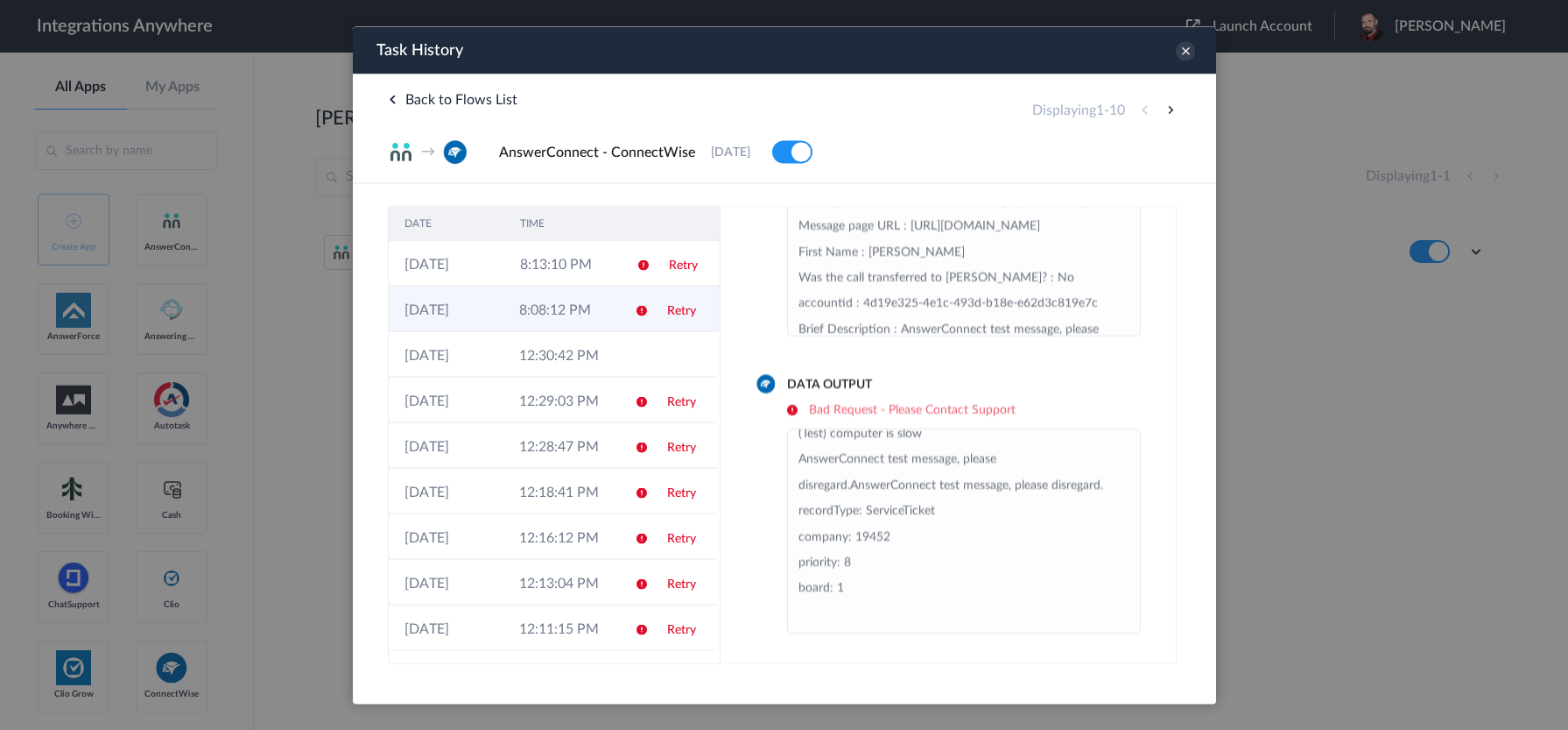
click at [591, 307] on td "8:08:12 PM" at bounding box center [560, 308] width 115 height 46
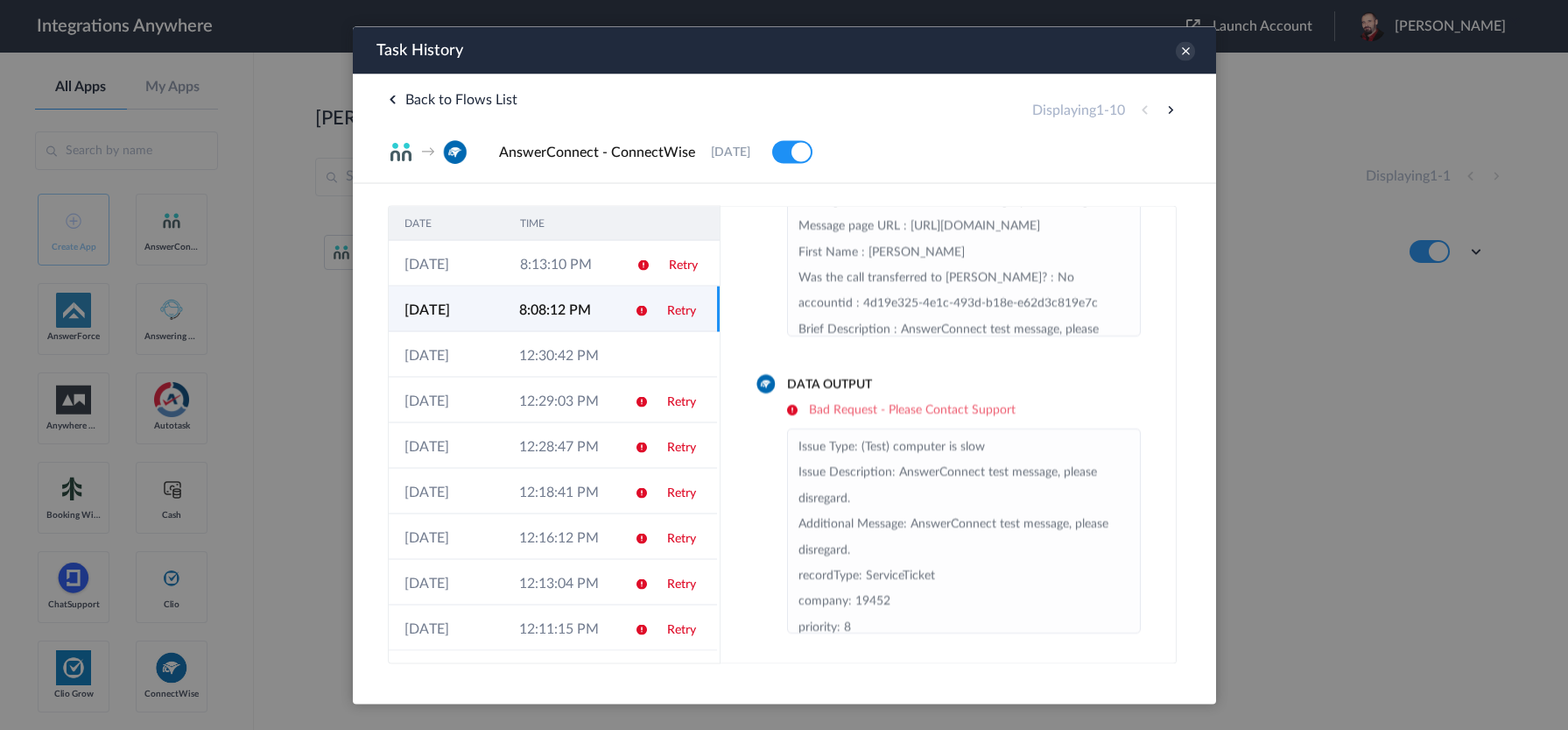
scroll to position [166, 0]
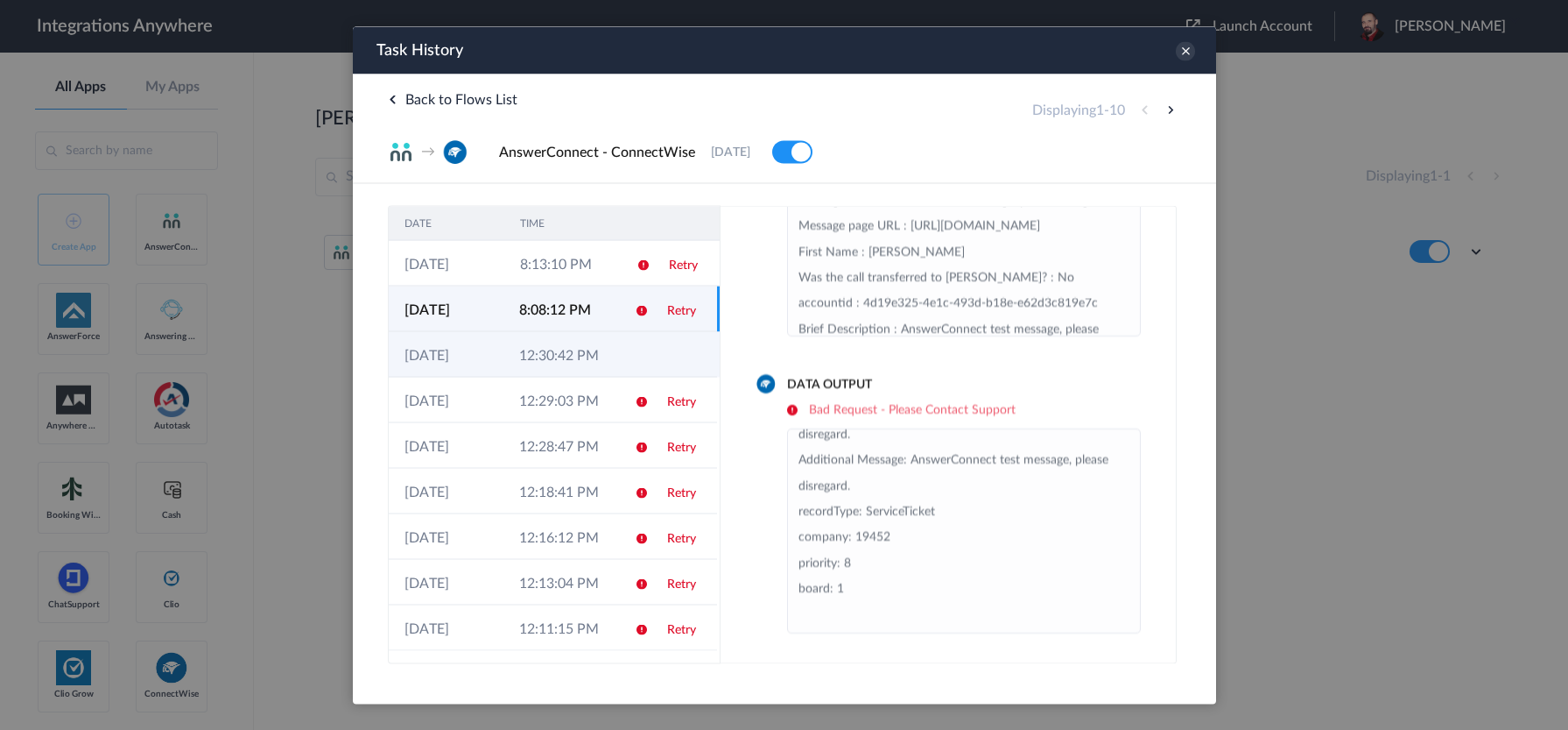
click at [575, 356] on td "12:30:42 PM" at bounding box center [560, 354] width 115 height 46
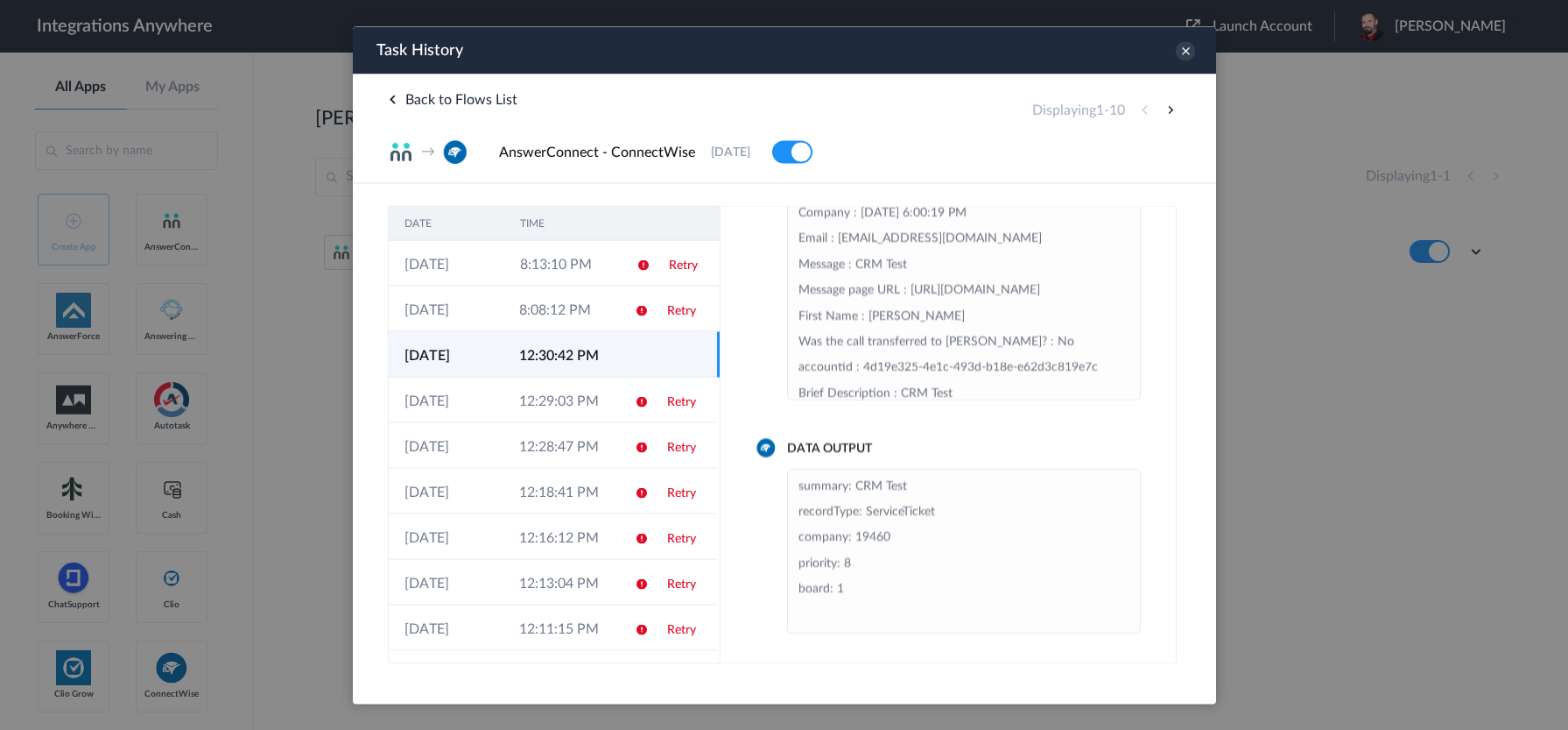
scroll to position [69, 0]
click at [573, 260] on td "8:13:10 PM" at bounding box center [562, 263] width 116 height 46
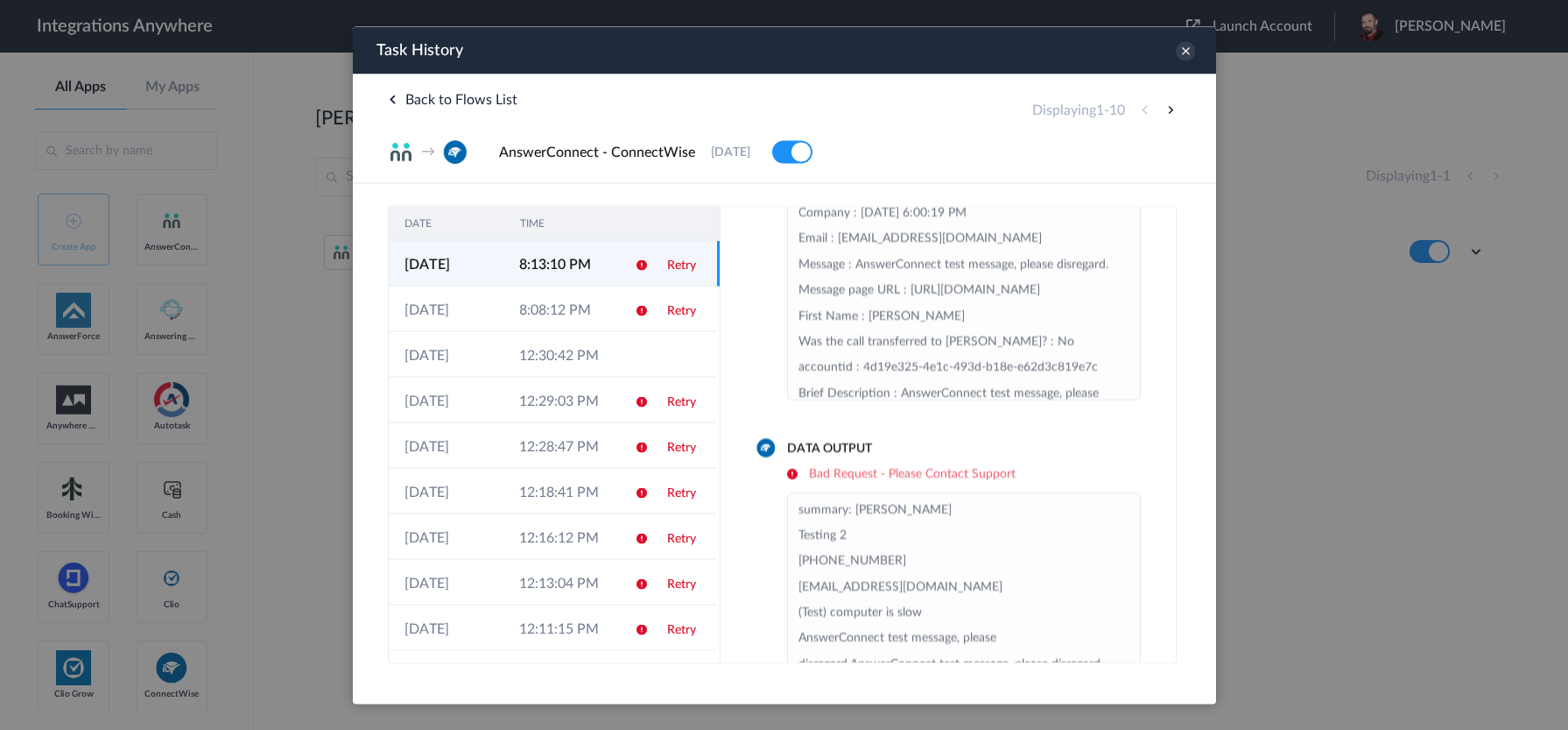
scroll to position [133, 0]
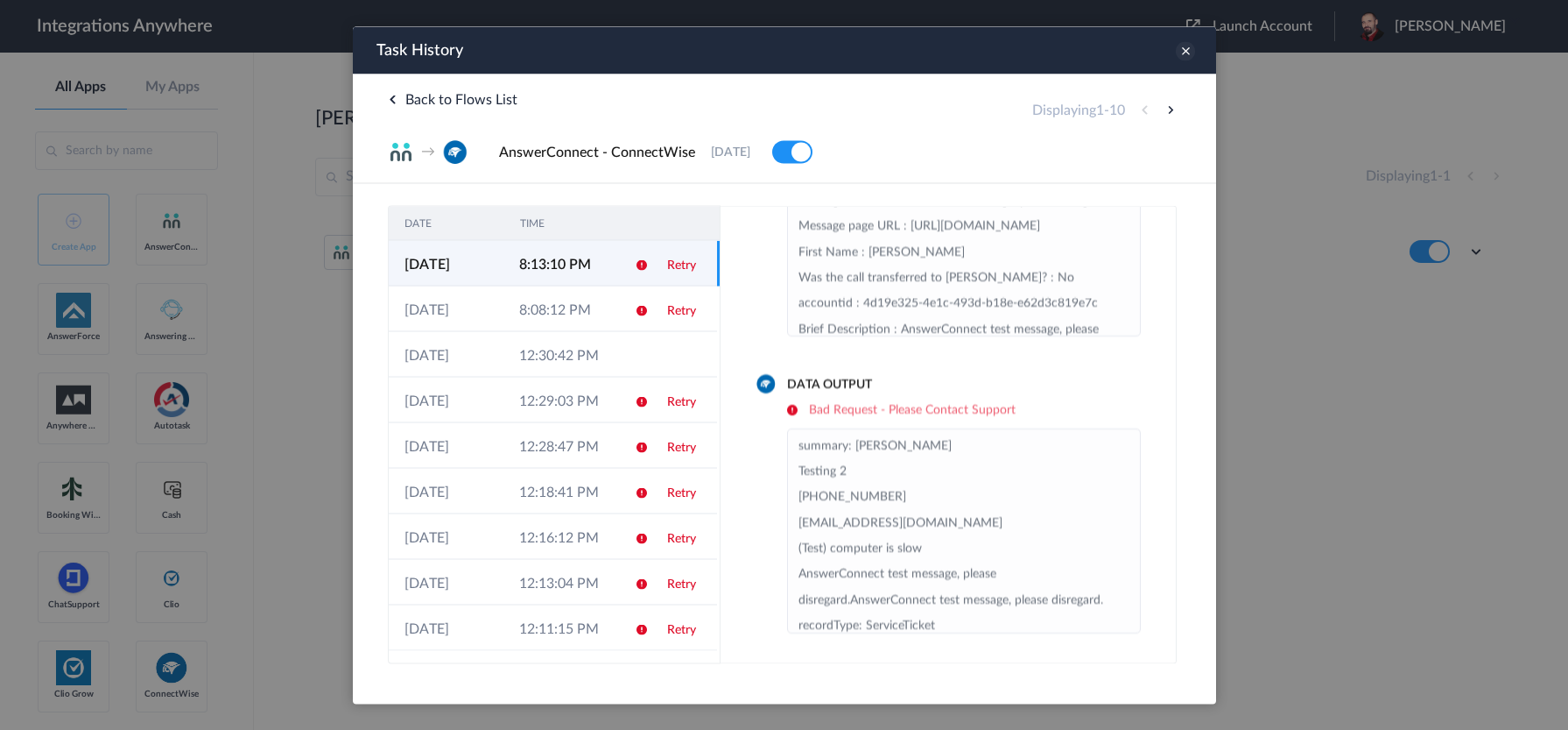
click at [1193, 53] on icon at bounding box center [1185, 51] width 19 height 19
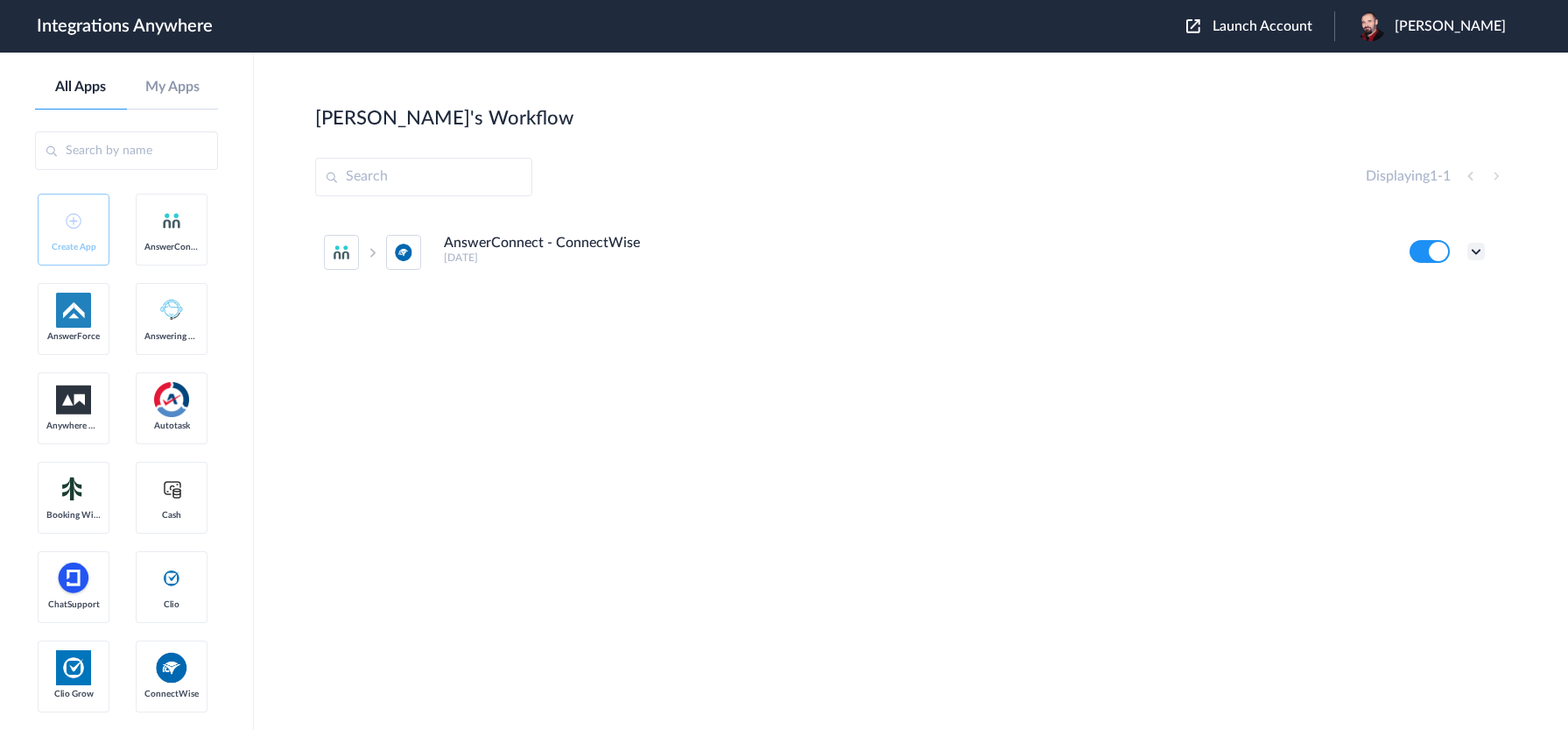
click at [1478, 253] on icon at bounding box center [1477, 251] width 18 height 18
click at [1421, 324] on link "Task history" at bounding box center [1427, 324] width 84 height 12
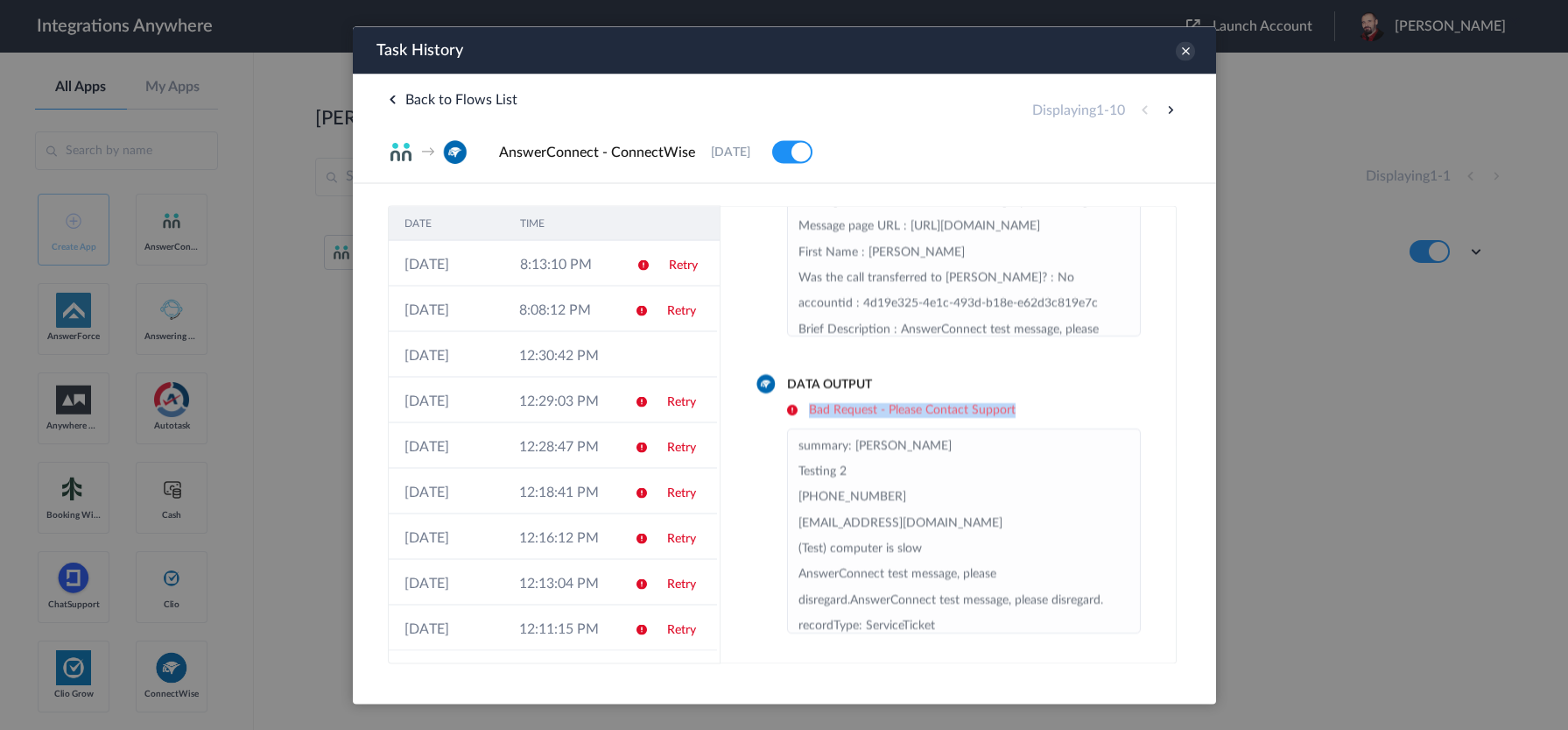
drag, startPoint x: 1016, startPoint y: 407, endPoint x: 810, endPoint y: 409, distance: 206.0
click at [810, 409] on h6 "Bad Request - Please Contact Support" at bounding box center [963, 409] width 354 height 15
click at [1180, 49] on icon at bounding box center [1185, 51] width 19 height 19
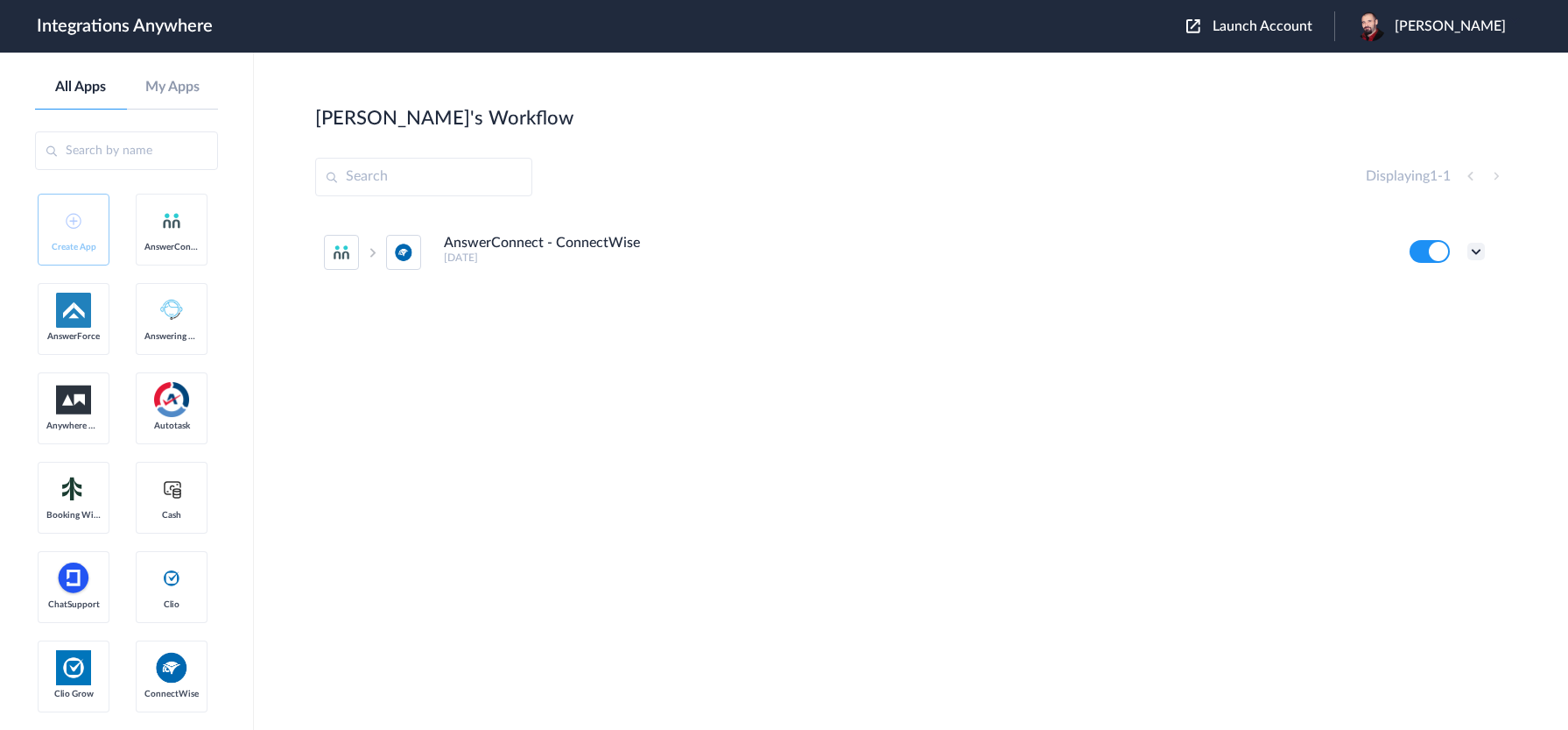
click at [1476, 256] on icon at bounding box center [1477, 251] width 18 height 18
click at [1437, 329] on link "Task history" at bounding box center [1427, 324] width 84 height 12
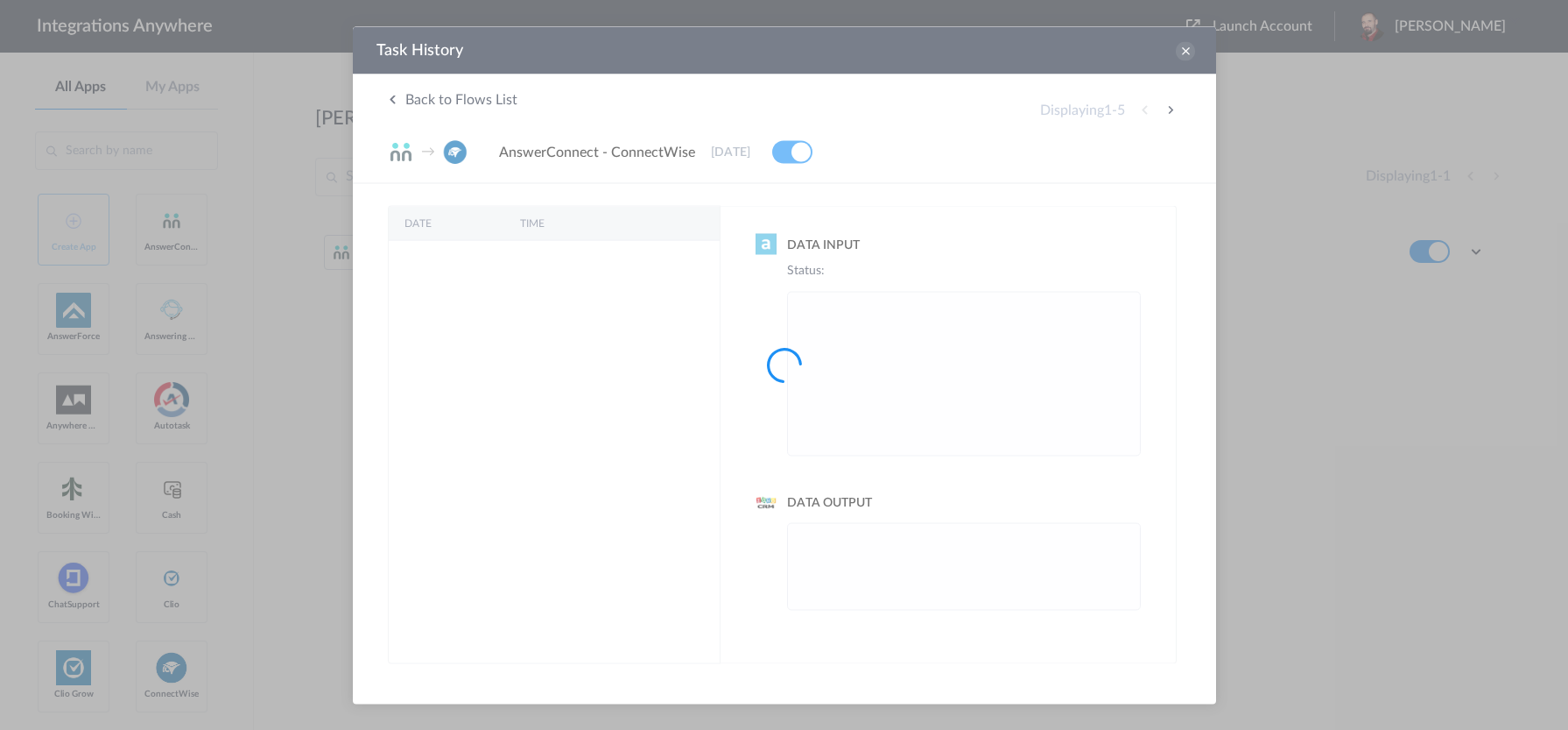
scroll to position [0, 0]
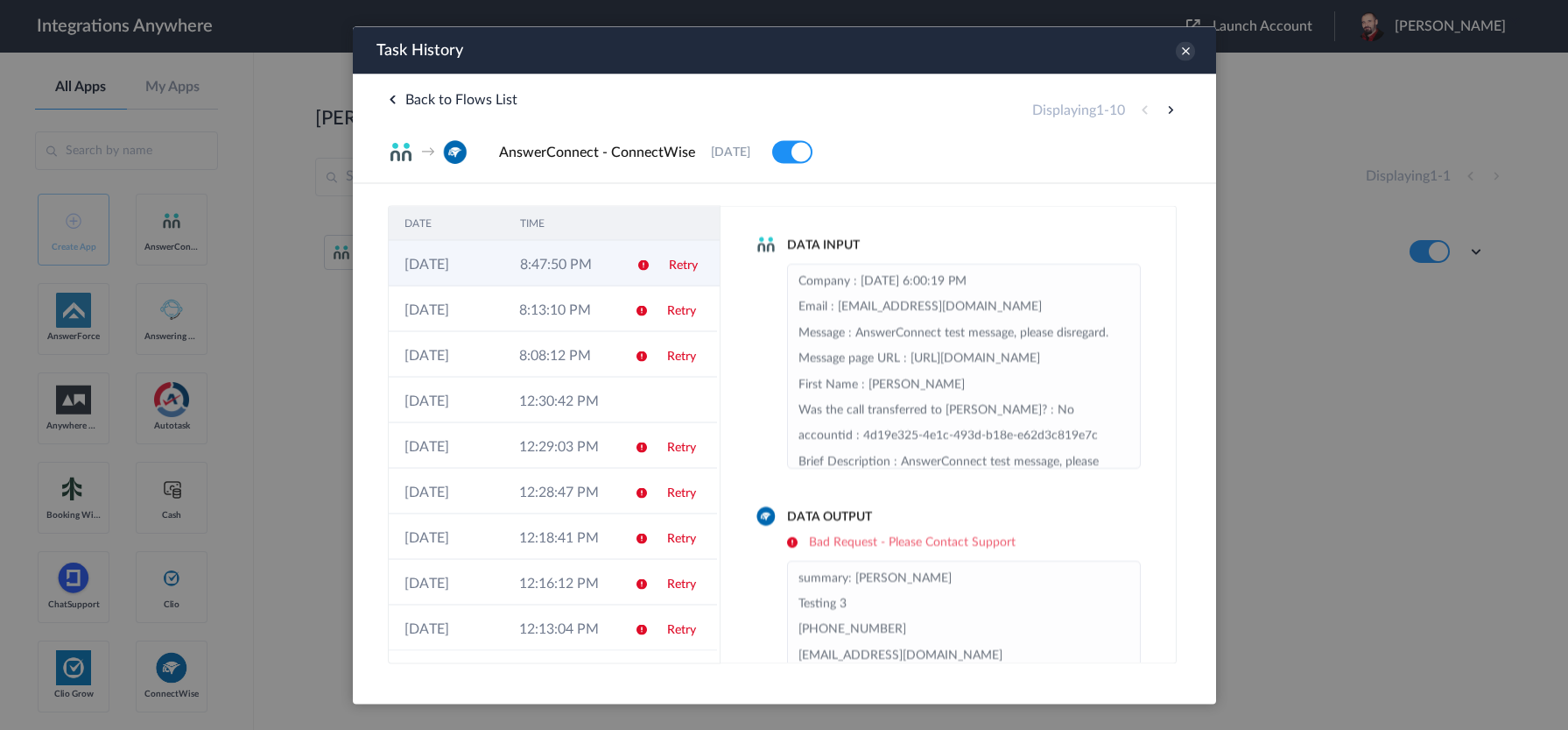
click at [601, 256] on td "8:47:50 PM" at bounding box center [562, 263] width 116 height 46
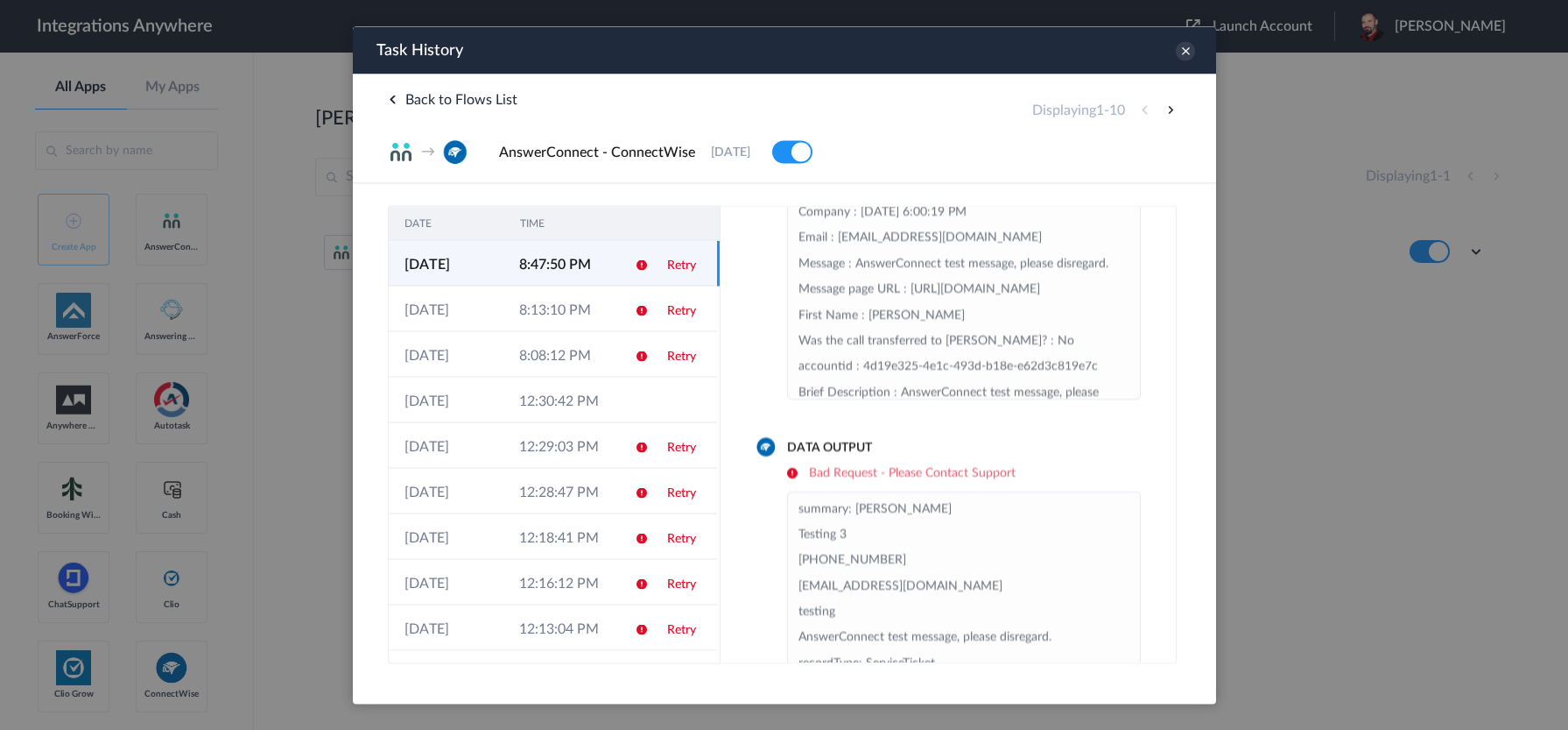
scroll to position [133, 0]
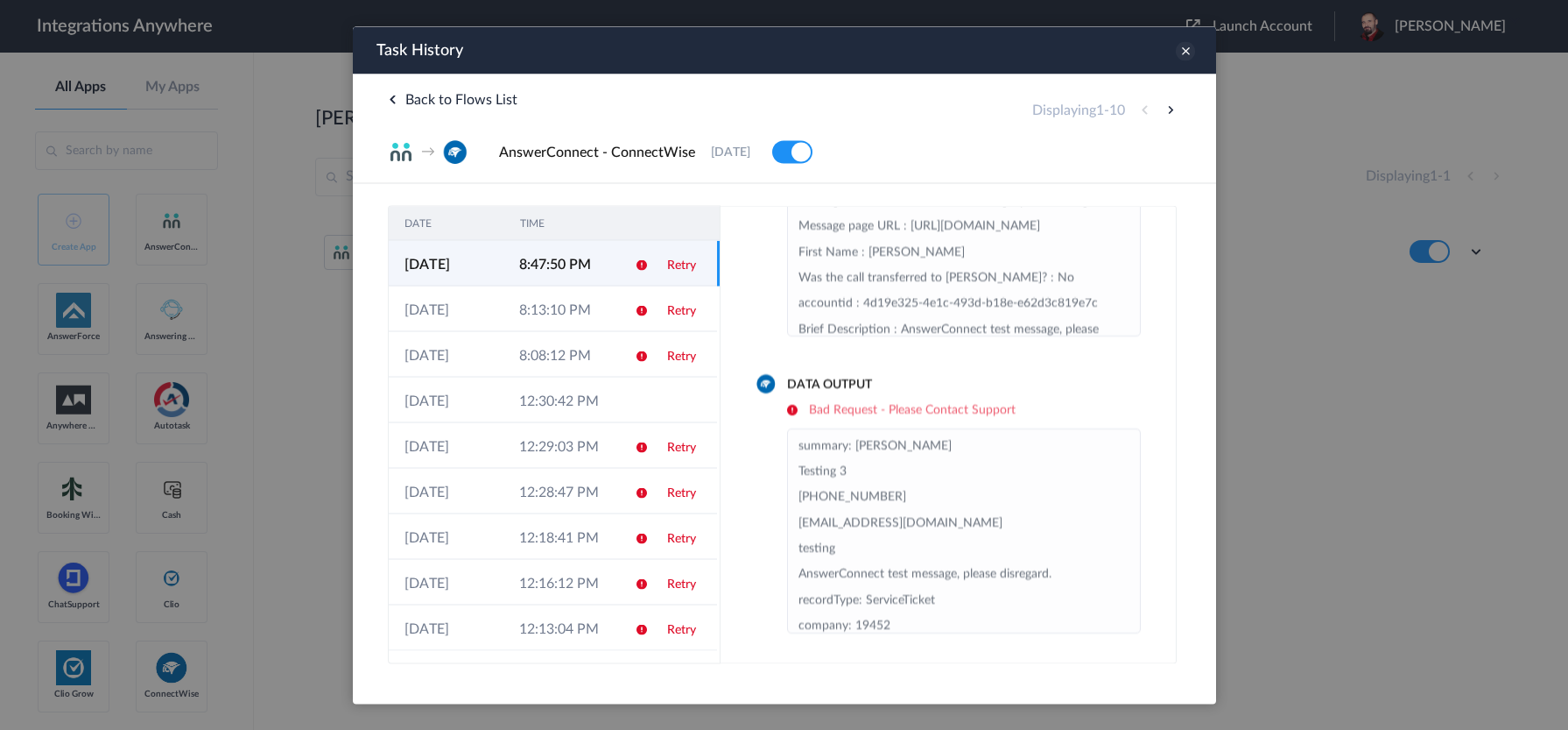
click at [1183, 52] on icon at bounding box center [1185, 51] width 19 height 19
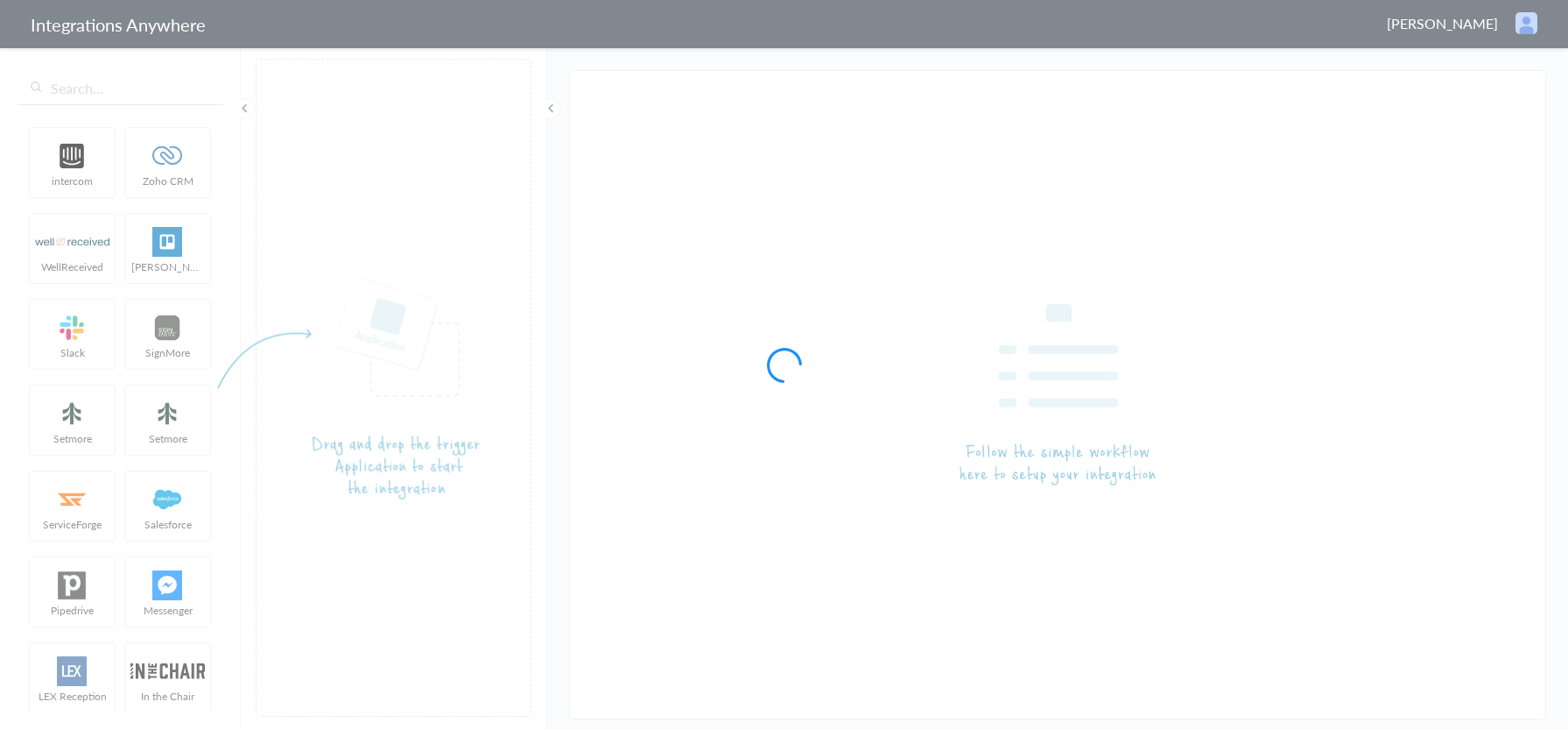
type input "AnswerConnect - ConnectWise"
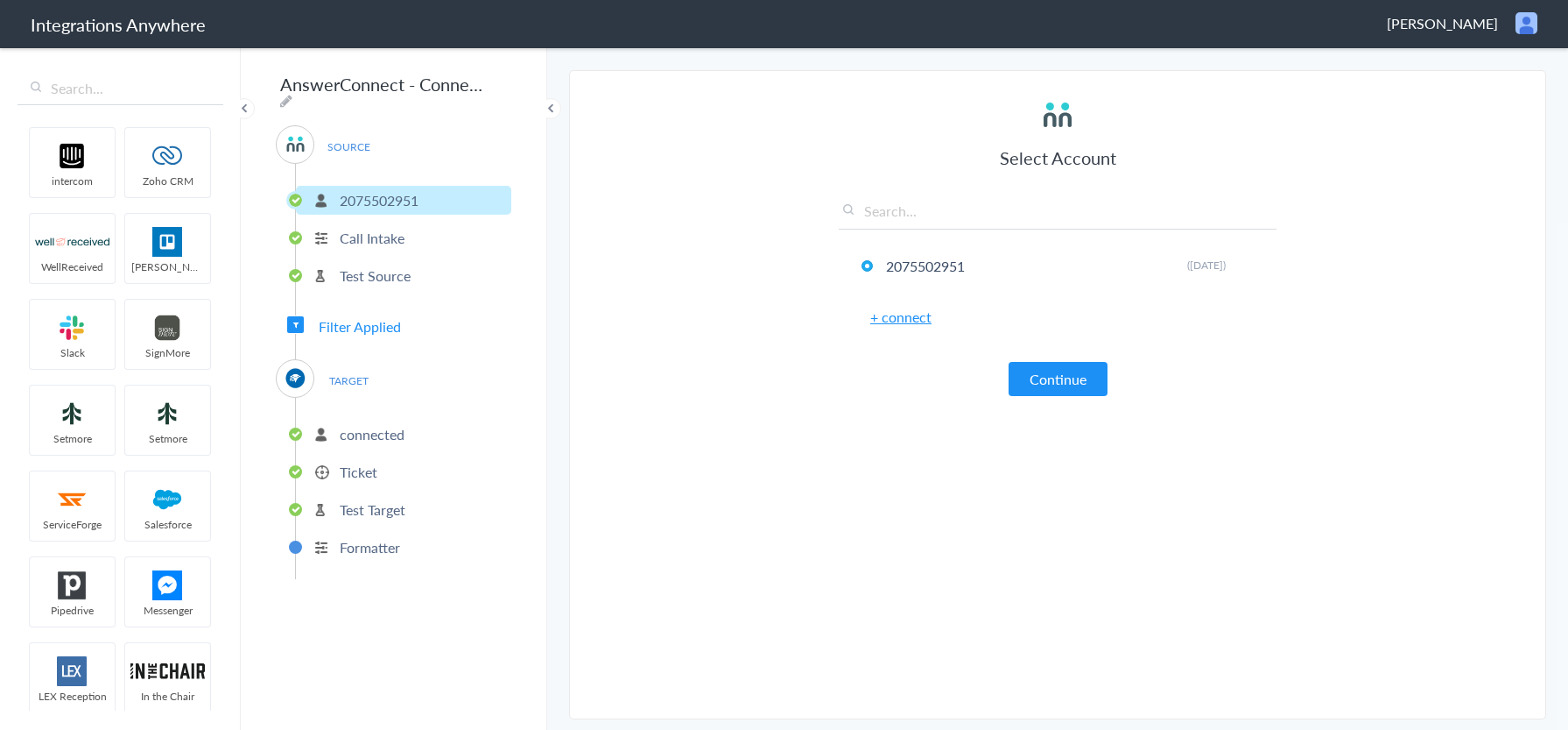
click at [366, 322] on span "Filter Applied" at bounding box center [360, 326] width 83 height 20
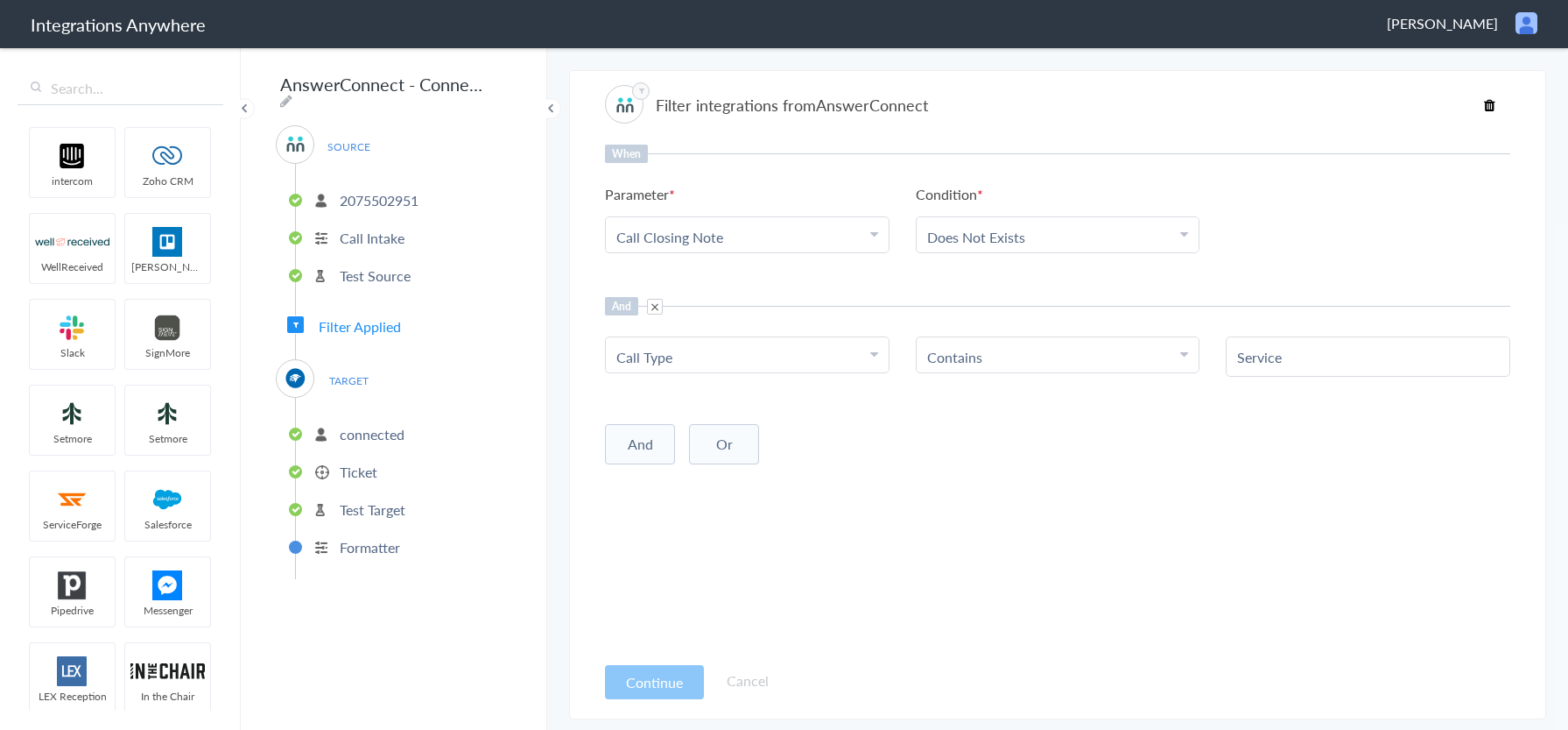
click at [368, 463] on p "Ticket" at bounding box center [358, 472] width 38 height 20
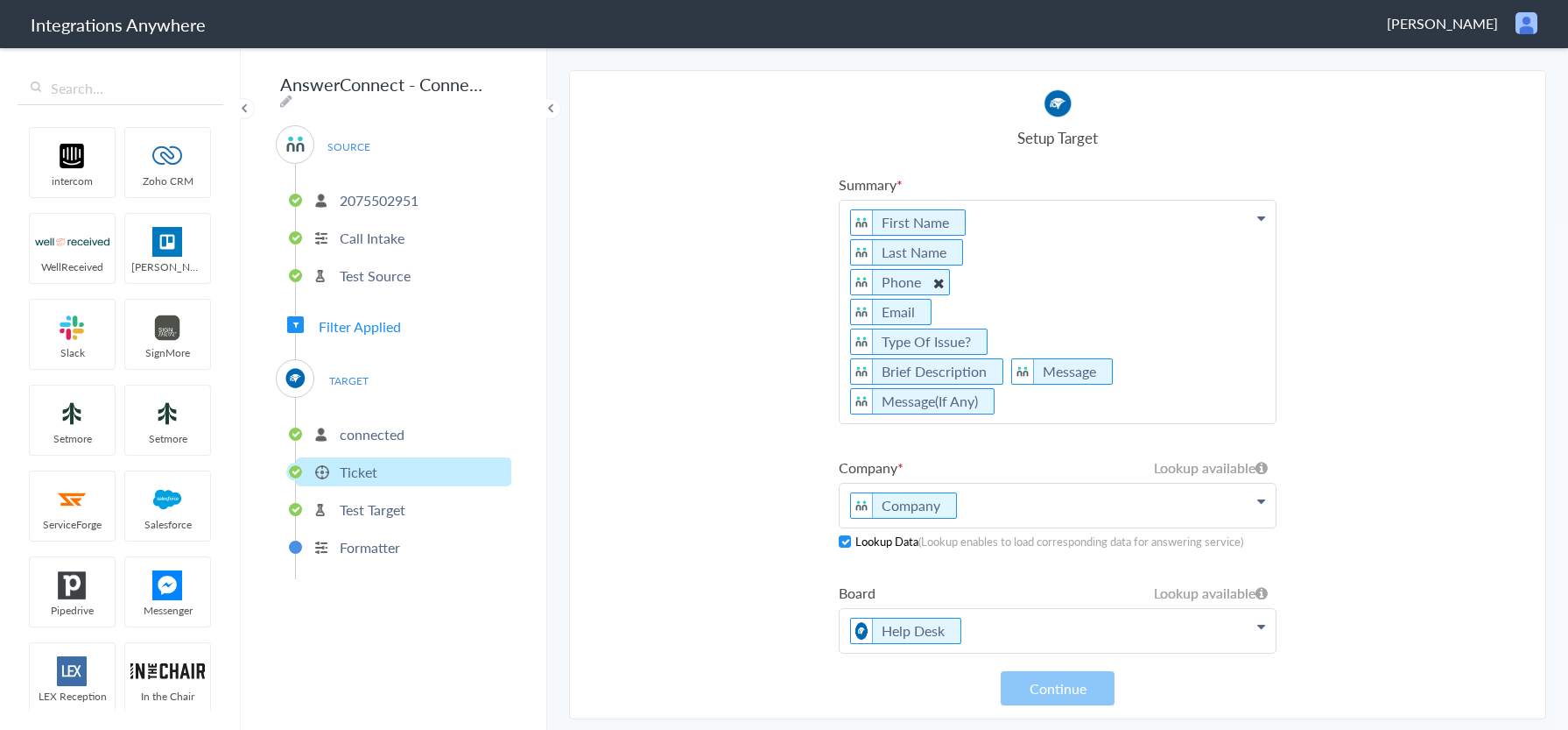
click at [938, 280] on icon at bounding box center [939, 283] width 19 height 22
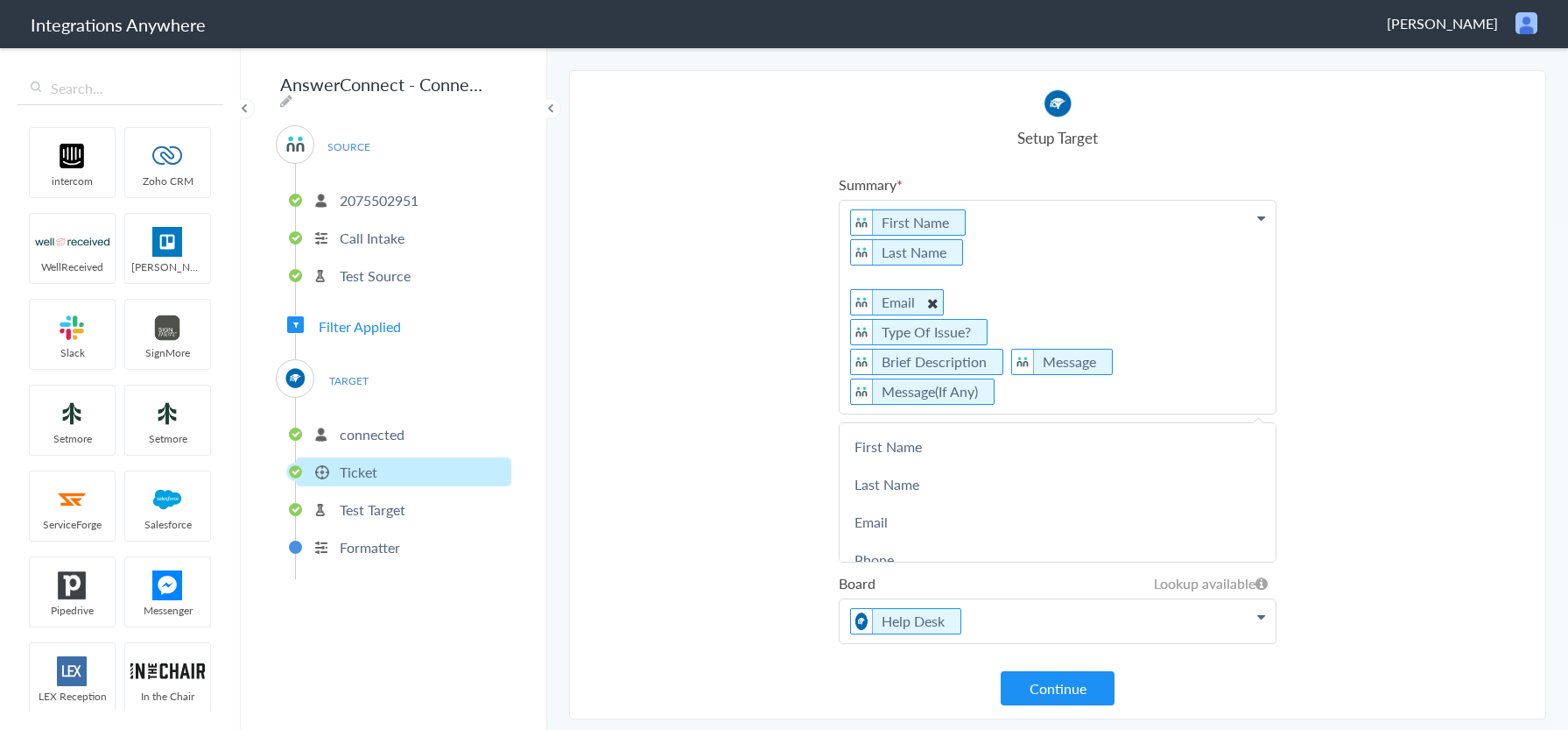
click at [931, 300] on icon at bounding box center [932, 303] width 19 height 22
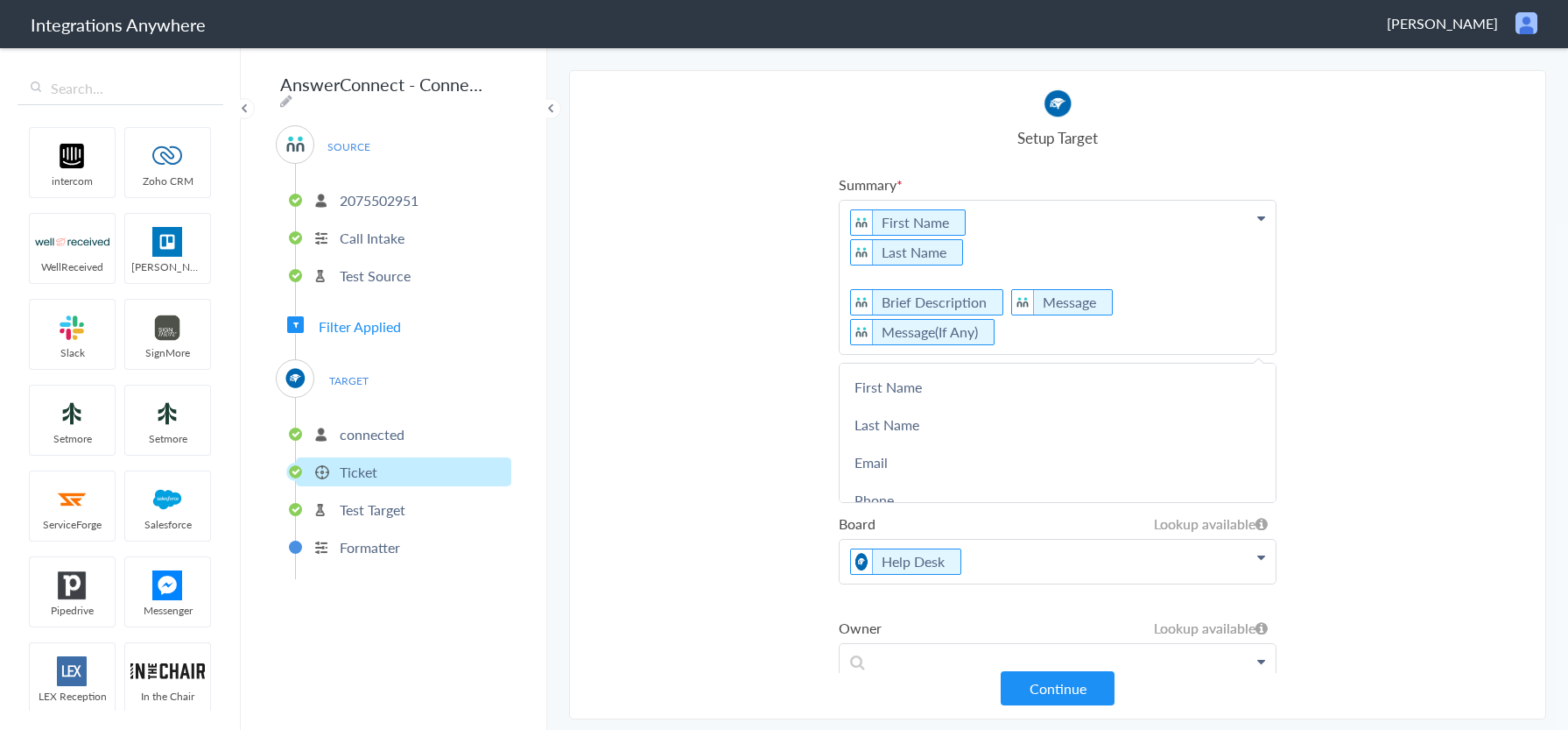
click at [929, 276] on p "First Name Last Name Brief Description Message Message(If Any)" at bounding box center [1058, 277] width 436 height 154
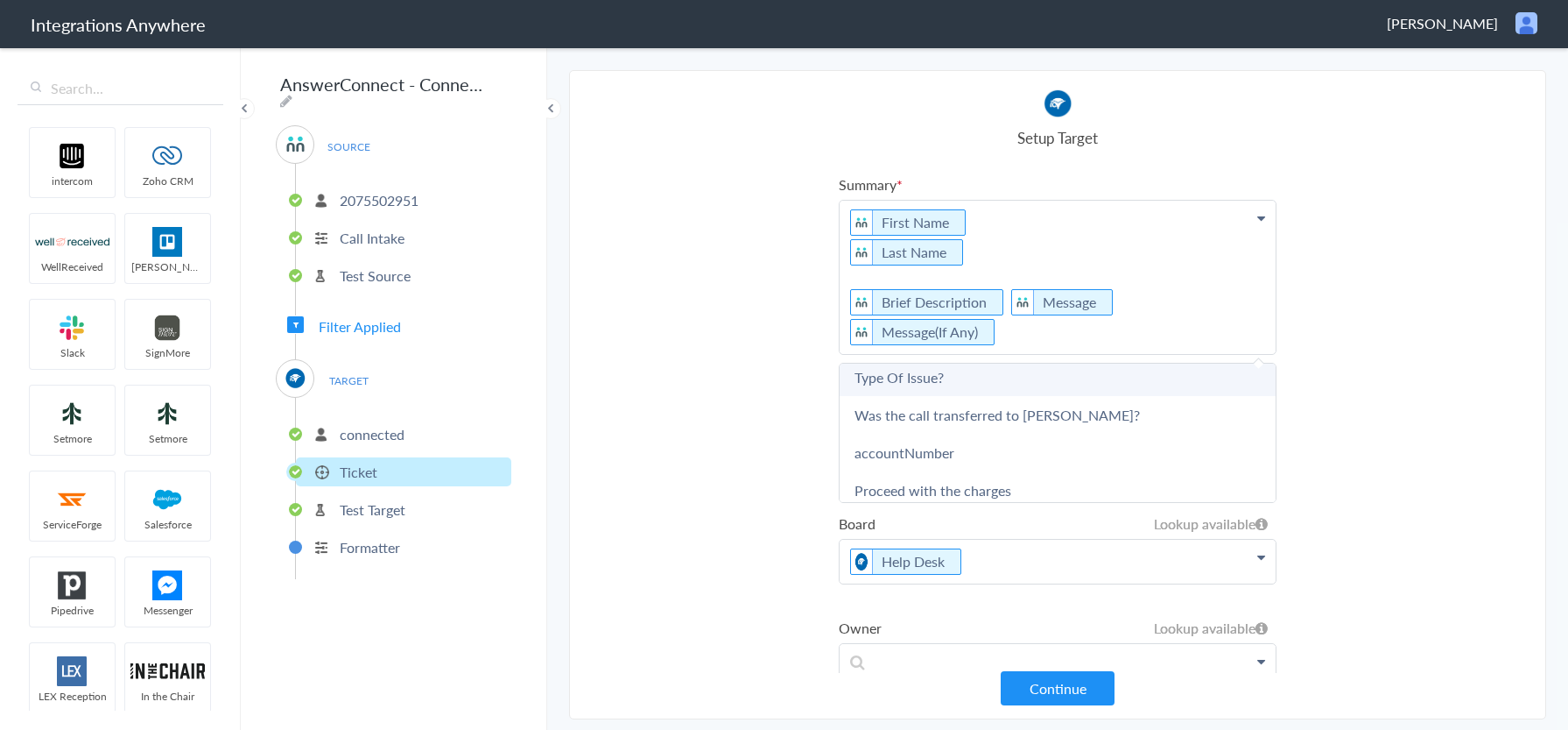
click at [916, 373] on link "Type Of Issue?" at bounding box center [1058, 377] width 436 height 38
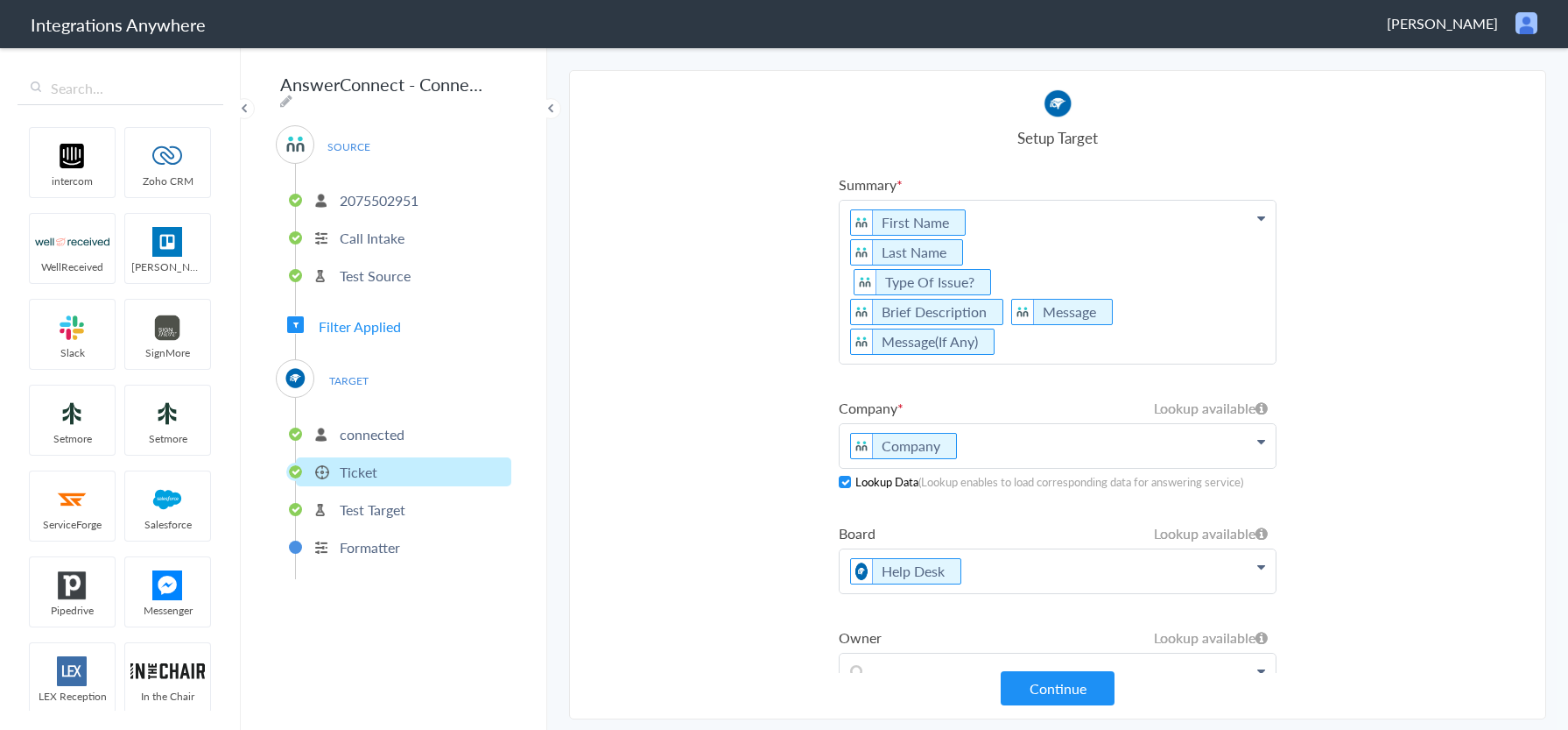
click at [845, 277] on p "First Name Last Name Type Of Issue? Brief Description Message Message(If Any)" at bounding box center [1058, 282] width 436 height 163
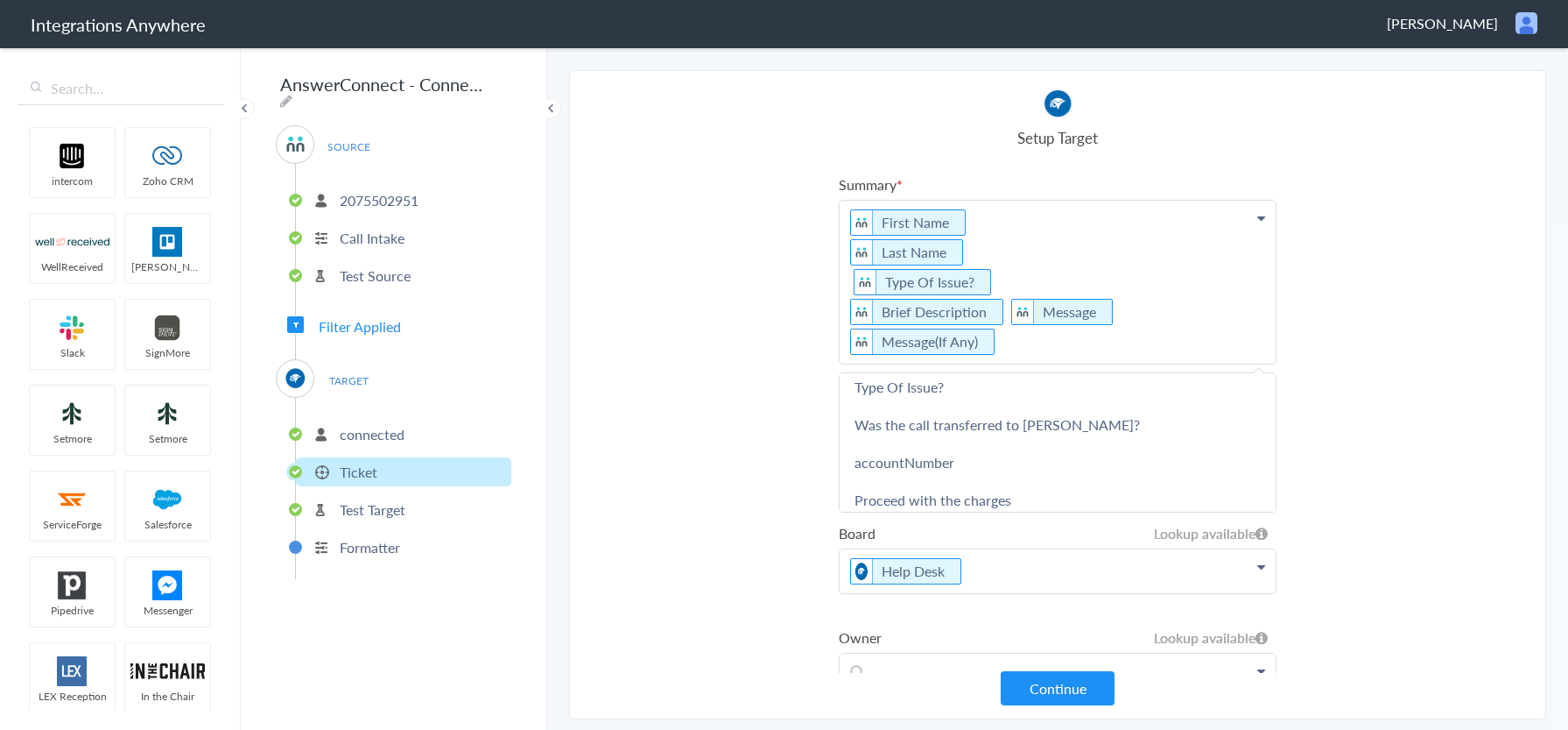
drag, startPoint x: 795, startPoint y: 342, endPoint x: 730, endPoint y: 354, distance: 66.1
click at [794, 343] on section "Select Account 2075502951 Rename Delete ([DATE]) + connect Continue Setup Sourc…" at bounding box center [1057, 394] width 977 height 649
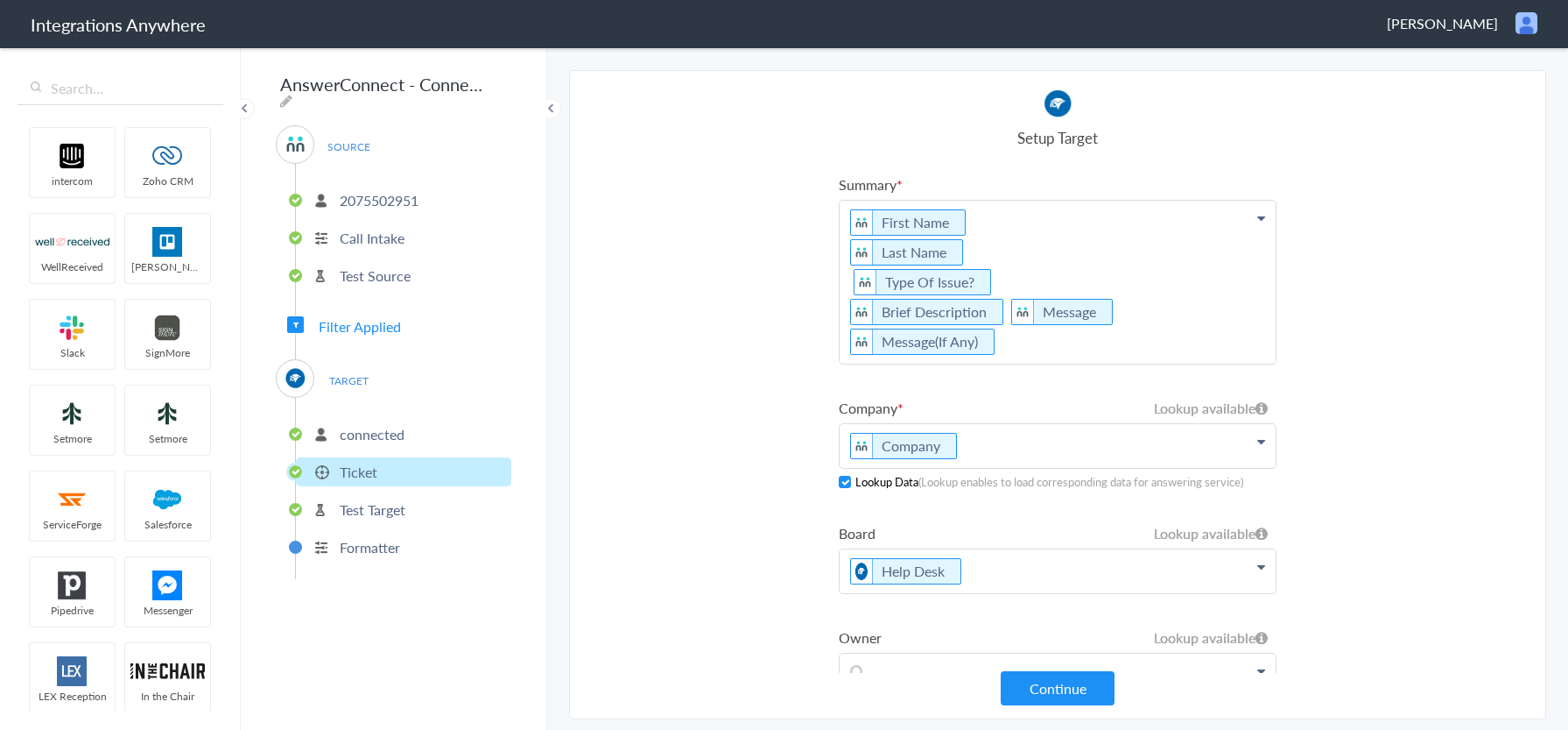
click at [878, 345] on p "First Name Last Name Type Of Issue? Brief Description Message Message(If Any)" at bounding box center [1058, 282] width 436 height 163
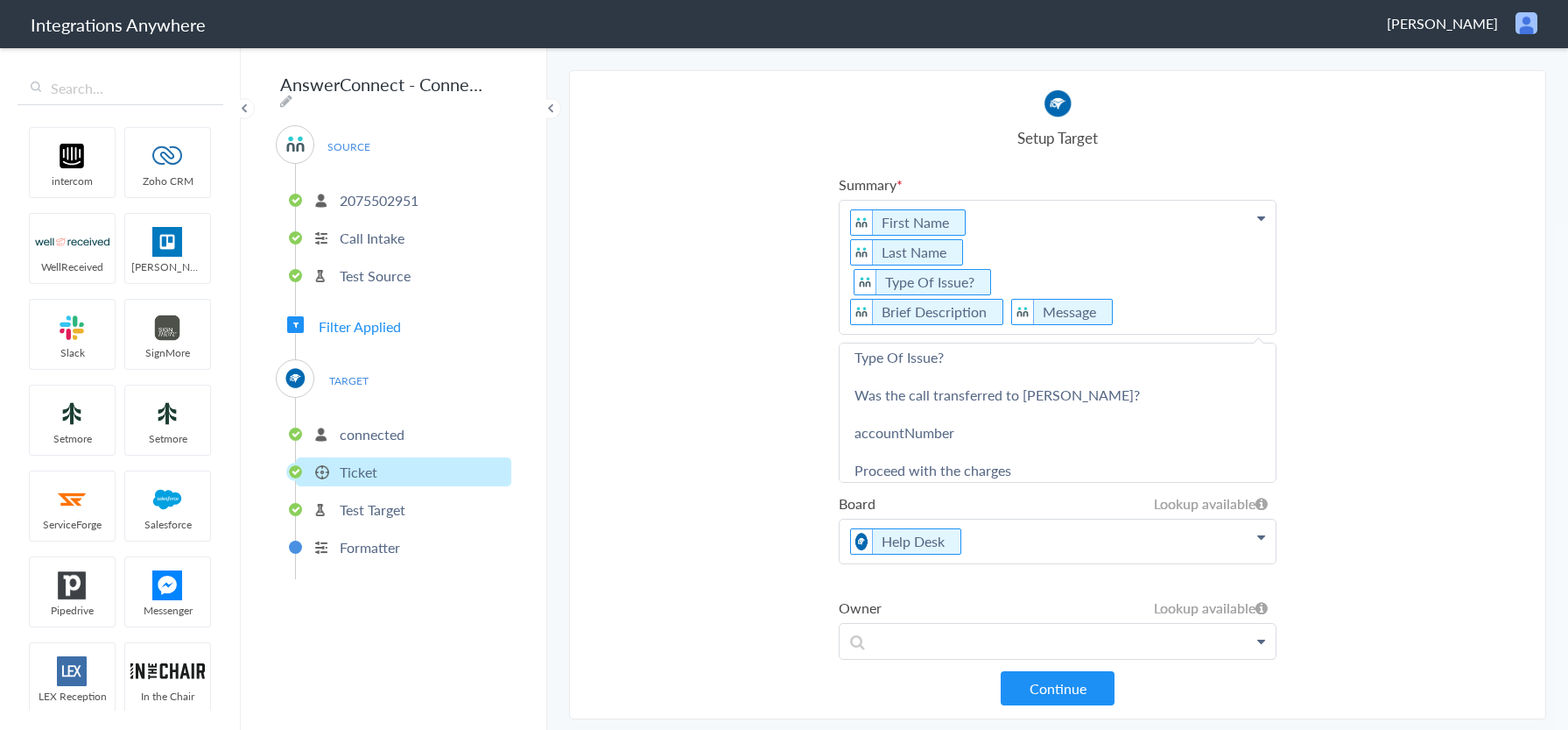
click at [755, 349] on section "Select Account 2075502951 Rename Delete ([DATE]) + connect Continue Setup Sourc…" at bounding box center [1057, 394] width 977 height 649
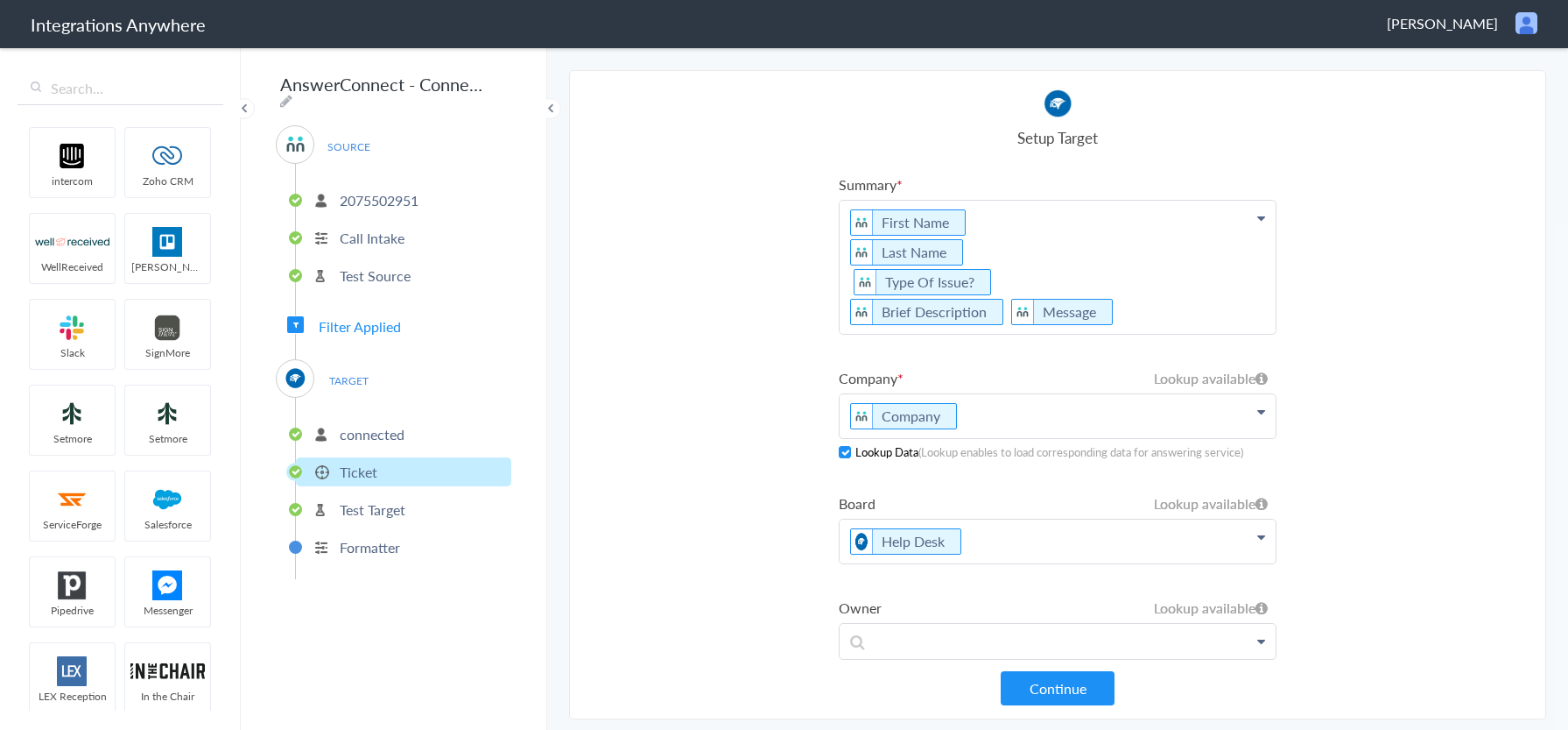
click at [383, 430] on p "connected" at bounding box center [372, 434] width 65 height 20
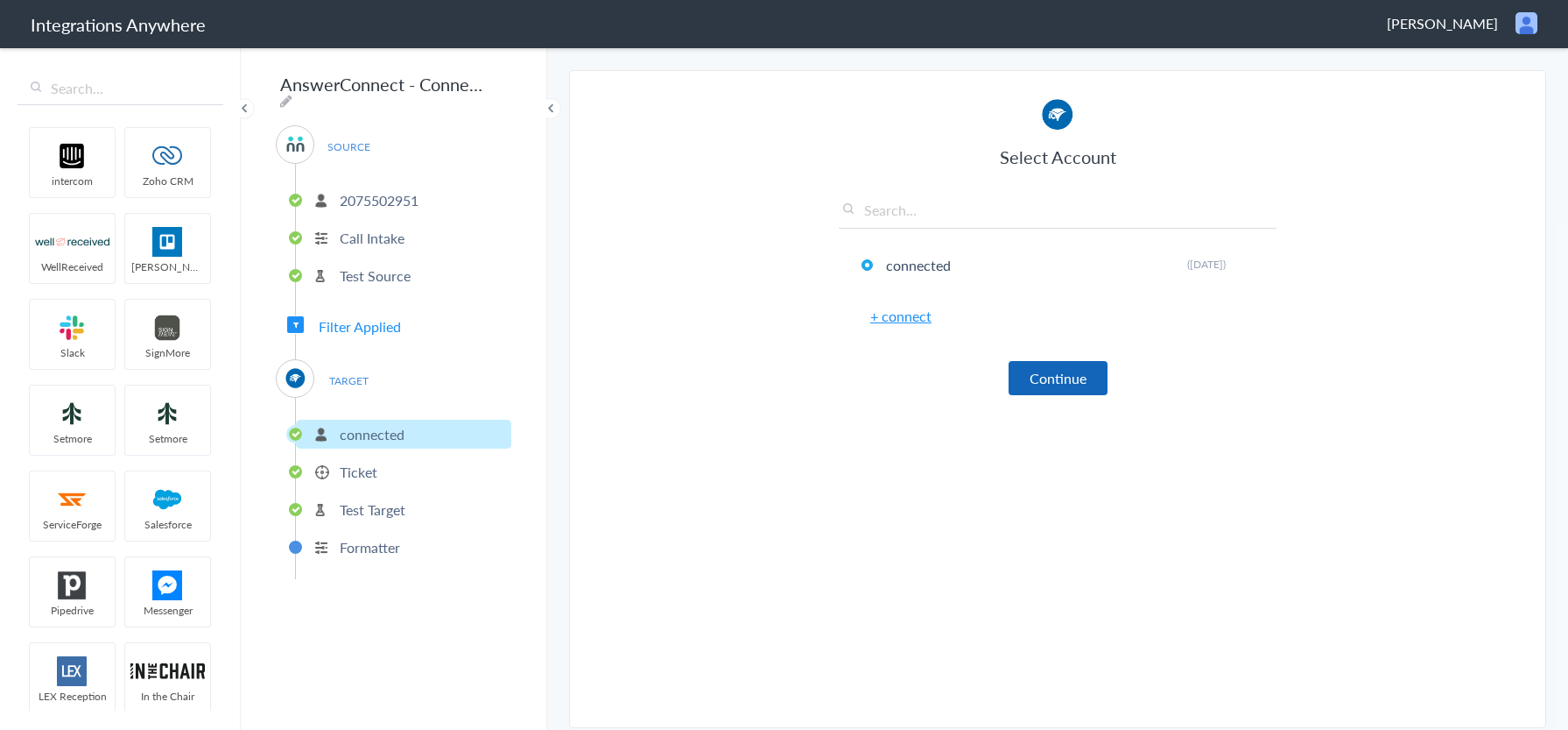
click at [1050, 379] on button "Continue" at bounding box center [1058, 378] width 99 height 34
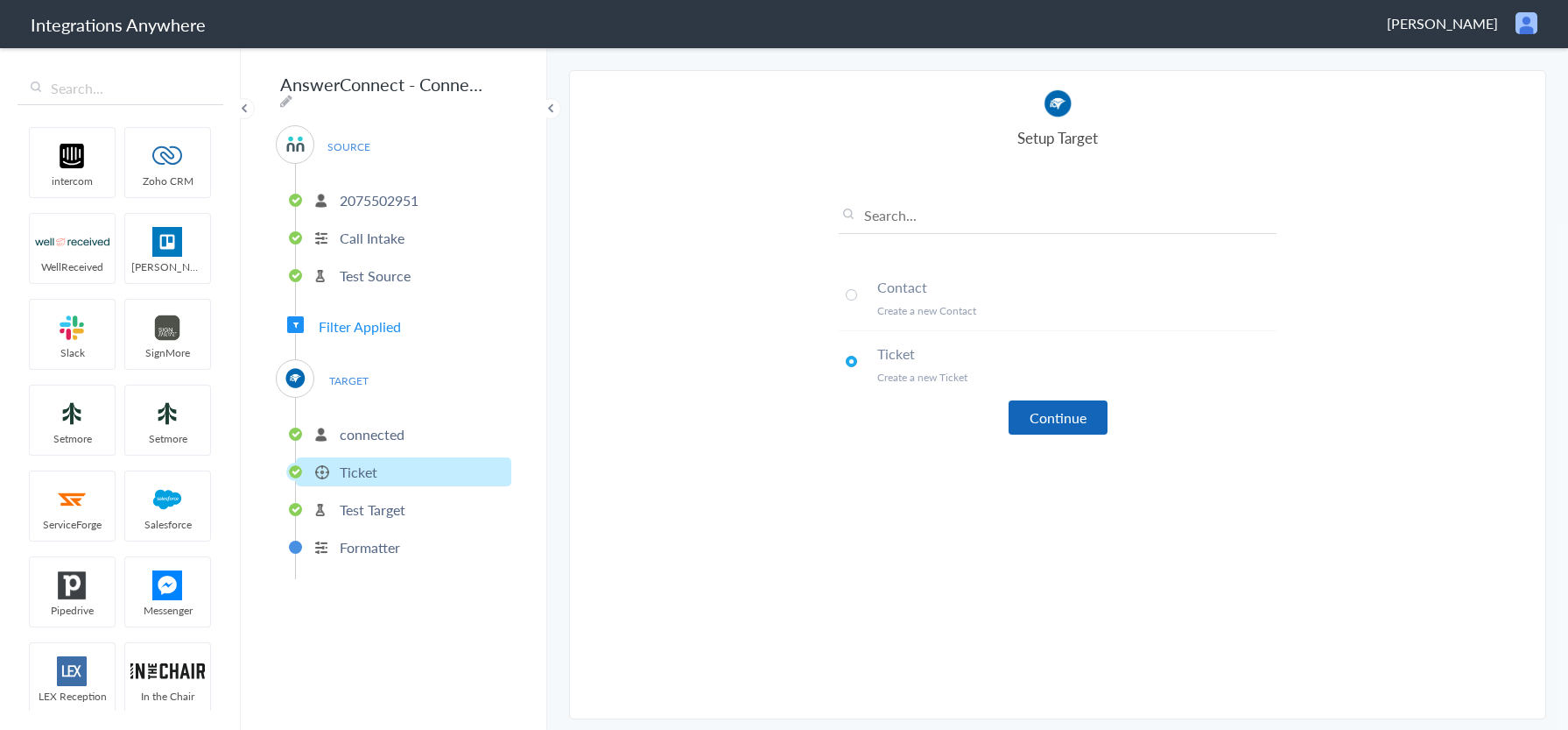
click at [1068, 413] on button "Continue" at bounding box center [1058, 417] width 99 height 34
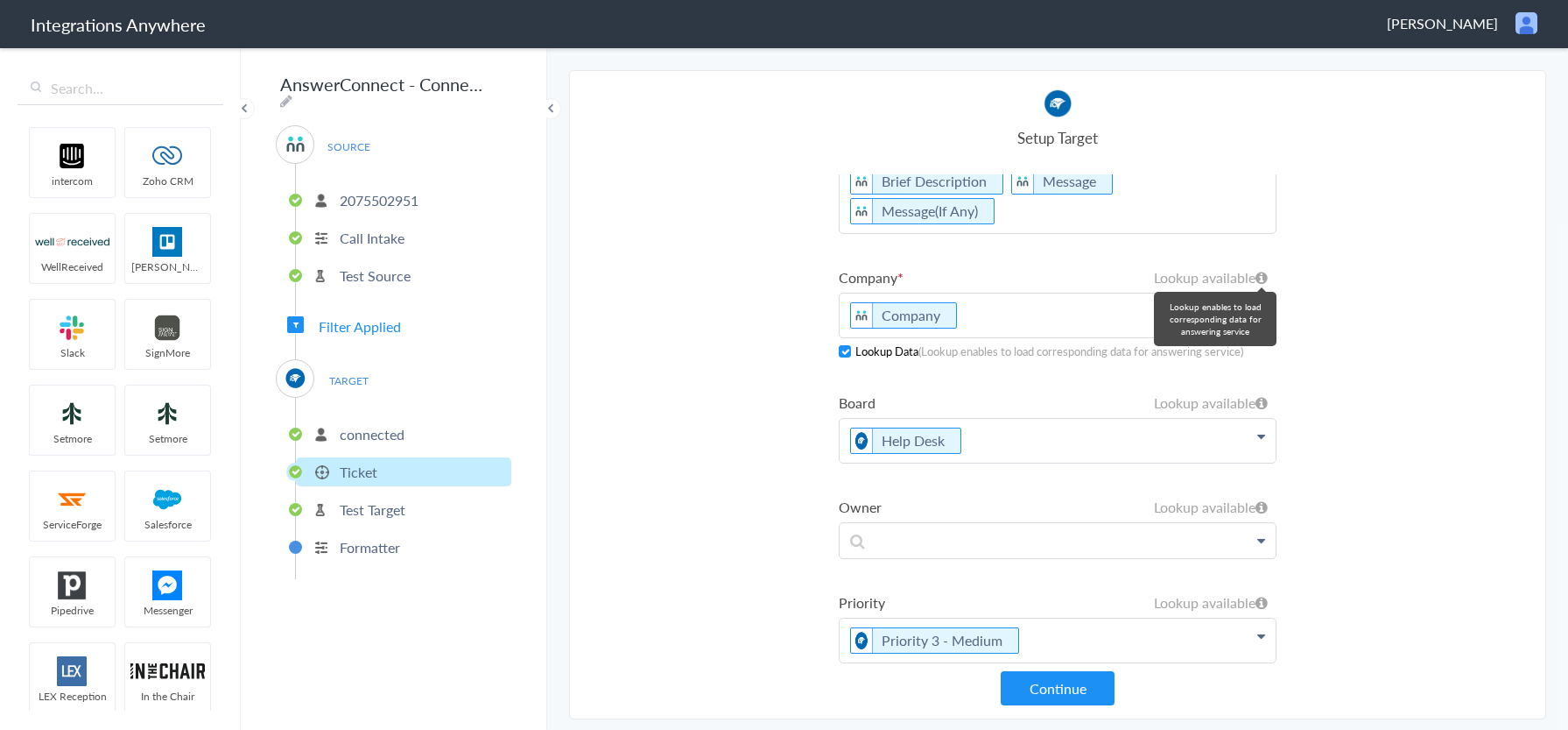
scroll to position [308, 0]
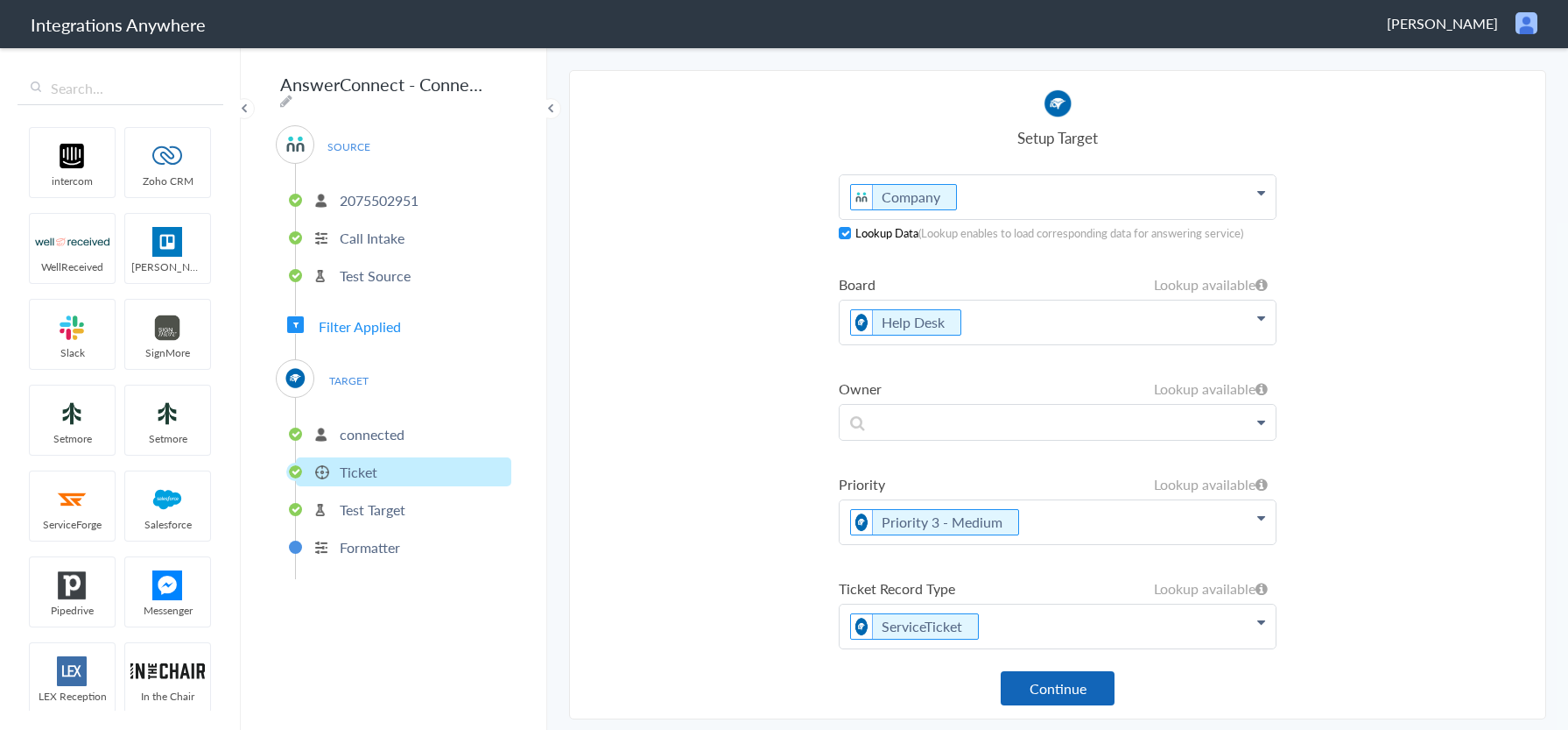
click at [1029, 682] on button "Continue" at bounding box center [1058, 688] width 114 height 34
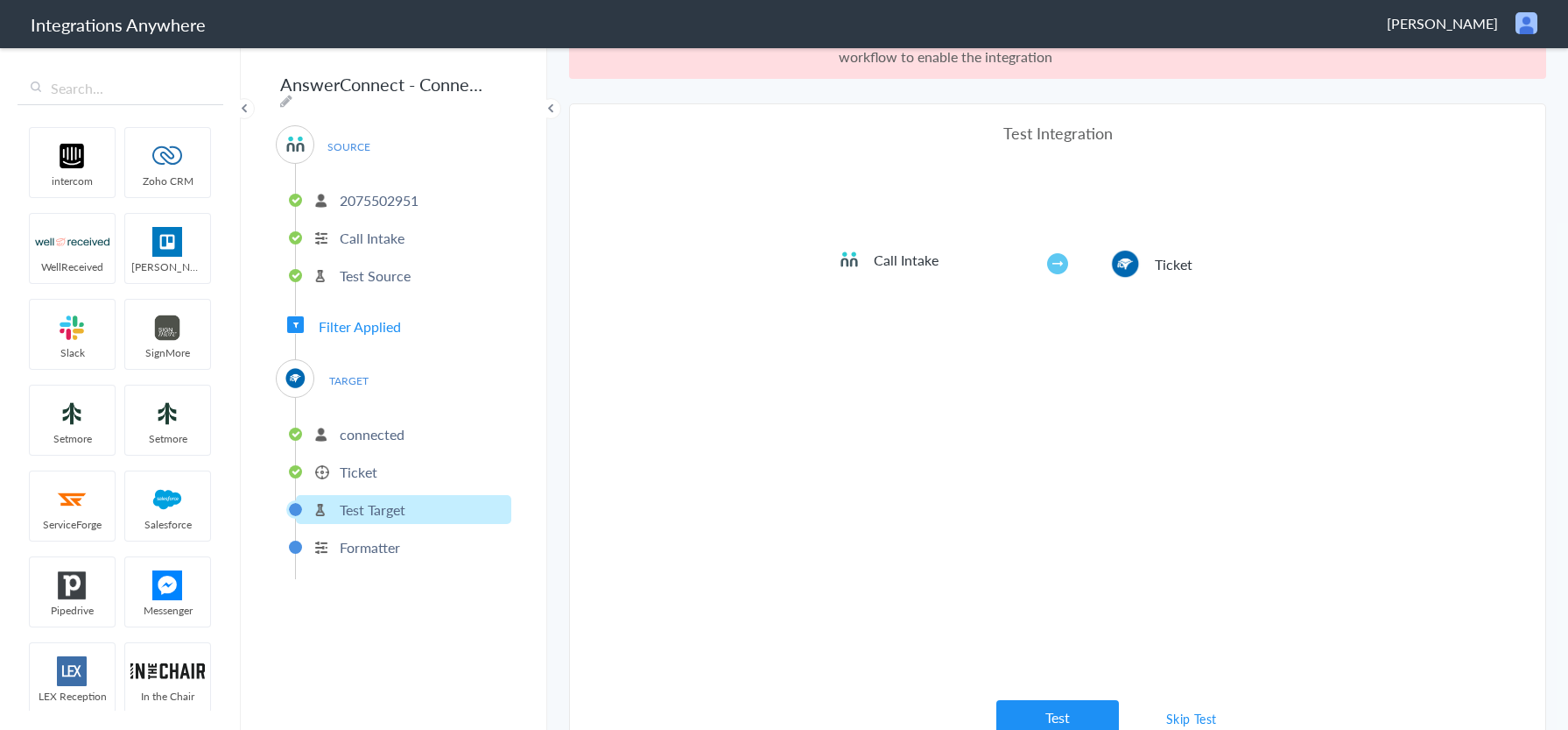
scroll to position [65, 0]
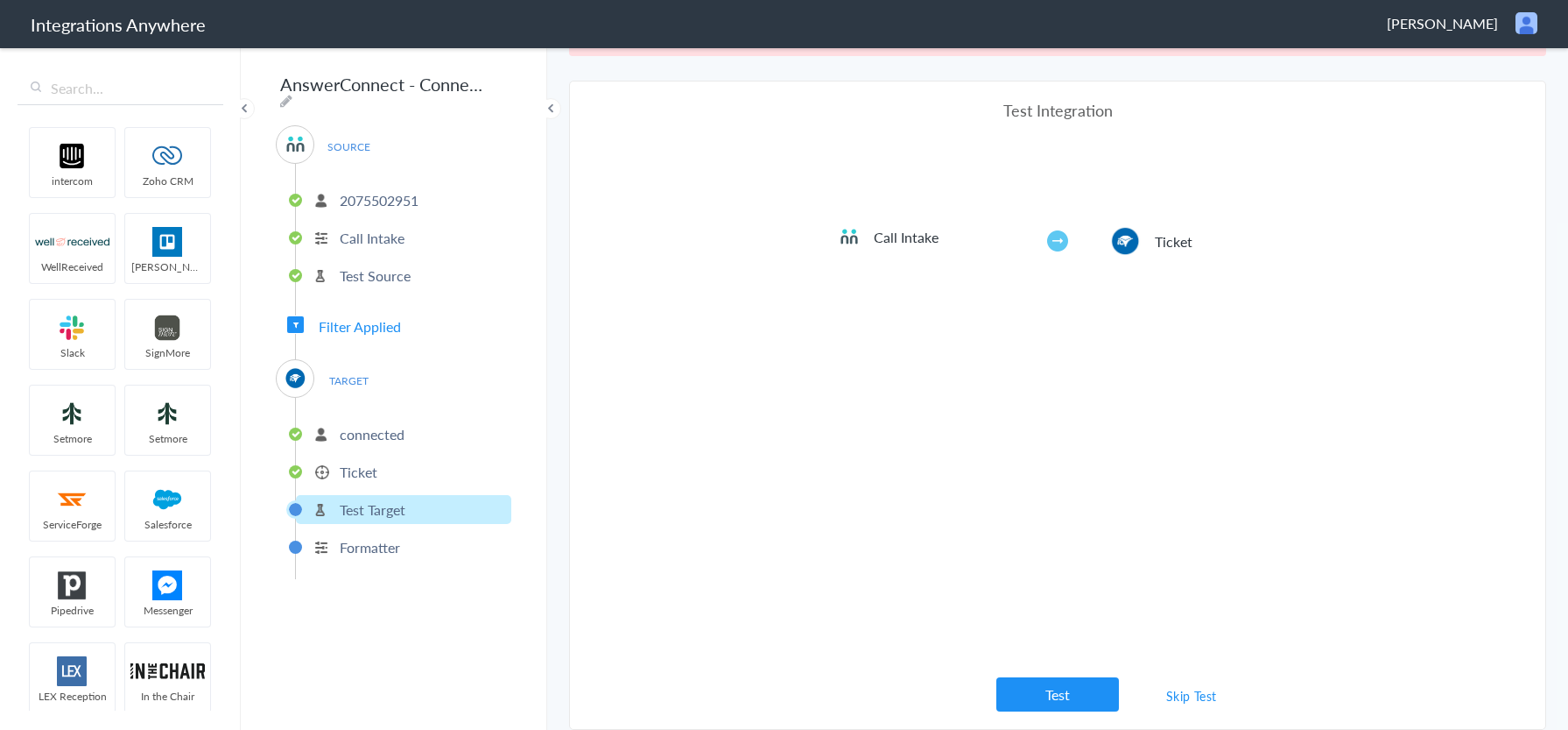
click at [1177, 691] on link "Skip Test" at bounding box center [1192, 696] width 93 height 32
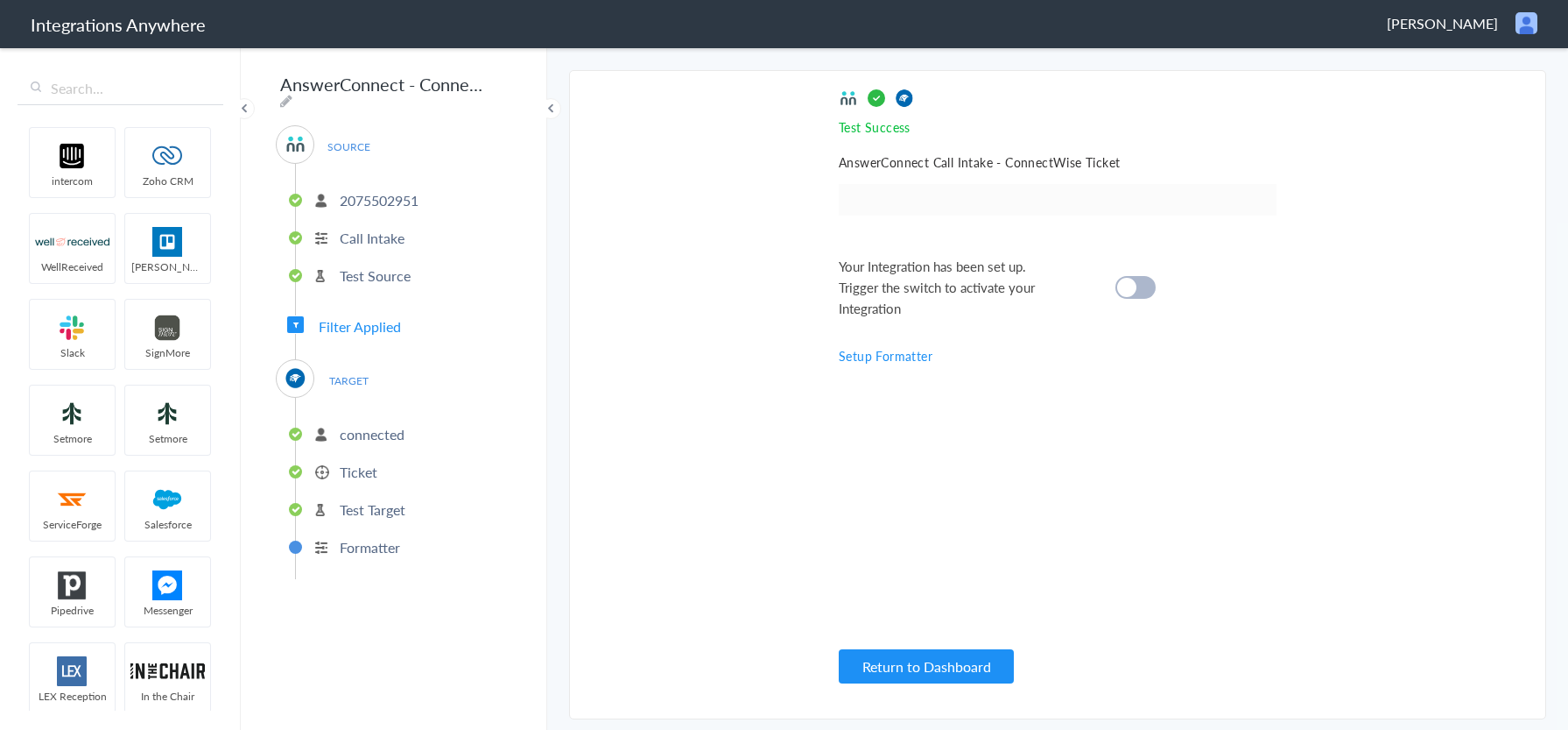
scroll to position [0, 0]
click at [1146, 283] on div at bounding box center [1136, 287] width 40 height 23
click at [362, 463] on p "Ticket" at bounding box center [358, 472] width 38 height 20
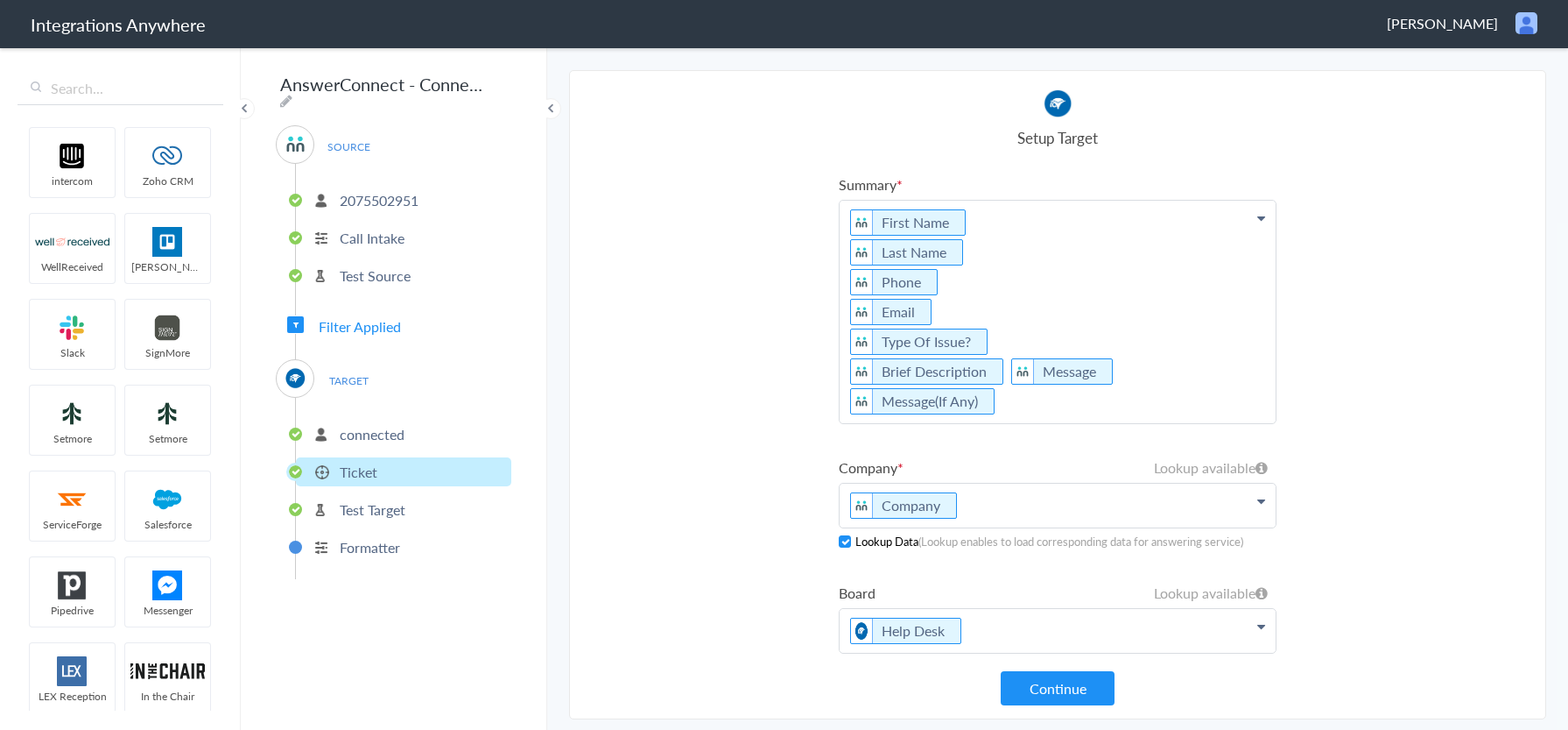
click at [351, 325] on span "Filter Applied" at bounding box center [360, 326] width 83 height 20
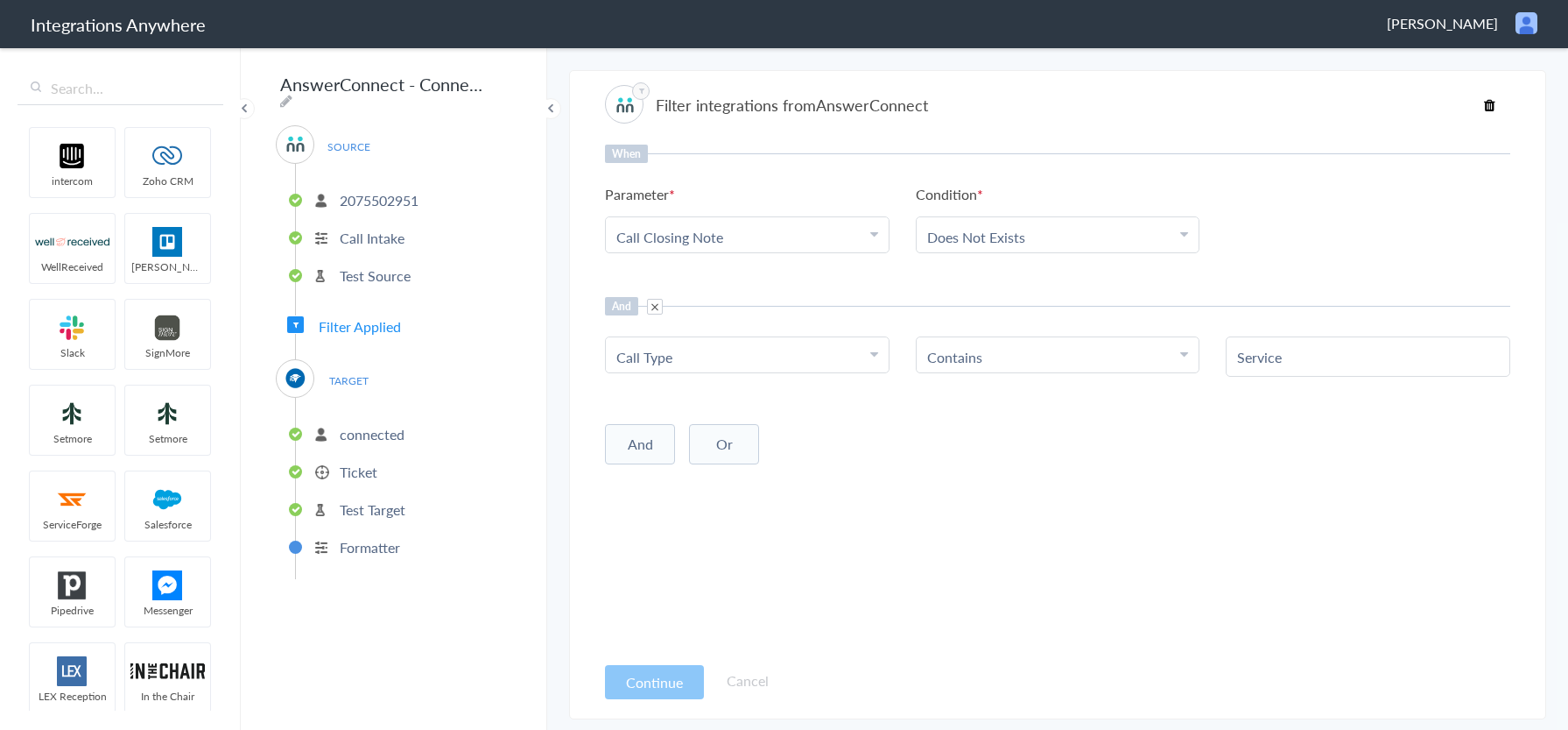
click at [349, 467] on p "Ticket" at bounding box center [358, 472] width 38 height 20
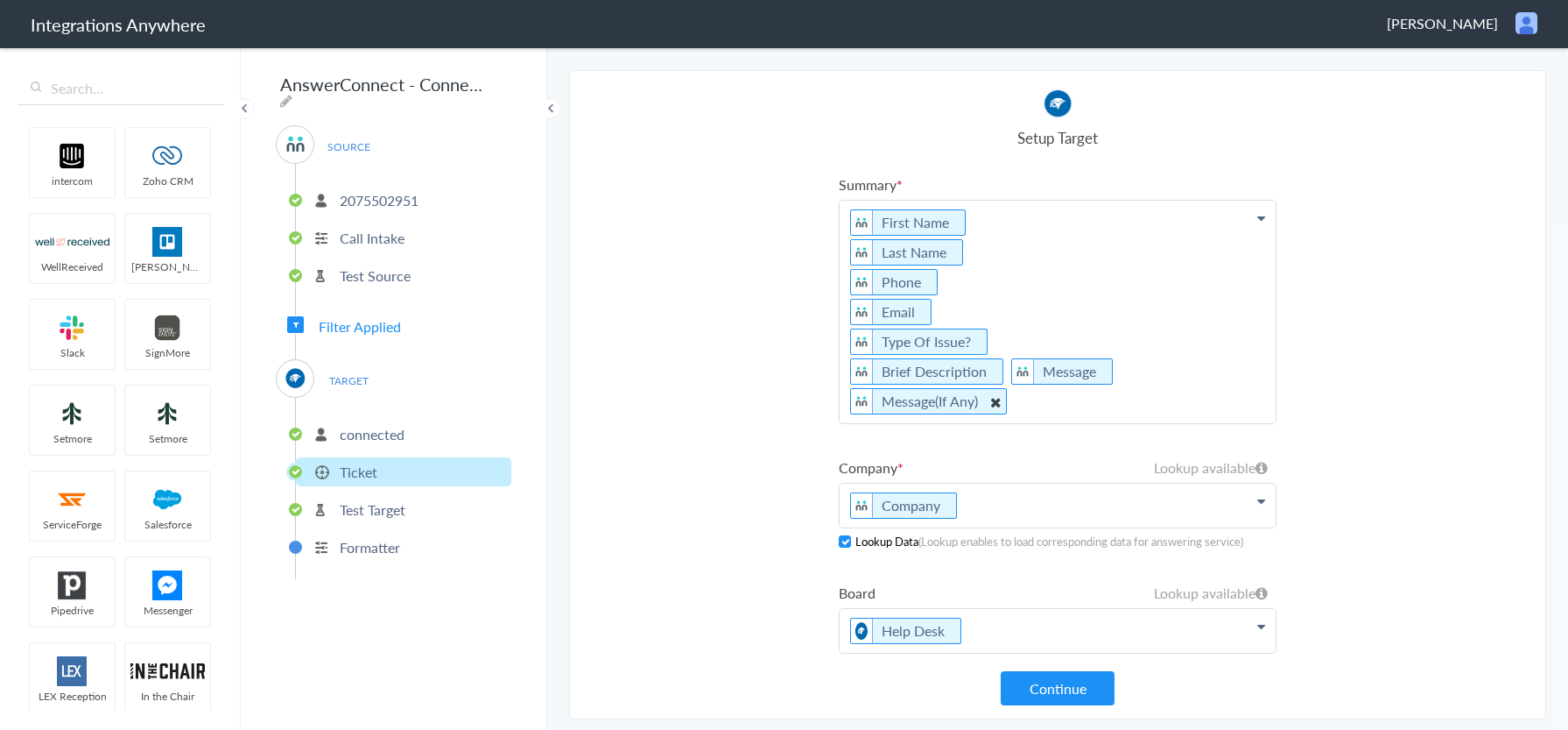
click at [1169, 370] on p "First Name Last Name Phone Email Type Of Issue? Brief Description Message Messa…" at bounding box center [1058, 311] width 436 height 222
click at [1055, 404] on p "First Name Last Name Phone Email Type Of Issue? Brief Description Message Messa…" at bounding box center [1058, 311] width 436 height 222
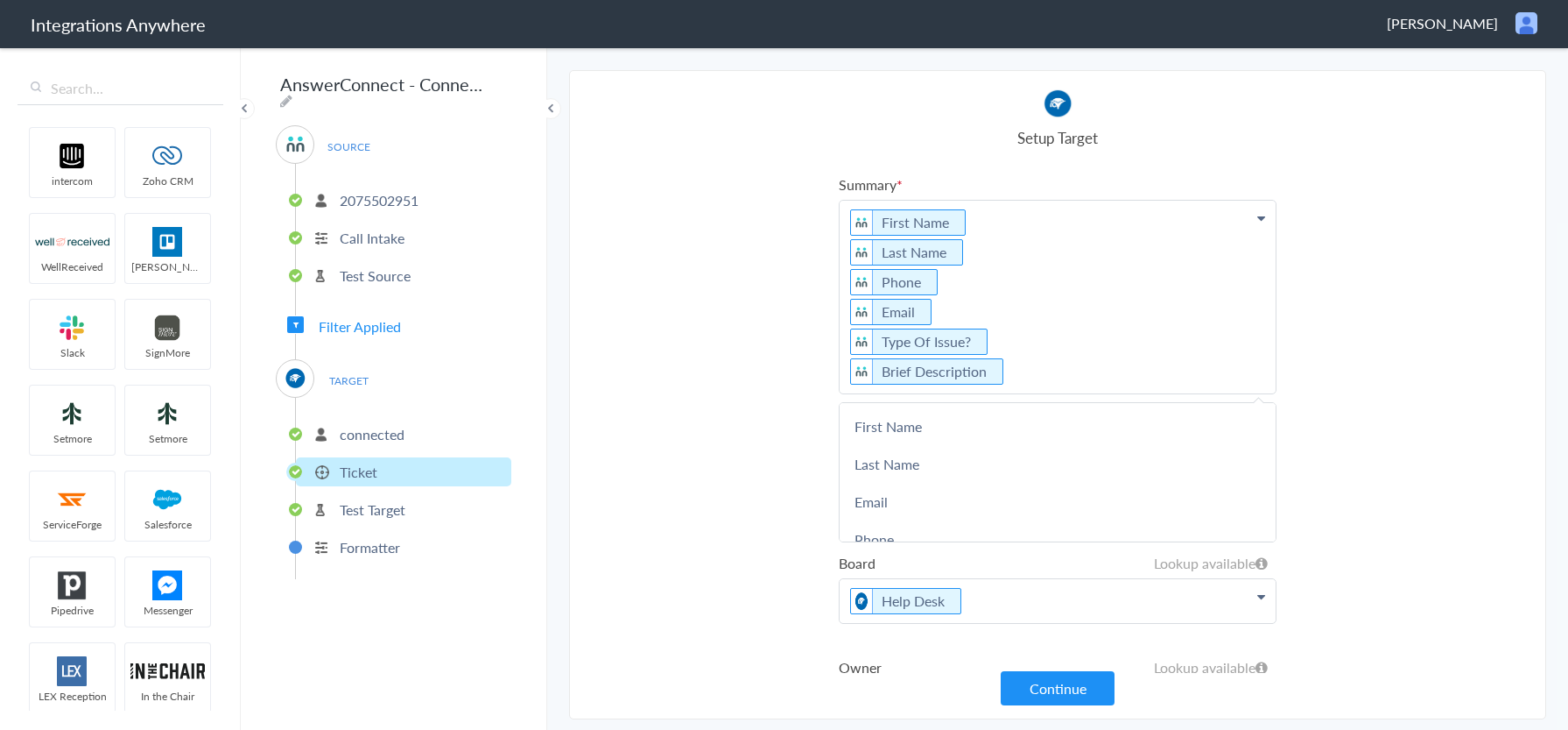
click at [1369, 350] on section "Select Account 2075502951 Rename Delete ([DATE]) + connect Continue Setup Sourc…" at bounding box center [1057, 394] width 977 height 649
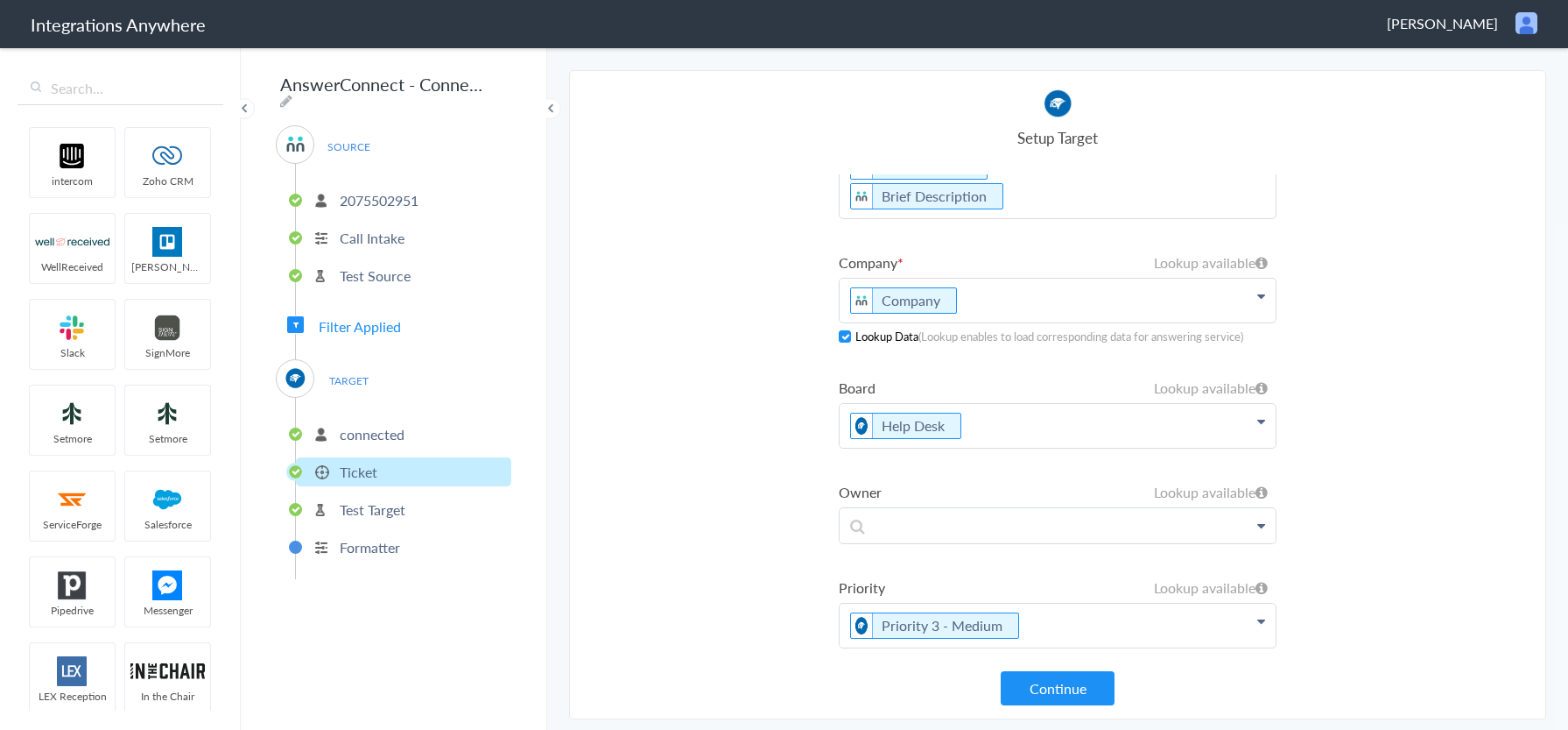
scroll to position [288, 0]
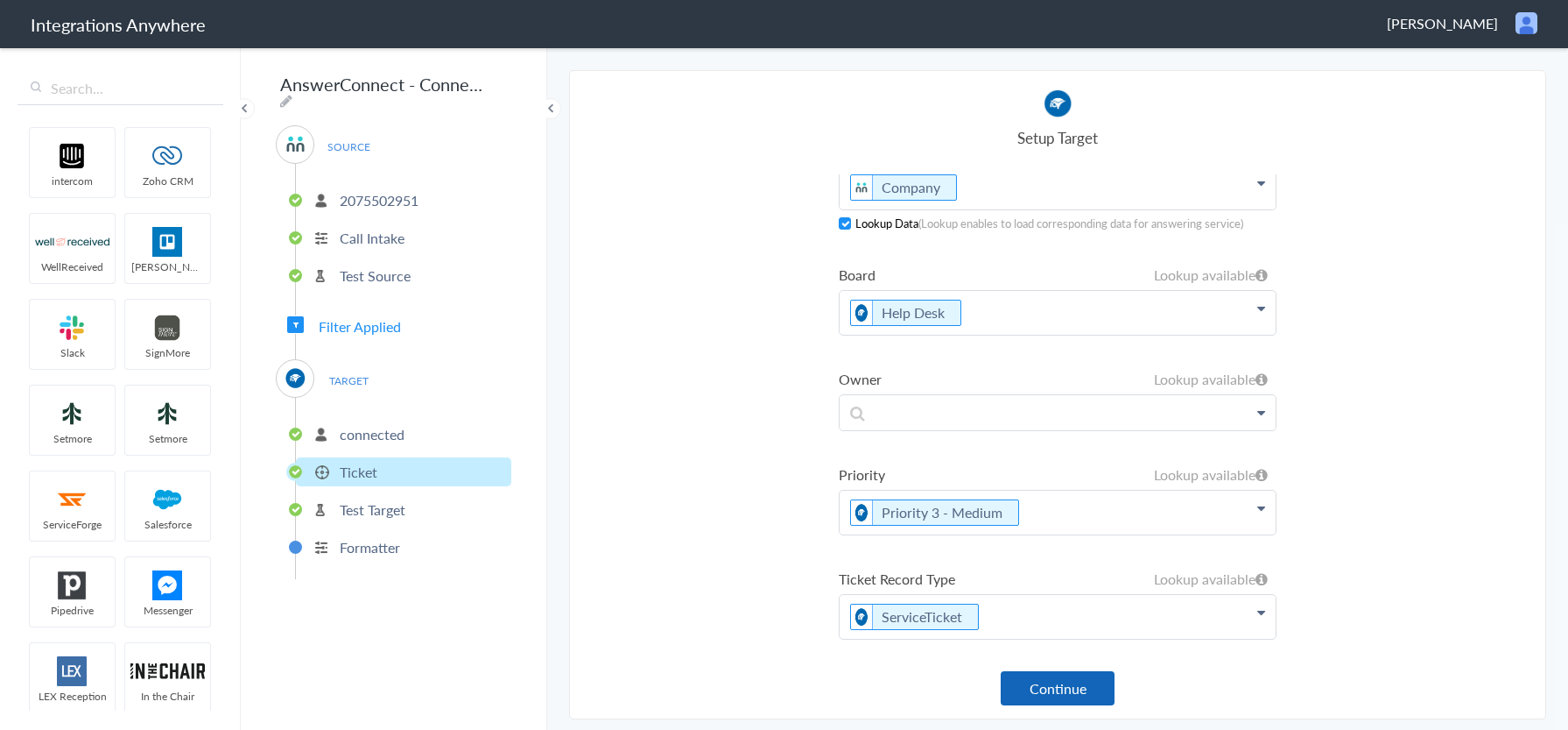
click at [1061, 691] on button "Continue" at bounding box center [1058, 688] width 114 height 34
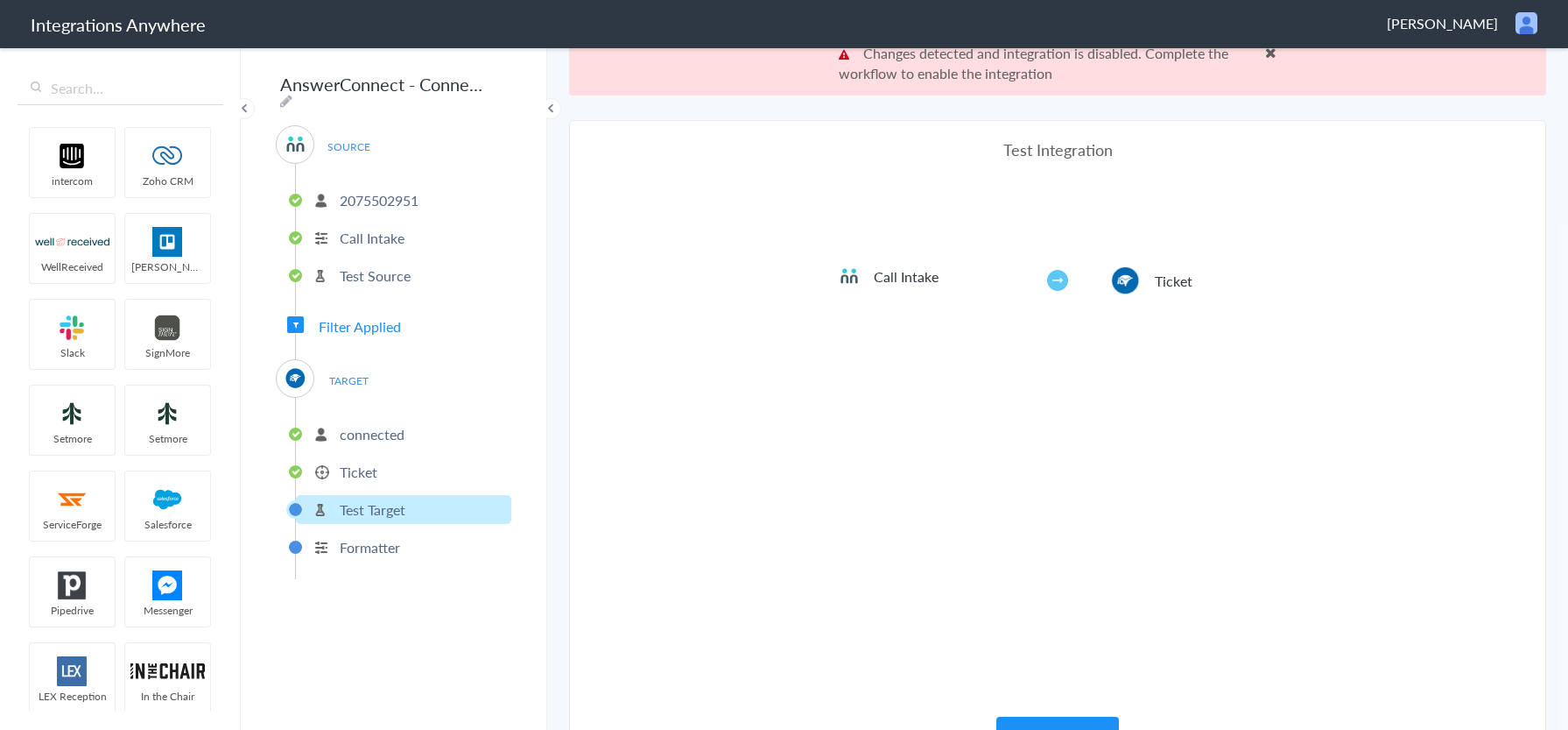
scroll to position [65, 0]
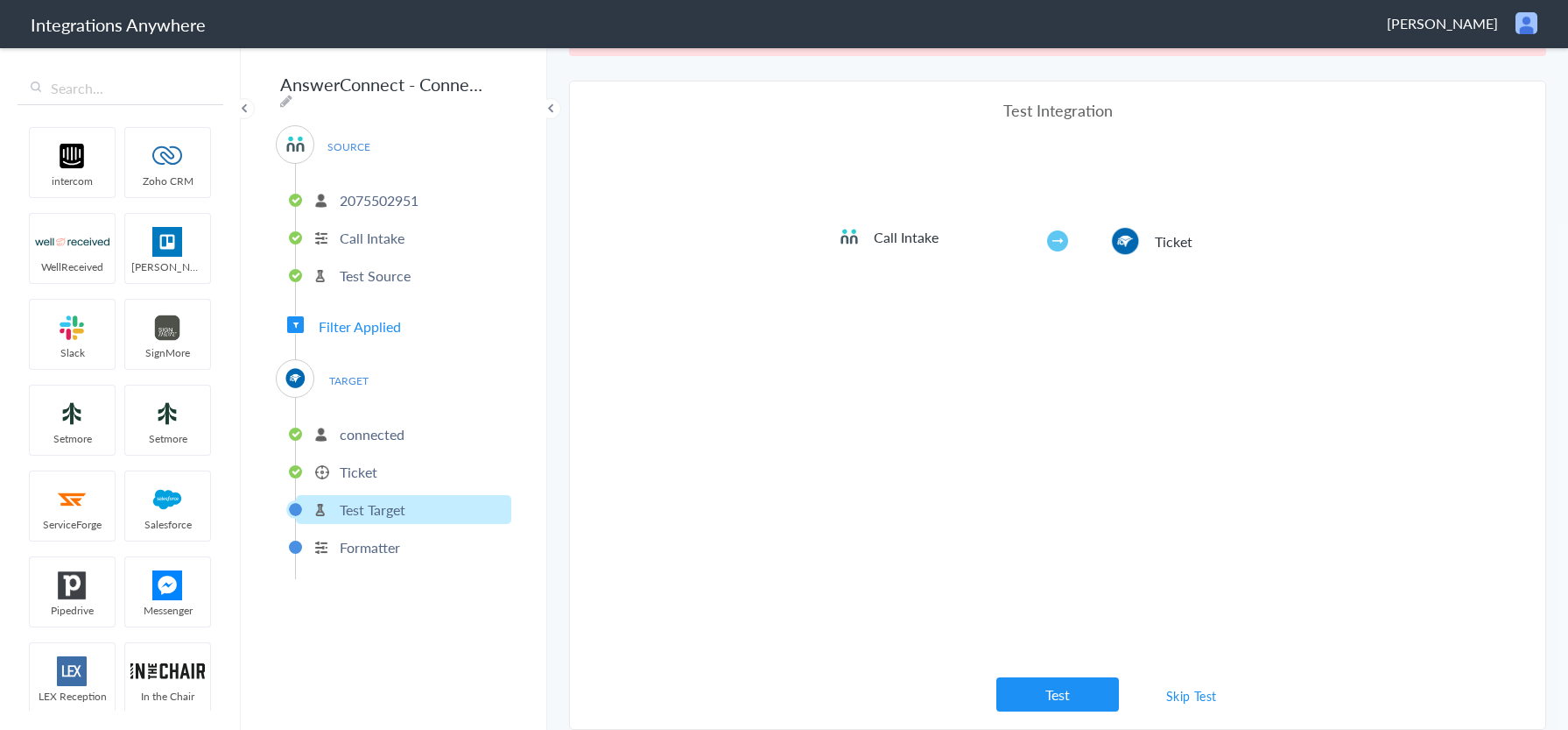
click at [1193, 697] on link "Skip Test" at bounding box center [1192, 696] width 93 height 32
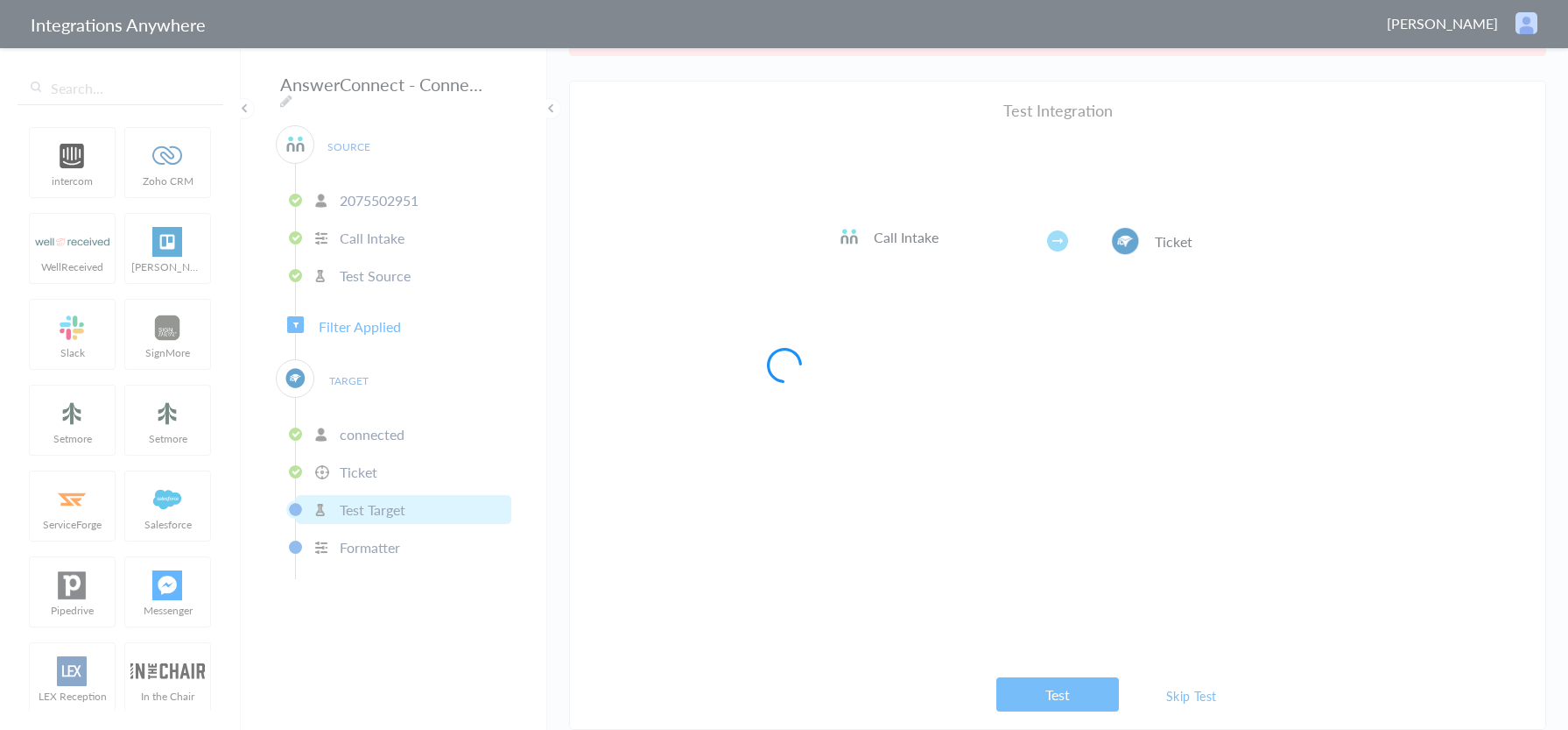
scroll to position [0, 0]
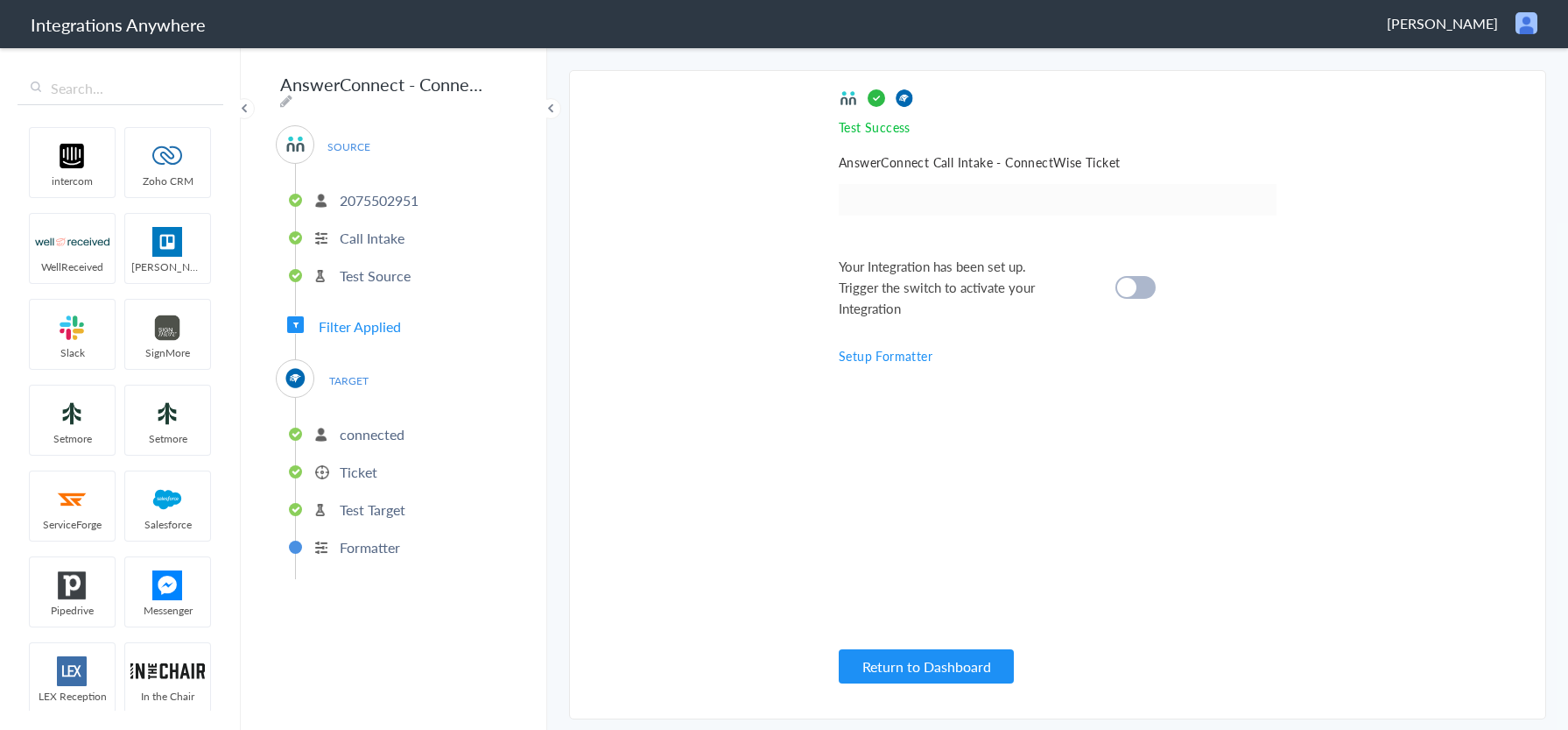
click at [1147, 289] on div at bounding box center [1136, 287] width 40 height 23
click at [358, 468] on p "Ticket" at bounding box center [358, 472] width 38 height 20
